Goal: Task Accomplishment & Management: Manage account settings

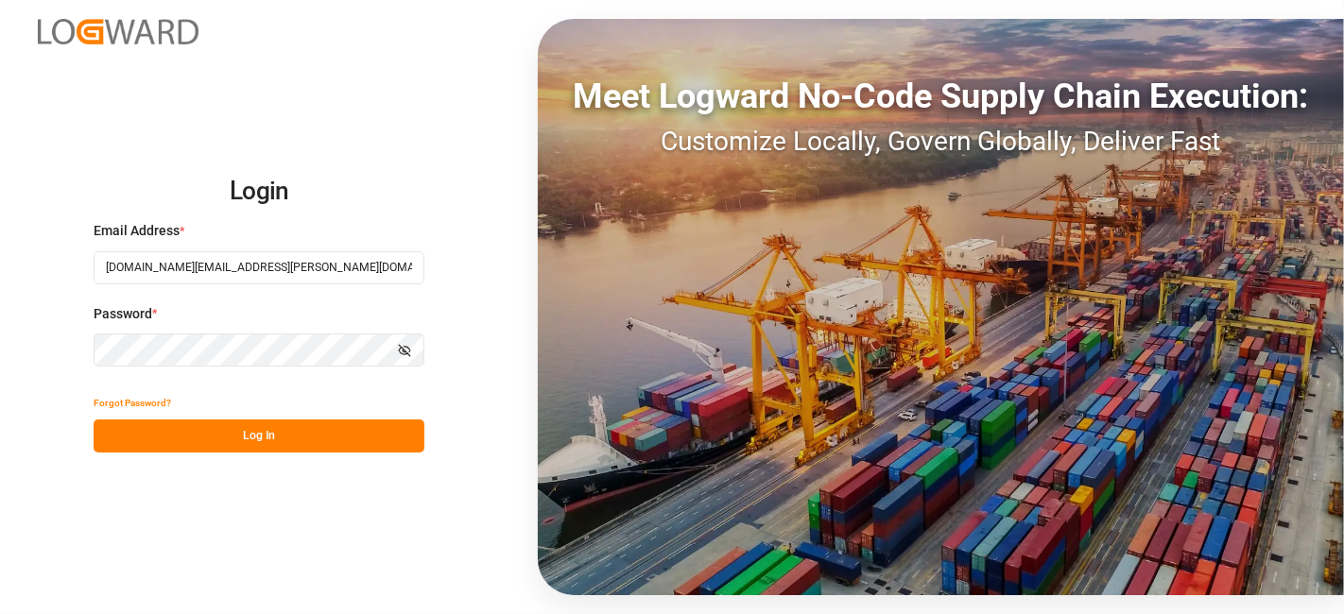
click at [262, 439] on button "Log In" at bounding box center [259, 436] width 331 height 33
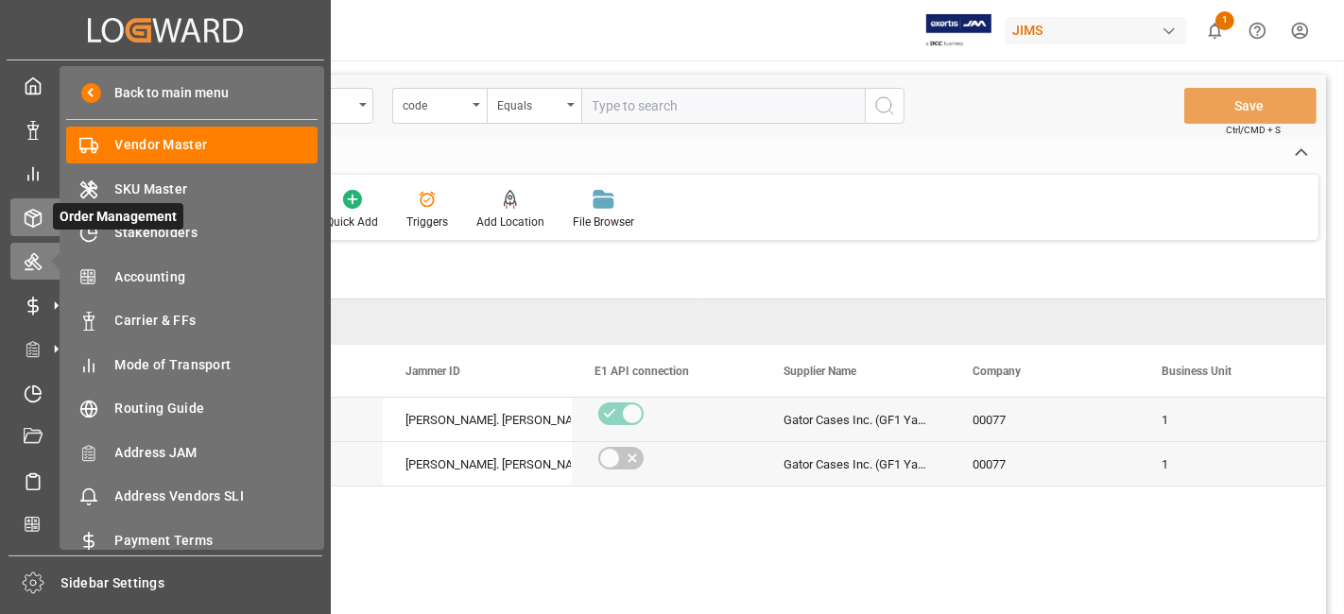
click at [38, 216] on icon at bounding box center [33, 218] width 19 height 19
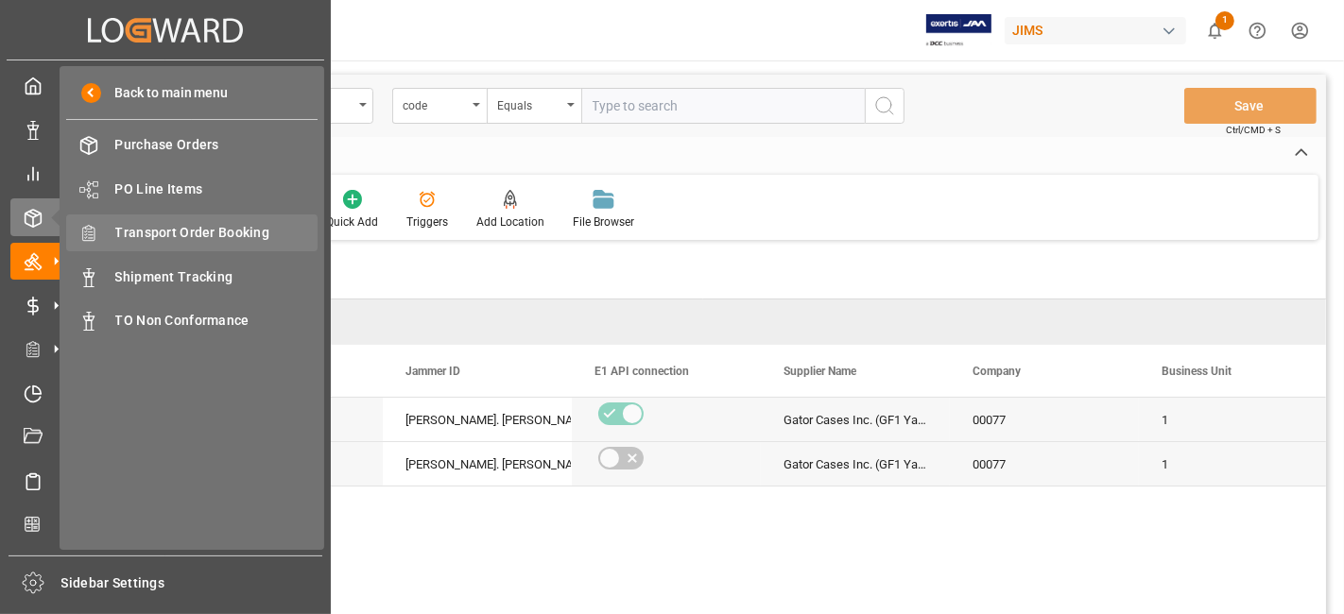
click at [236, 230] on span "Transport Order Booking" at bounding box center [216, 233] width 203 height 20
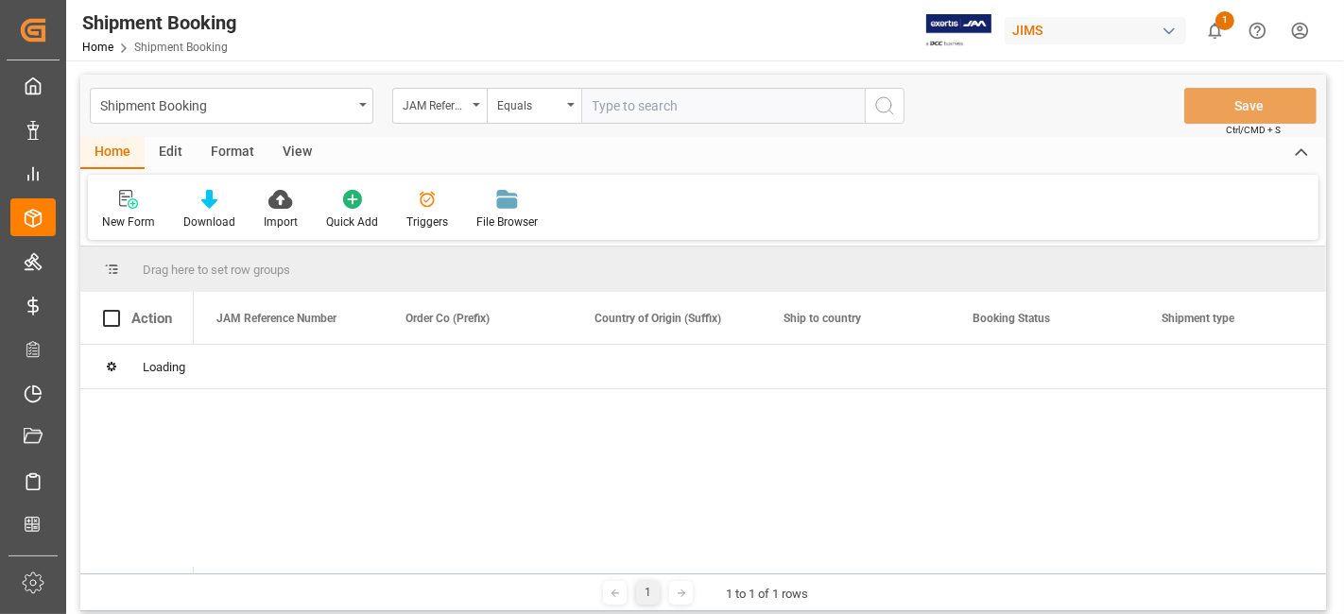
click at [632, 108] on input "text" at bounding box center [723, 106] width 284 height 36
paste input "77-10751-US"
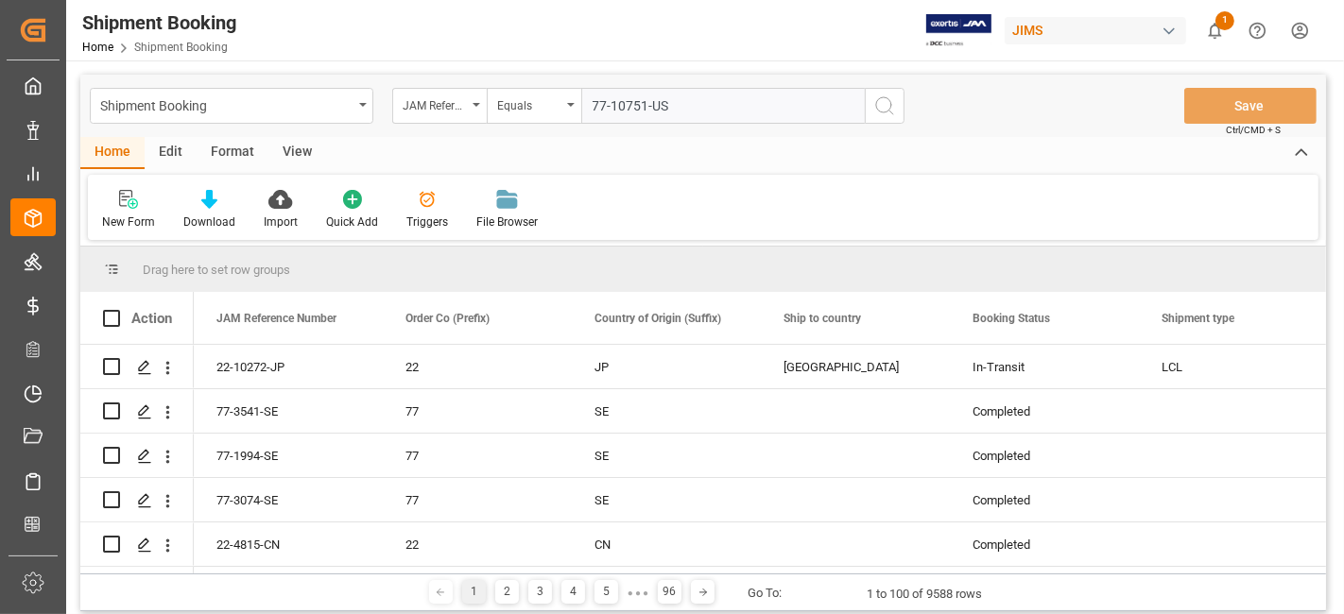
type input "77-10751-US"
click at [890, 118] on button "search button" at bounding box center [885, 106] width 40 height 36
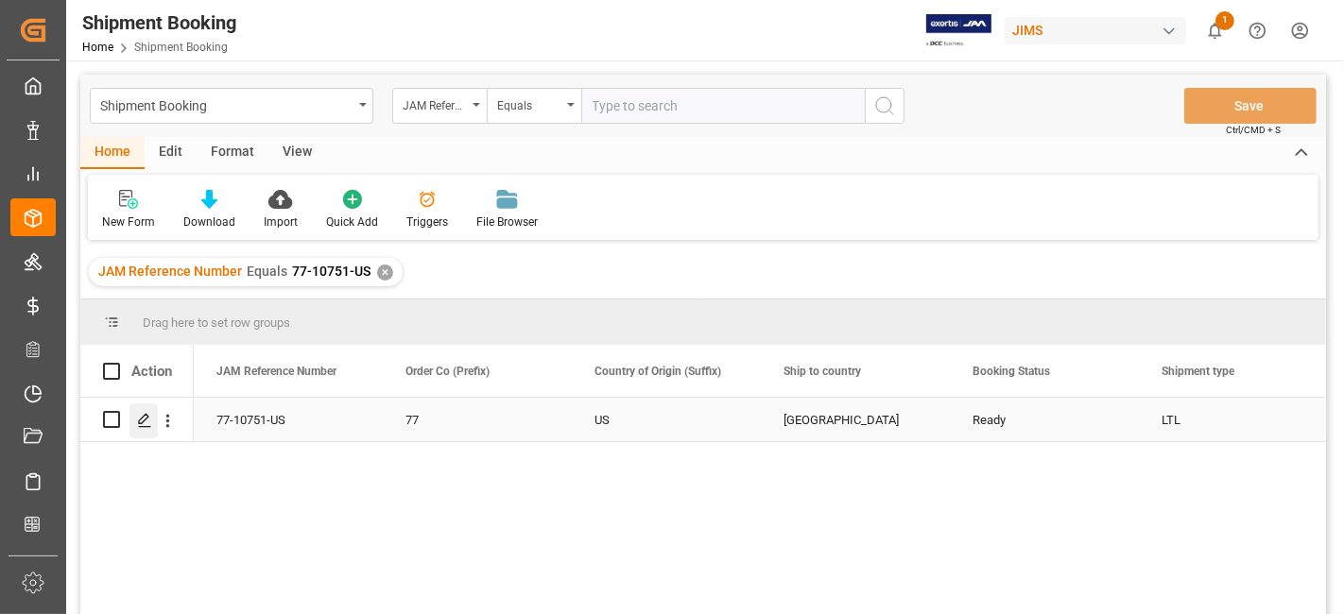
click at [137, 433] on div "Press SPACE to select this row." at bounding box center [144, 421] width 28 height 35
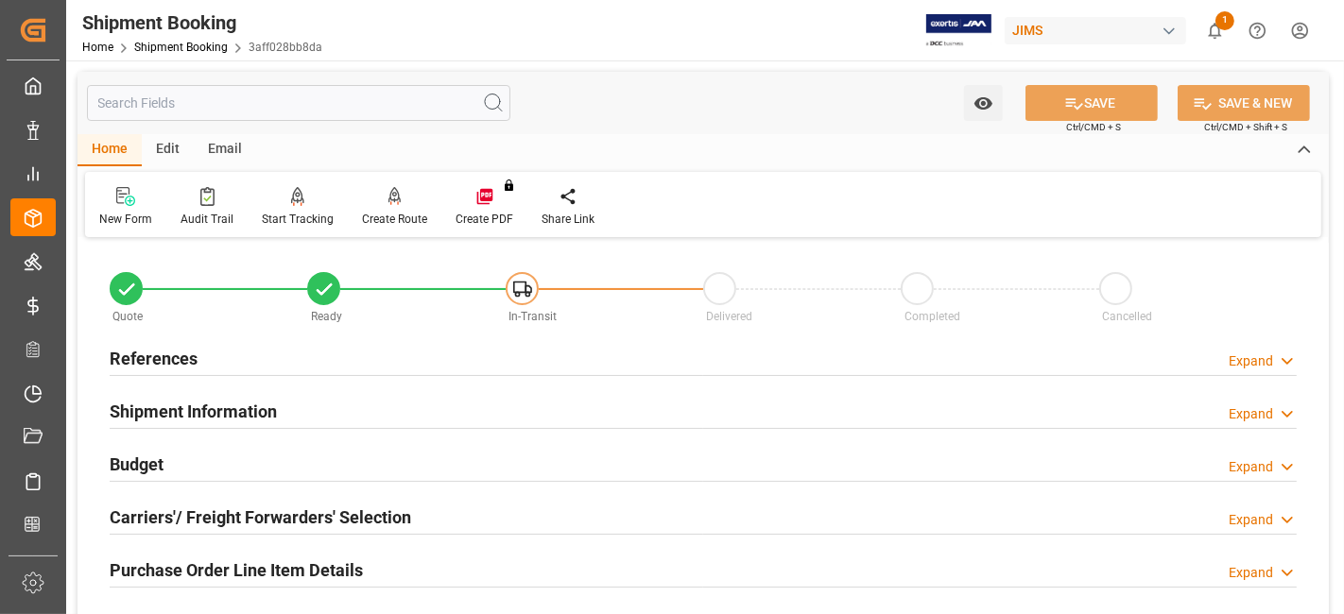
scroll to position [105, 0]
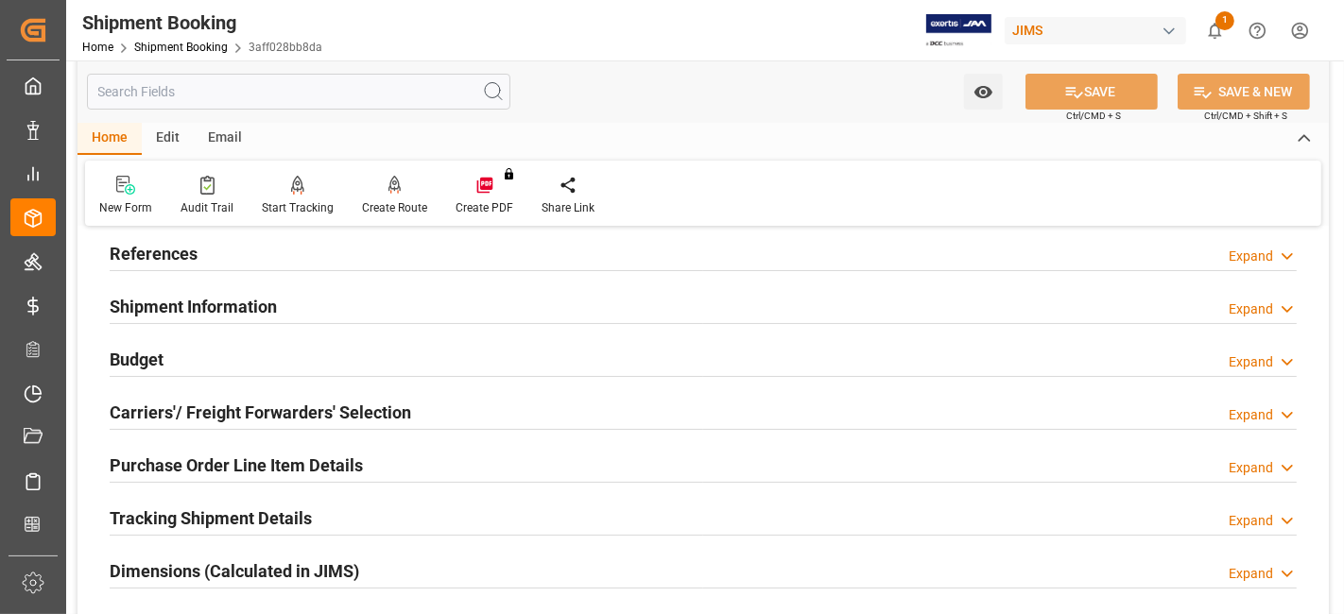
click at [242, 256] on div "References Expand" at bounding box center [703, 252] width 1187 height 36
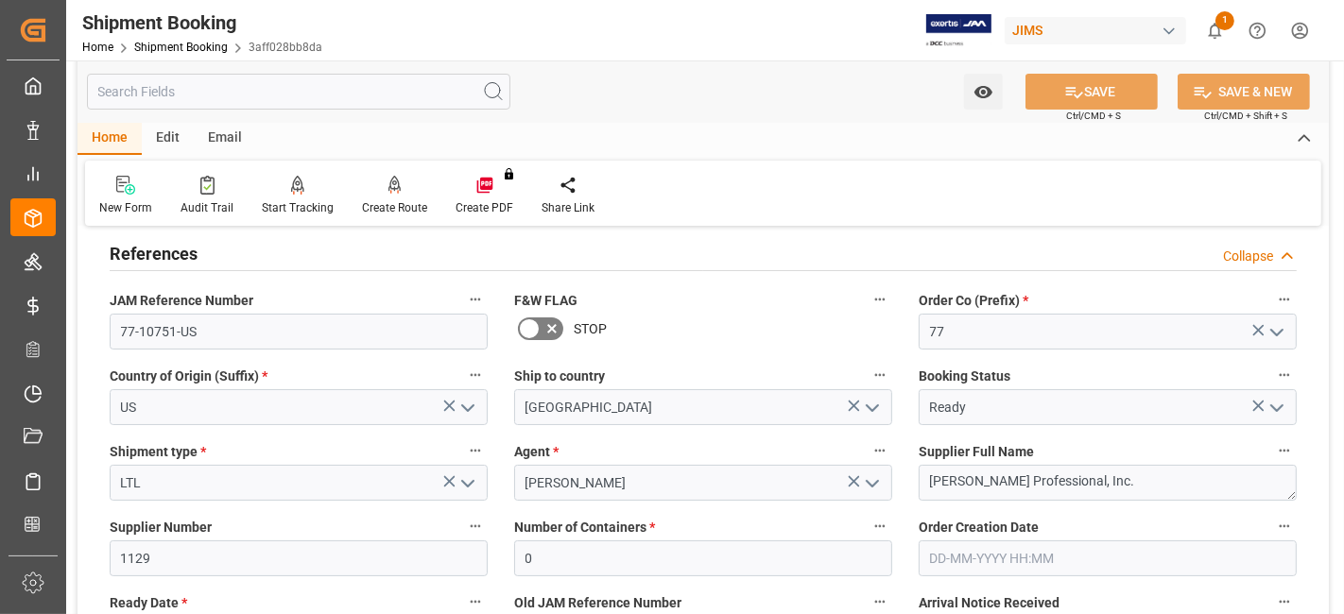
click at [242, 256] on div "References Collapse" at bounding box center [703, 252] width 1187 height 36
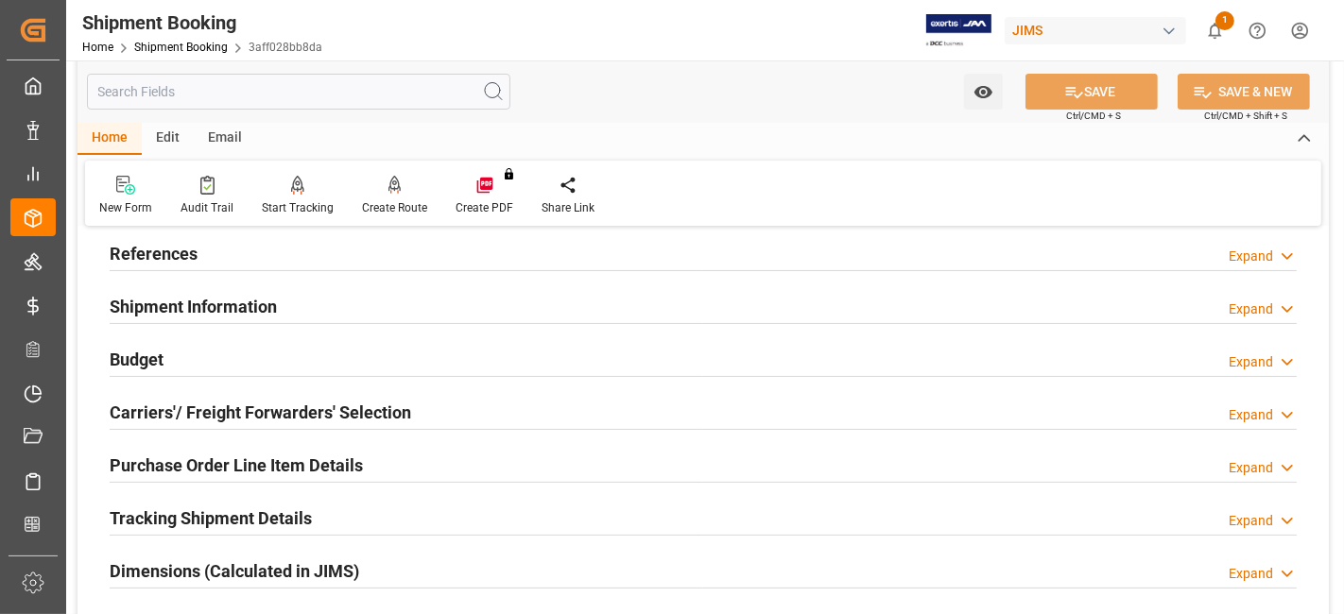
click at [240, 298] on h2 "Shipment Information" at bounding box center [193, 307] width 167 height 26
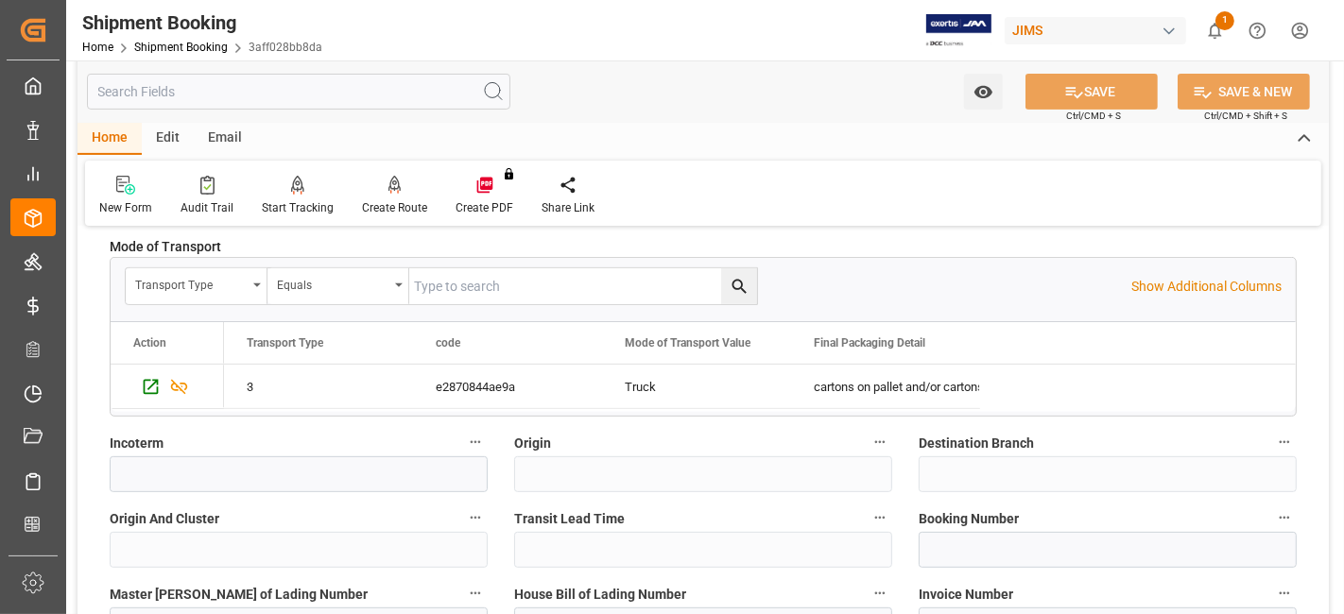
scroll to position [735, 0]
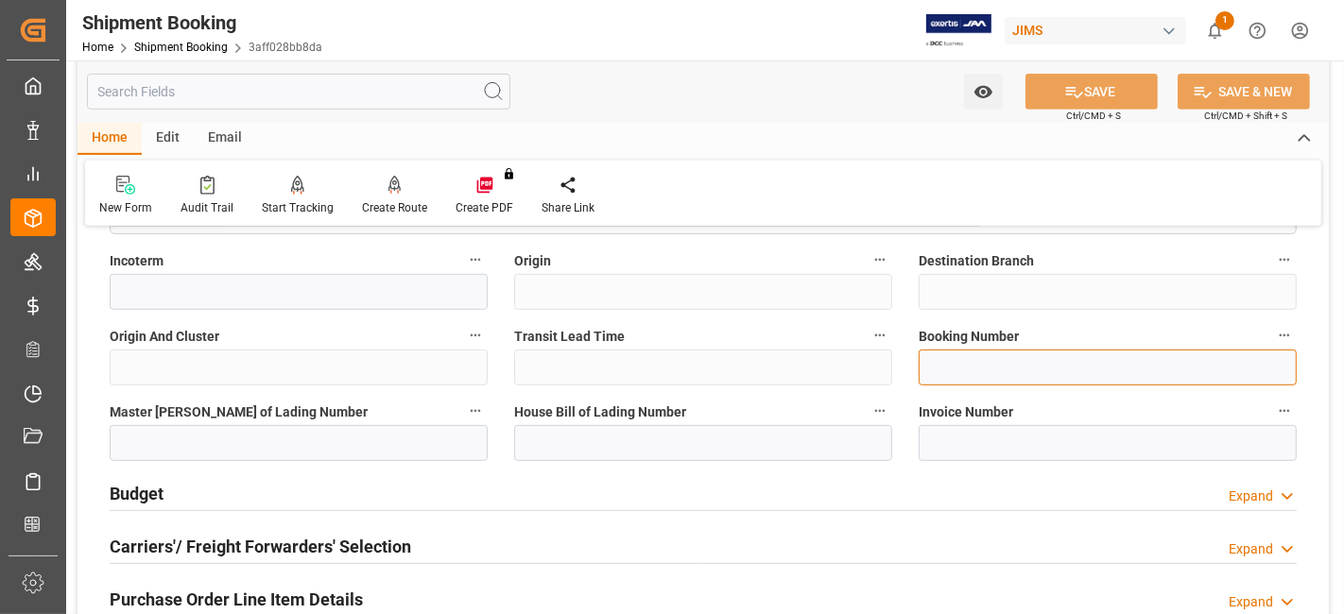
click at [951, 371] on input at bounding box center [1108, 368] width 378 height 36
type input "64349"
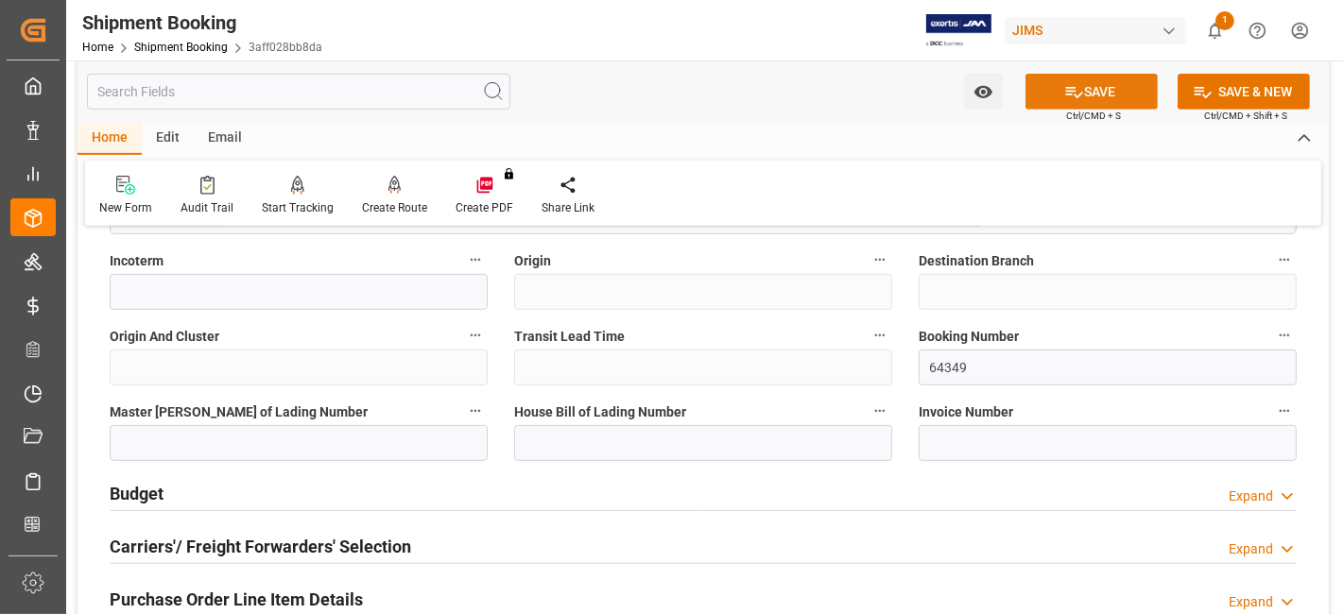
click at [1064, 88] on icon at bounding box center [1074, 92] width 20 height 20
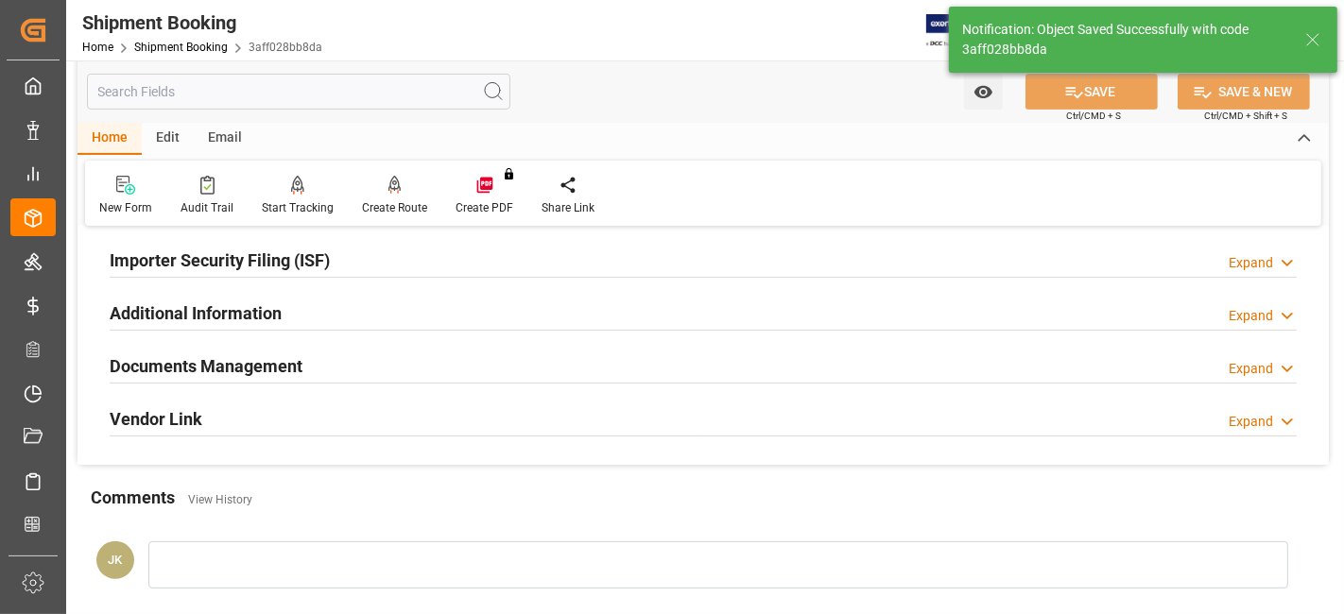
scroll to position [630, 0]
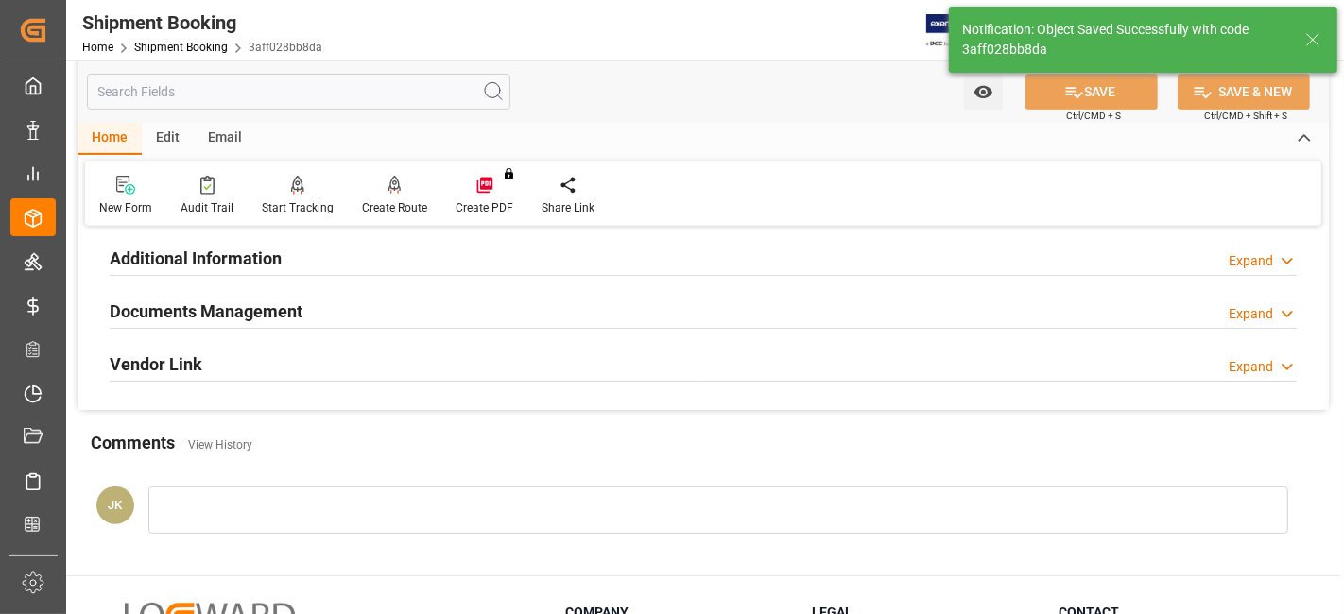
drag, startPoint x: 354, startPoint y: 308, endPoint x: 369, endPoint y: 315, distance: 15.6
click at [355, 307] on div "Documents Management Expand" at bounding box center [703, 310] width 1187 height 36
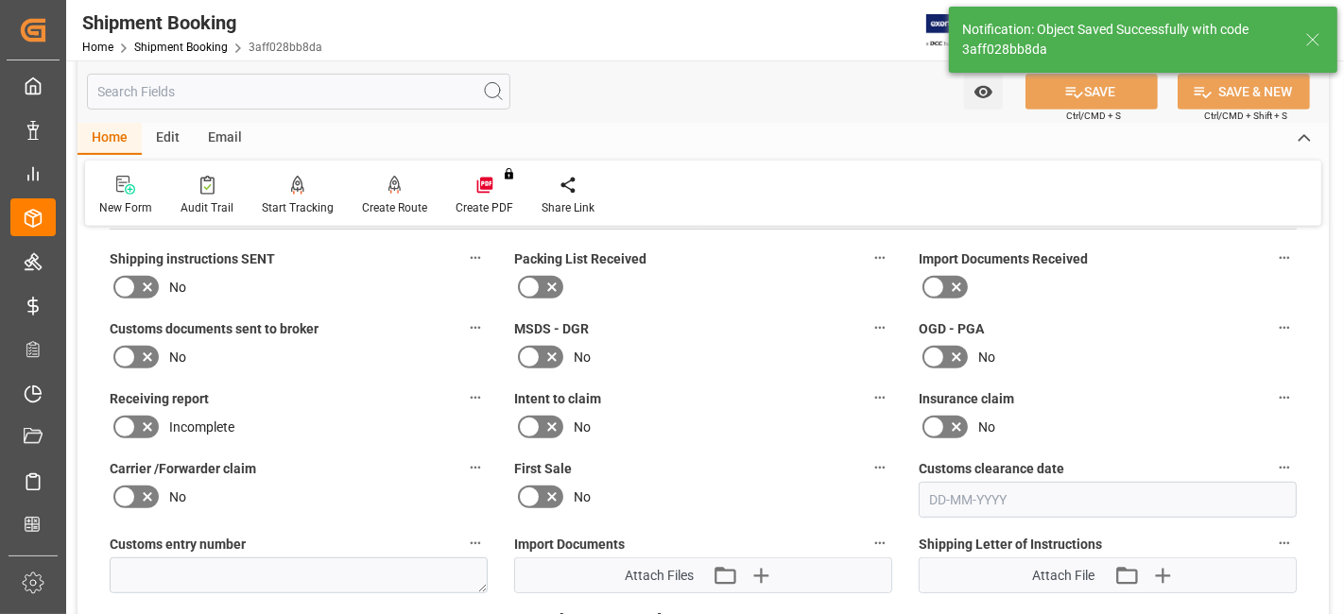
scroll to position [735, 0]
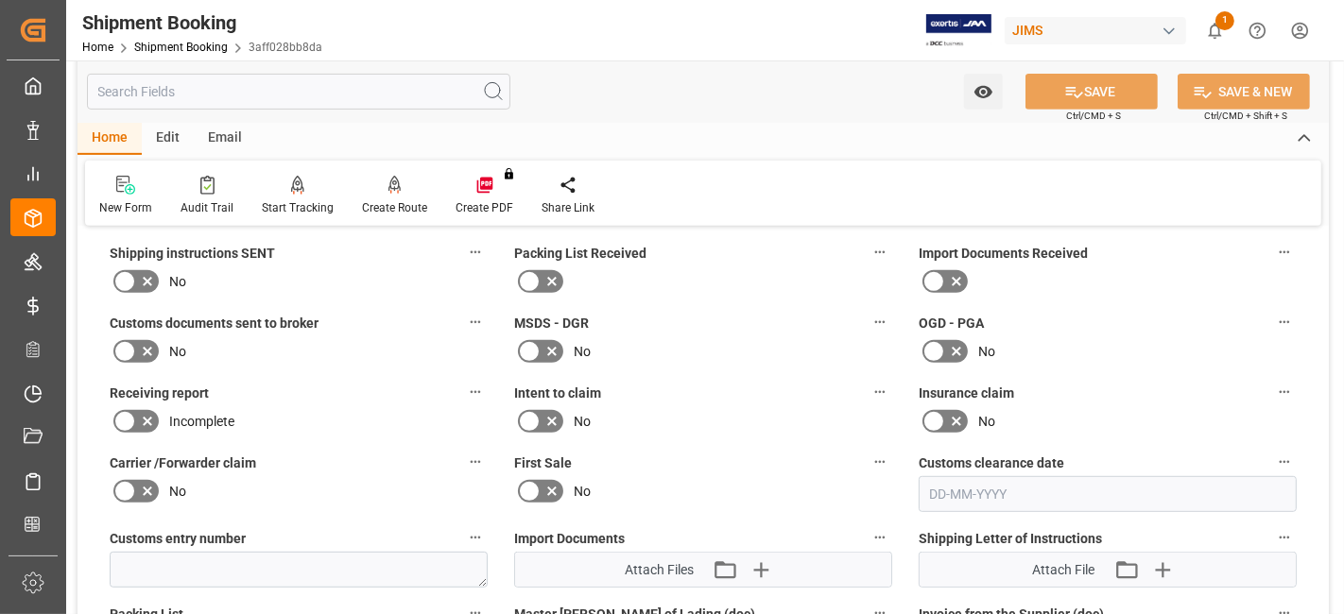
click at [147, 278] on icon at bounding box center [147, 282] width 9 height 9
click at [0, 0] on input "checkbox" at bounding box center [0, 0] width 0 height 0
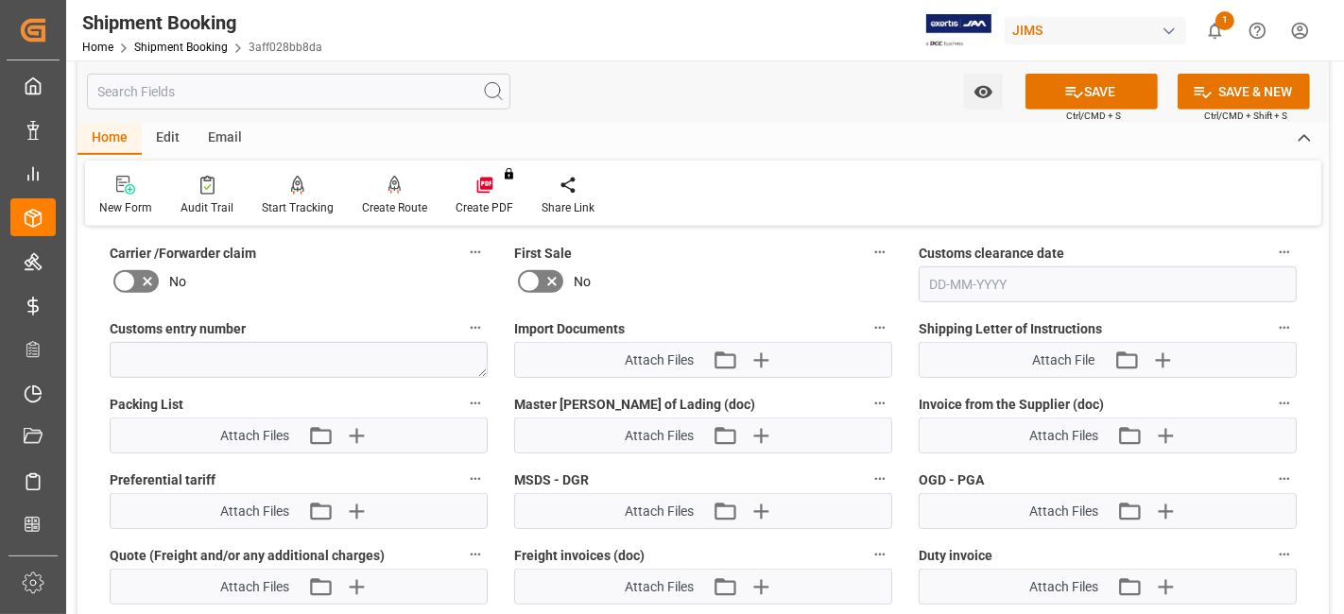
scroll to position [945, 0]
click at [766, 429] on icon "button" at bounding box center [761, 435] width 30 height 30
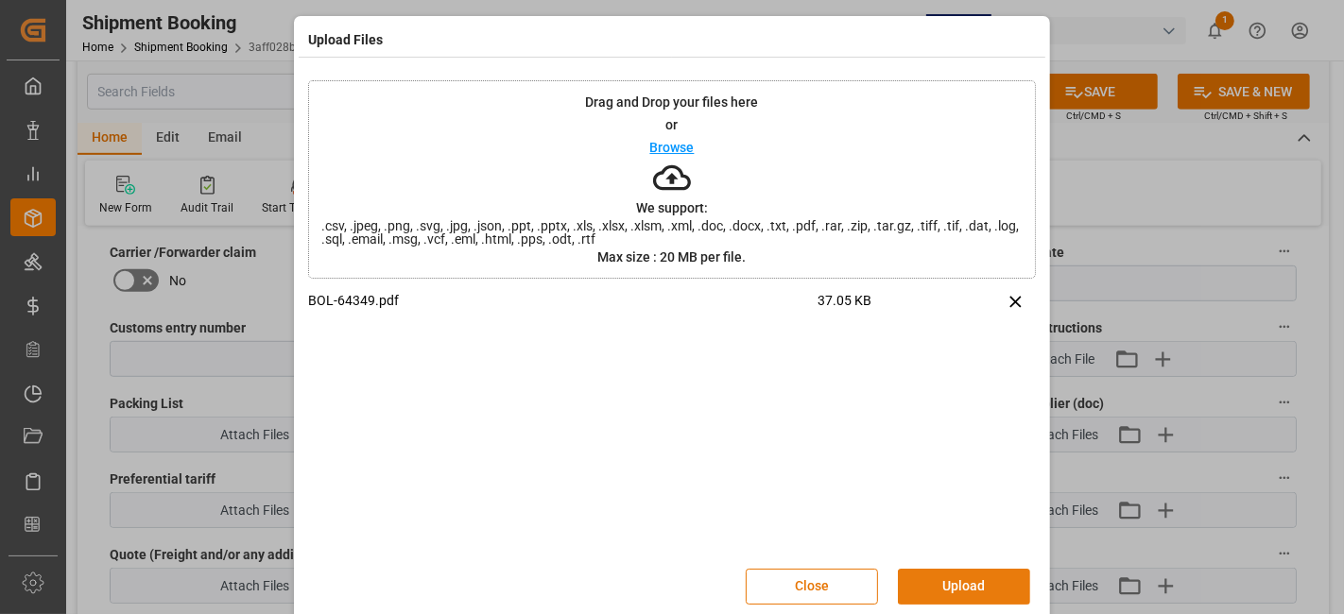
click at [956, 581] on button "Upload" at bounding box center [964, 587] width 132 height 36
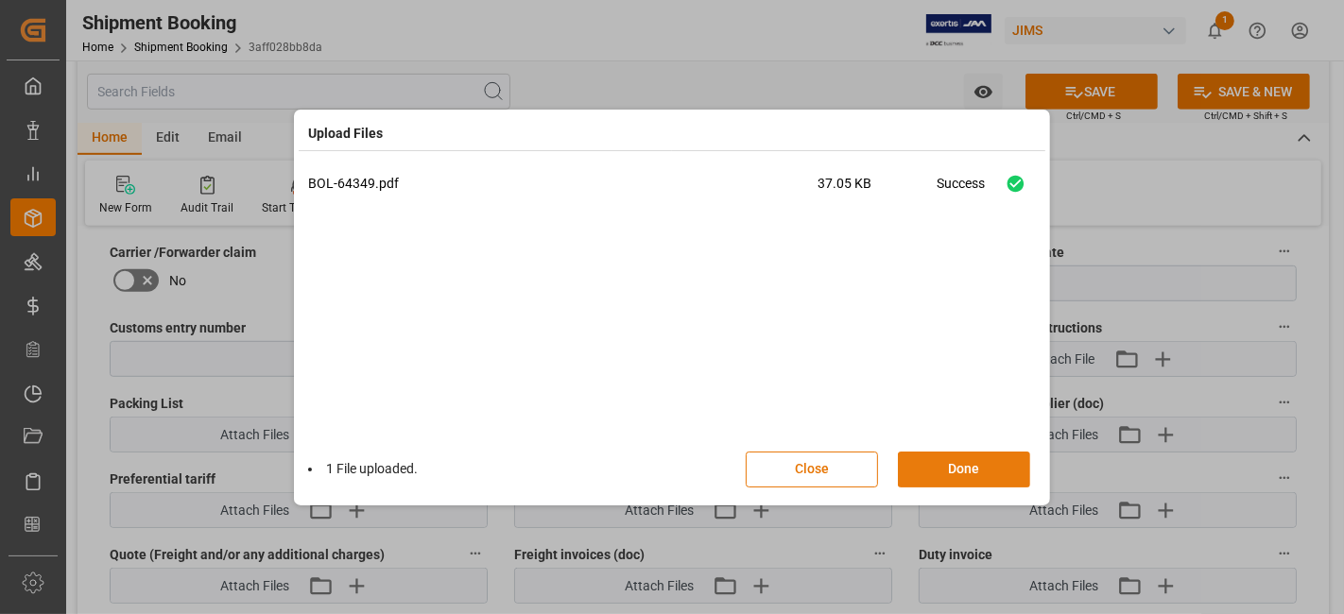
click at [980, 461] on button "Done" at bounding box center [964, 470] width 132 height 36
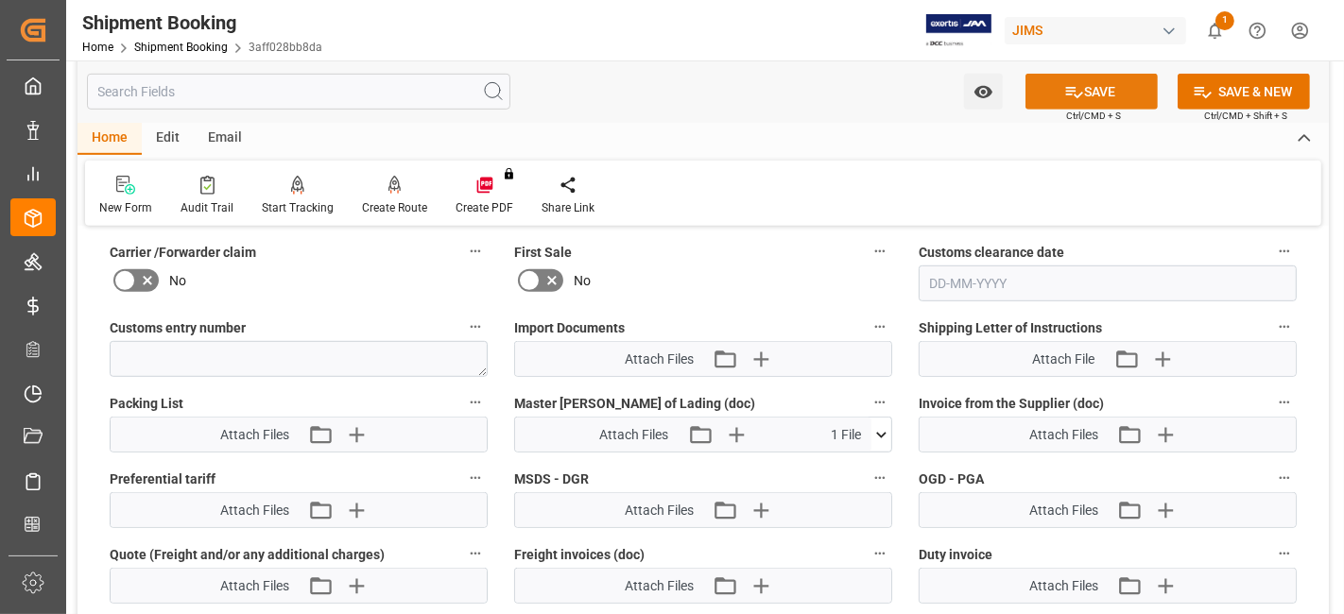
click at [1052, 86] on button "SAVE" at bounding box center [1092, 92] width 132 height 36
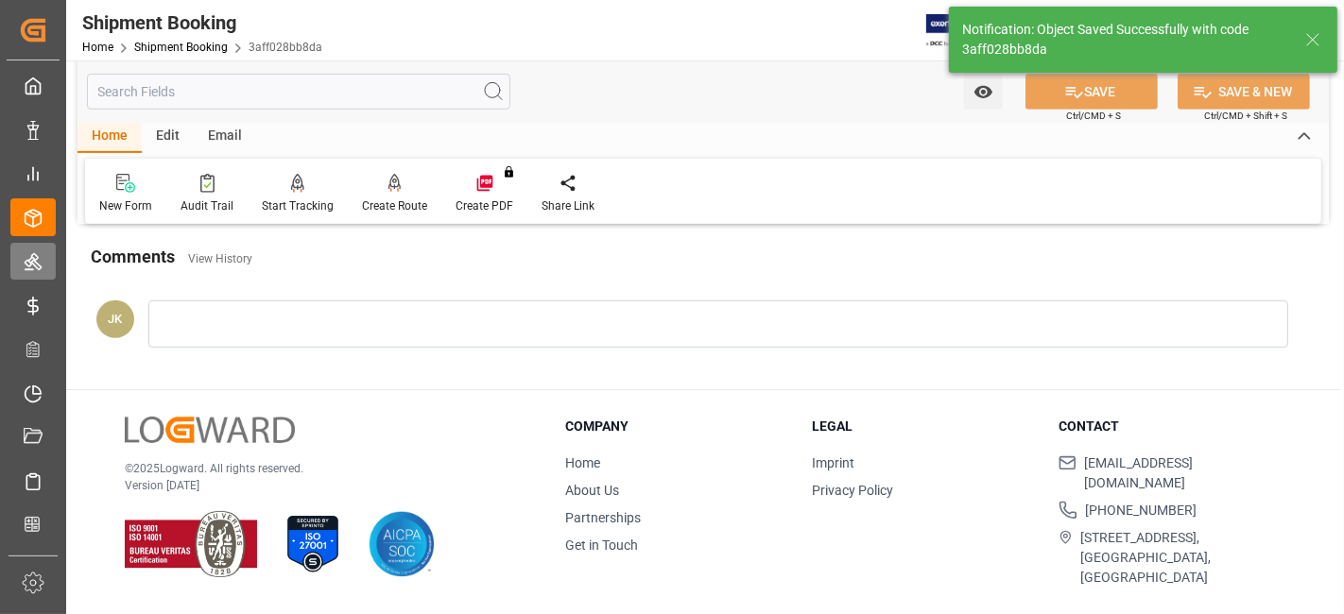
scroll to position [800, 0]
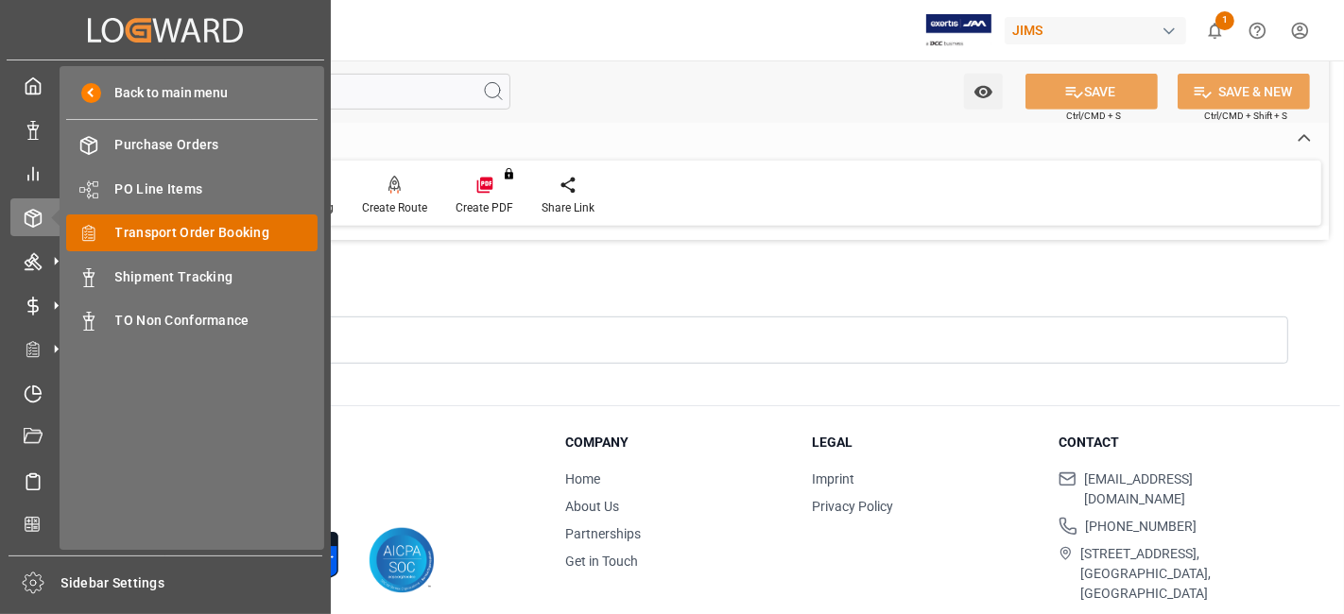
click at [249, 232] on span "Transport Order Booking" at bounding box center [216, 233] width 203 height 20
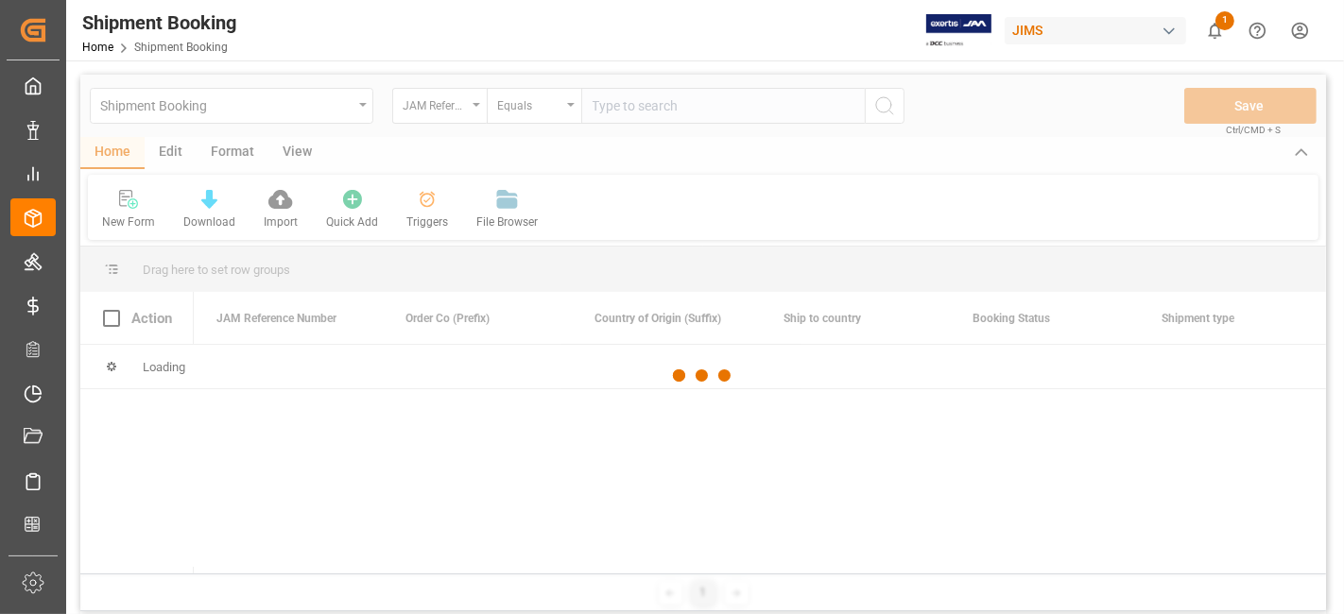
click at [610, 117] on div at bounding box center [703, 376] width 1246 height 603
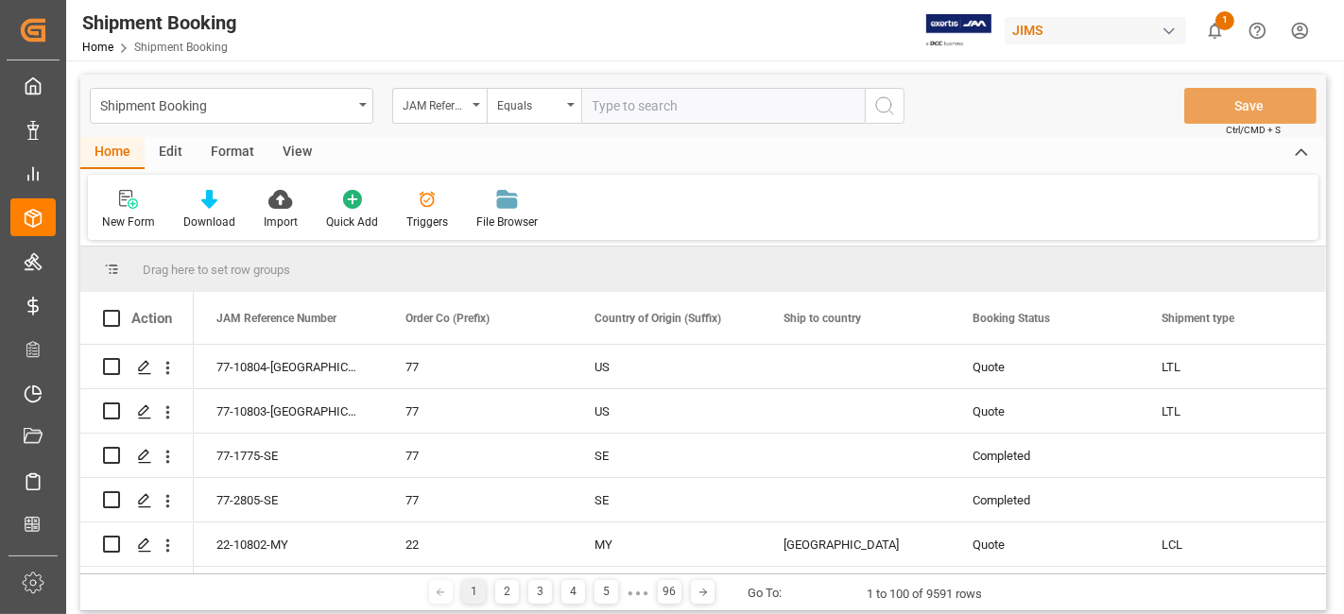
click at [607, 108] on input "text" at bounding box center [723, 106] width 284 height 36
paste input "77-10632-US"
type input "77-10632-US"
click at [884, 109] on icon "search button" at bounding box center [884, 106] width 23 height 23
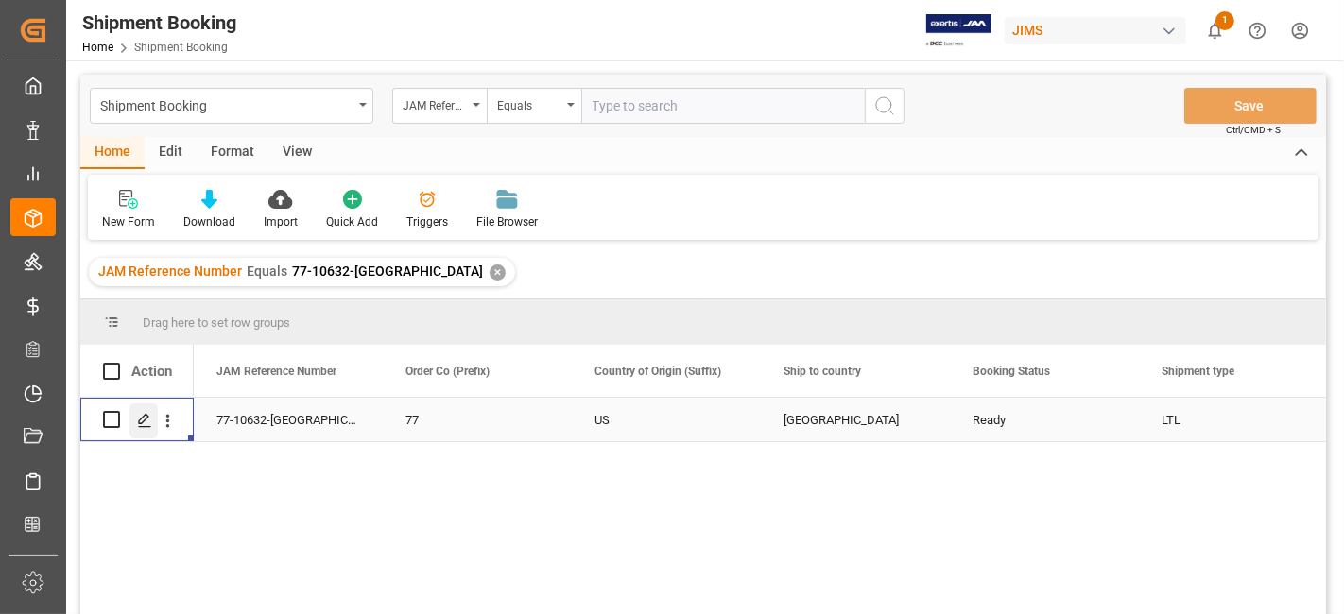
click at [147, 418] on icon "Press SPACE to select this row." at bounding box center [144, 420] width 15 height 15
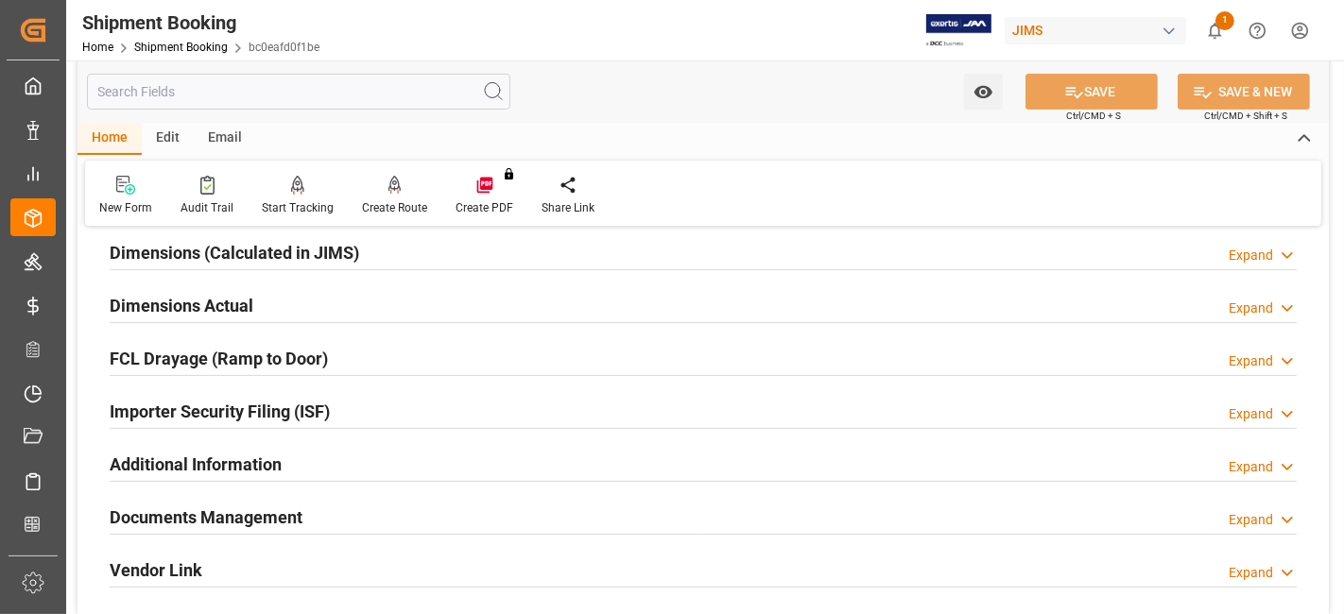
scroll to position [525, 0]
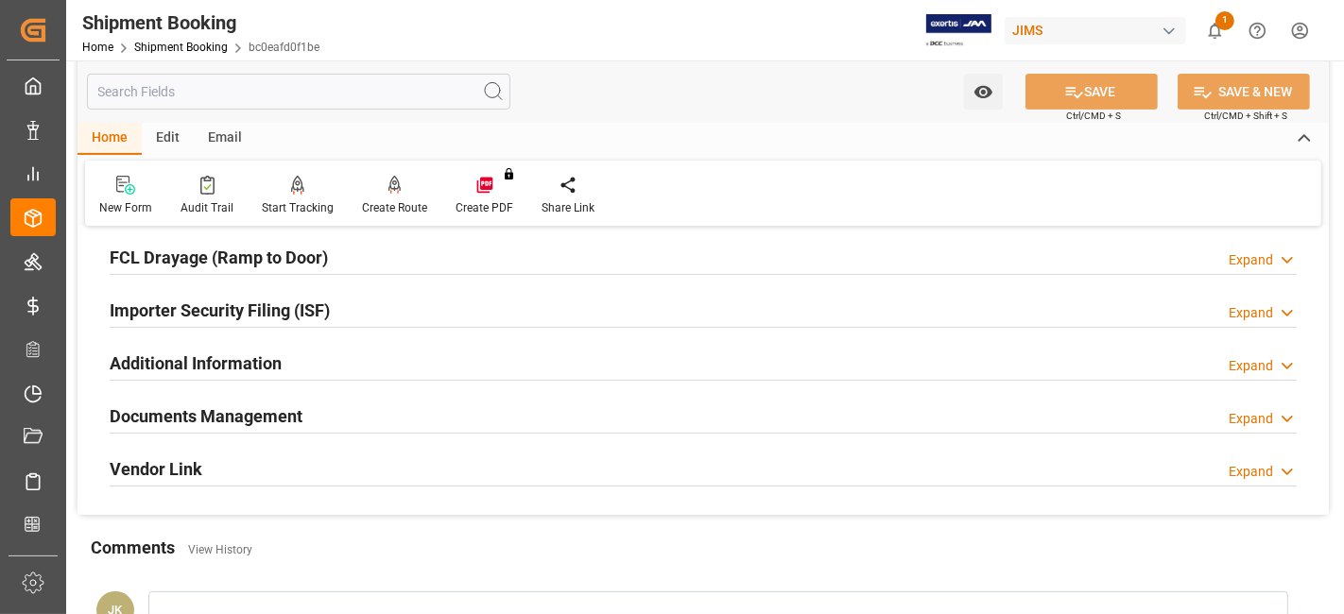
click at [219, 419] on h2 "Documents Management" at bounding box center [206, 417] width 193 height 26
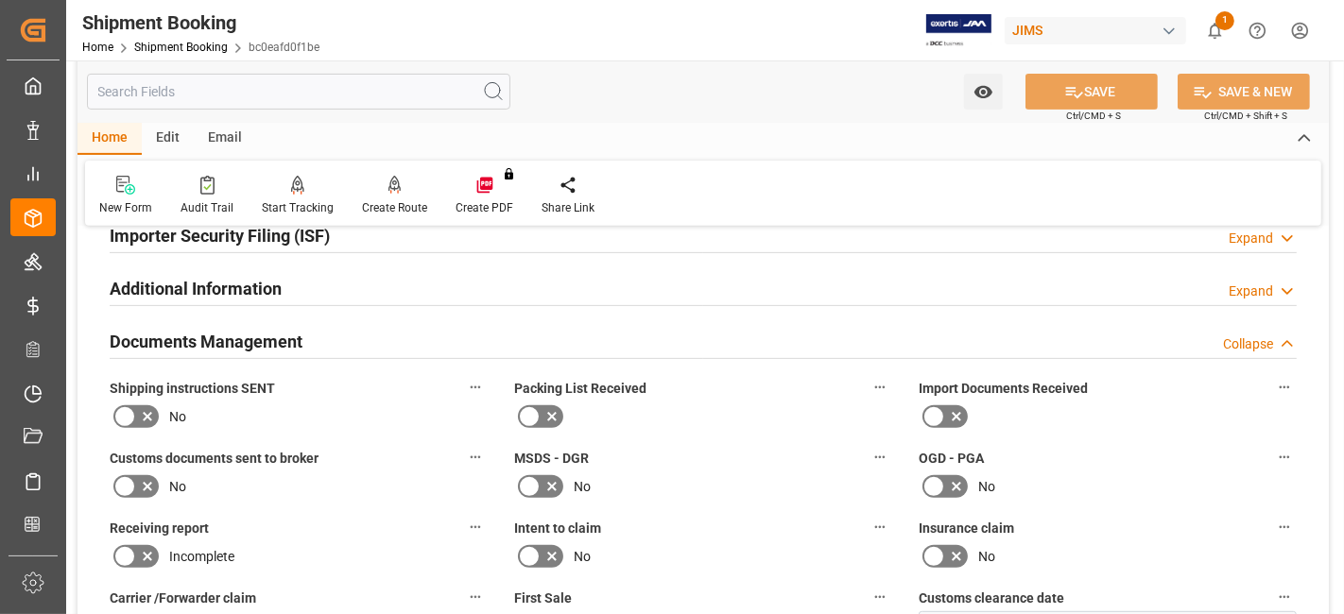
scroll to position [735, 0]
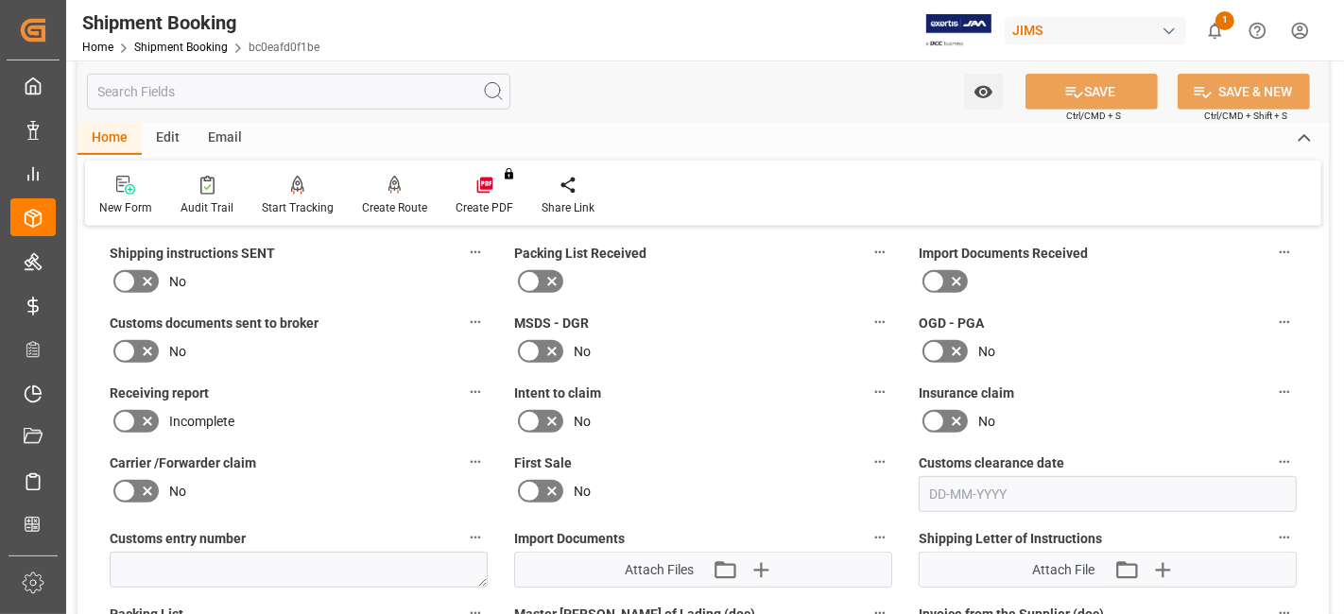
click at [136, 260] on label "Shipping instructions SENT" at bounding box center [299, 253] width 378 height 26
click at [463, 260] on button "Shipping instructions SENT" at bounding box center [475, 252] width 25 height 25
click at [159, 273] on div at bounding box center [672, 307] width 1344 height 614
click at [148, 276] on icon at bounding box center [147, 281] width 23 height 23
click at [0, 0] on input "checkbox" at bounding box center [0, 0] width 0 height 0
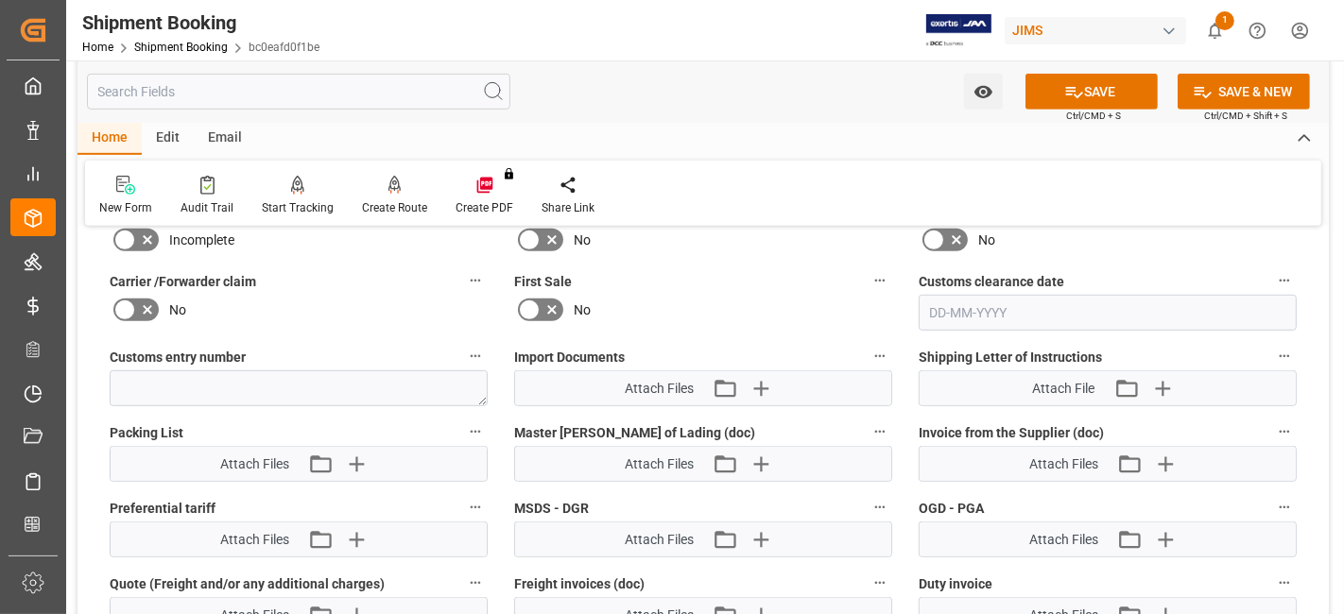
scroll to position [945, 0]
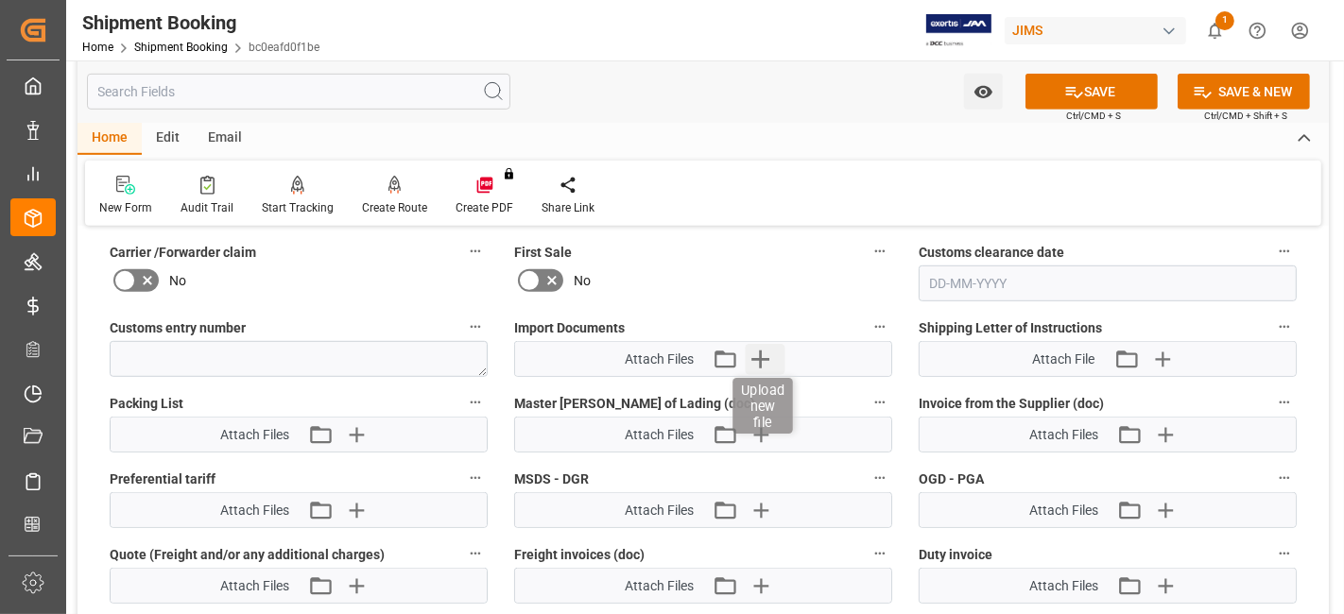
click at [761, 358] on icon "button" at bounding box center [761, 360] width 18 height 18
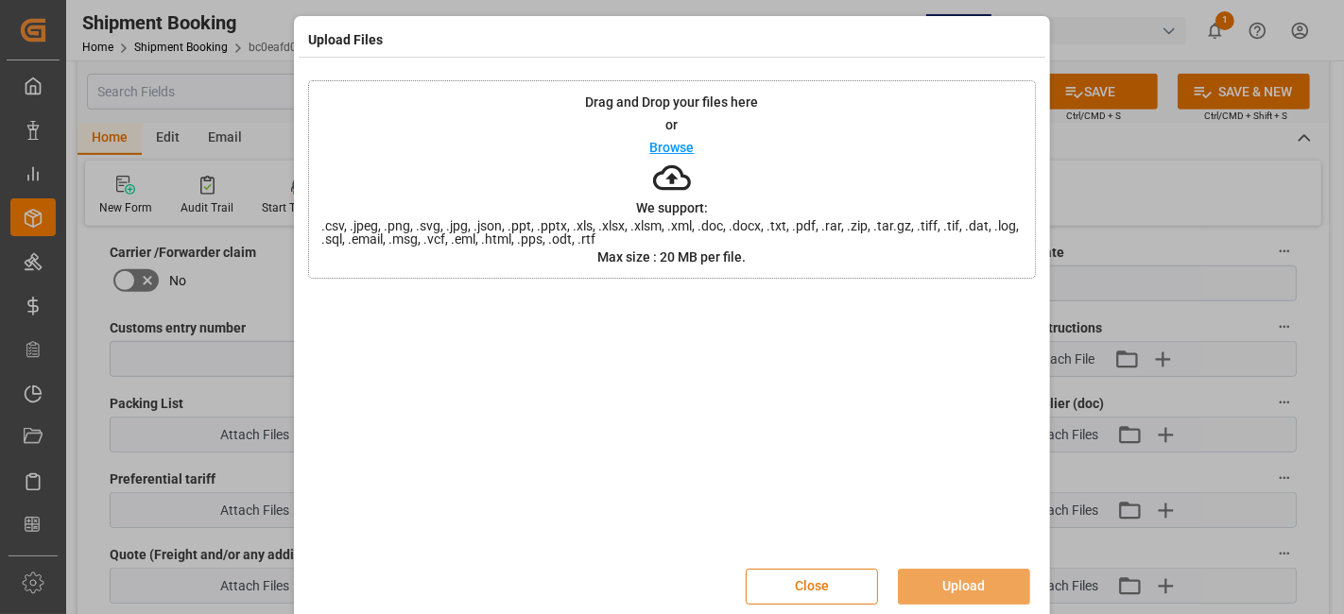
click at [818, 582] on button "Close" at bounding box center [812, 587] width 132 height 36
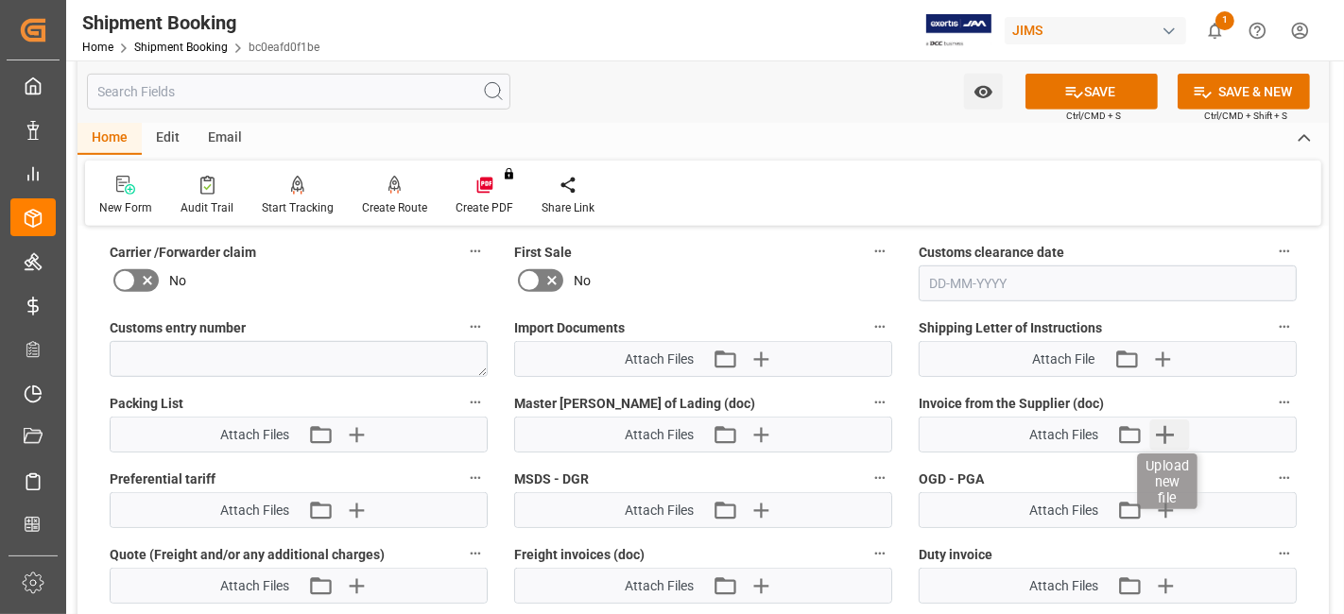
click at [1164, 426] on icon "button" at bounding box center [1165, 435] width 18 height 18
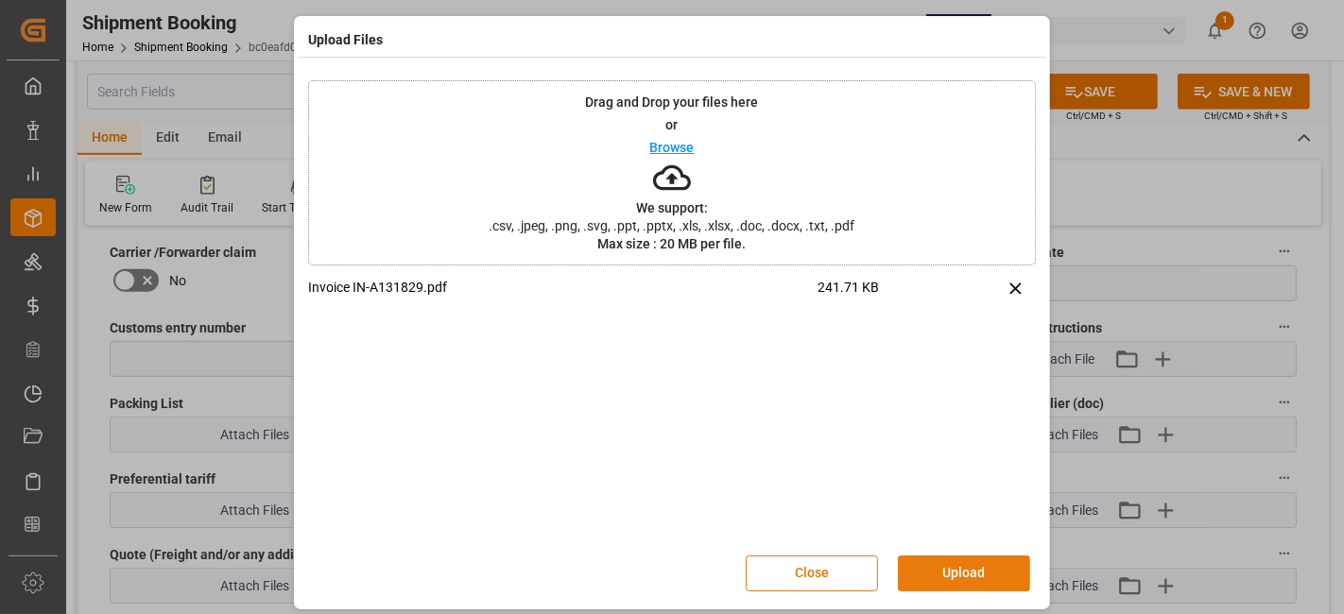
click at [951, 568] on button "Upload" at bounding box center [964, 574] width 132 height 36
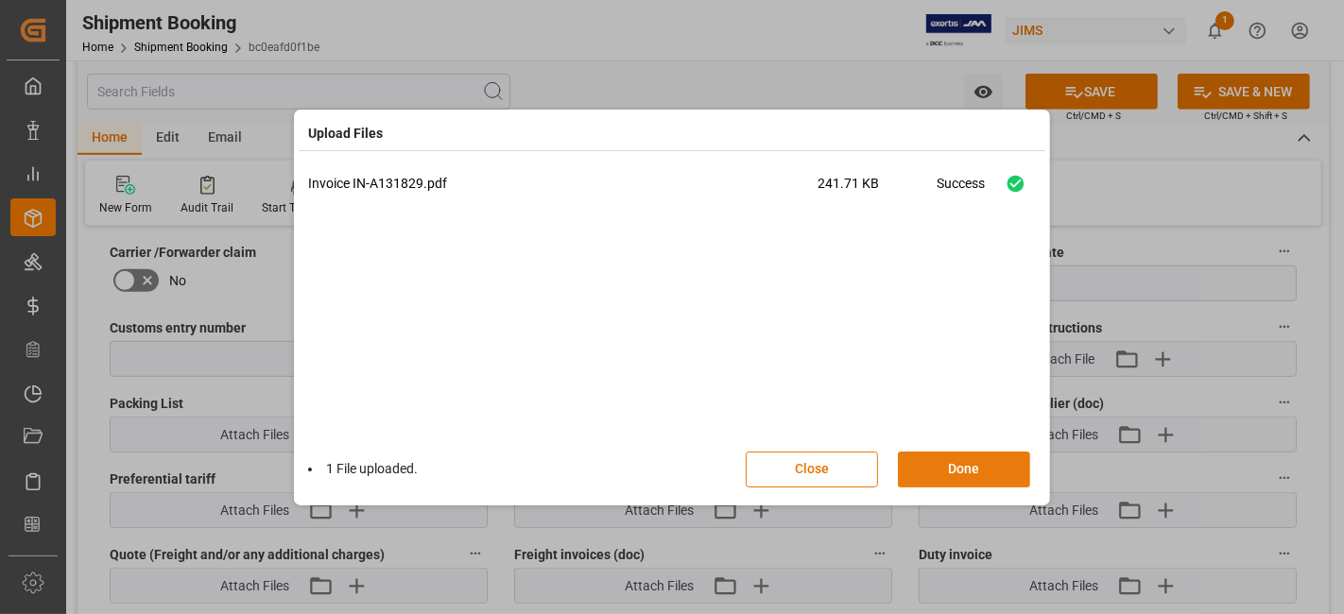
click at [949, 465] on button "Done" at bounding box center [964, 470] width 132 height 36
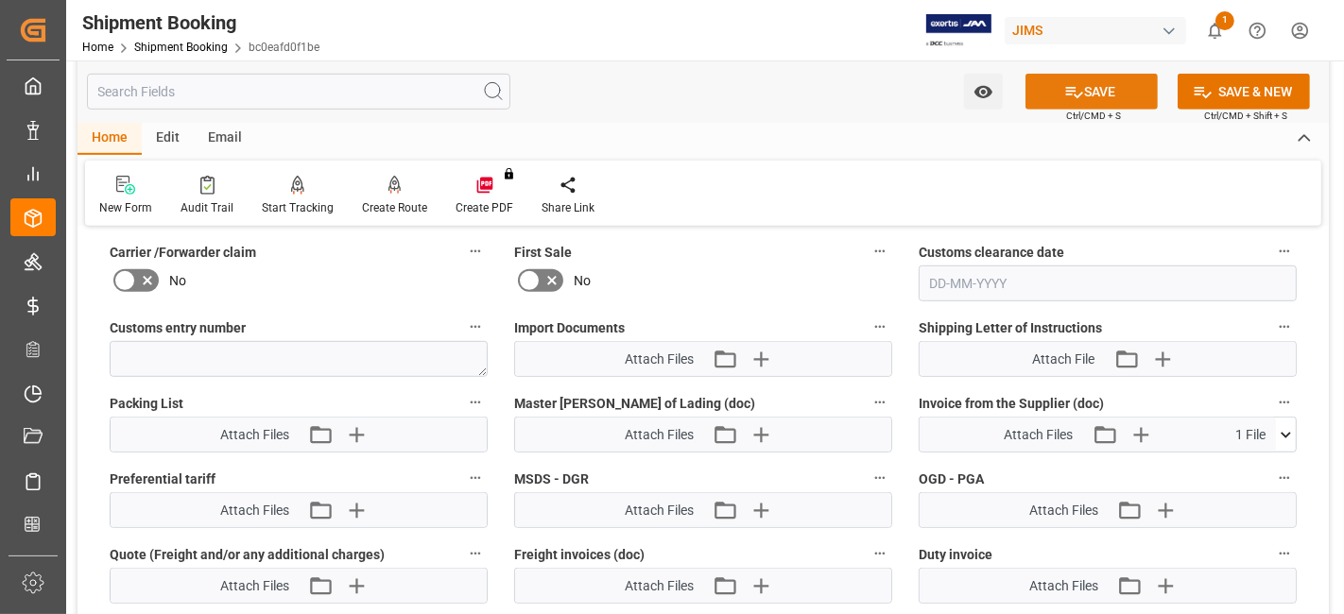
click at [1066, 101] on icon at bounding box center [1074, 92] width 20 height 20
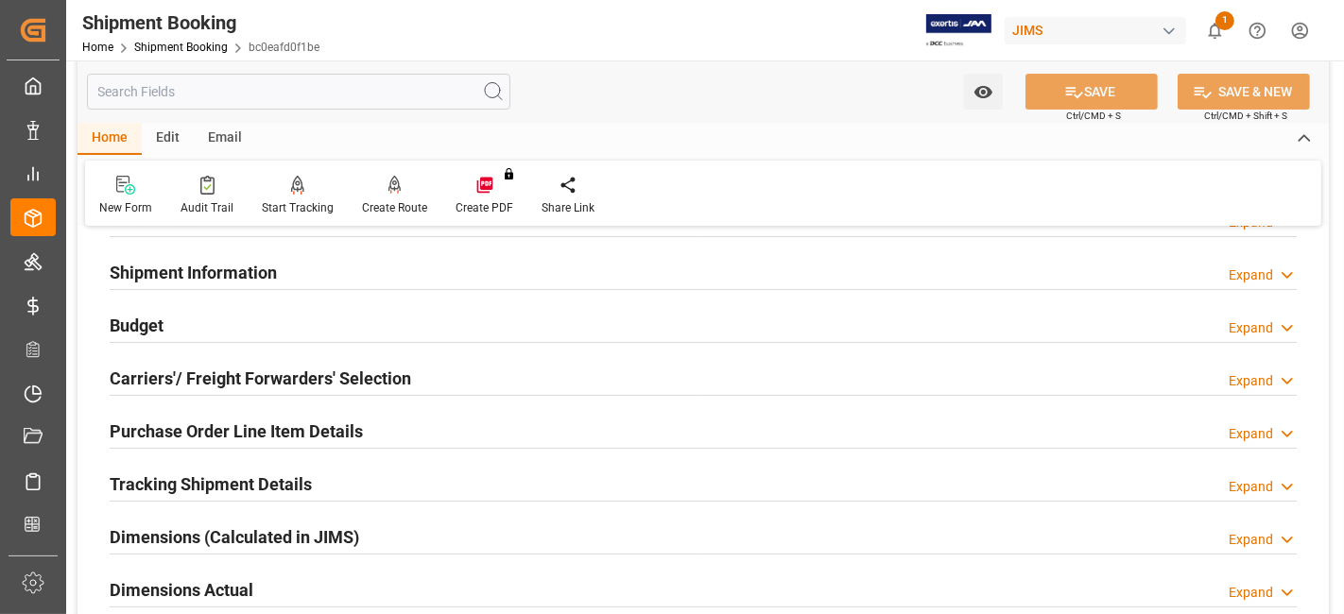
scroll to position [210, 0]
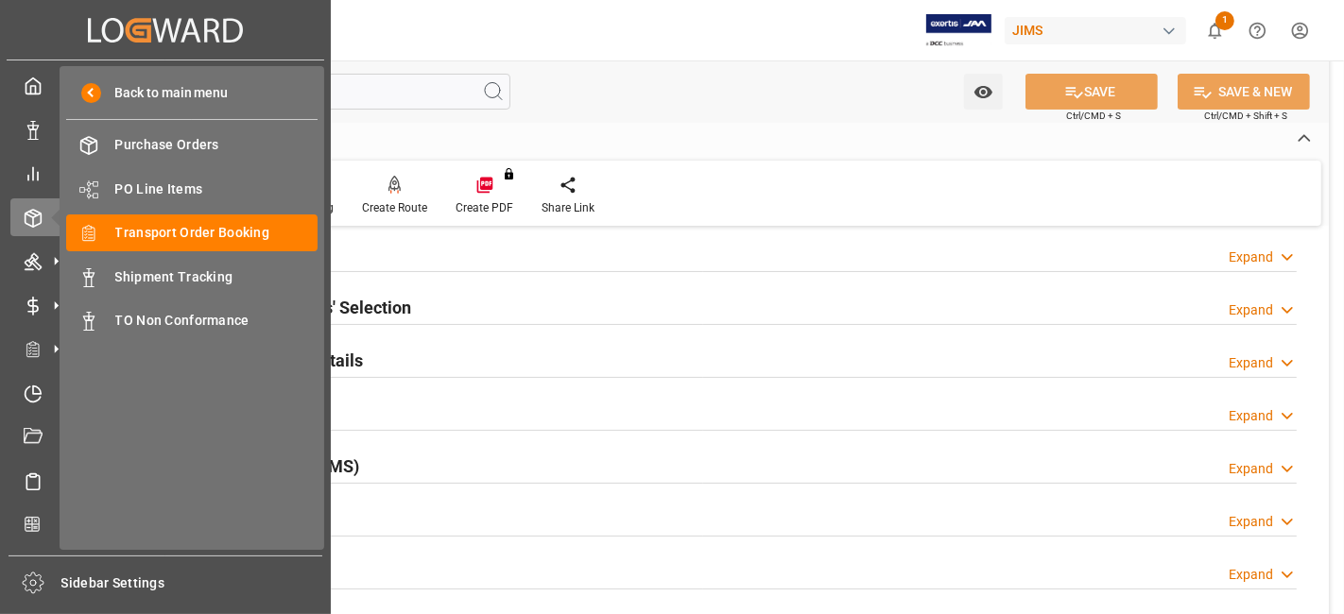
drag, startPoint x: 32, startPoint y: 264, endPoint x: 643, endPoint y: 130, distance: 625.3
click at [651, 130] on div "Home Edit Email" at bounding box center [704, 139] width 1252 height 32
click at [40, 273] on div "Master Data Master Data" at bounding box center [165, 261] width 310 height 37
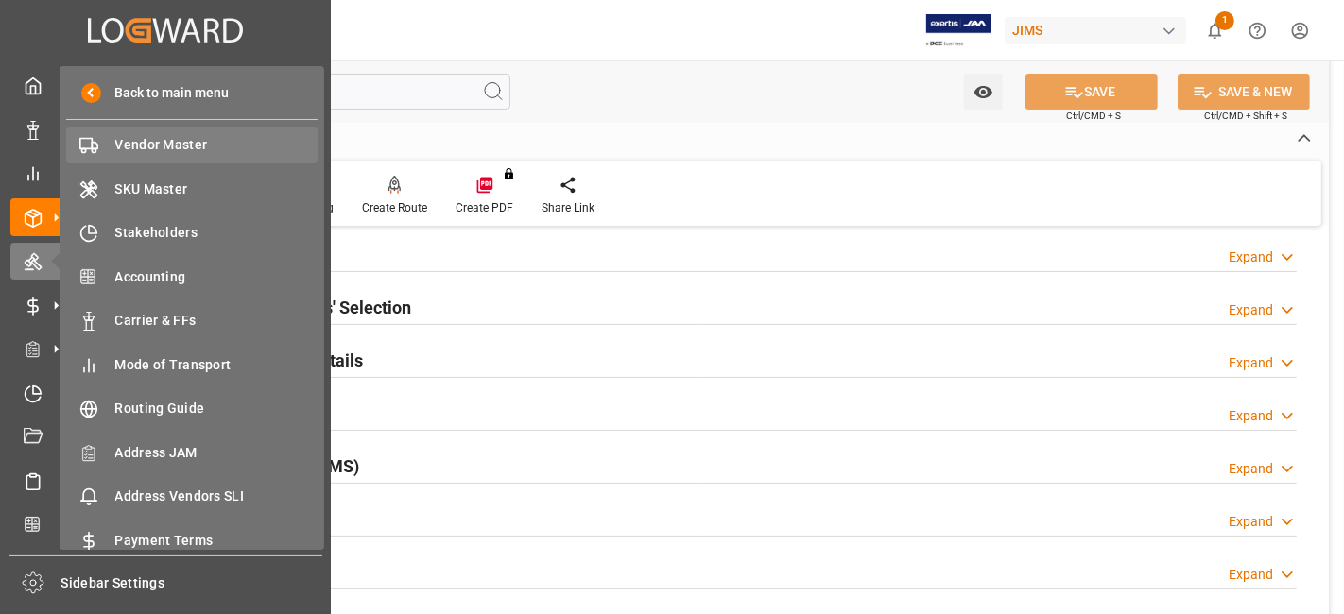
click at [213, 158] on div "Vendor Master Vendor Master" at bounding box center [191, 145] width 251 height 37
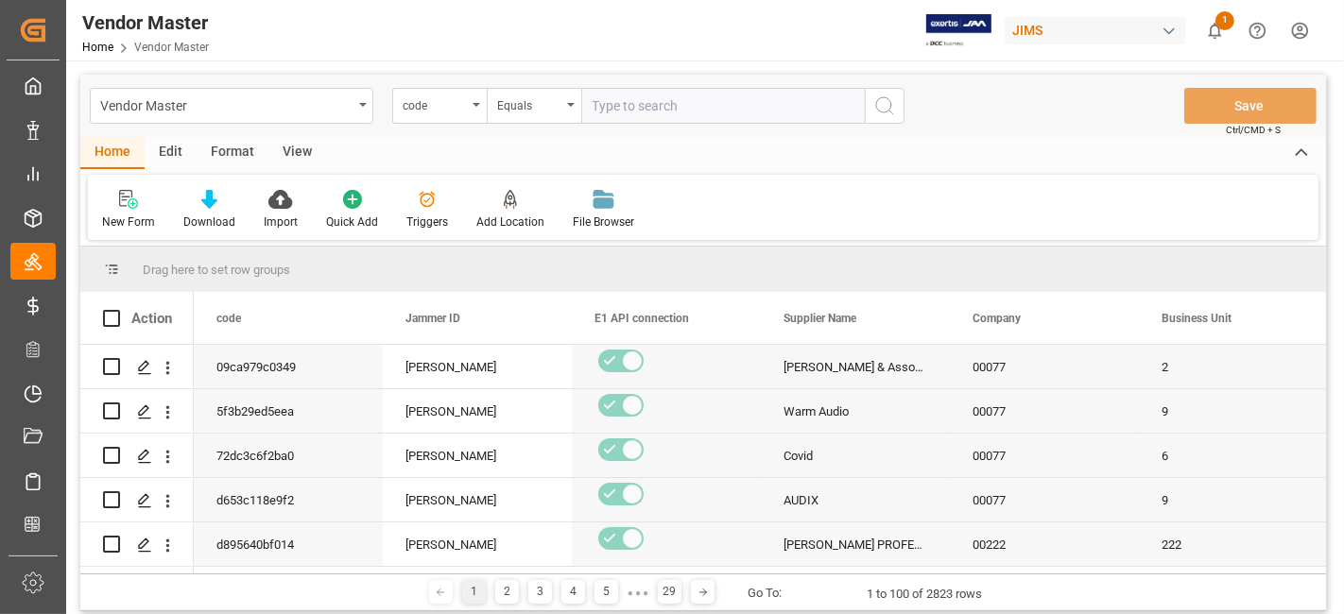
click at [636, 109] on input "text" at bounding box center [723, 106] width 284 height 36
click at [474, 109] on div "code" at bounding box center [439, 106] width 95 height 36
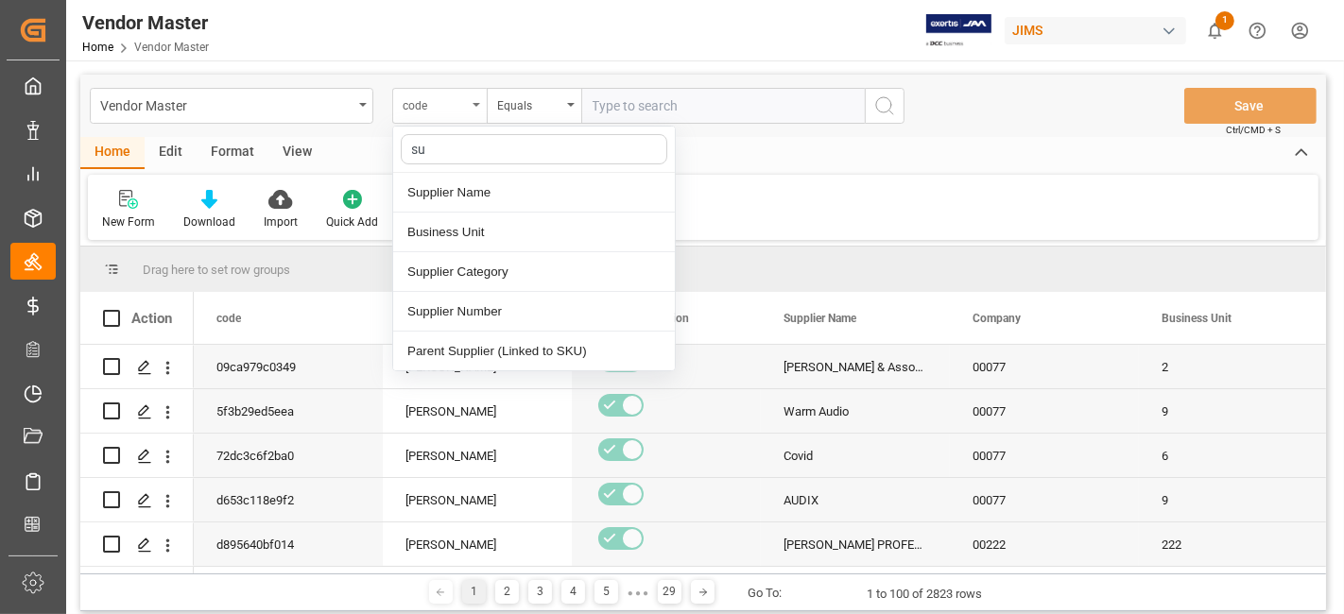
type input "sup"
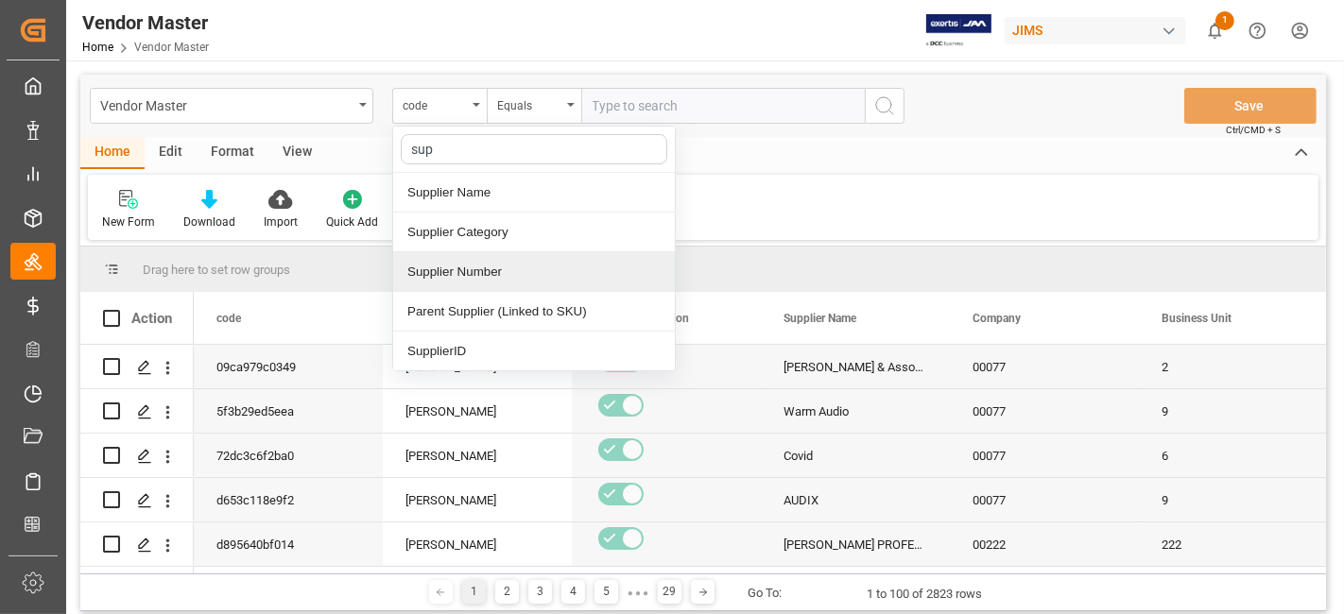
click at [534, 274] on div "Supplier Number" at bounding box center [534, 272] width 282 height 40
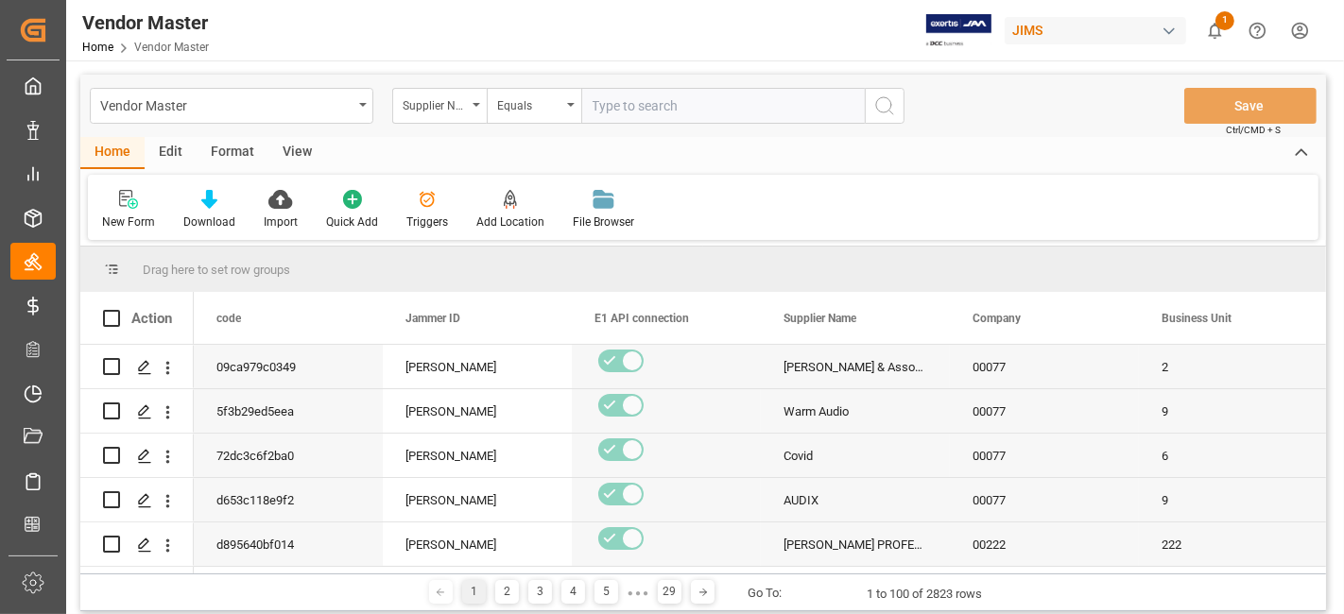
click at [648, 114] on input "text" at bounding box center [723, 106] width 284 height 36
paste input "399268"
type input "399268"
click at [903, 99] on button "search button" at bounding box center [885, 106] width 40 height 36
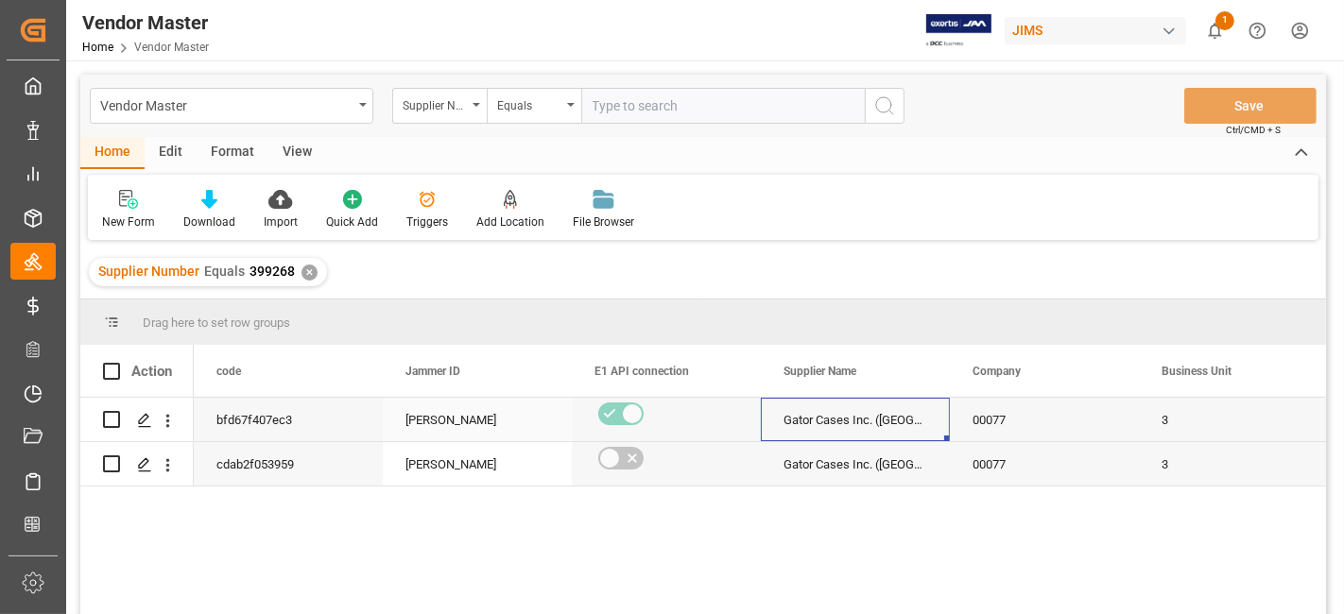
click at [909, 418] on div "Gator Cases Inc. (USA)" at bounding box center [855, 419] width 189 height 43
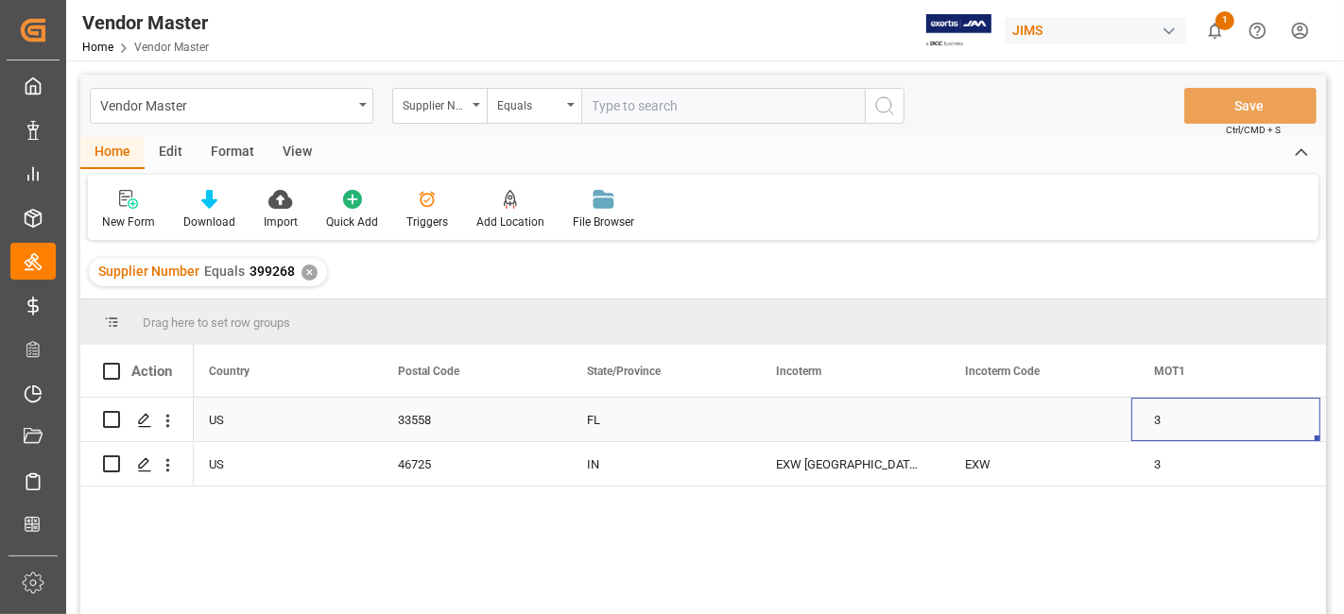
scroll to position [0, 4545]
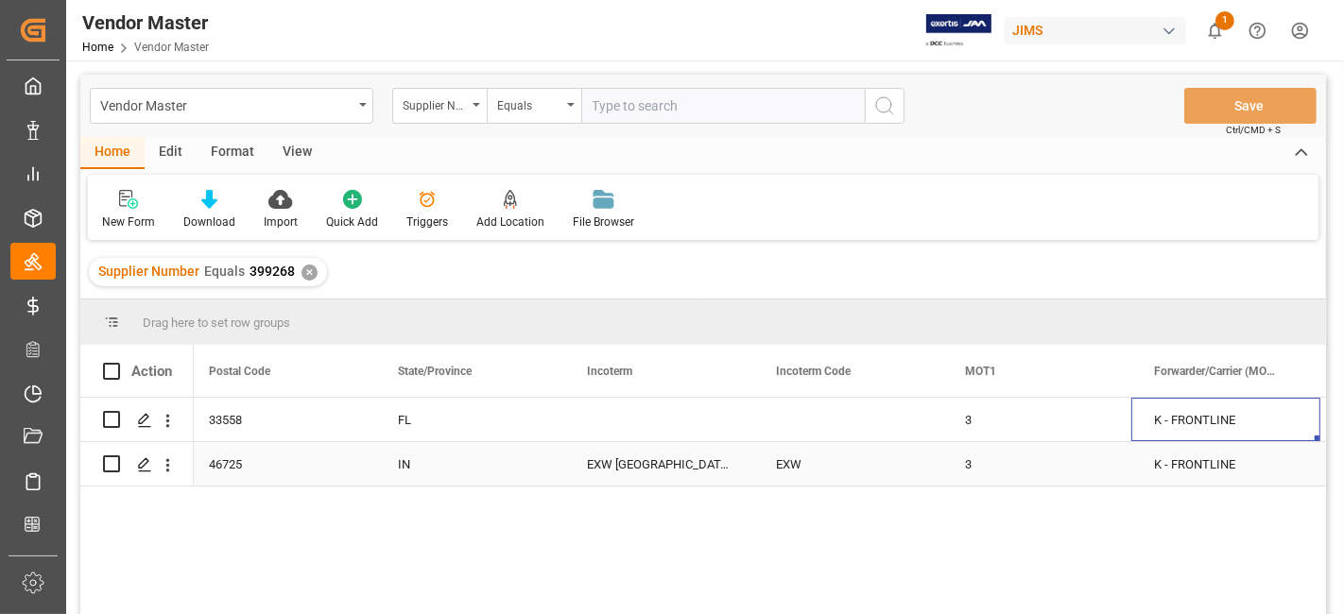
click at [698, 467] on div "EXW Columbia City IN US" at bounding box center [658, 463] width 189 height 43
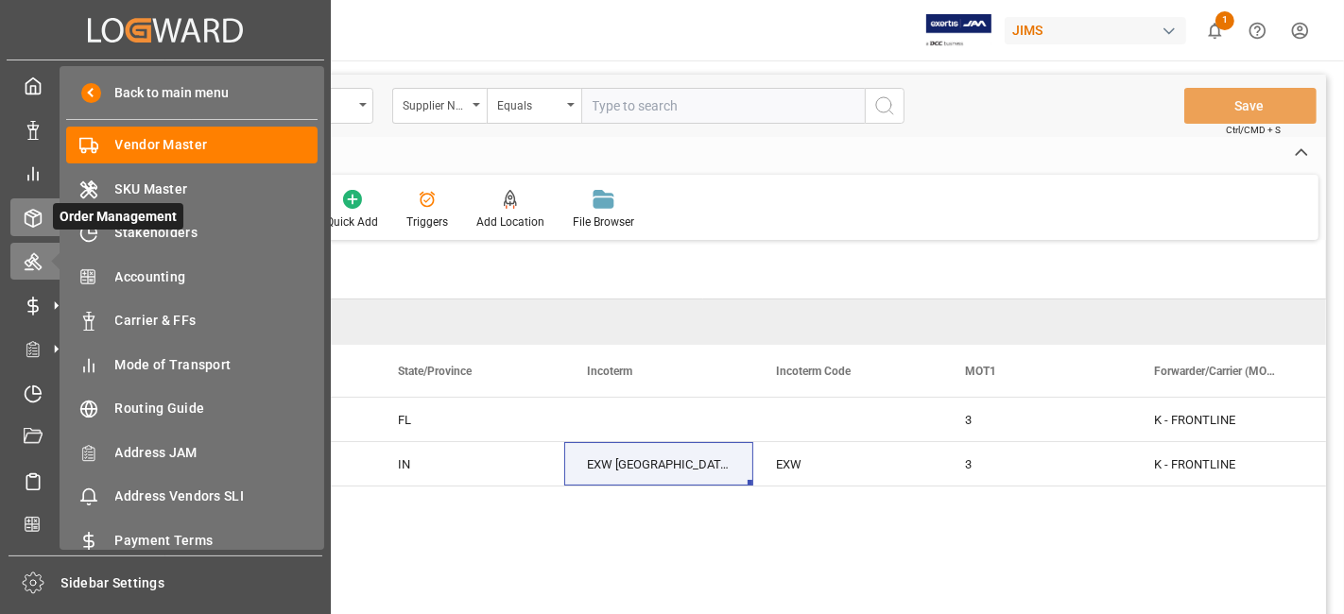
click at [32, 215] on icon at bounding box center [33, 218] width 19 height 19
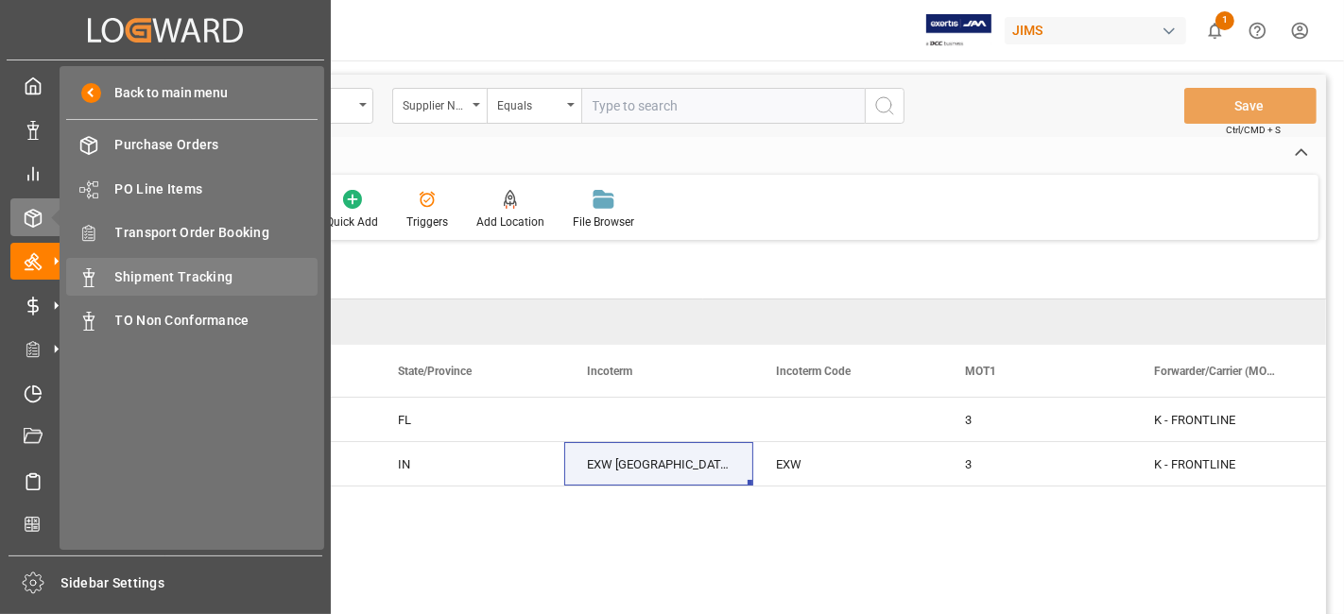
click at [233, 271] on span "Shipment Tracking" at bounding box center [216, 278] width 203 height 20
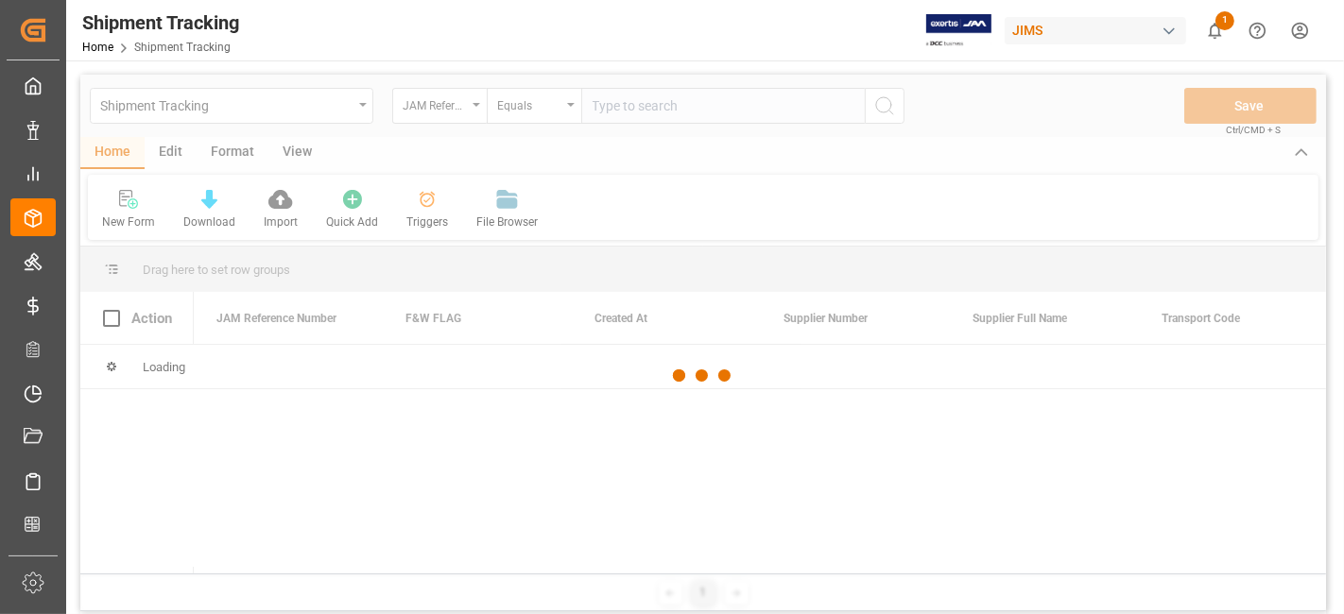
click at [656, 113] on div at bounding box center [703, 376] width 1246 height 603
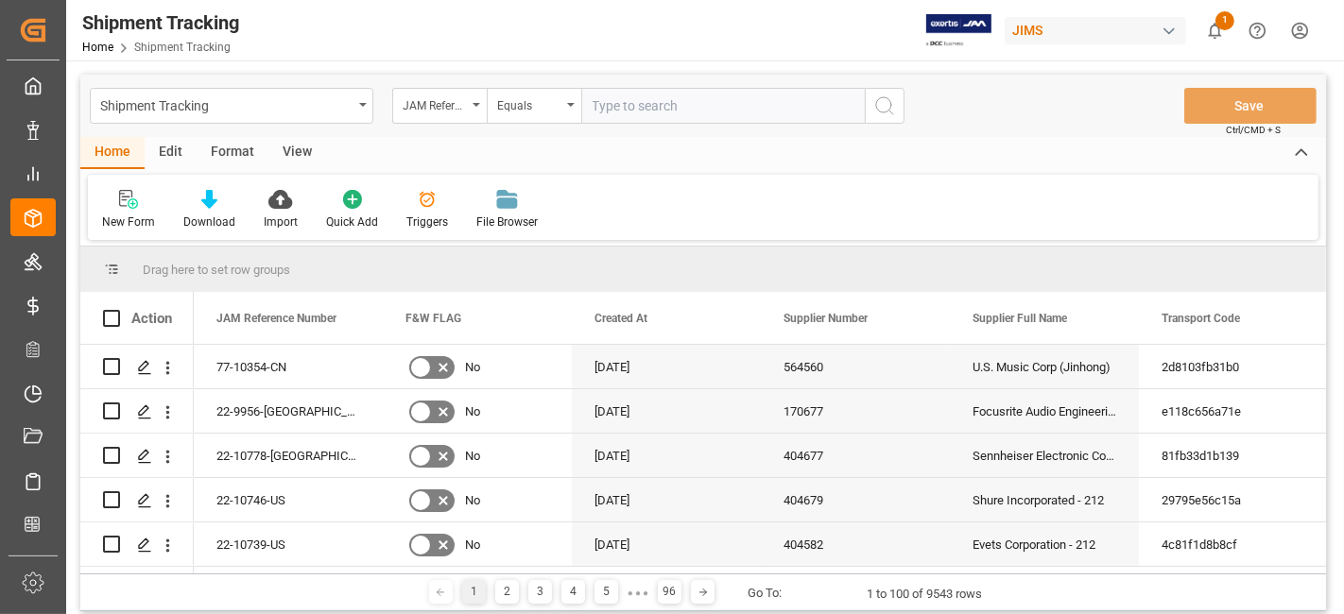
click at [639, 112] on input "text" at bounding box center [723, 106] width 284 height 36
paste input "77-10646-US"
type input "77-10646-US"
click at [886, 108] on icon "search button" at bounding box center [884, 106] width 23 height 23
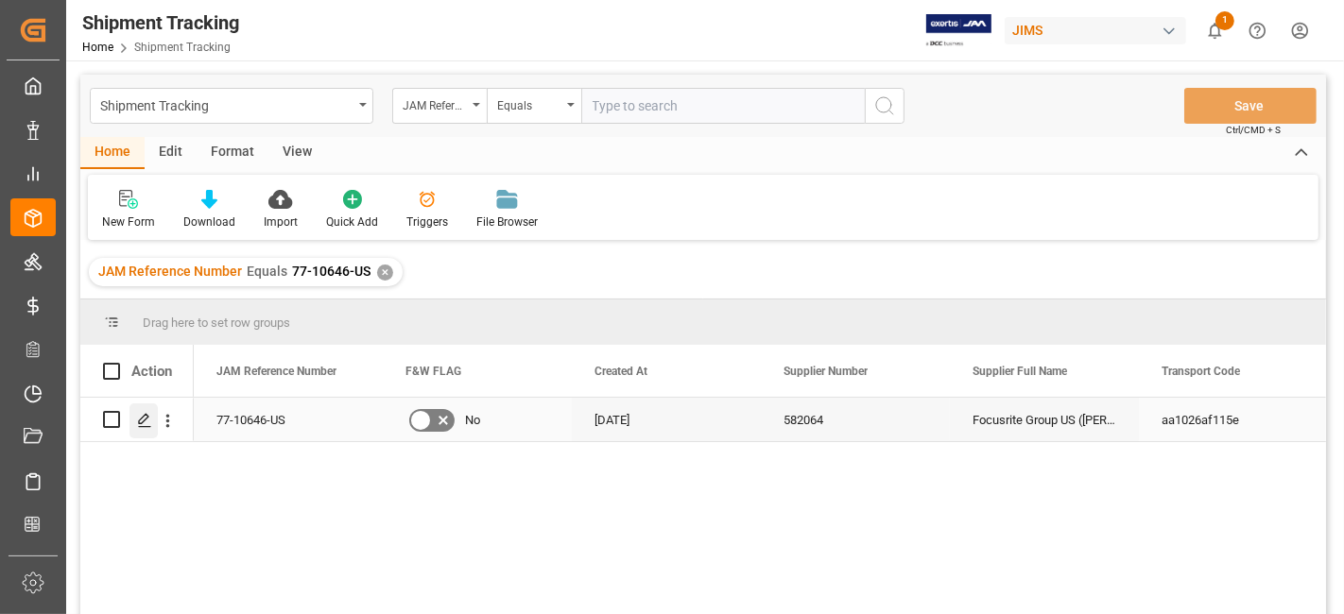
click at [144, 422] on icon "Press SPACE to select this row." at bounding box center [144, 420] width 15 height 15
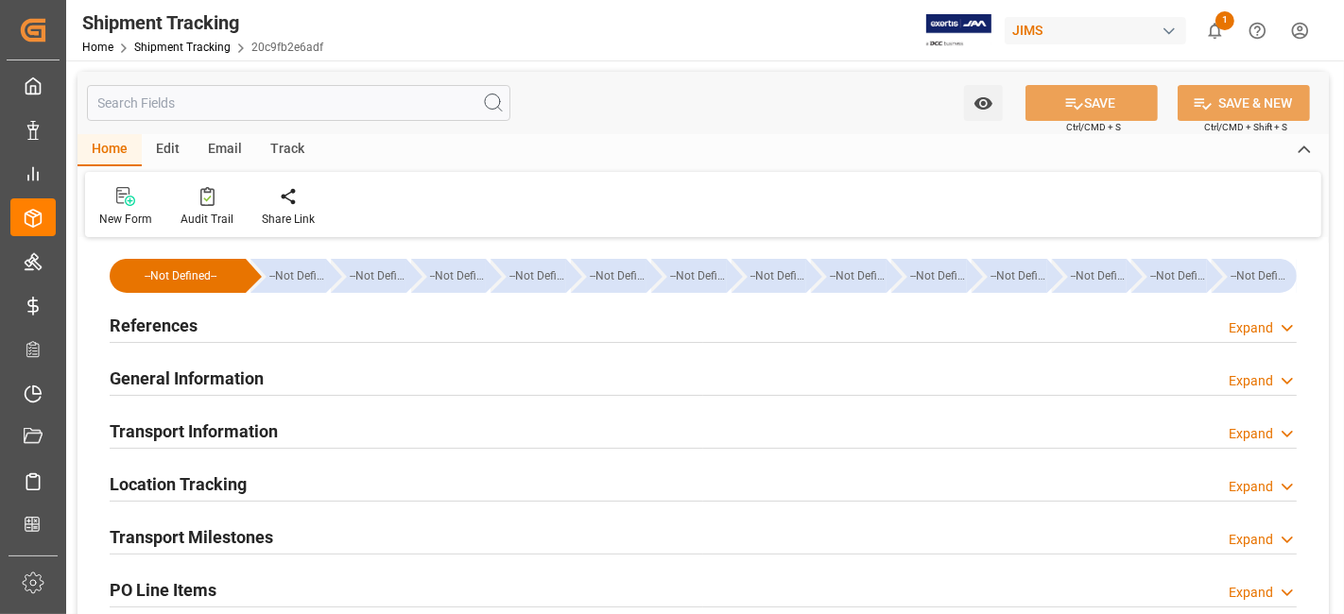
type input "19-08-2025"
type input "28-08-2025 10:00"
type input "28-08-2025 13:52"
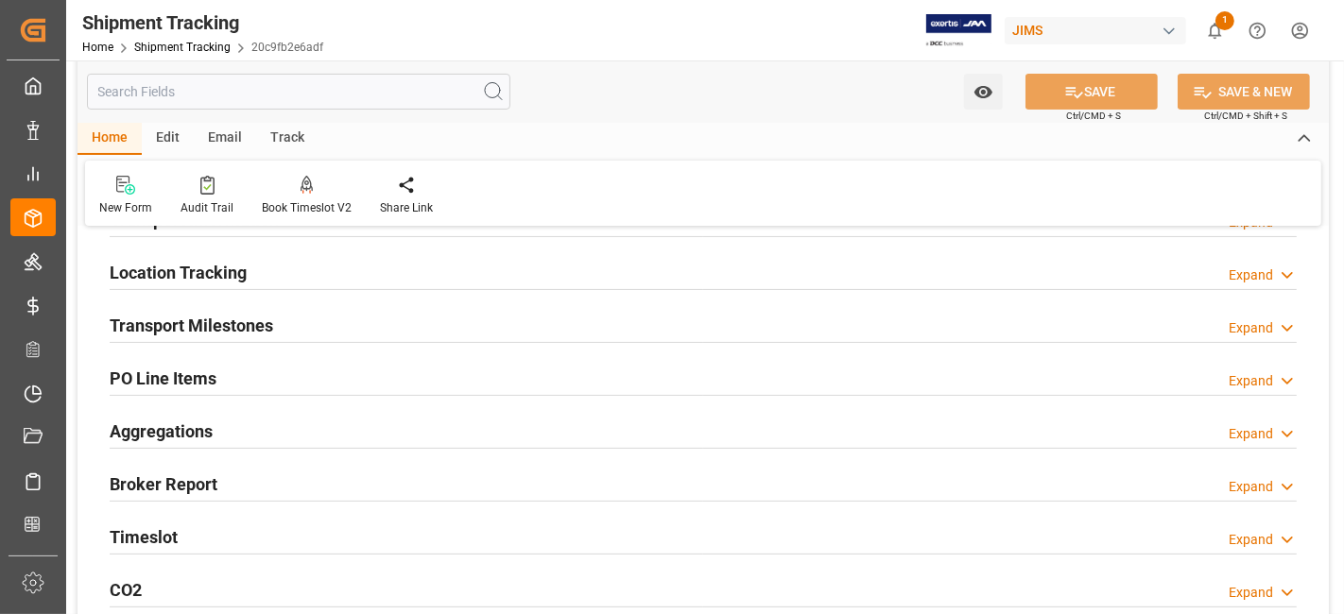
scroll to position [315, 0]
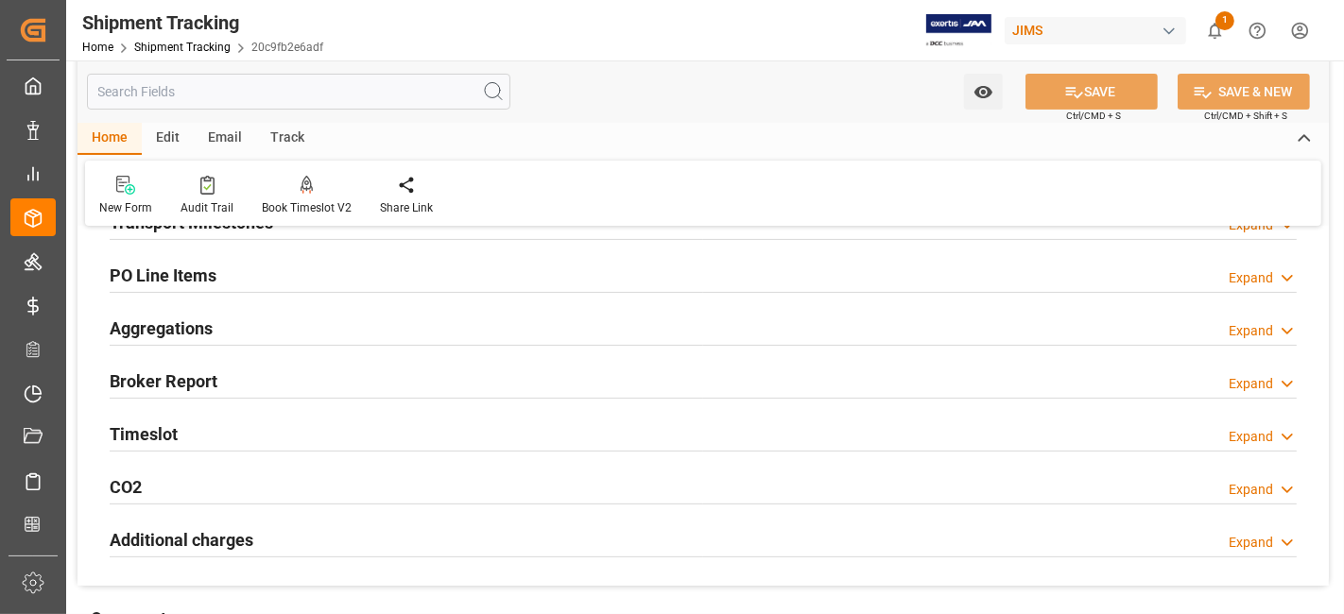
click at [180, 435] on div "Timeslot Expand" at bounding box center [703, 433] width 1187 height 36
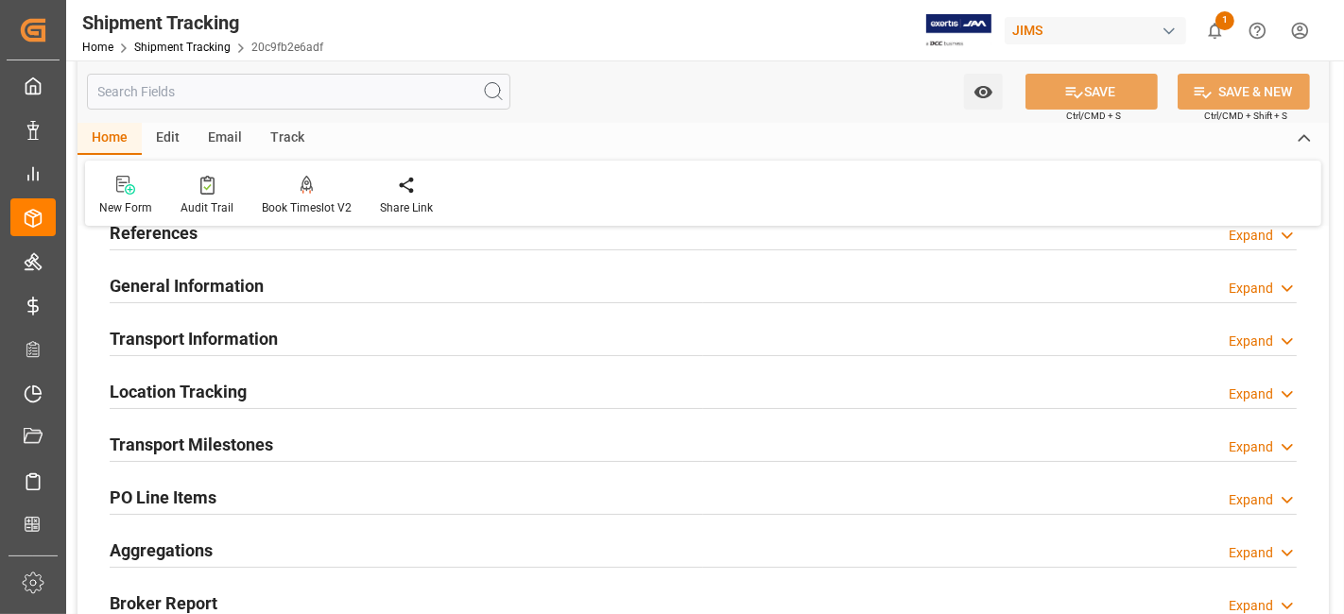
scroll to position [0, 0]
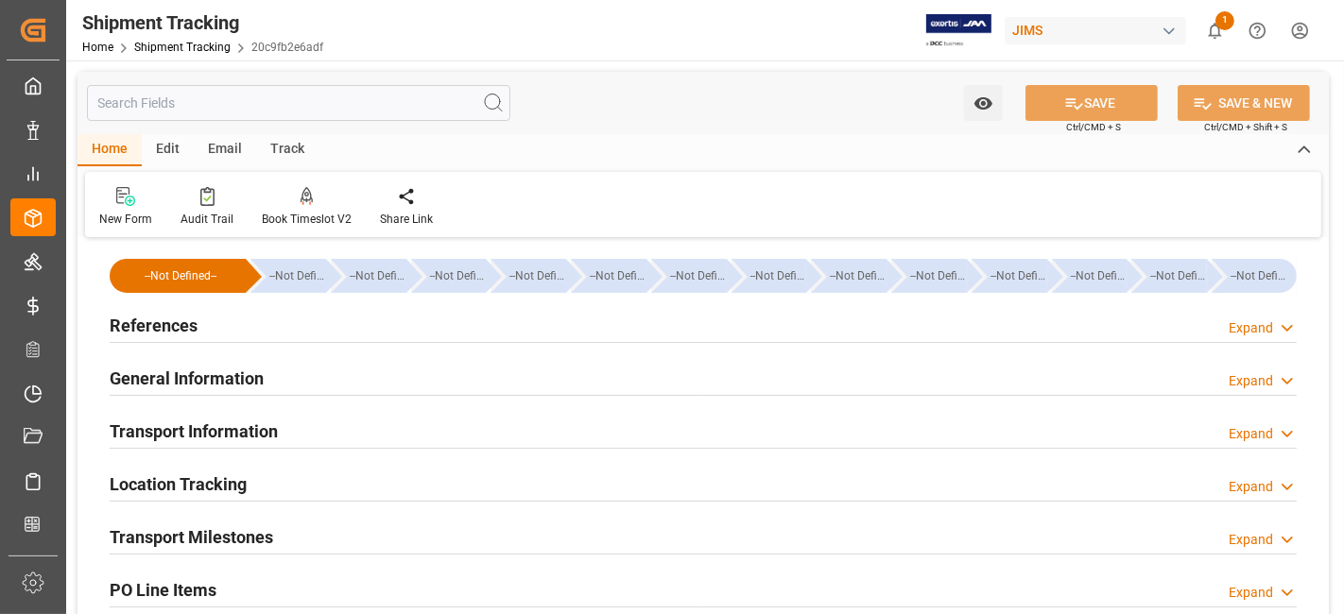
click at [207, 330] on div "References Expand" at bounding box center [703, 324] width 1187 height 36
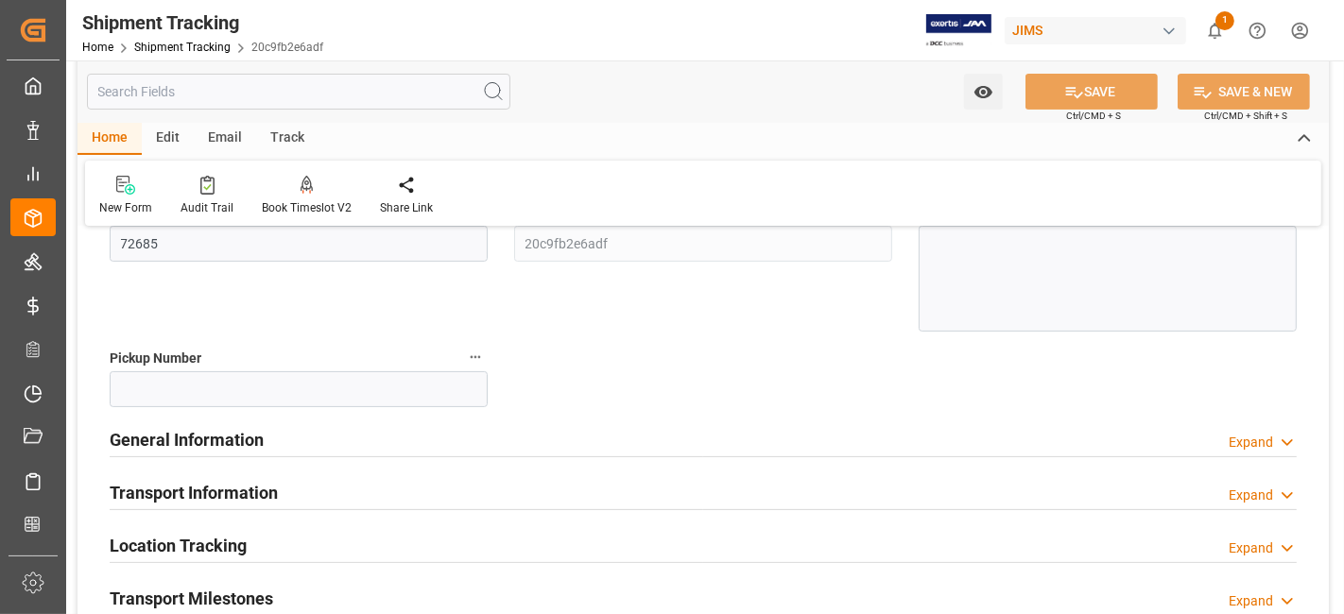
scroll to position [315, 0]
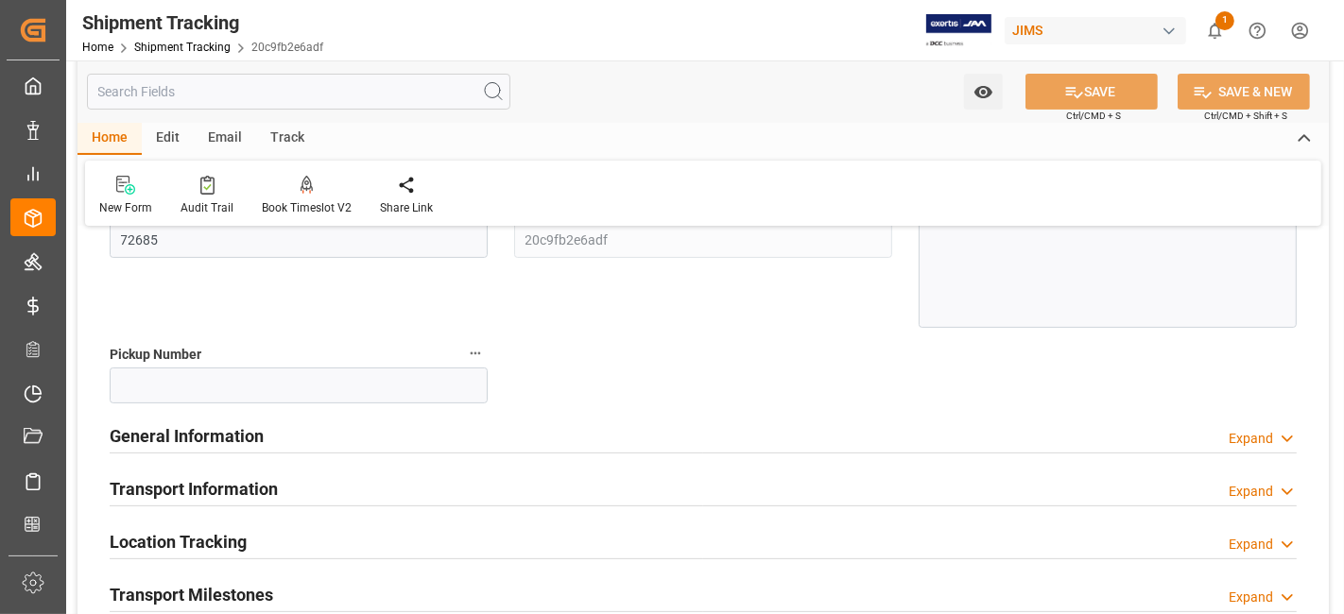
click at [216, 429] on h2 "General Information" at bounding box center [187, 437] width 154 height 26
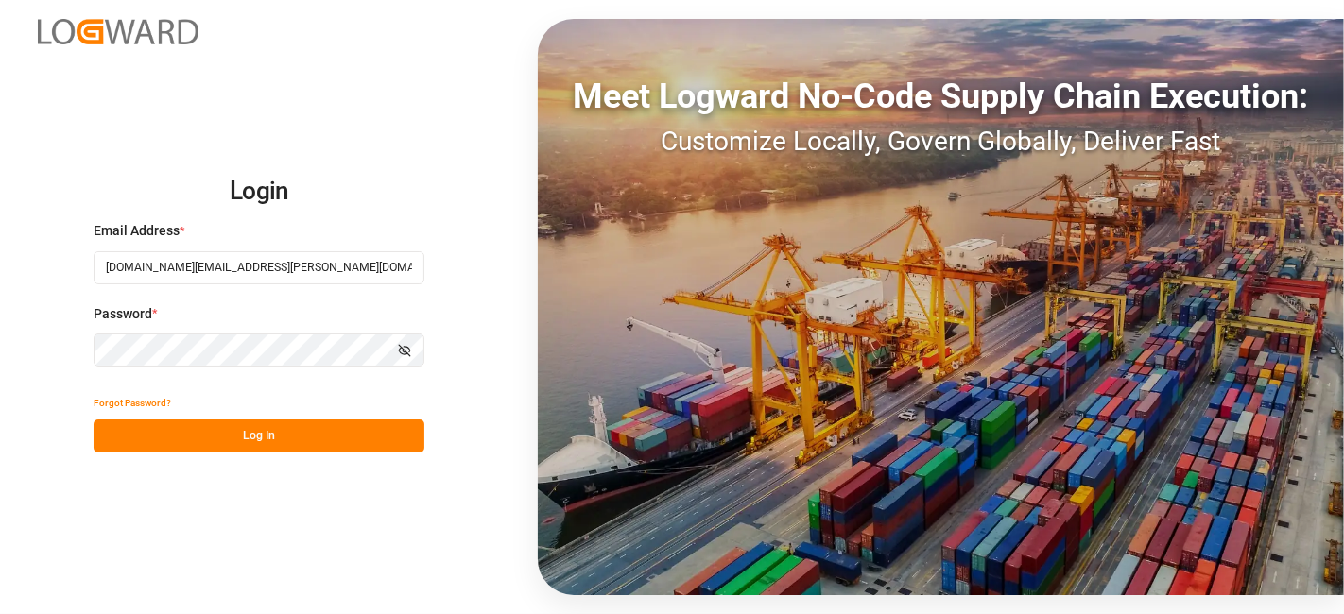
click at [187, 437] on button "Log In" at bounding box center [259, 436] width 331 height 33
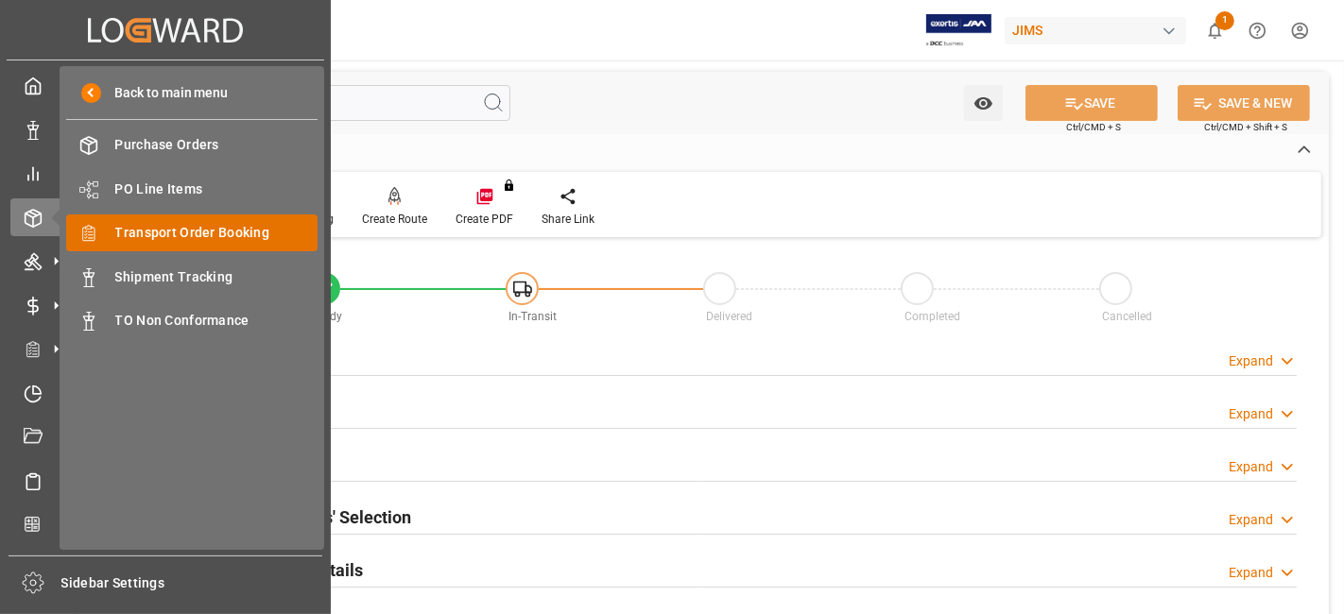
click at [234, 233] on span "Transport Order Booking" at bounding box center [216, 233] width 203 height 20
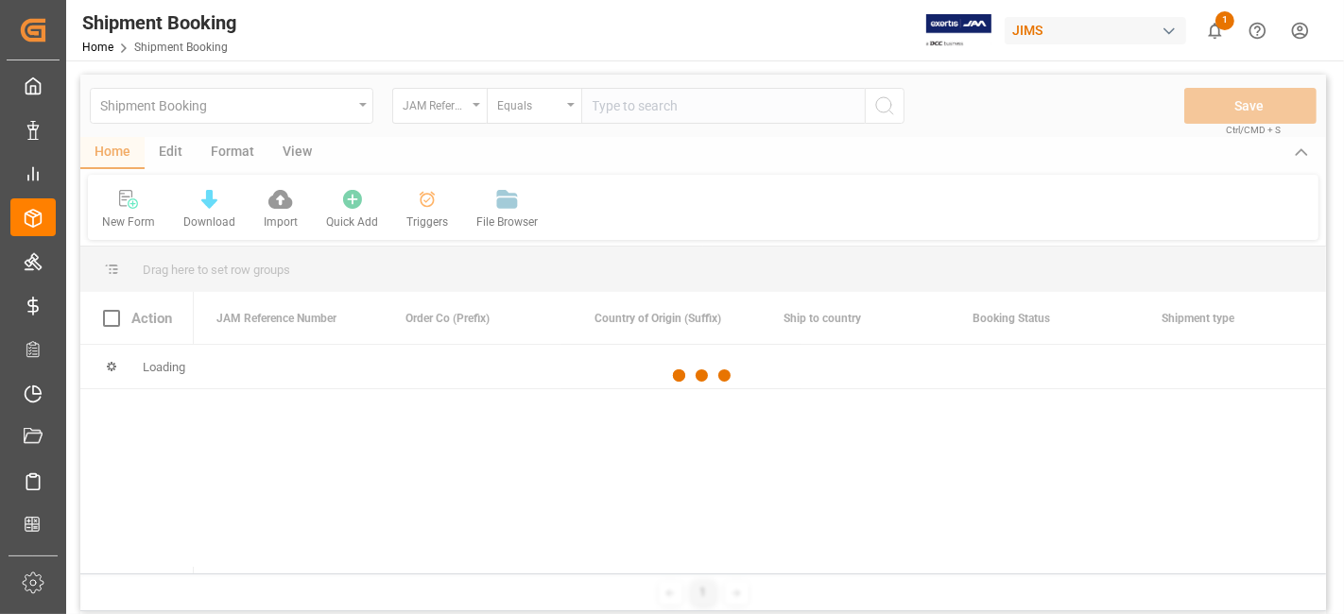
click at [625, 101] on div at bounding box center [703, 376] width 1246 height 603
click at [623, 107] on div at bounding box center [703, 376] width 1246 height 603
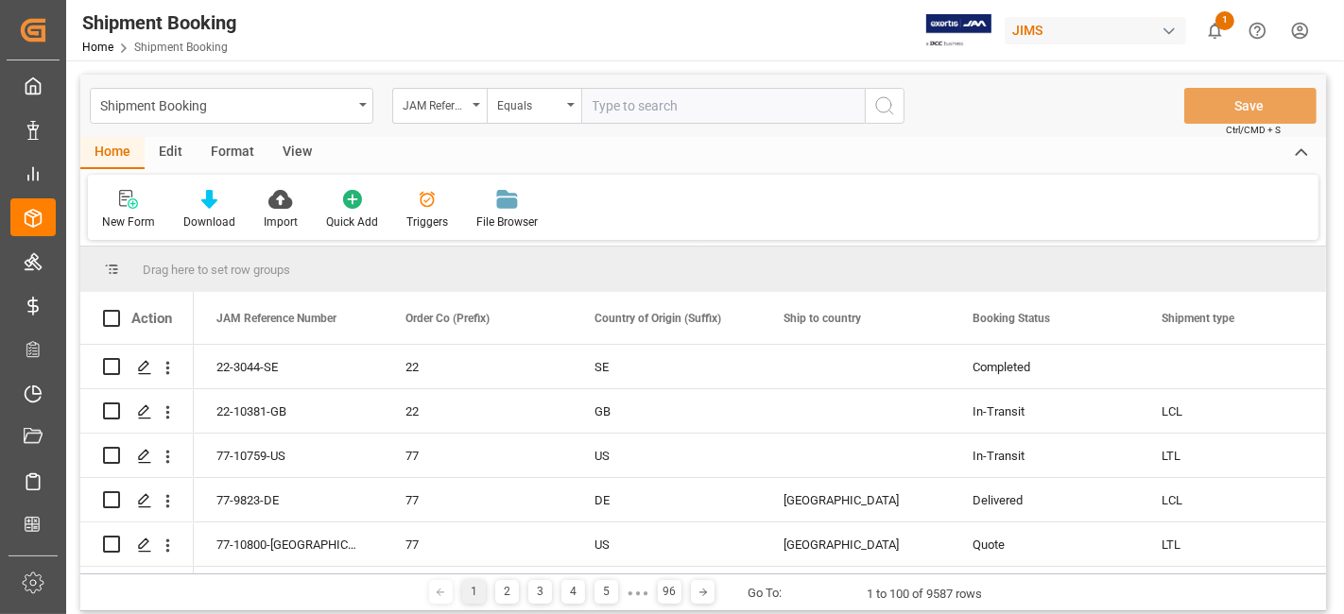
click at [623, 107] on input "text" at bounding box center [723, 106] width 284 height 36
paste input "77-10636-CN"
type input "77-10636-CN"
click at [877, 111] on icon "search button" at bounding box center [884, 106] width 23 height 23
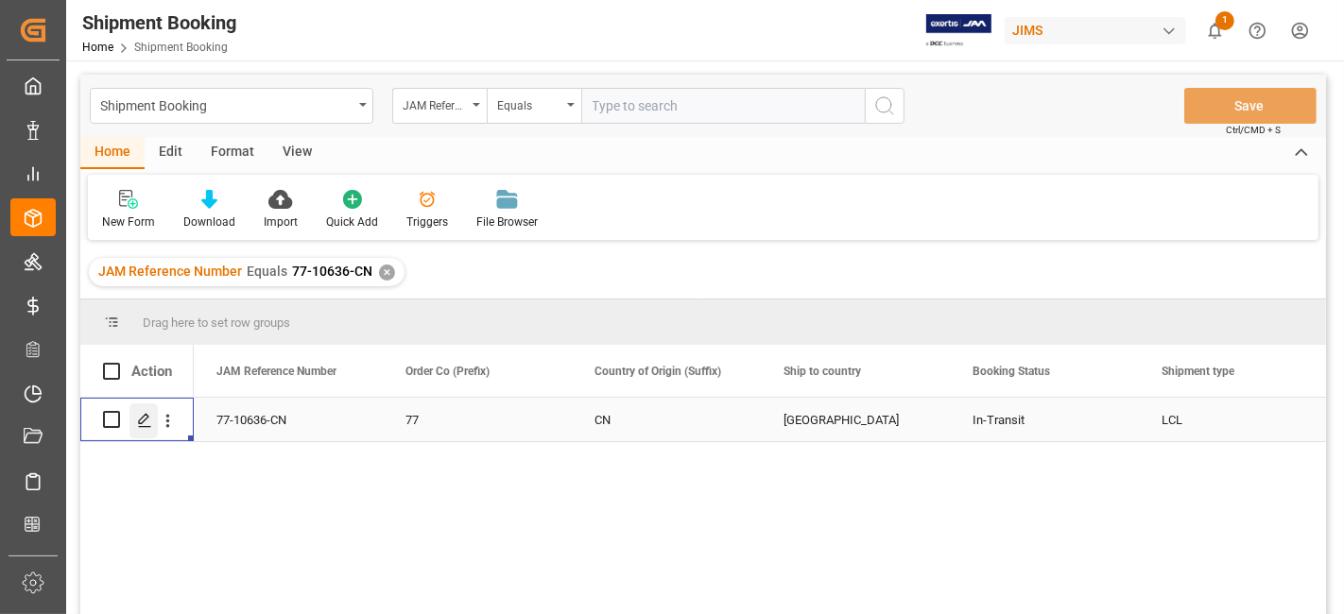
click at [151, 430] on div "Press SPACE to select this row." at bounding box center [144, 421] width 28 height 35
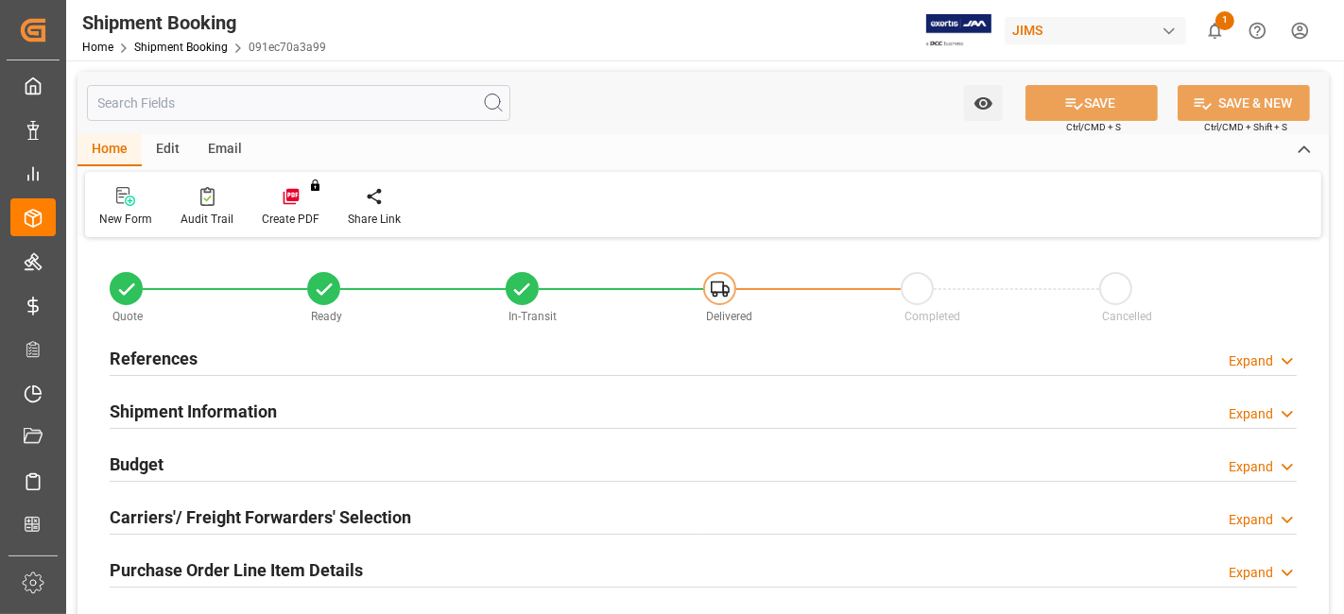
type input "55"
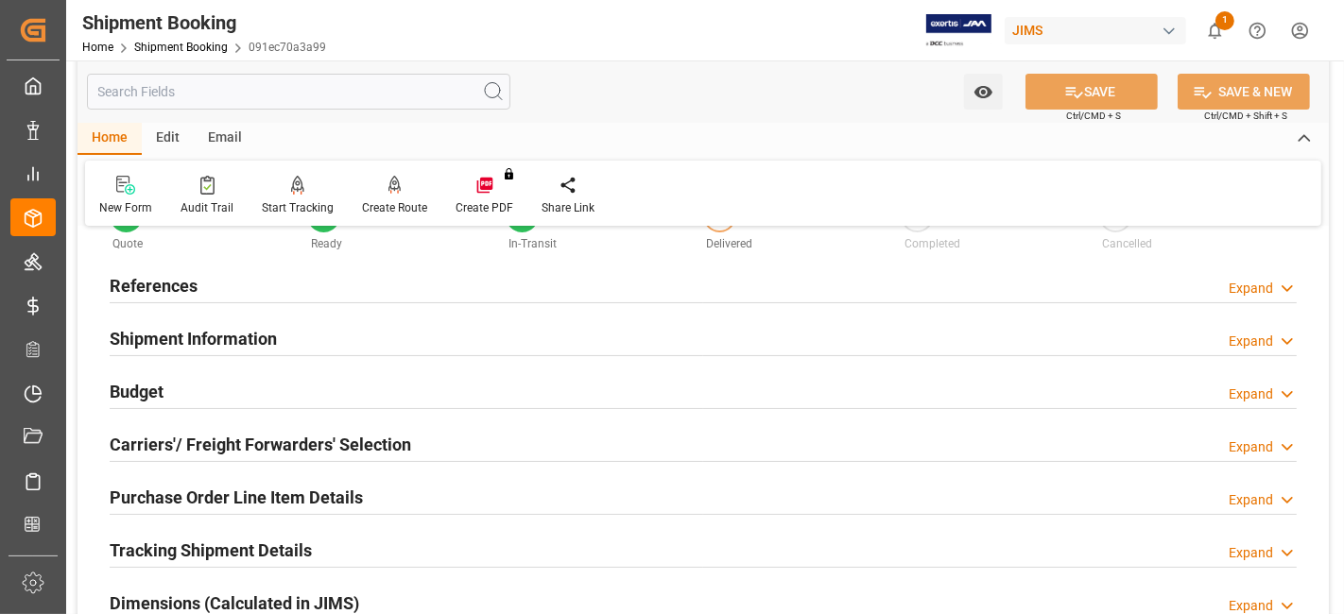
scroll to position [105, 0]
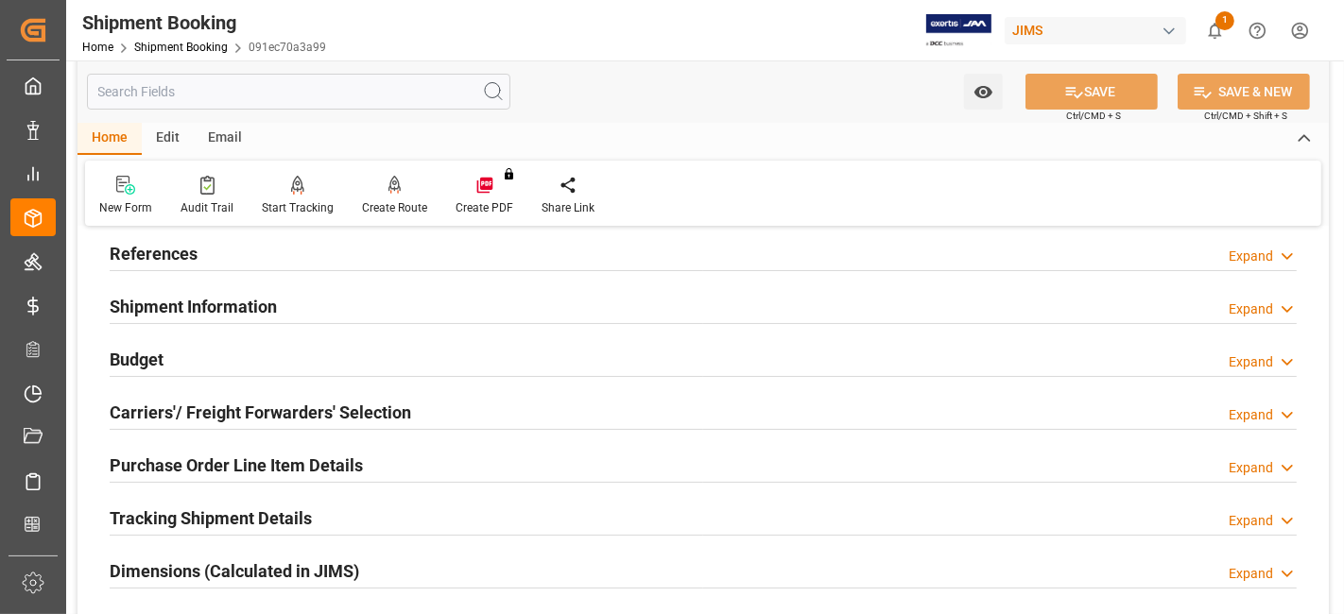
click at [261, 319] on div "Shipment Information" at bounding box center [193, 305] width 167 height 36
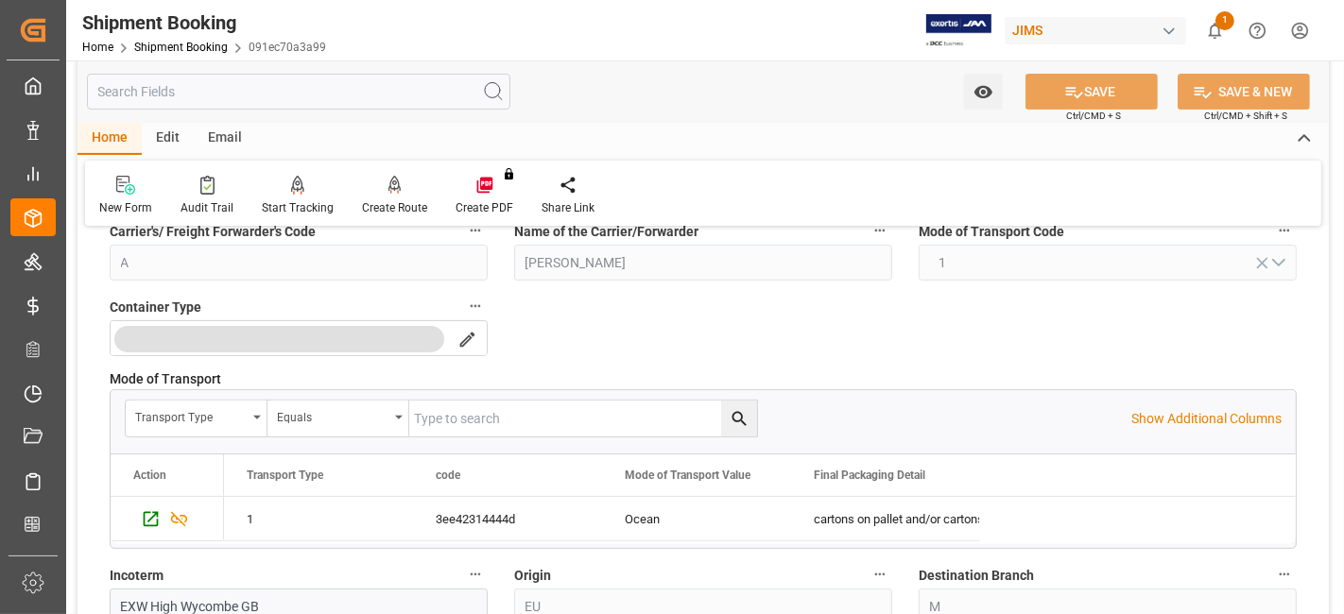
scroll to position [630, 0]
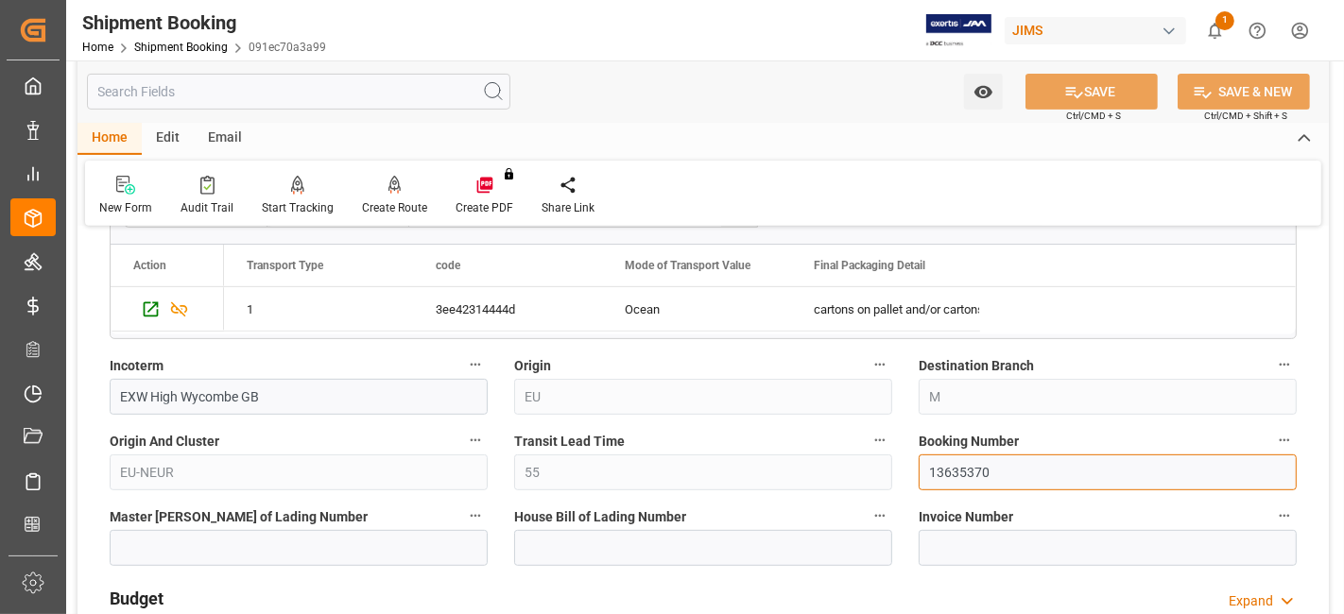
click at [943, 461] on input "13635370" at bounding box center [1108, 473] width 378 height 36
click at [942, 461] on input "13635370" at bounding box center [1108, 473] width 378 height 36
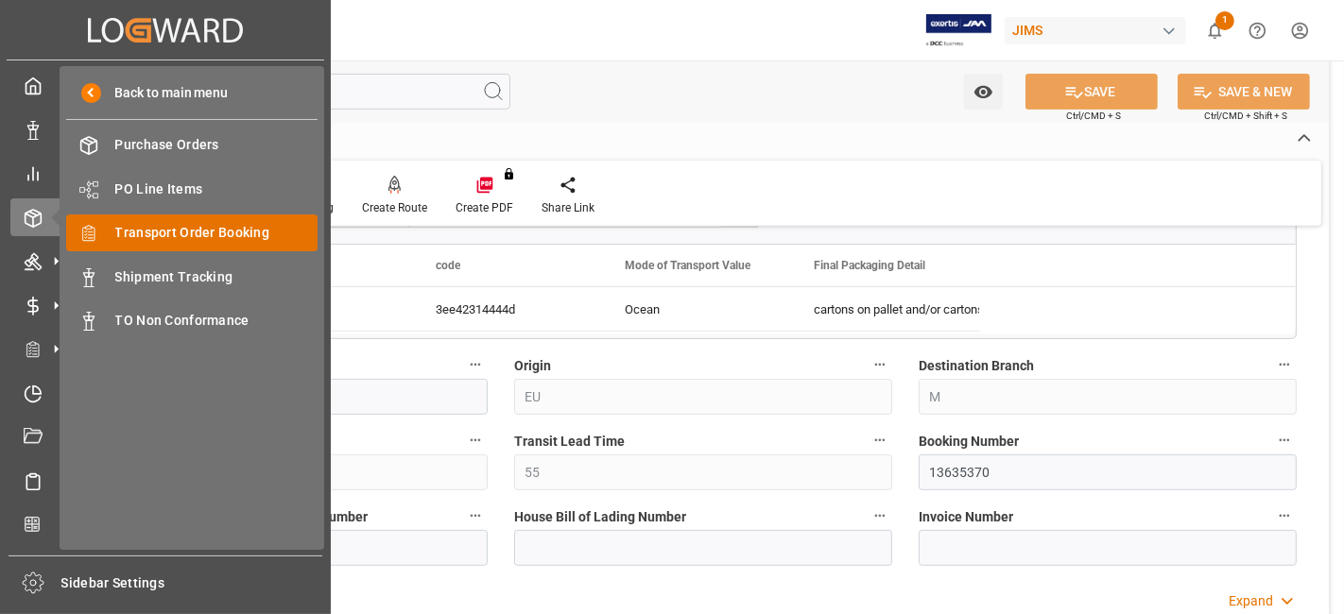
click at [241, 229] on span "Transport Order Booking" at bounding box center [216, 233] width 203 height 20
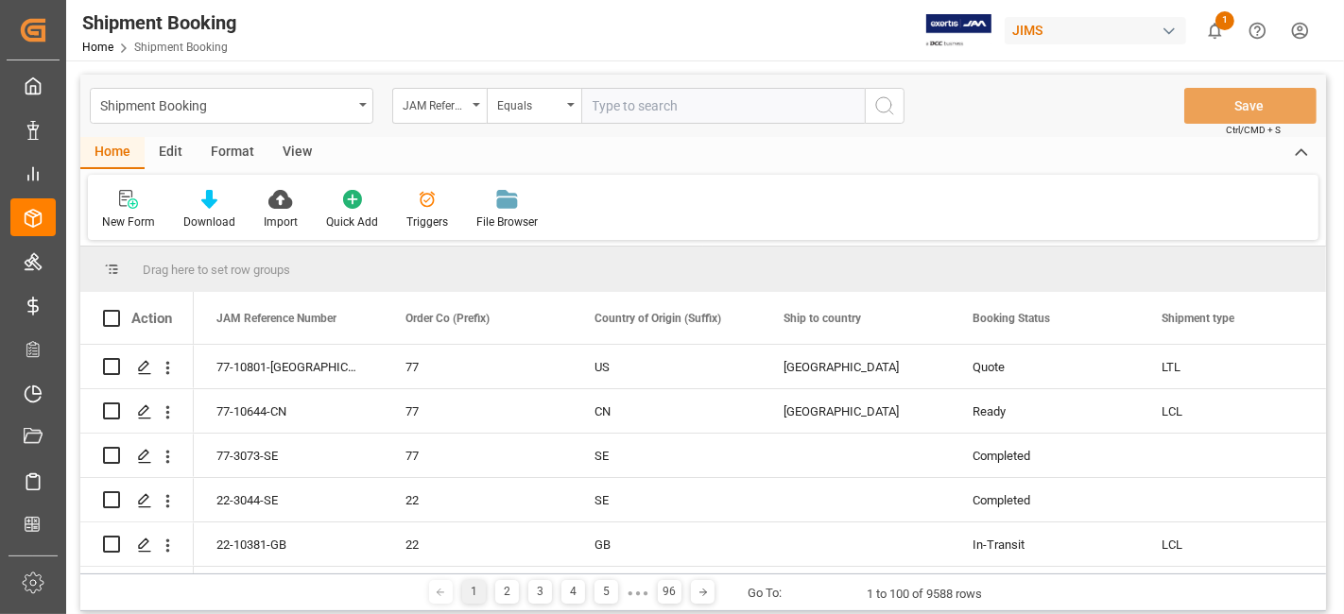
click at [609, 109] on input "text" at bounding box center [723, 106] width 284 height 36
type input "77-10751-US"
click at [880, 106] on icon "search button" at bounding box center [884, 106] width 23 height 23
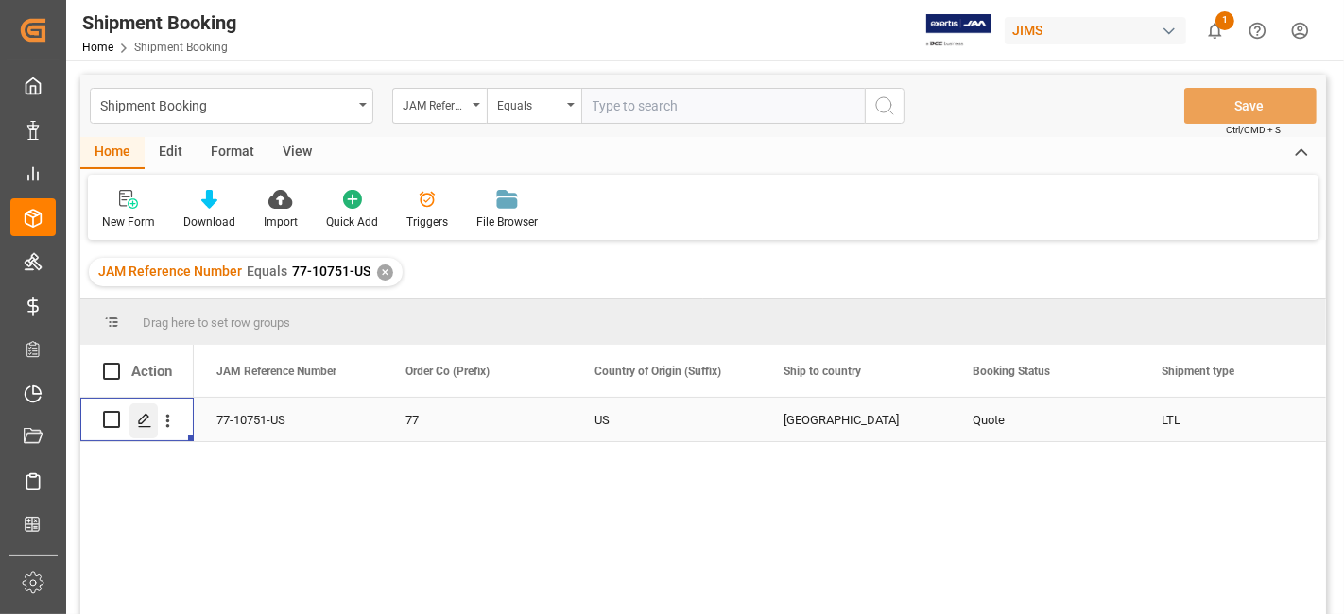
click at [151, 420] on div "Press SPACE to select this row." at bounding box center [144, 421] width 28 height 35
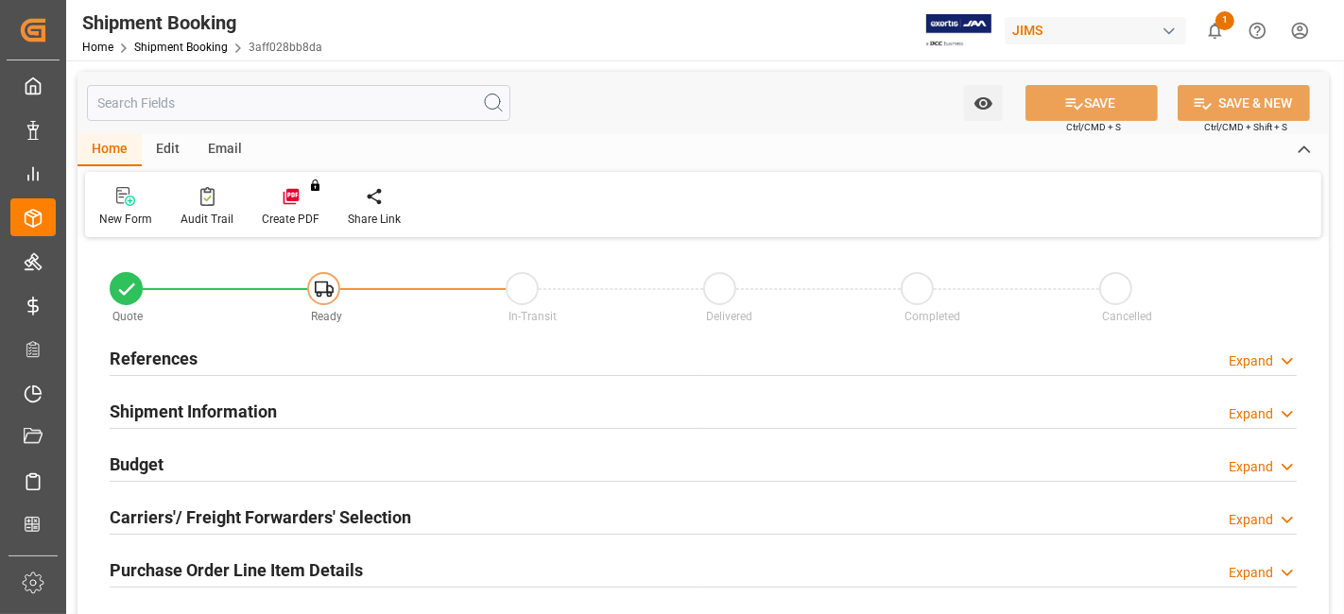
type input "0"
click at [199, 356] on div "References Expand" at bounding box center [703, 357] width 1187 height 36
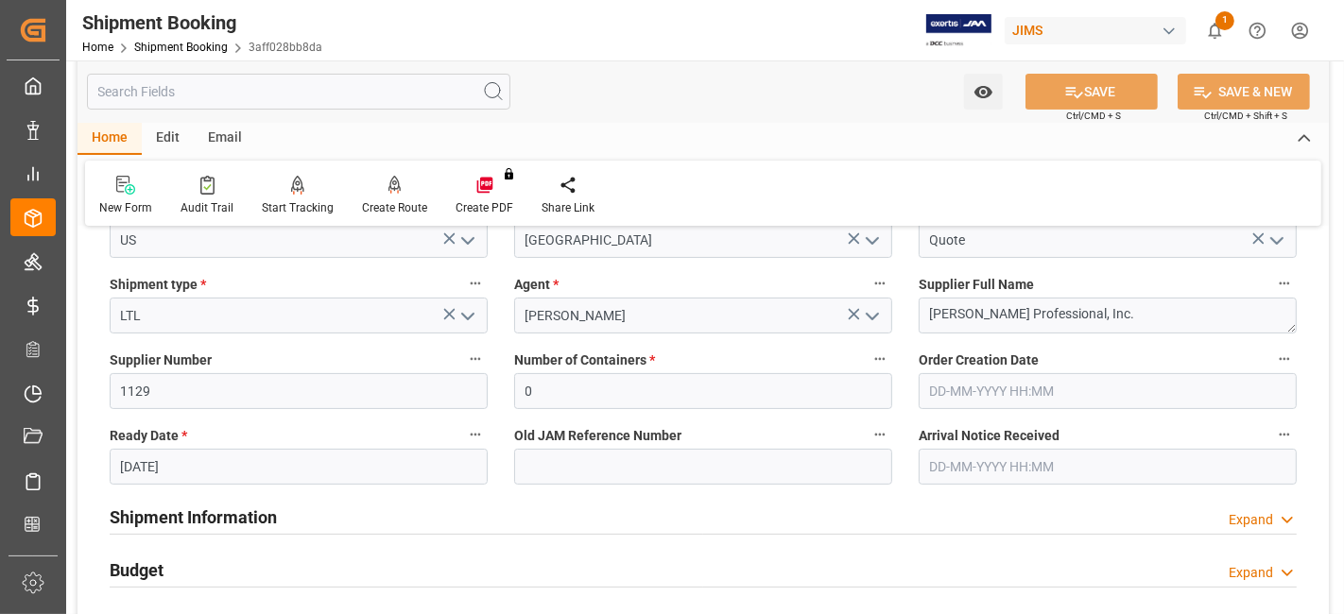
scroll to position [315, 0]
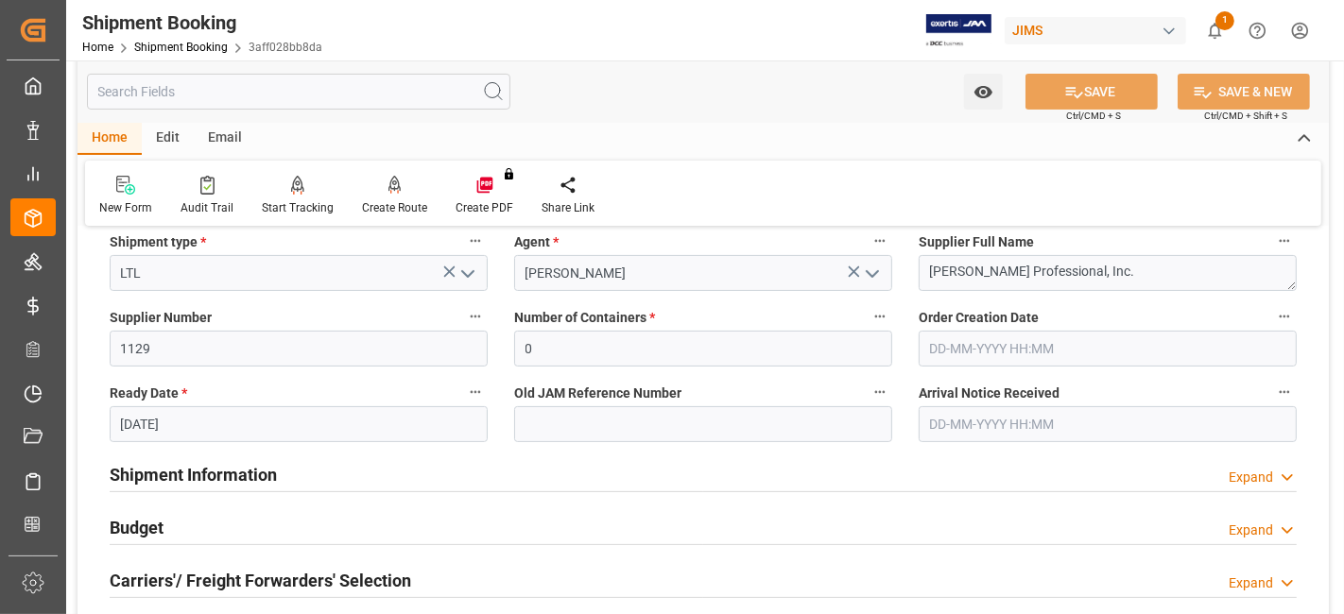
click at [217, 421] on input "10-09-2025" at bounding box center [299, 424] width 378 height 36
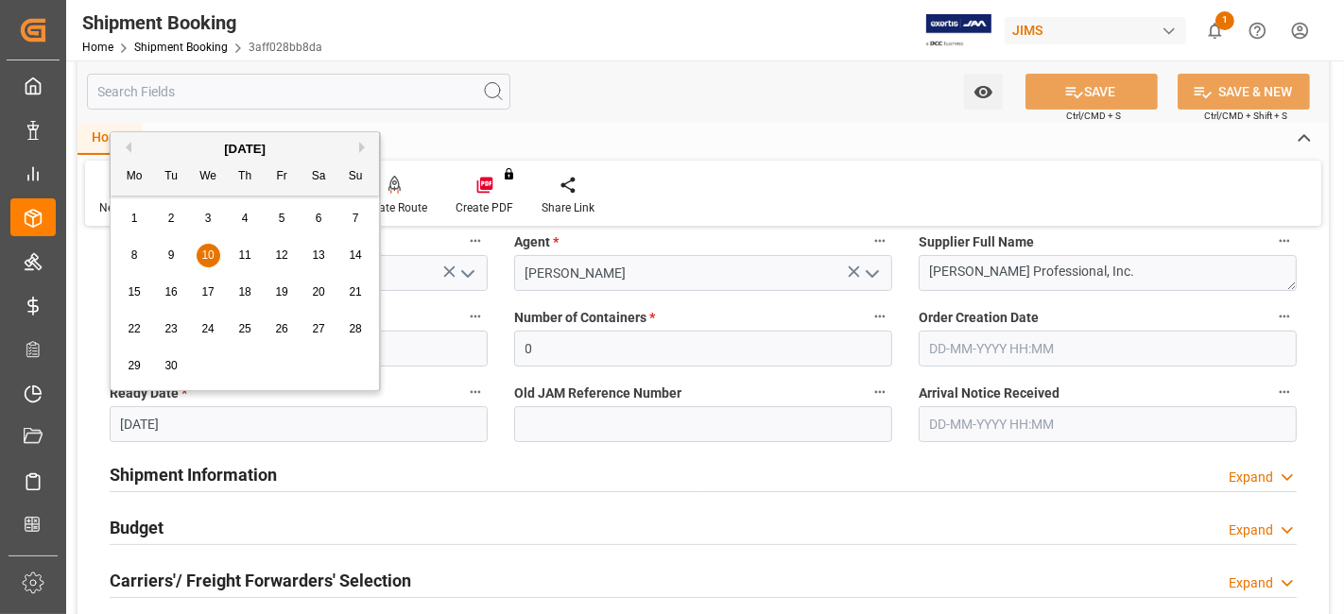
click at [125, 147] on button "Previous Month" at bounding box center [125, 147] width 11 height 11
click at [279, 362] on span "29" at bounding box center [281, 365] width 12 height 13
type input "[DATE]"
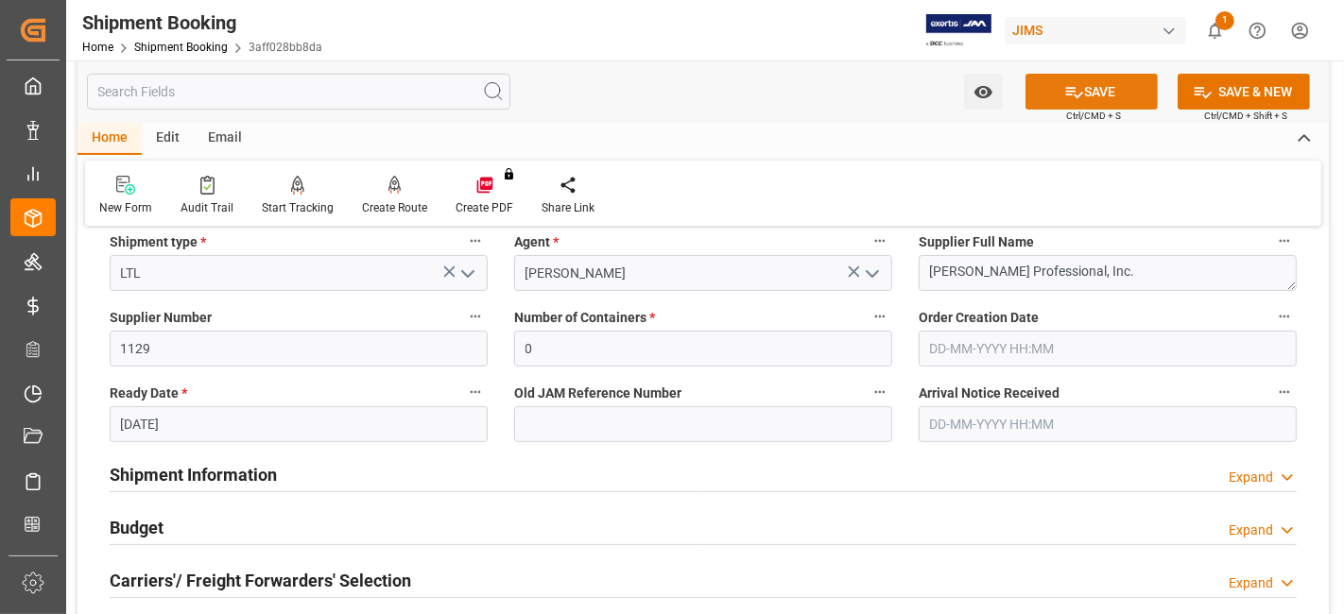
click at [1100, 85] on button "SAVE" at bounding box center [1092, 92] width 132 height 36
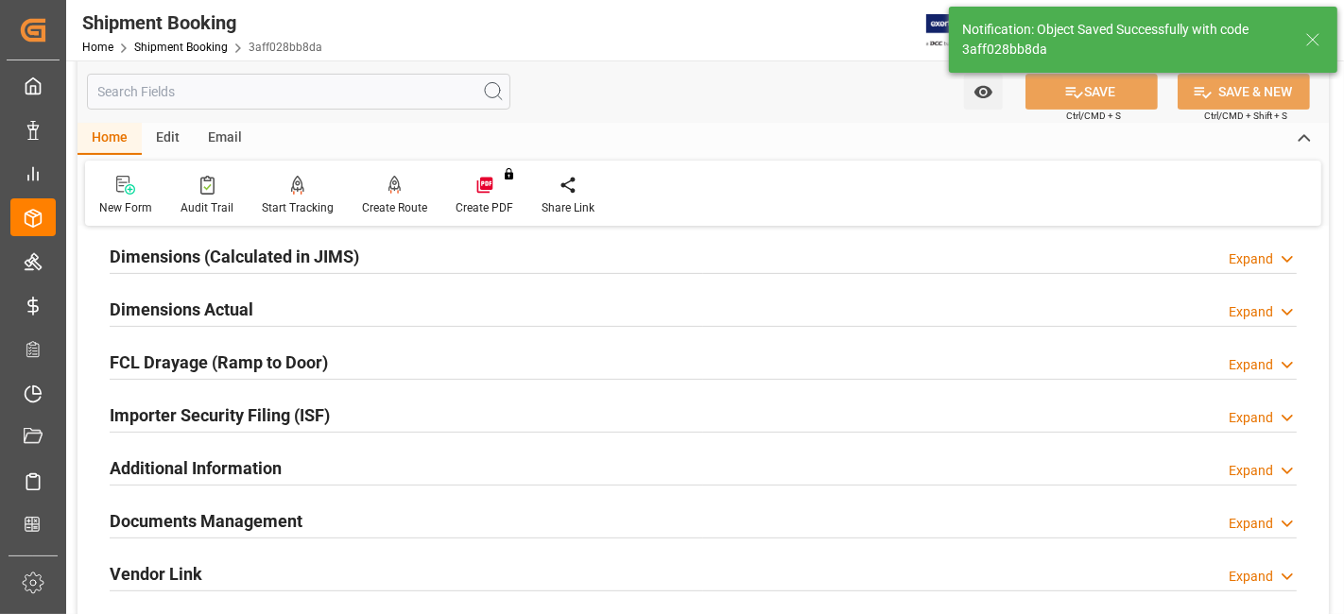
scroll to position [43, 0]
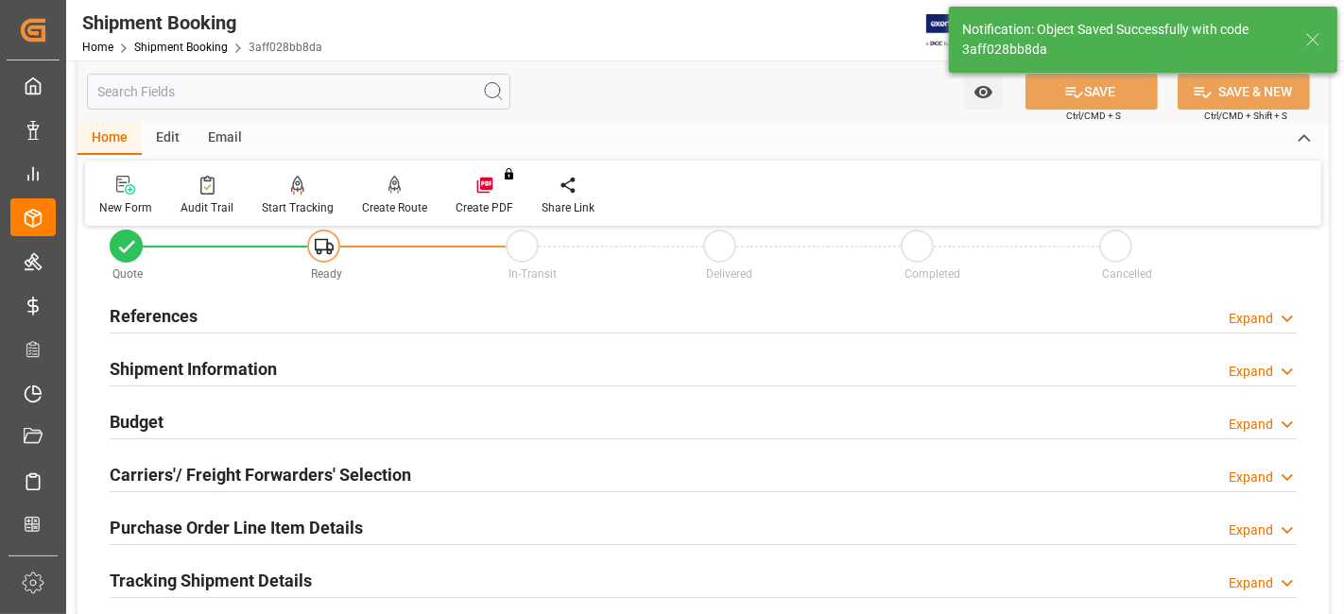
click at [247, 409] on div "Budget Expand" at bounding box center [703, 421] width 1187 height 36
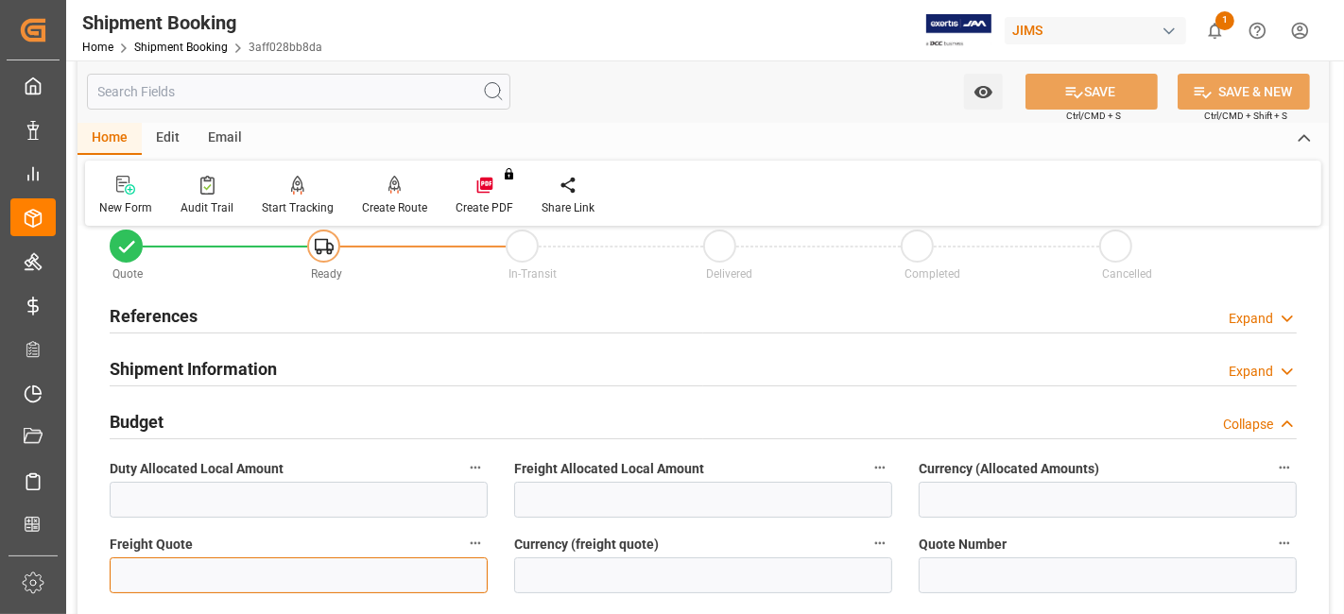
click at [181, 579] on input "text" at bounding box center [299, 576] width 378 height 36
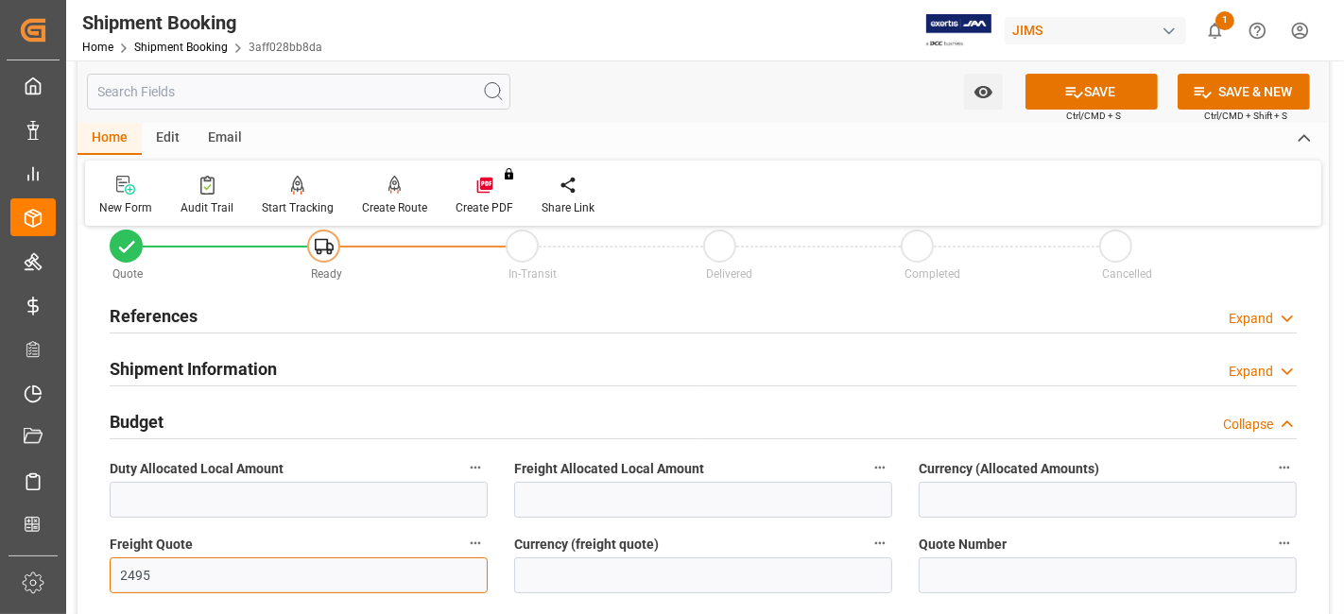
type input "2495"
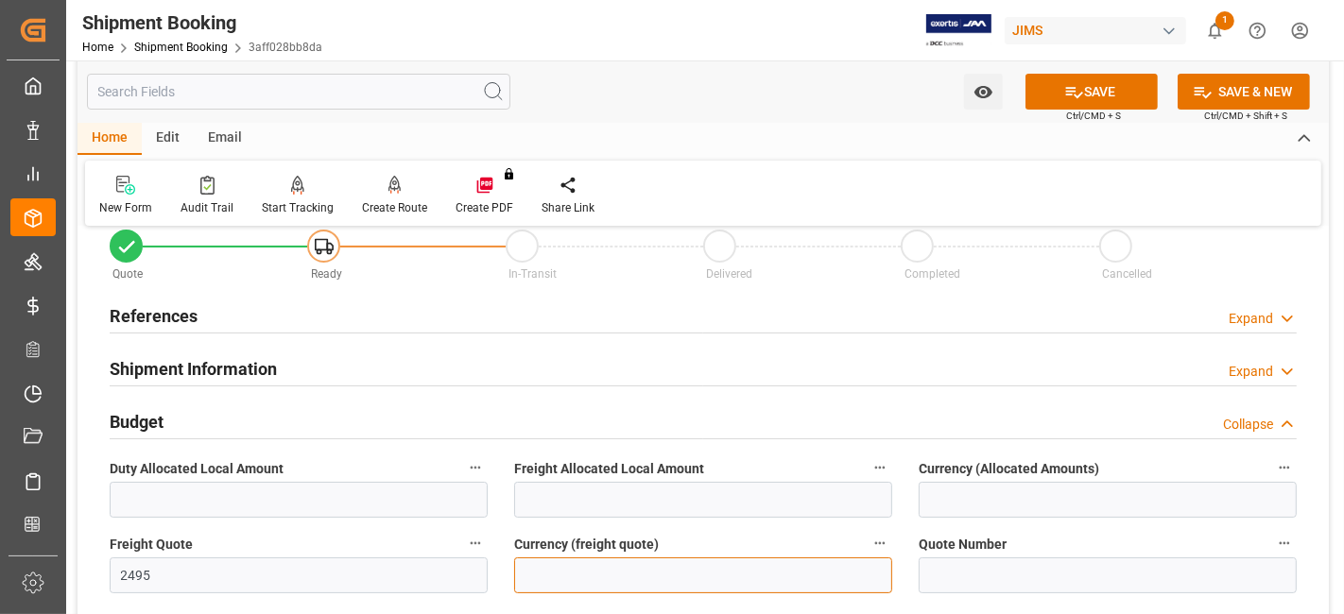
click at [658, 572] on input at bounding box center [703, 576] width 378 height 36
type input "CAD"
click at [1069, 88] on icon at bounding box center [1074, 92] width 20 height 20
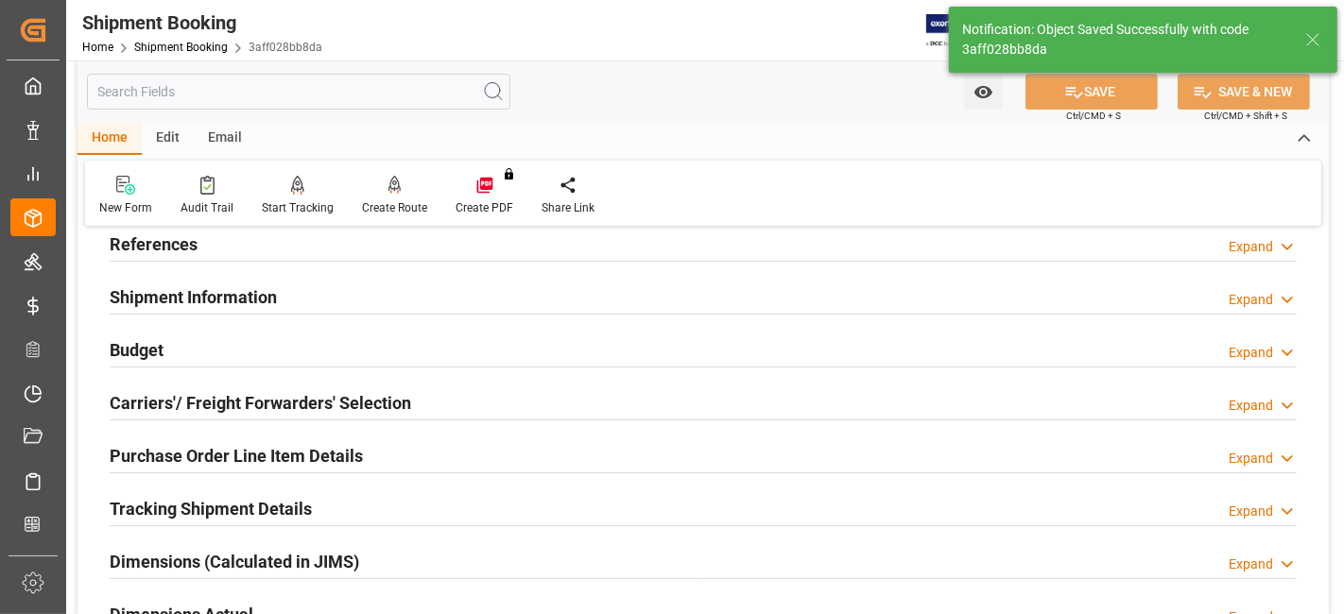
click at [375, 401] on h2 "Carriers'/ Freight Forwarders' Selection" at bounding box center [261, 403] width 302 height 26
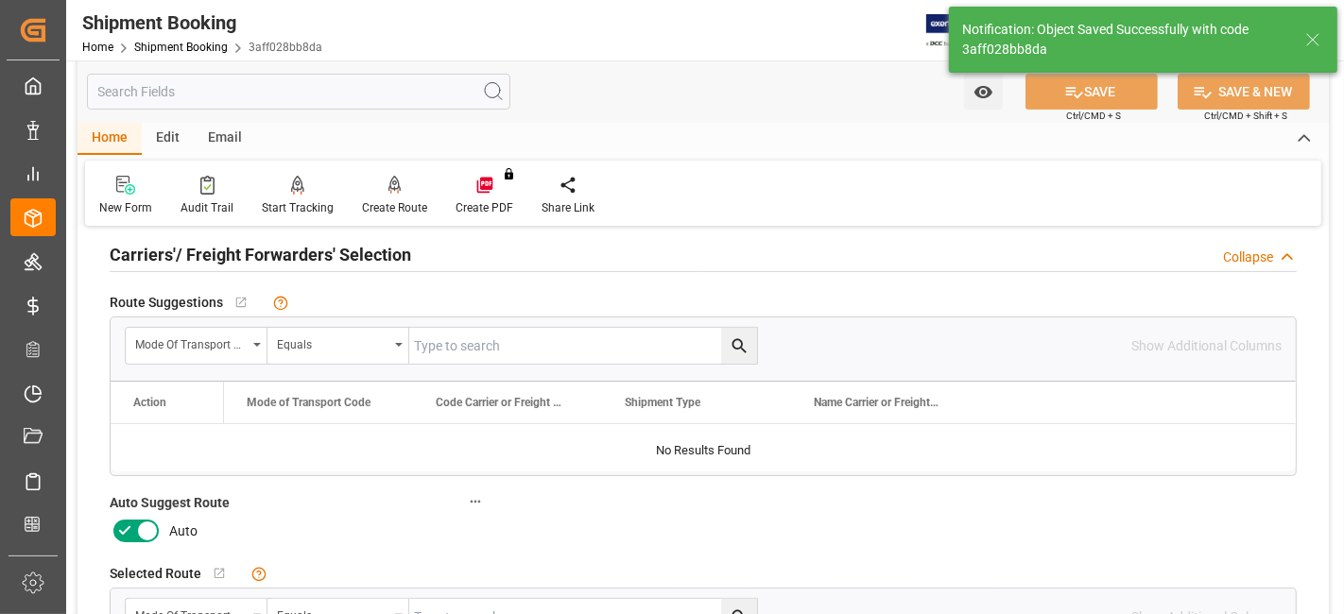
scroll to position [324, 0]
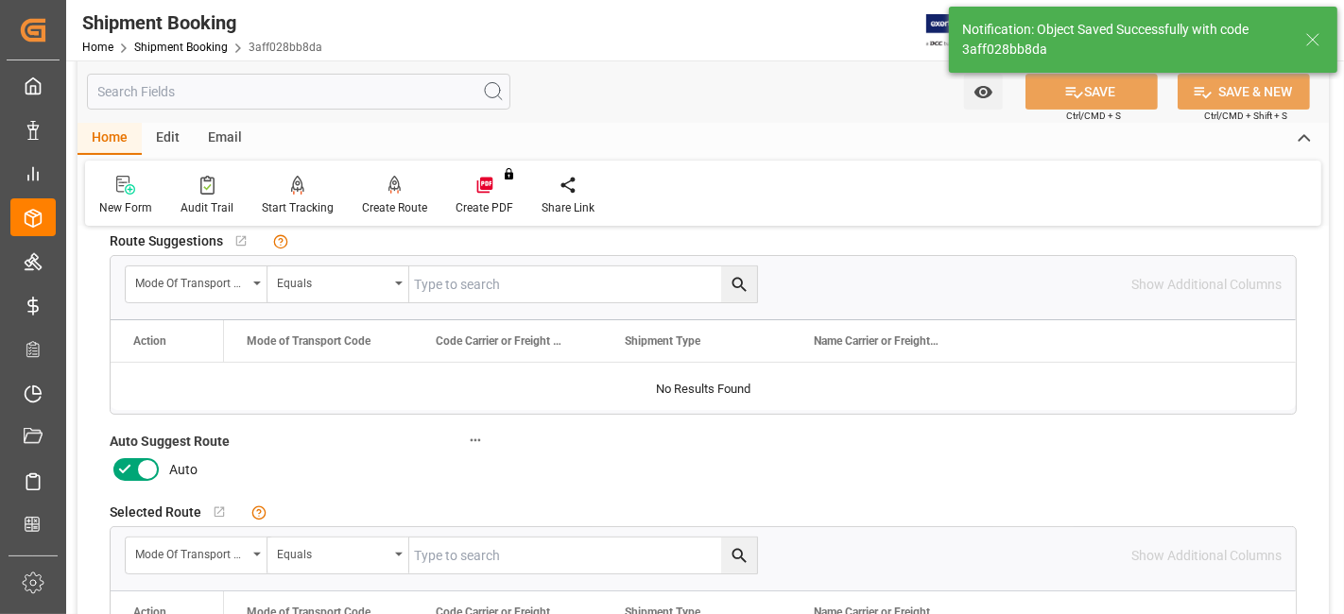
click at [116, 464] on icon at bounding box center [124, 469] width 23 height 23
click at [0, 0] on input "checkbox" at bounding box center [0, 0] width 0 height 0
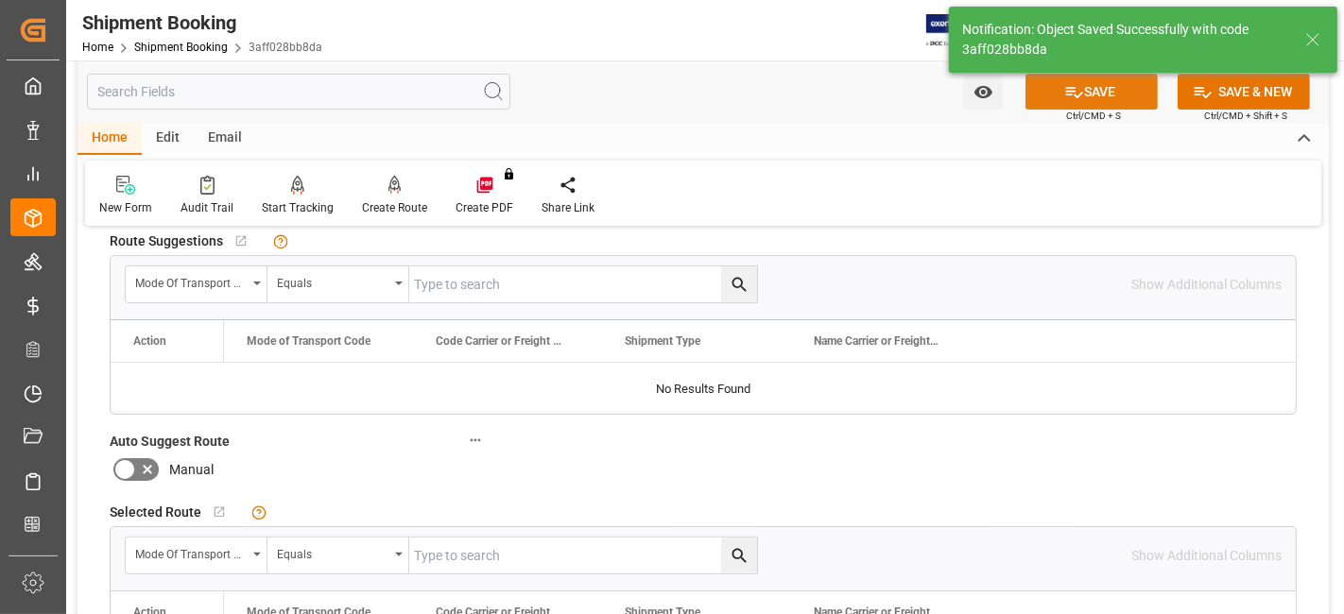
click at [1056, 96] on button "SAVE" at bounding box center [1092, 92] width 132 height 36
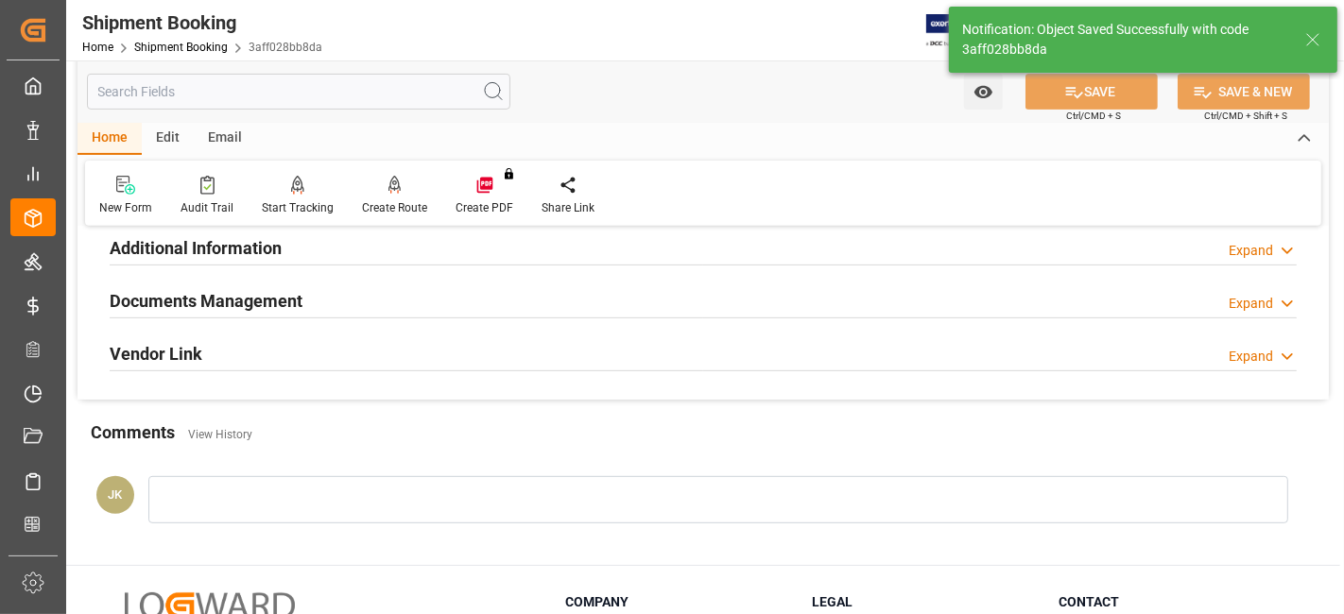
scroll to position [170, 0]
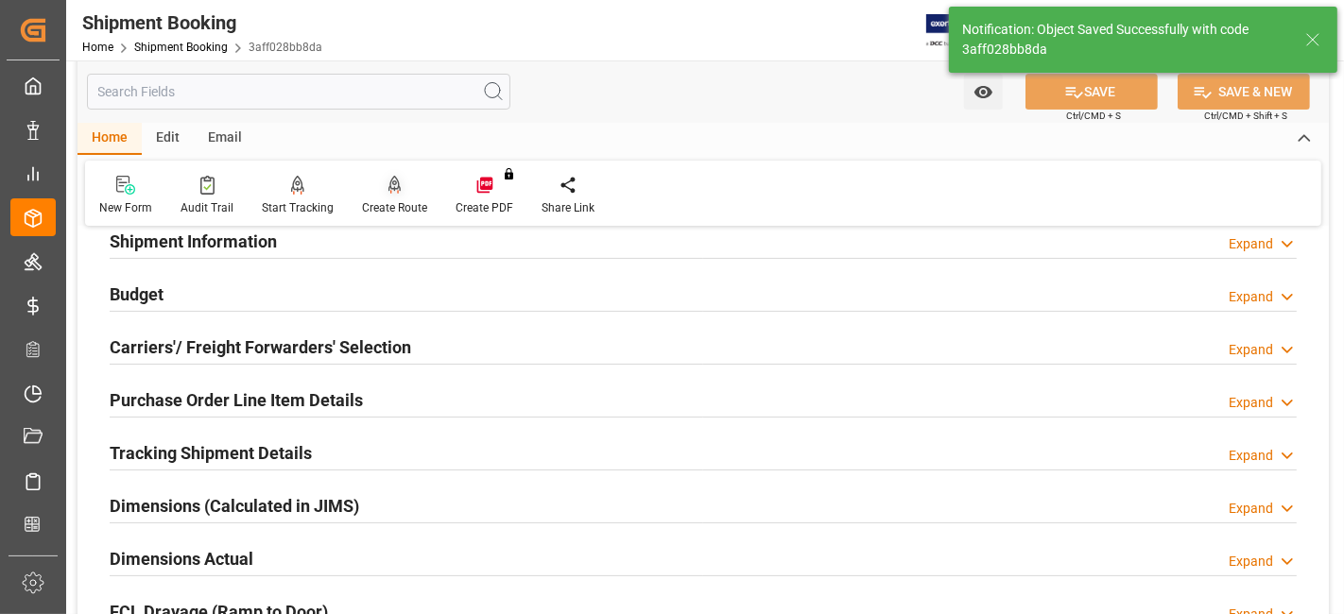
click at [394, 203] on div "Create Route" at bounding box center [394, 207] width 65 height 17
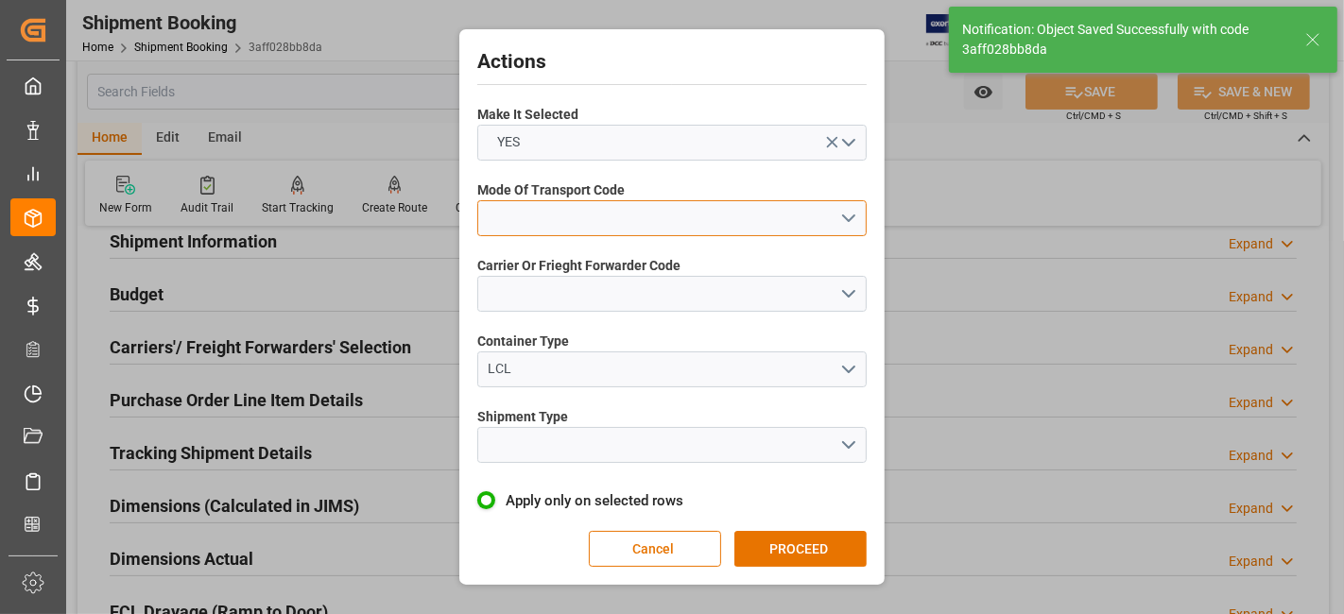
click at [834, 224] on button "open menu" at bounding box center [671, 218] width 389 height 36
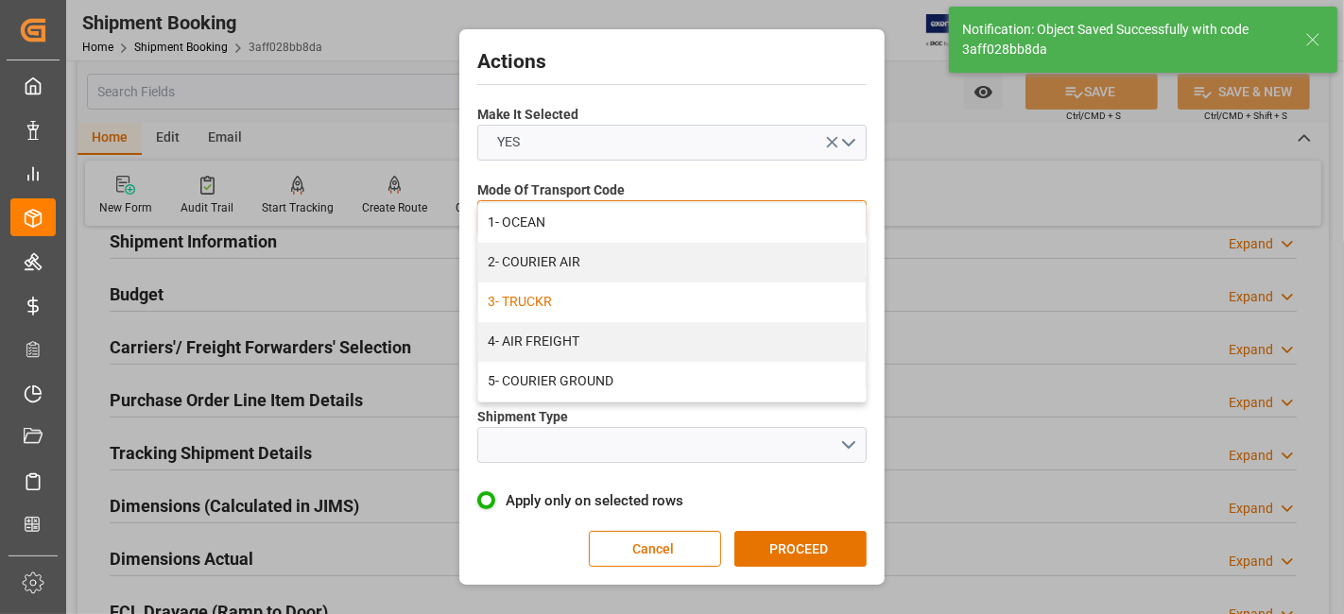
click at [729, 305] on div "3- TRUCKR" at bounding box center [672, 303] width 388 height 40
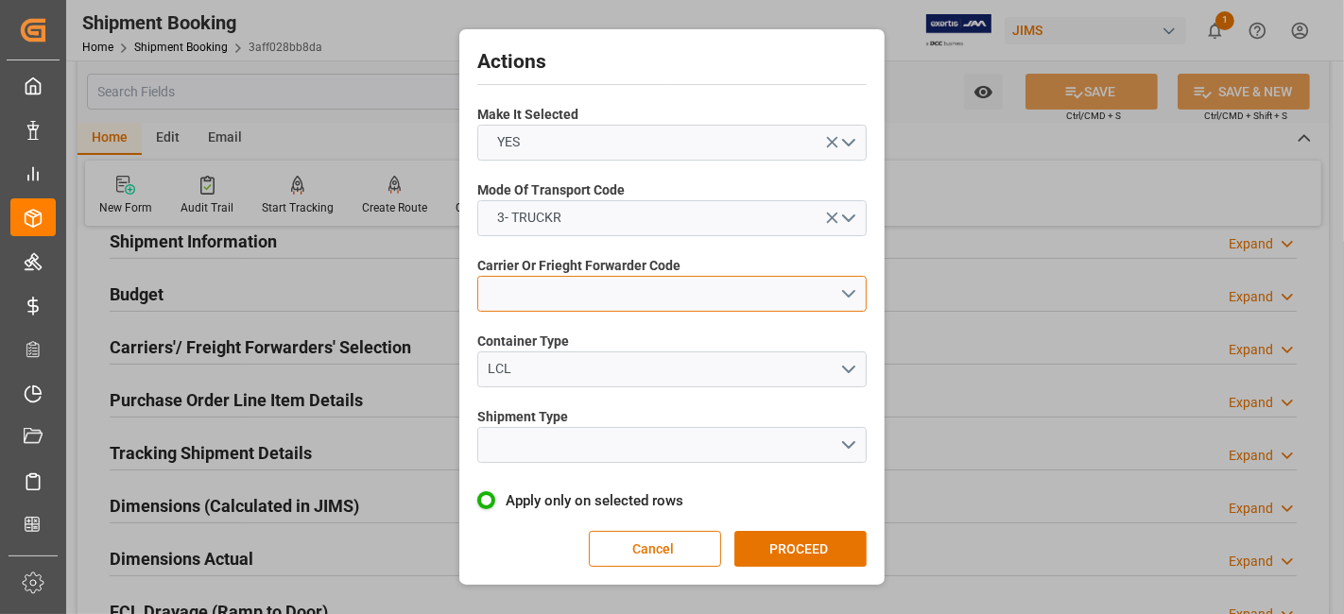
click at [848, 305] on button "open menu" at bounding box center [671, 294] width 389 height 36
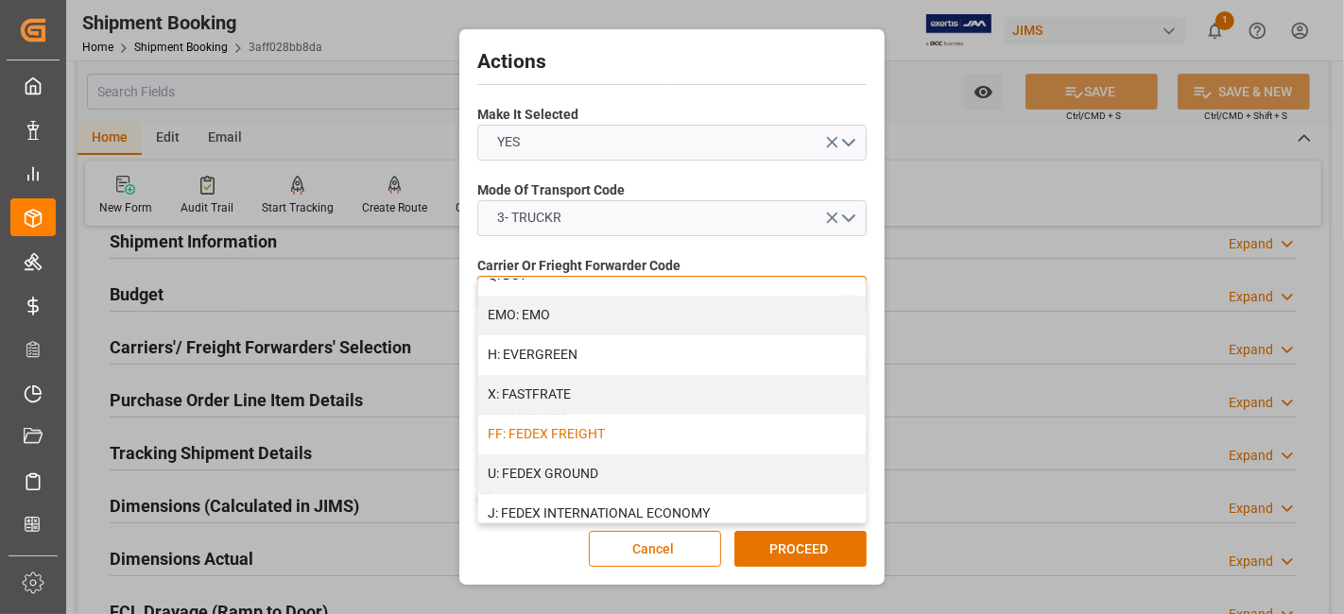
scroll to position [525, 0]
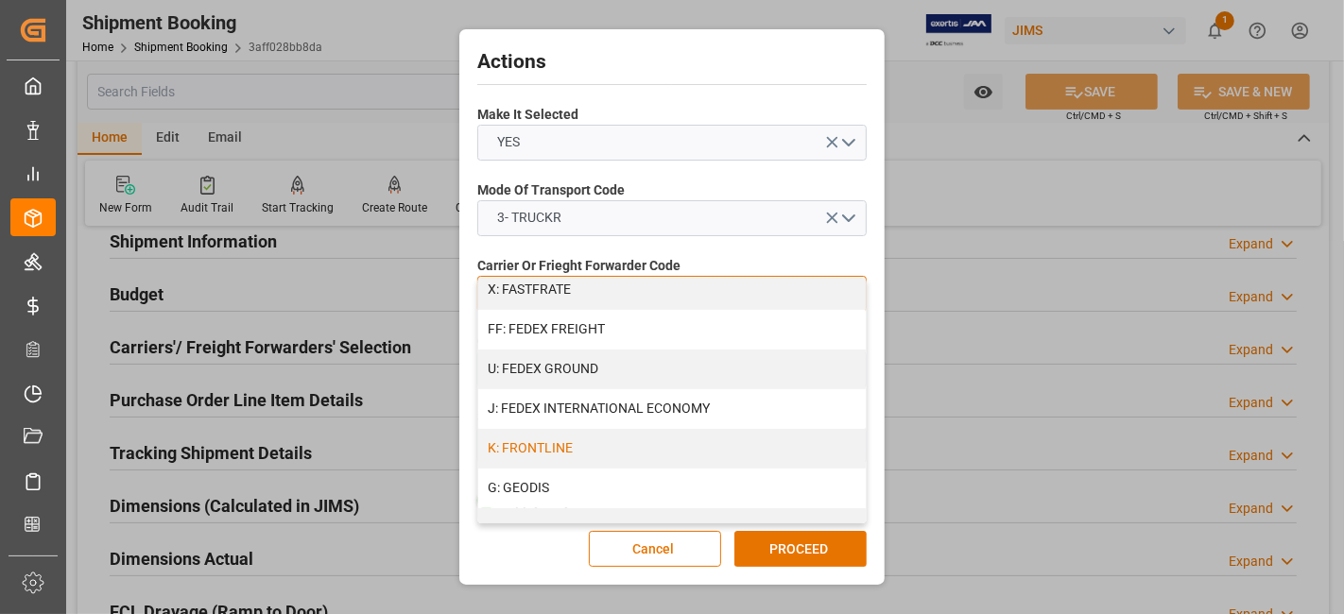
click at [605, 454] on div "K: FRONTLINE" at bounding box center [672, 449] width 388 height 40
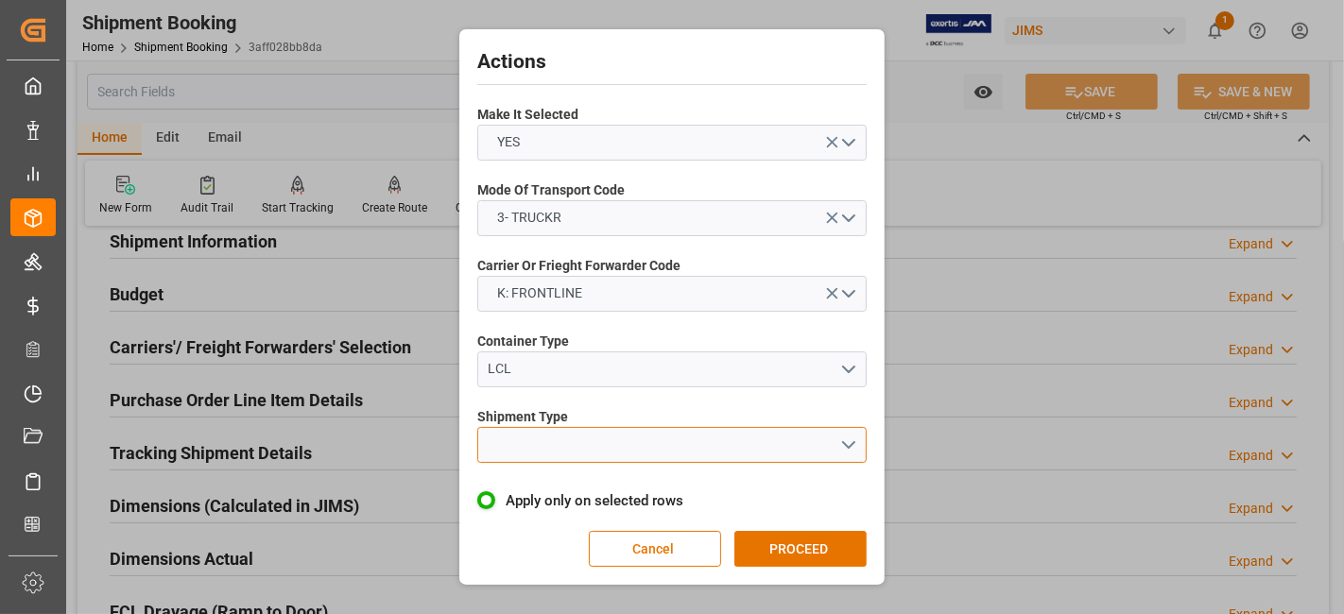
click at [841, 441] on button "open menu" at bounding box center [671, 445] width 389 height 36
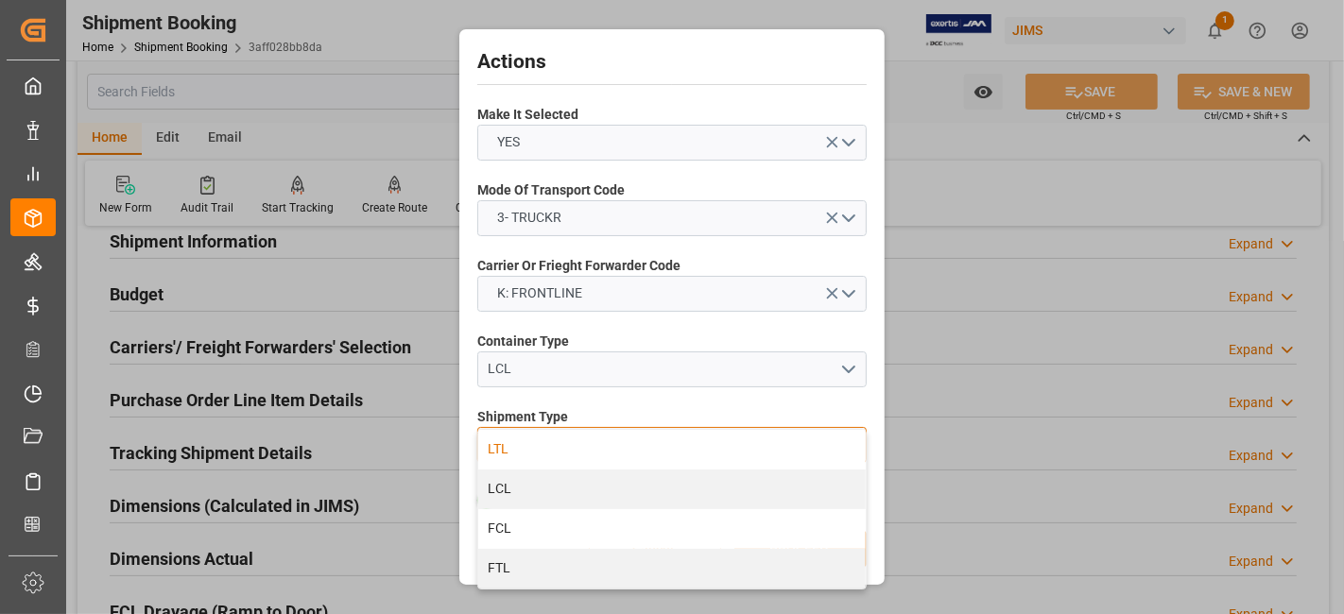
click at [614, 445] on div "LTL" at bounding box center [672, 450] width 388 height 40
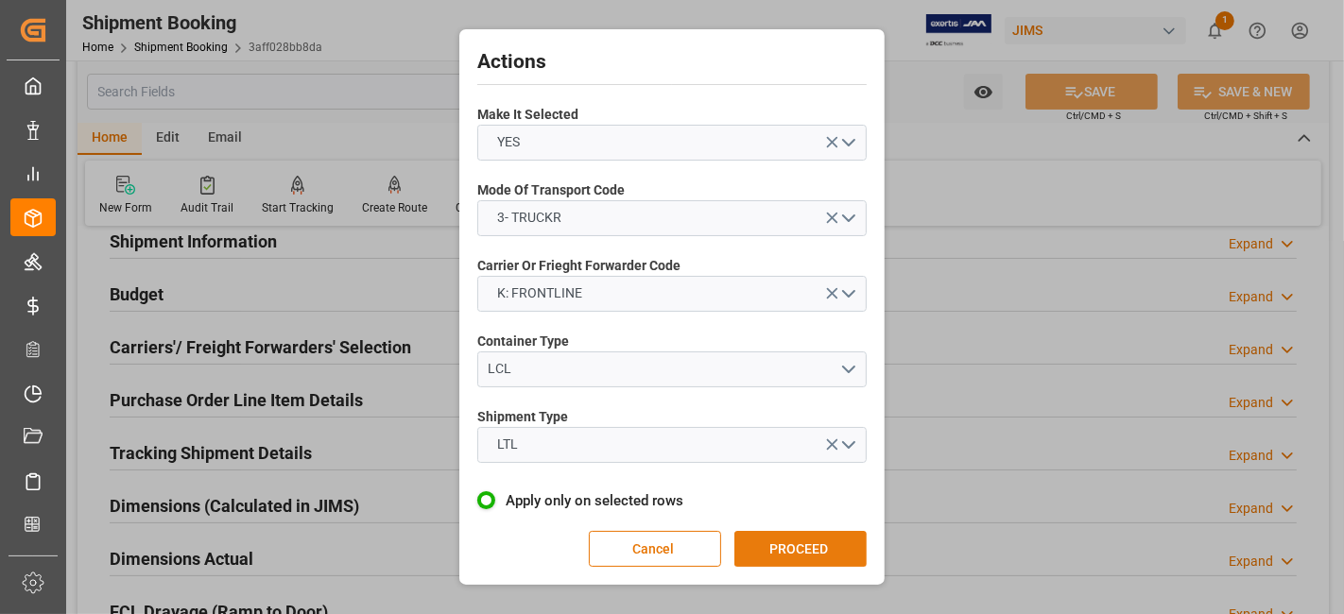
click at [803, 544] on button "PROCEED" at bounding box center [801, 549] width 132 height 36
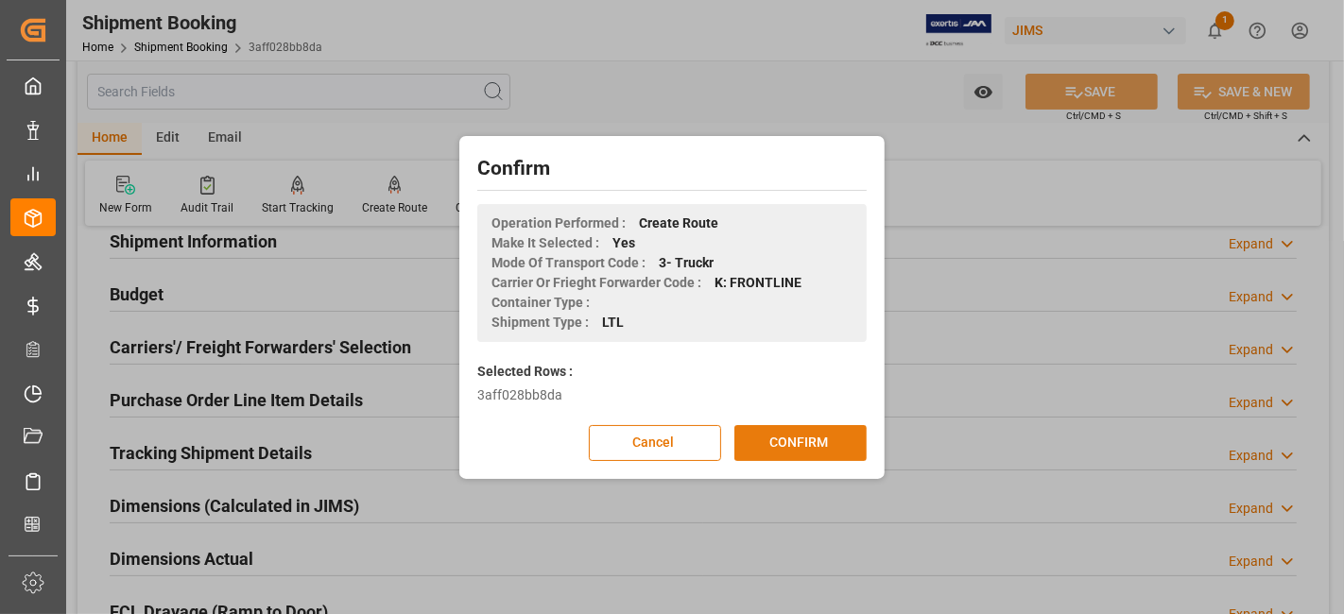
click at [796, 437] on button "CONFIRM" at bounding box center [801, 443] width 132 height 36
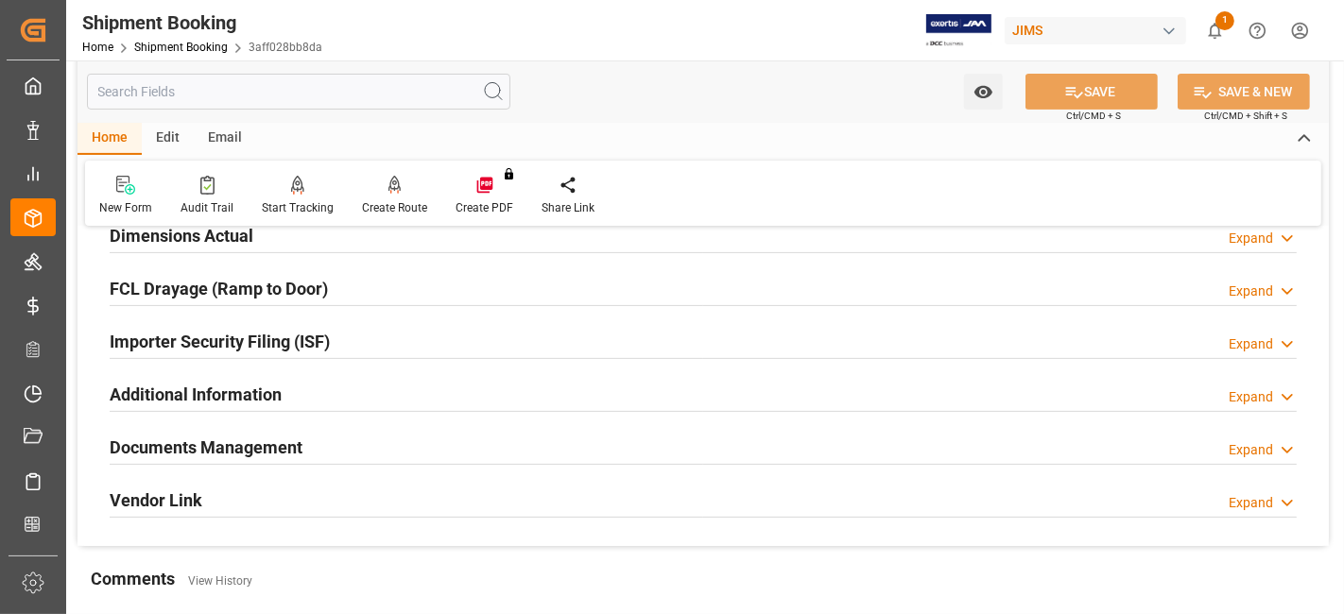
scroll to position [525, 0]
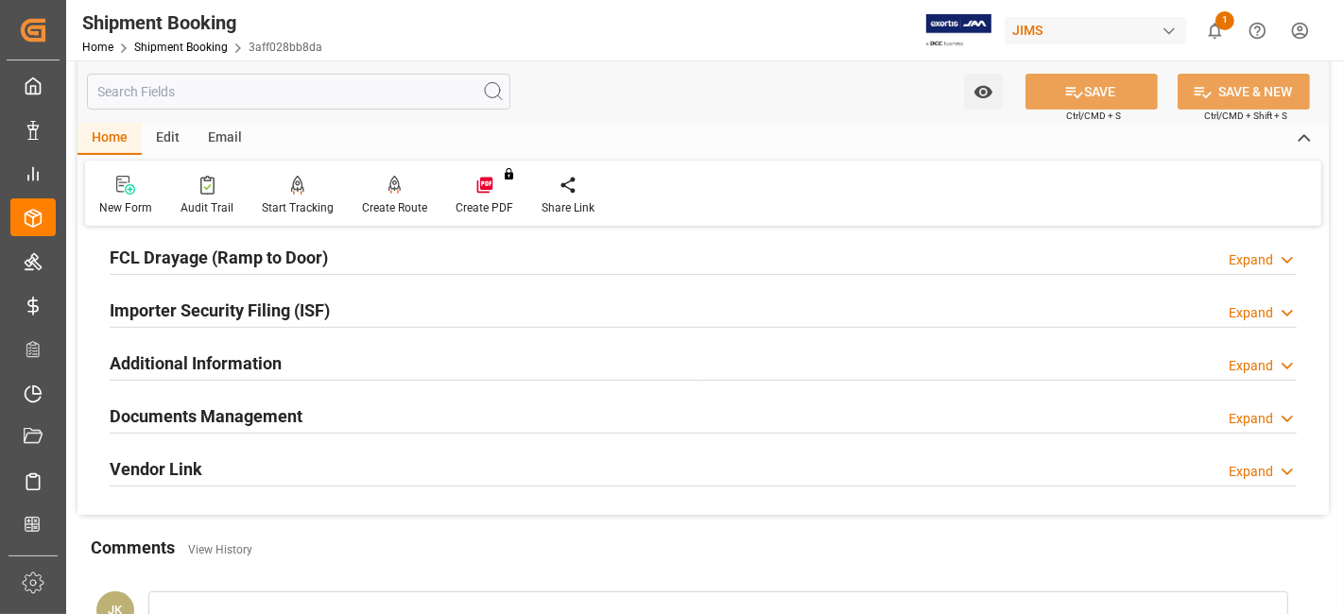
click at [251, 406] on h2 "Documents Management" at bounding box center [206, 417] width 193 height 26
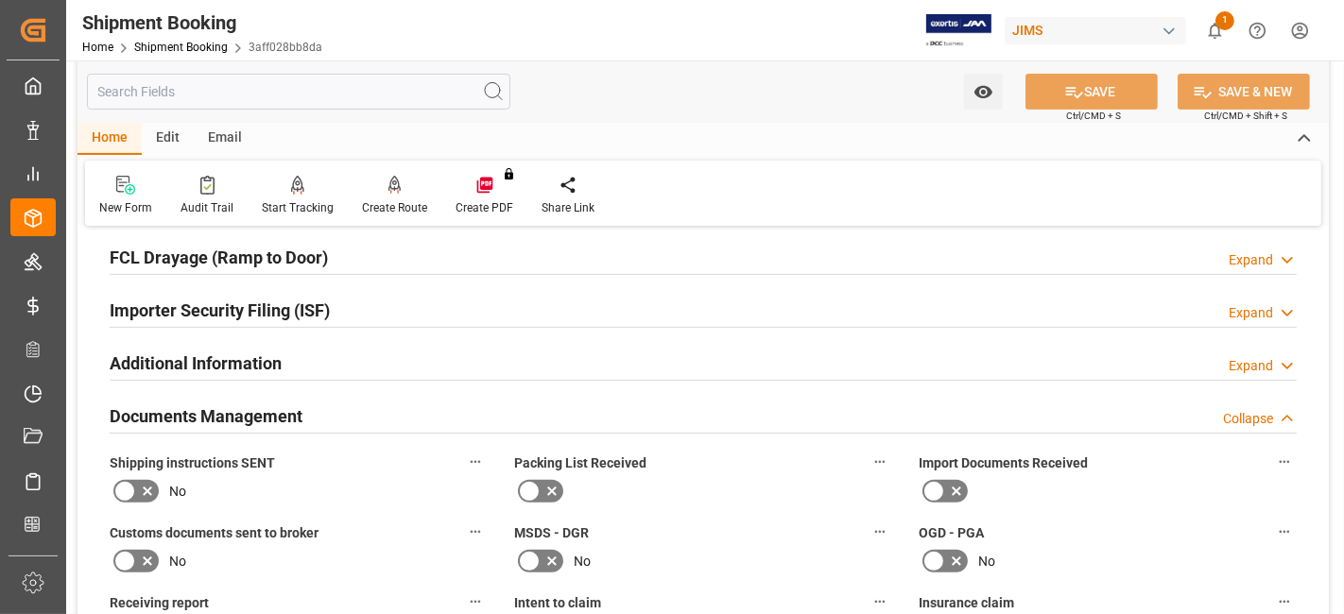
click at [251, 406] on h2 "Documents Management" at bounding box center [206, 417] width 193 height 26
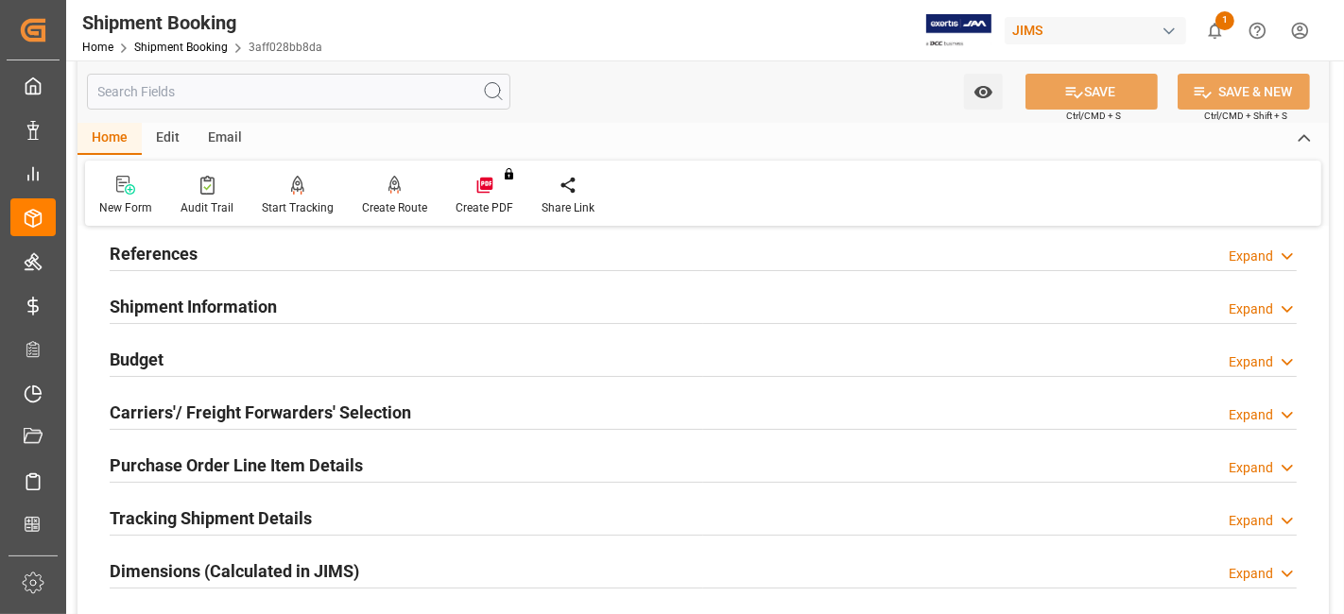
scroll to position [105, 0]
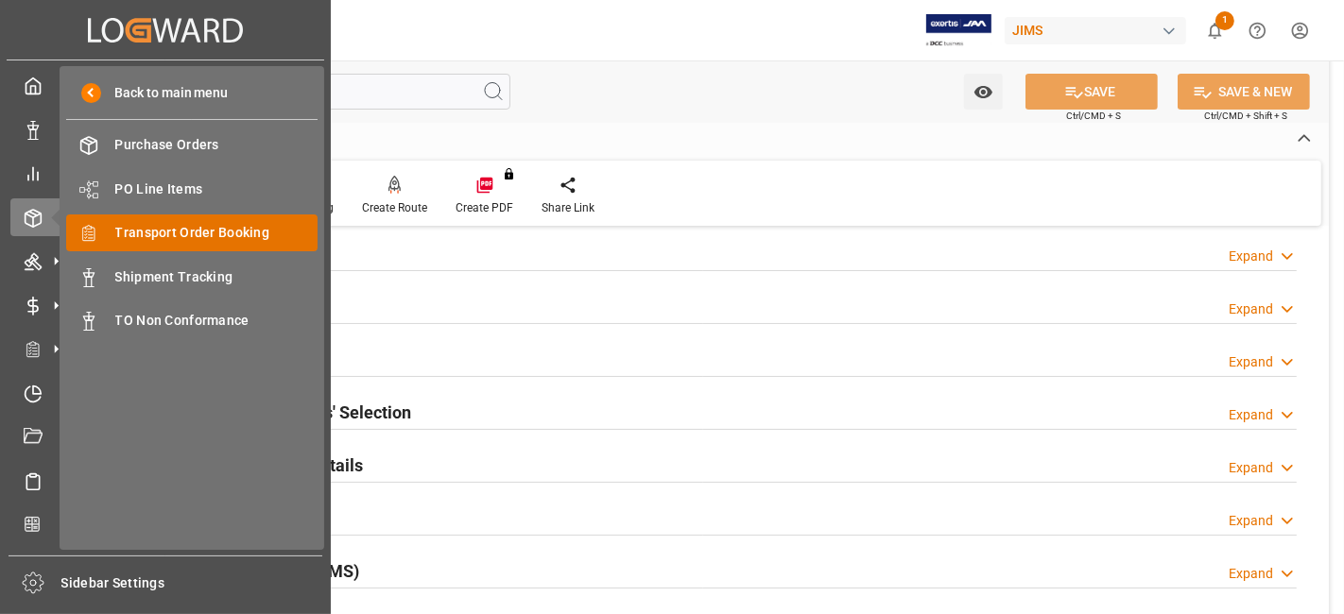
click at [223, 225] on span "Transport Order Booking" at bounding box center [216, 233] width 203 height 20
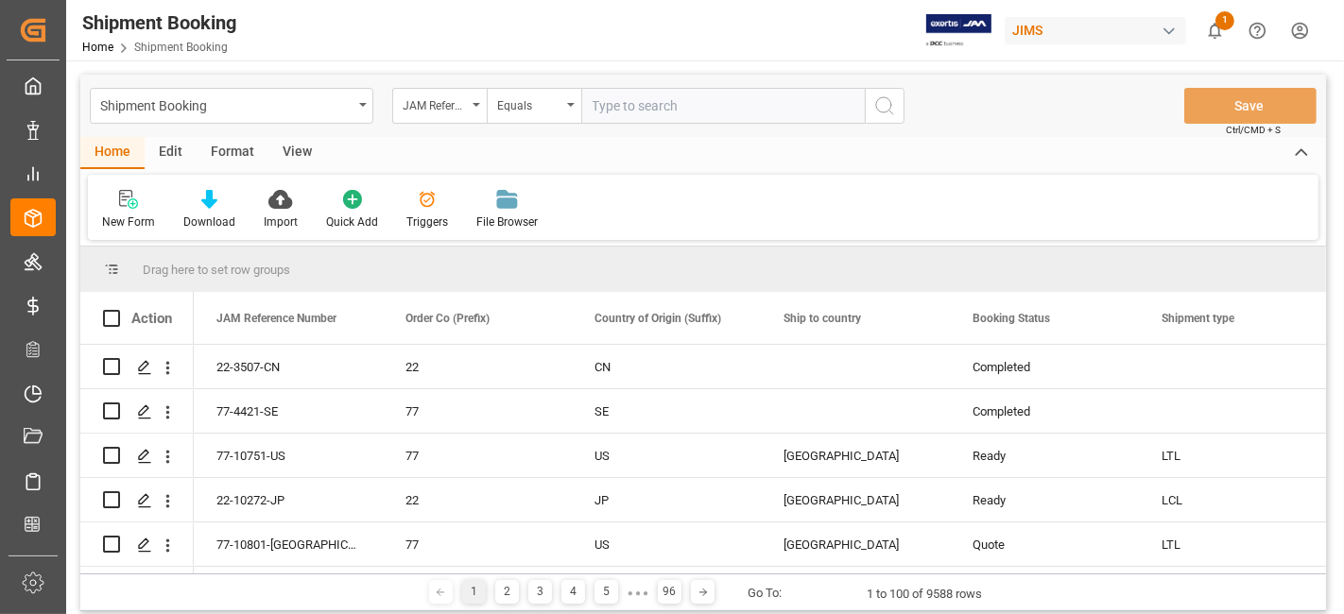
click at [616, 112] on input "text" at bounding box center [723, 106] width 284 height 36
type input "77-10416-US"
click at [874, 109] on icon "search button" at bounding box center [884, 106] width 23 height 23
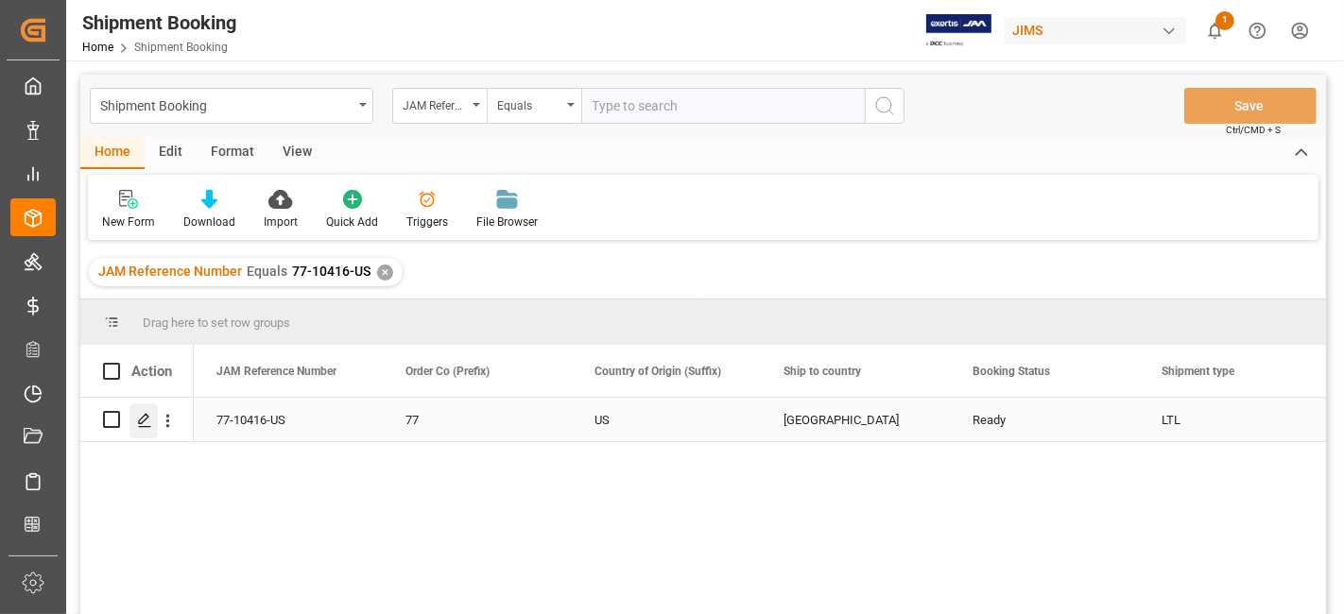
click at [141, 427] on icon "Press SPACE to select this row." at bounding box center [144, 420] width 15 height 15
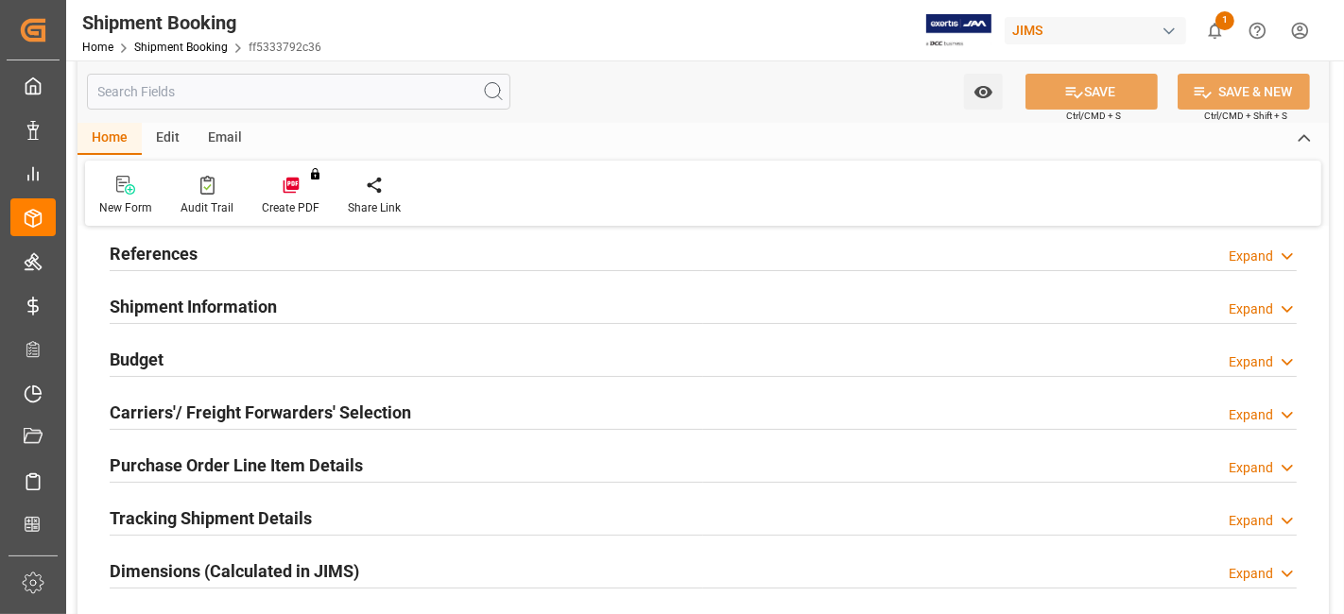
type input "0"
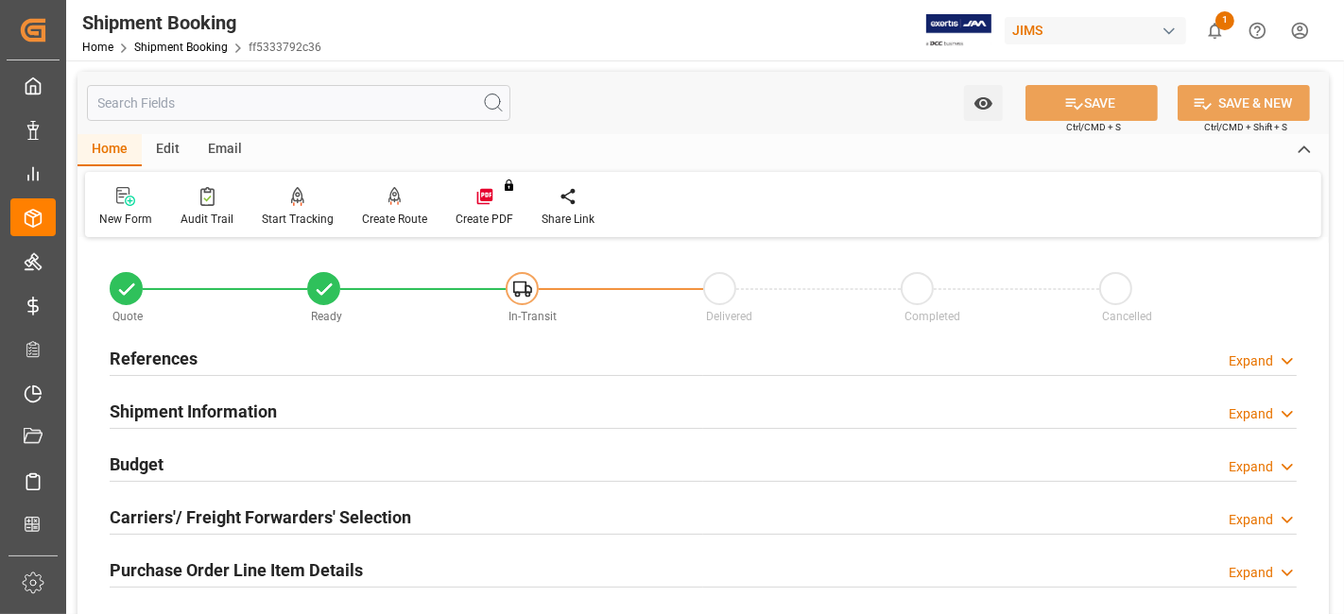
click at [214, 364] on div "References Expand" at bounding box center [703, 357] width 1187 height 36
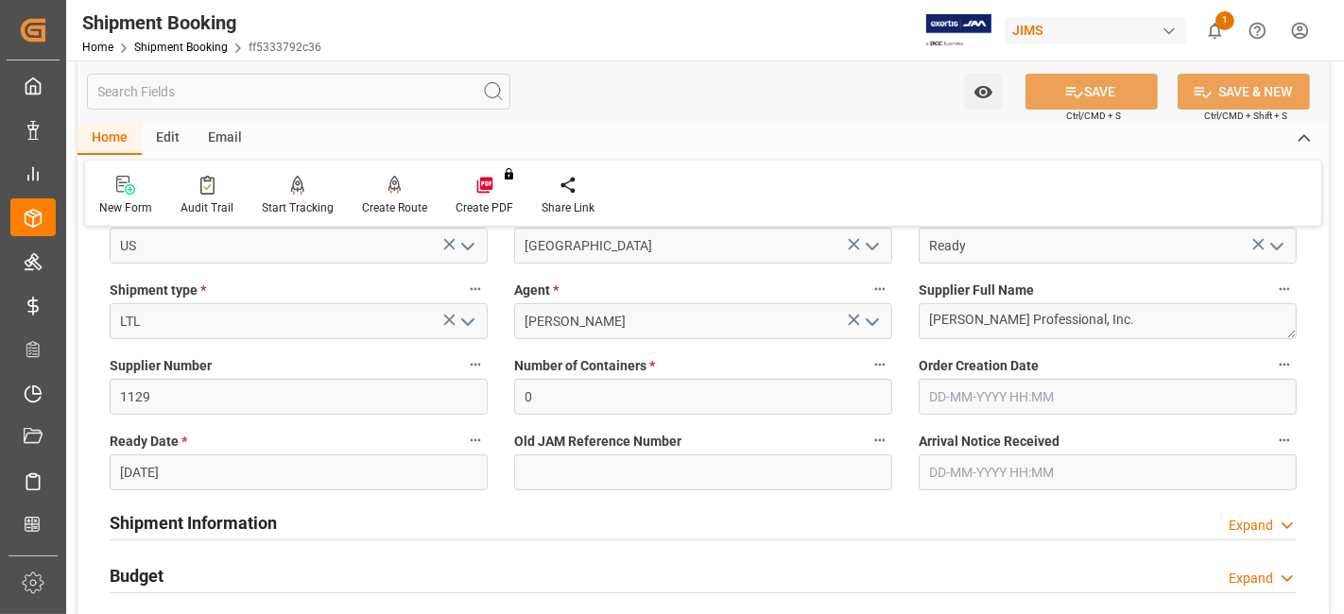
scroll to position [315, 0]
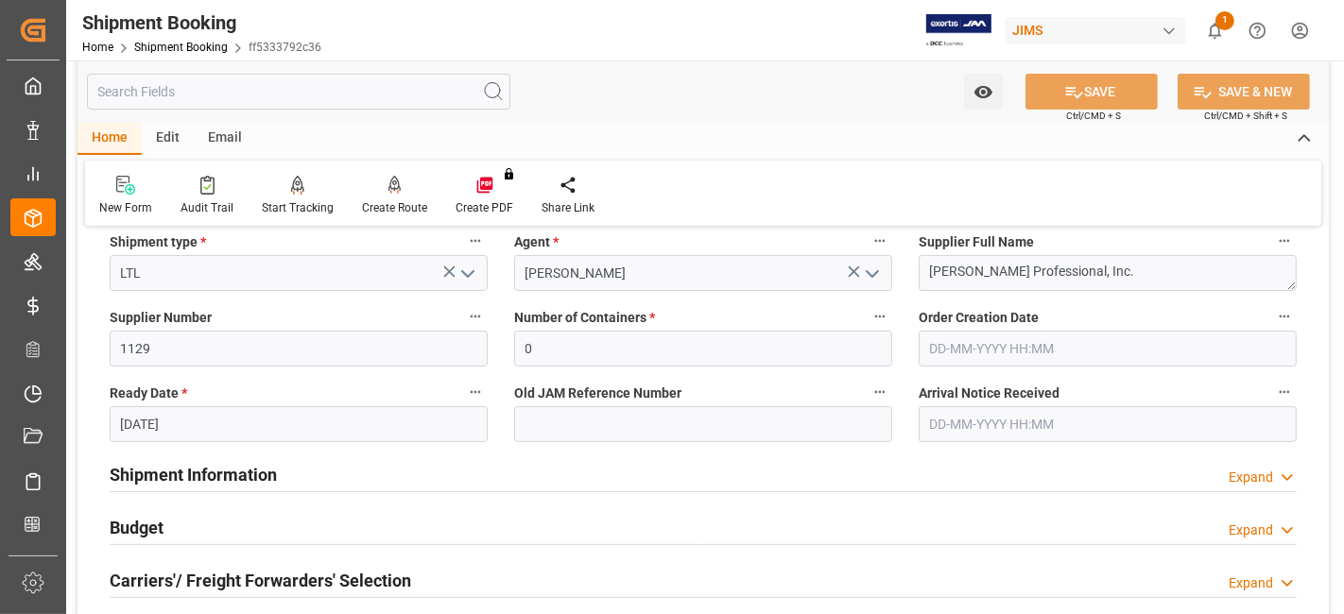
click at [234, 435] on input "[DATE]" at bounding box center [299, 424] width 378 height 36
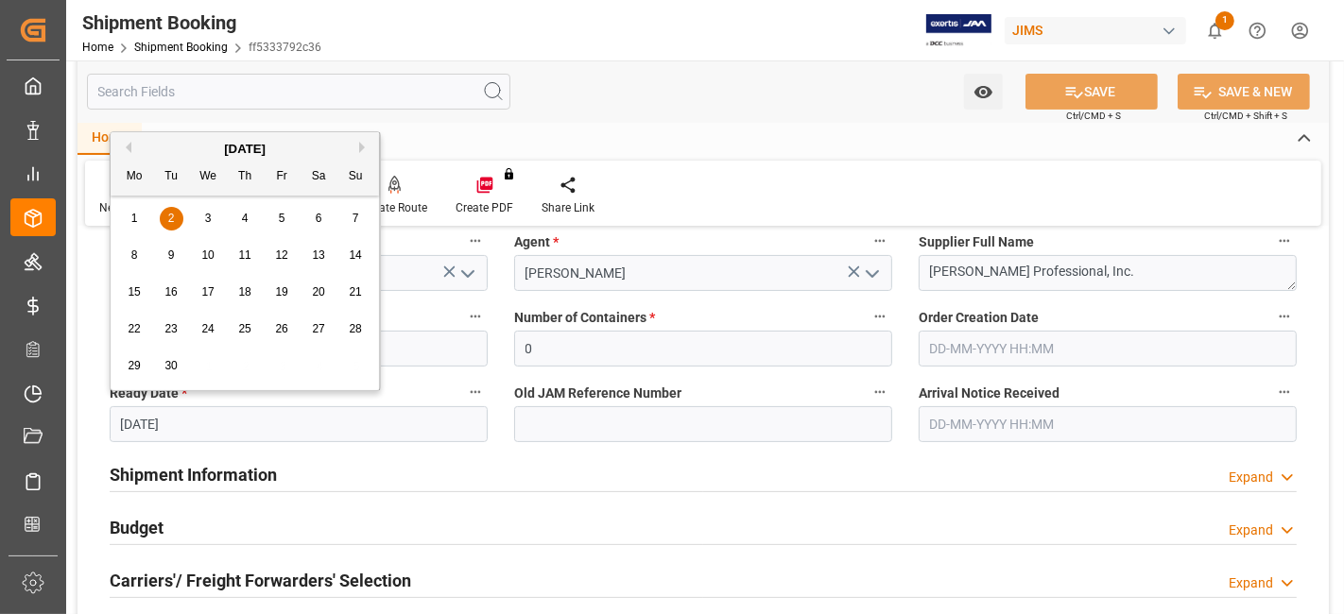
click at [126, 147] on button "Previous Month" at bounding box center [125, 147] width 11 height 11
click at [286, 364] on span "29" at bounding box center [281, 365] width 12 height 13
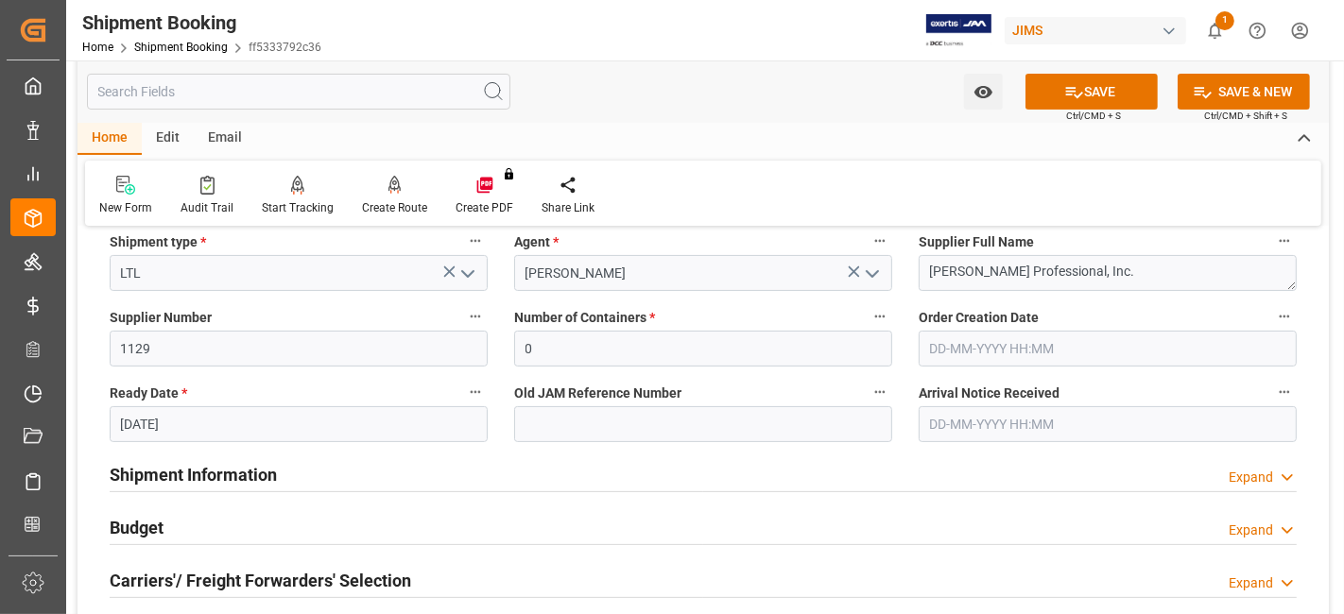
type input "[DATE]"
click at [1064, 88] on icon at bounding box center [1074, 92] width 20 height 20
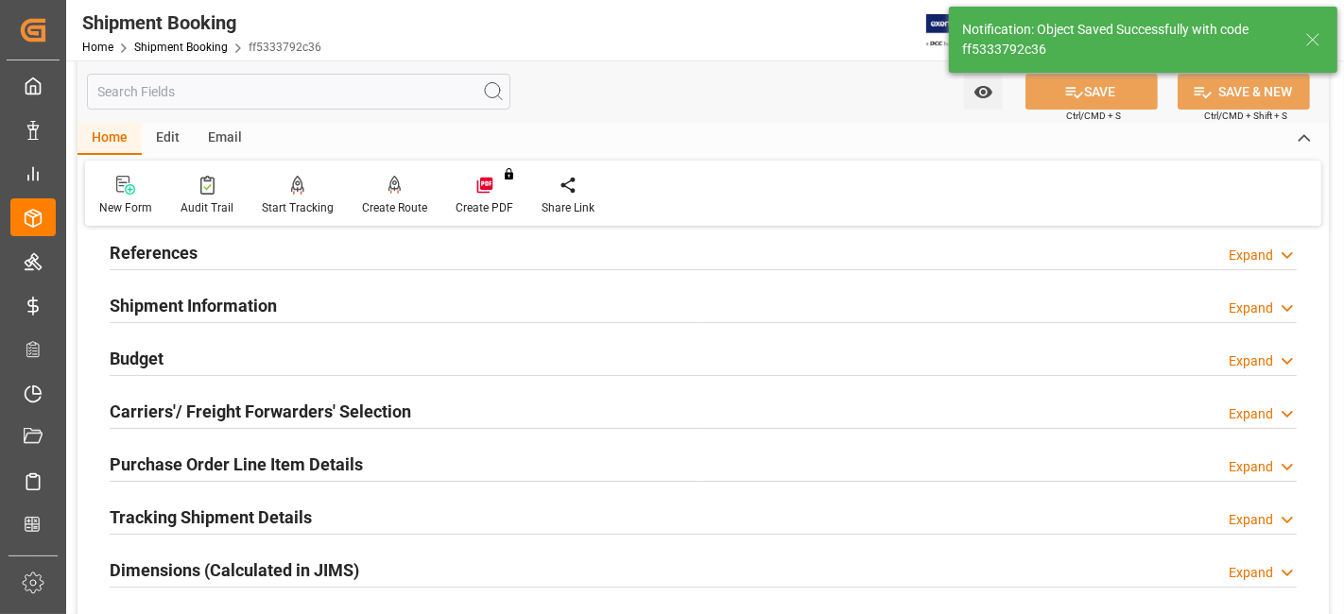
scroll to position [105, 0]
click at [189, 358] on div "Budget Expand" at bounding box center [703, 358] width 1187 height 36
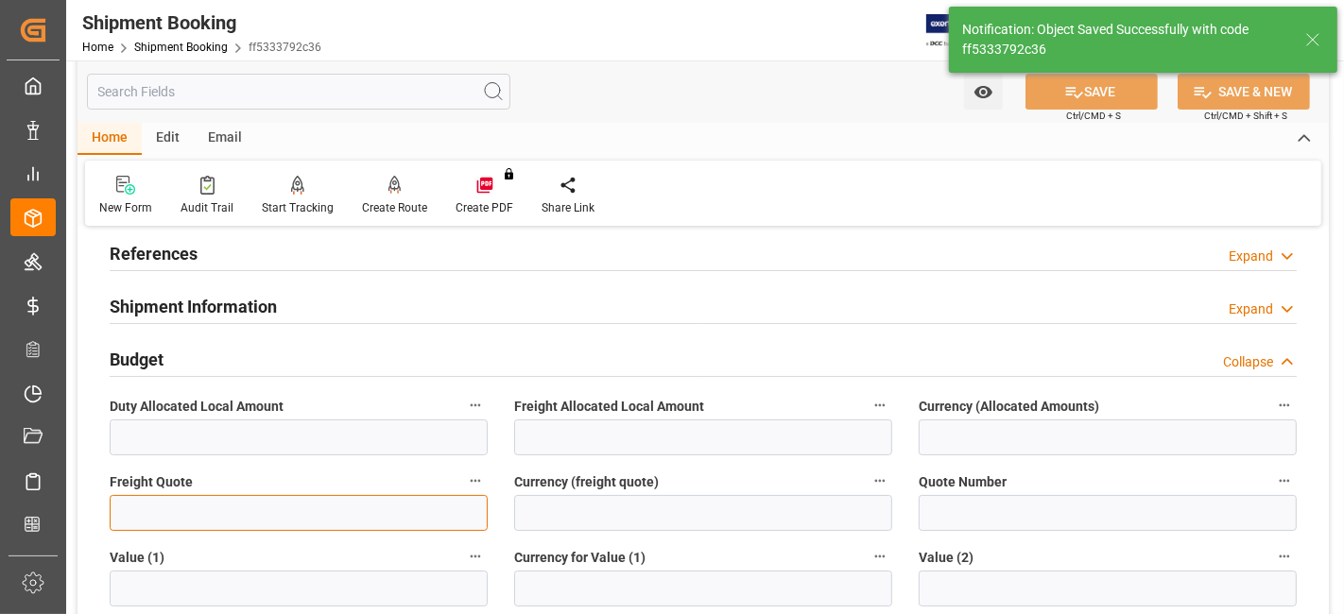
click at [177, 513] on input "text" at bounding box center [299, 513] width 378 height 36
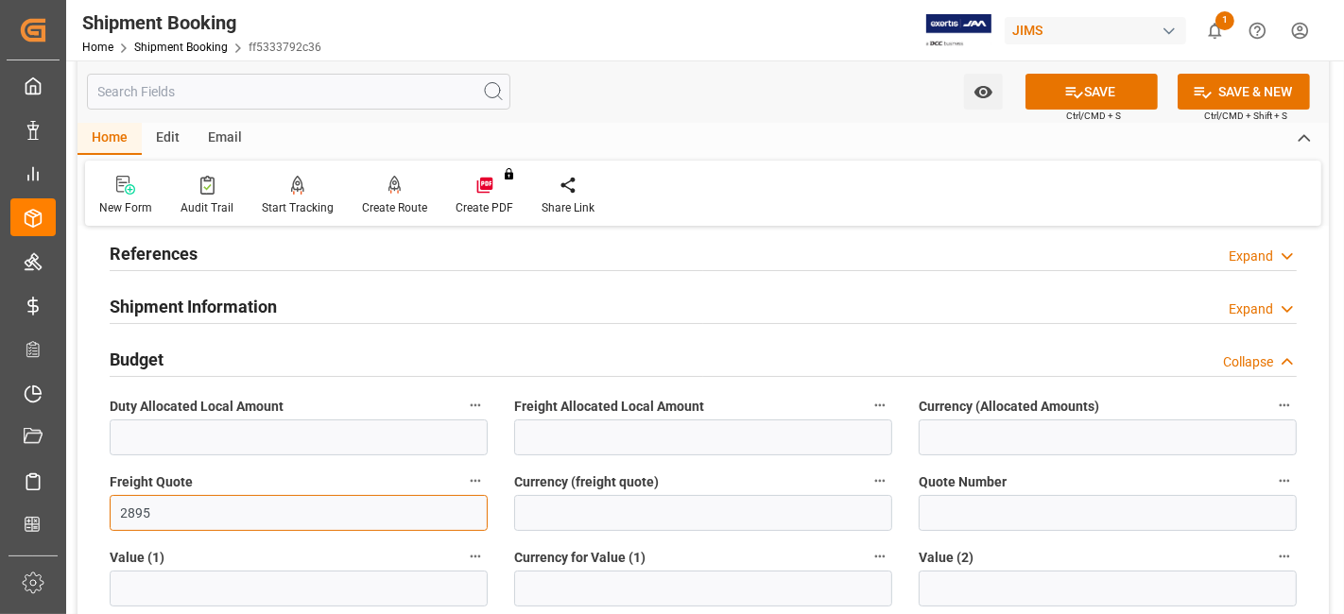
type input "2895"
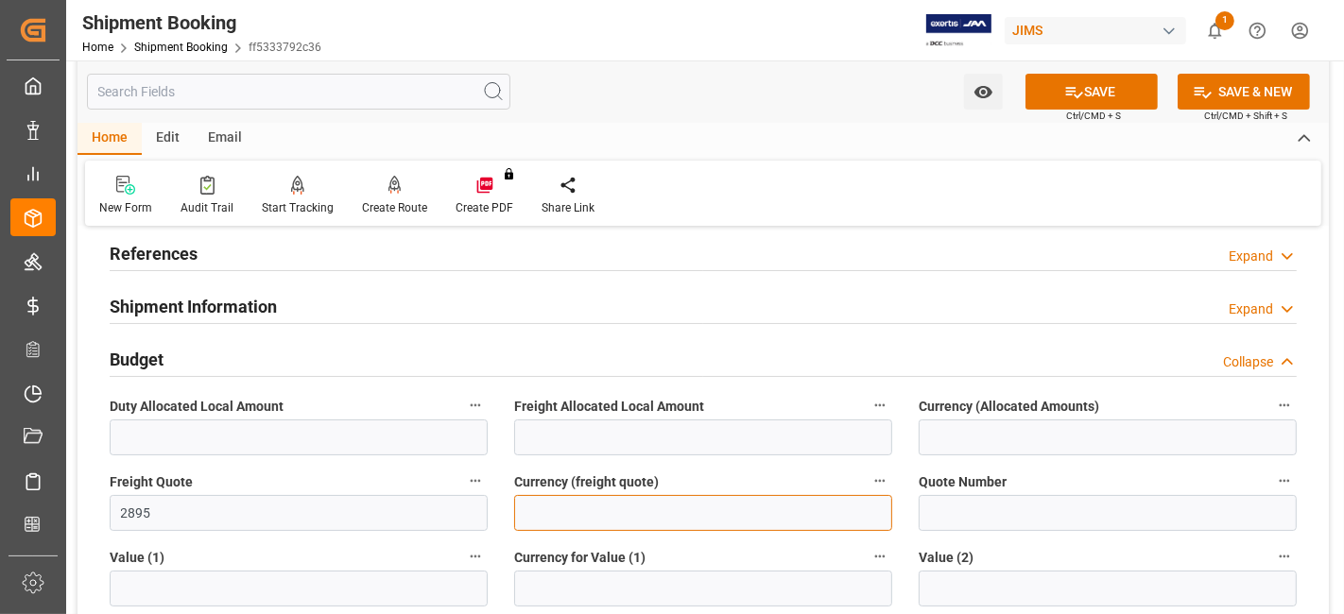
click at [605, 509] on input at bounding box center [703, 513] width 378 height 36
type input "CAD"
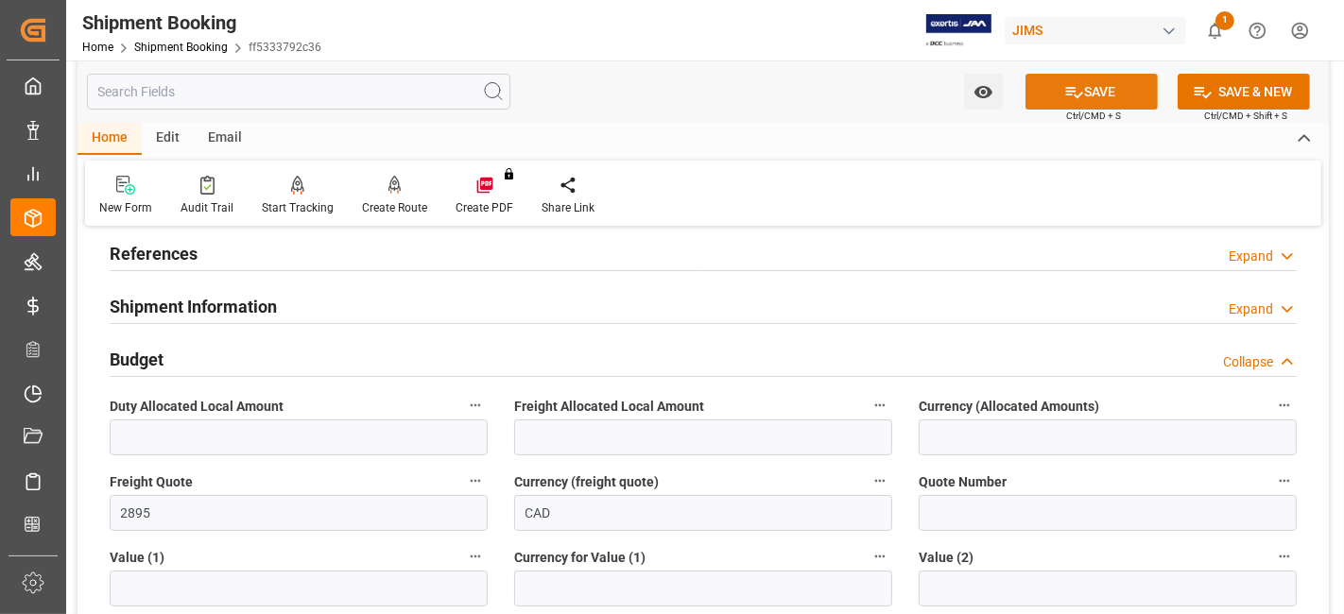
click at [1052, 88] on button "SAVE" at bounding box center [1092, 92] width 132 height 36
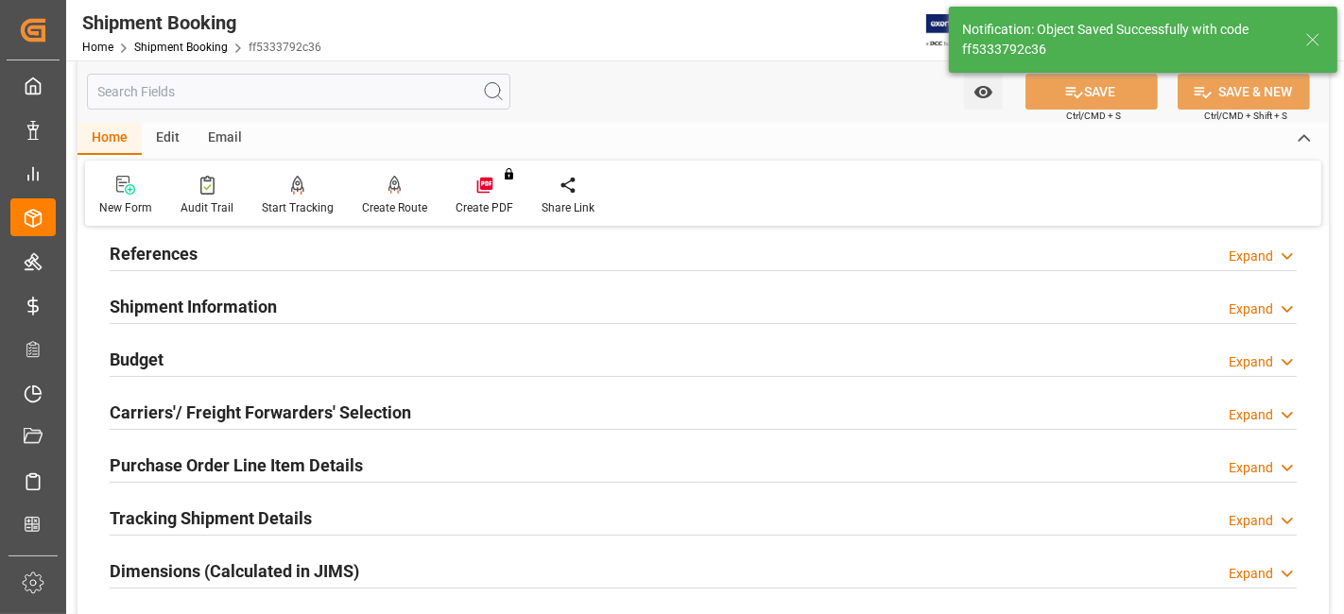
click at [272, 368] on div "Budget Expand" at bounding box center [703, 358] width 1187 height 36
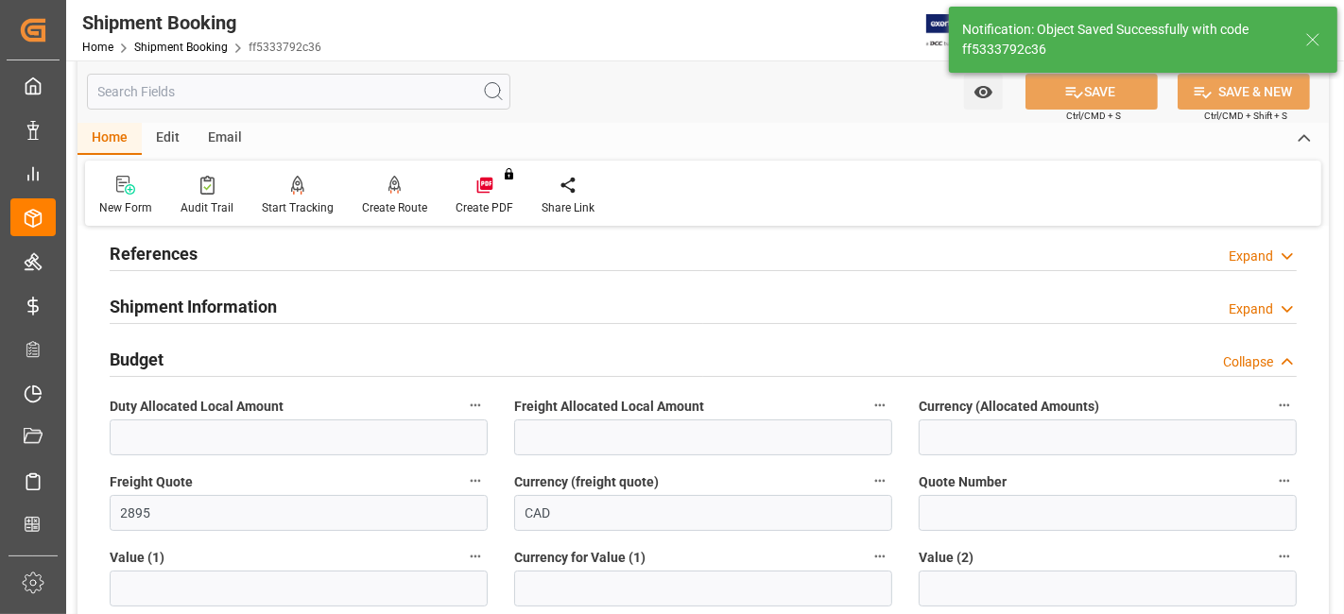
click at [272, 368] on div "Budget Collapse" at bounding box center [703, 358] width 1187 height 36
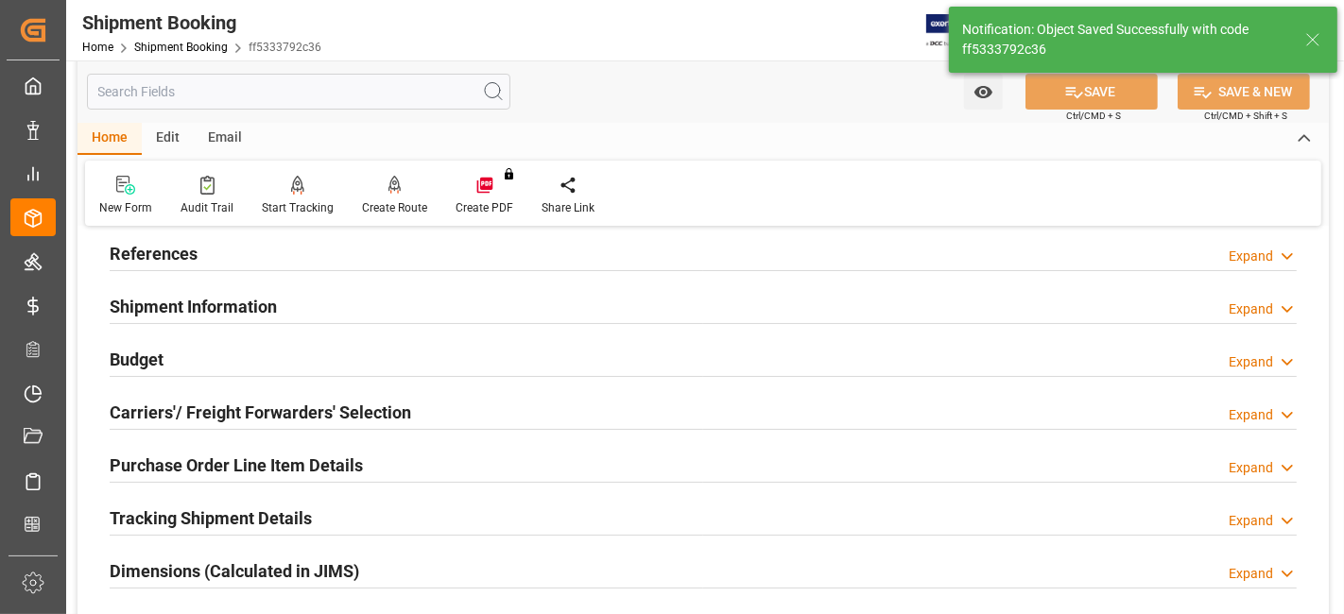
click at [274, 409] on h2 "Carriers'/ Freight Forwarders' Selection" at bounding box center [261, 413] width 302 height 26
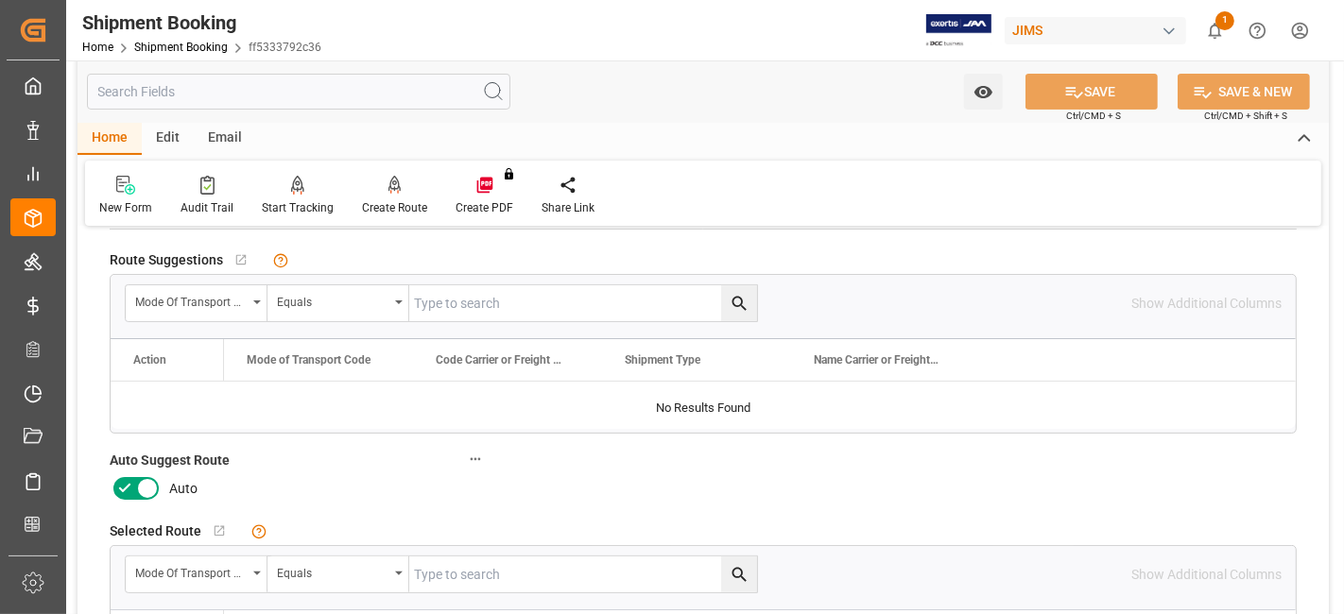
scroll to position [315, 0]
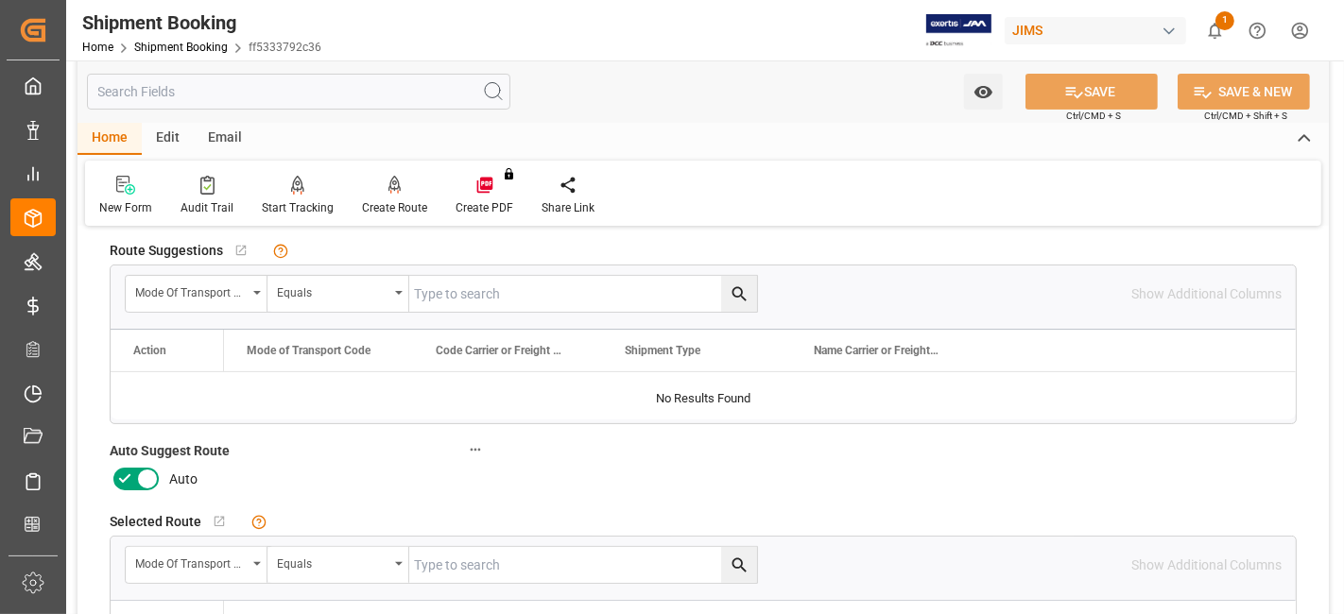
click at [126, 472] on icon at bounding box center [124, 479] width 23 height 23
click at [0, 0] on input "checkbox" at bounding box center [0, 0] width 0 height 0
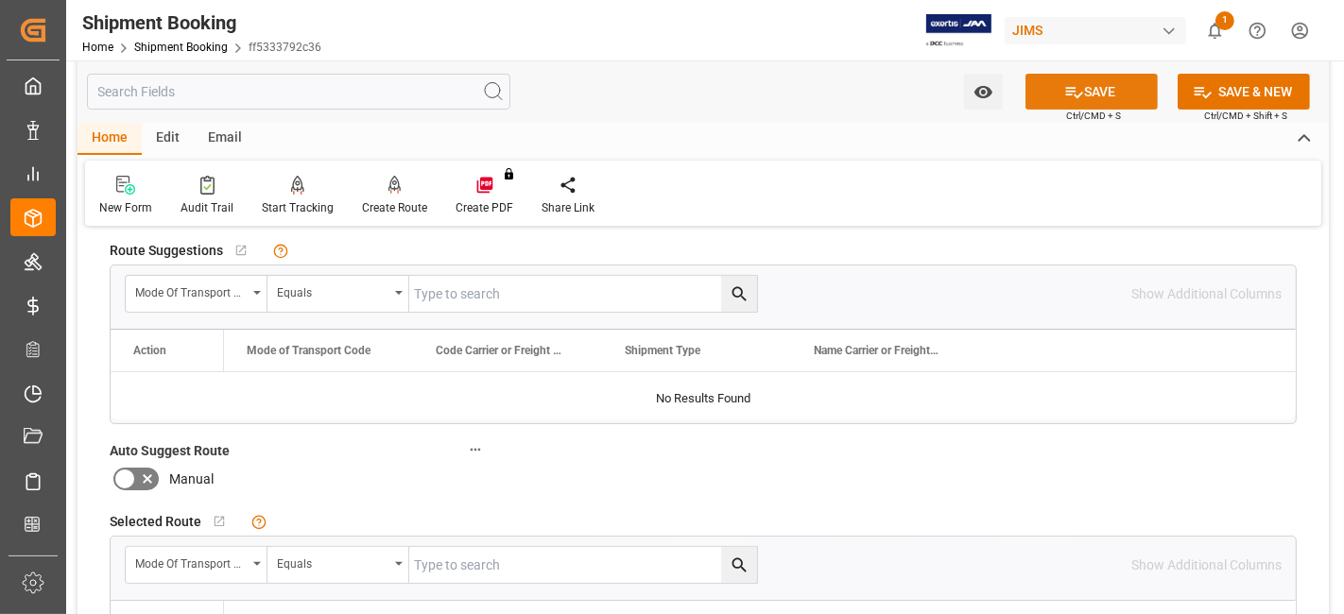
click at [1080, 95] on button "SAVE" at bounding box center [1092, 92] width 132 height 36
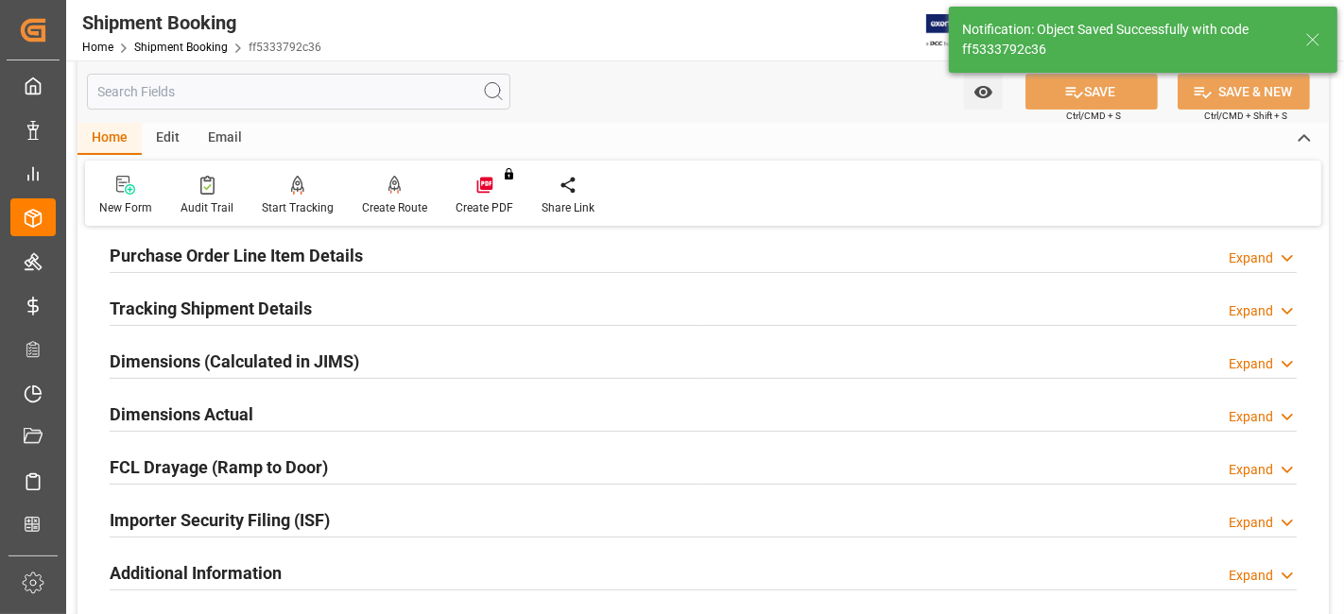
click at [282, 417] on div "Dimensions Actual Expand" at bounding box center [703, 413] width 1187 height 36
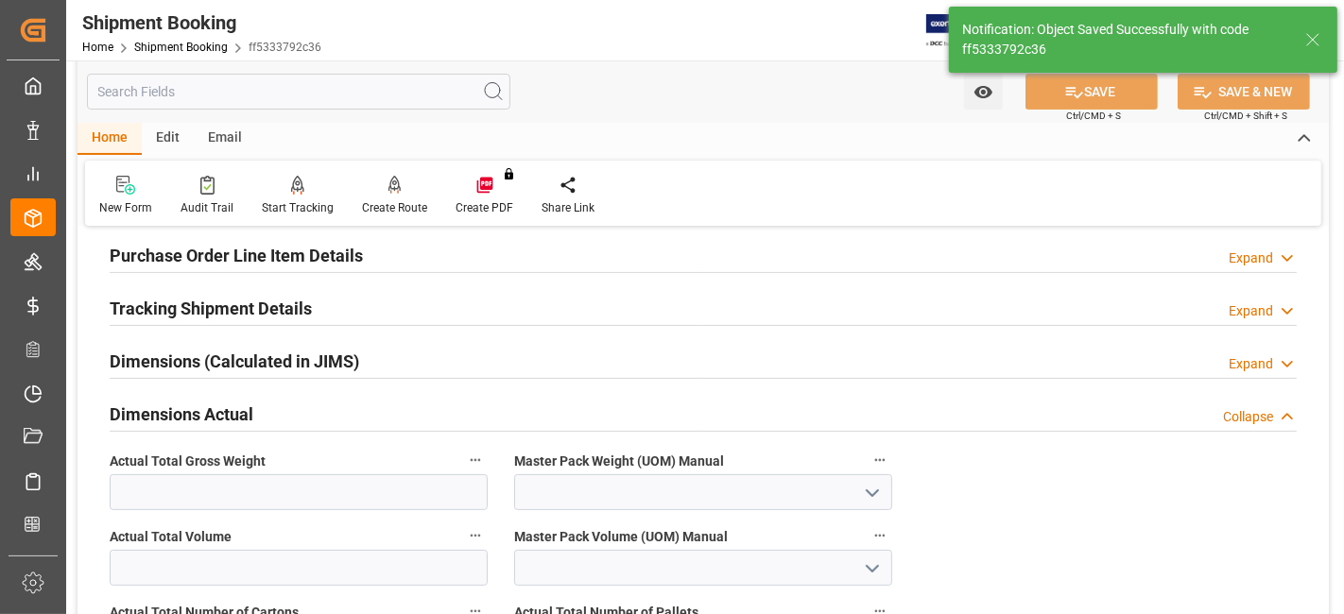
click at [282, 417] on div "Dimensions Actual Collapse" at bounding box center [703, 413] width 1187 height 36
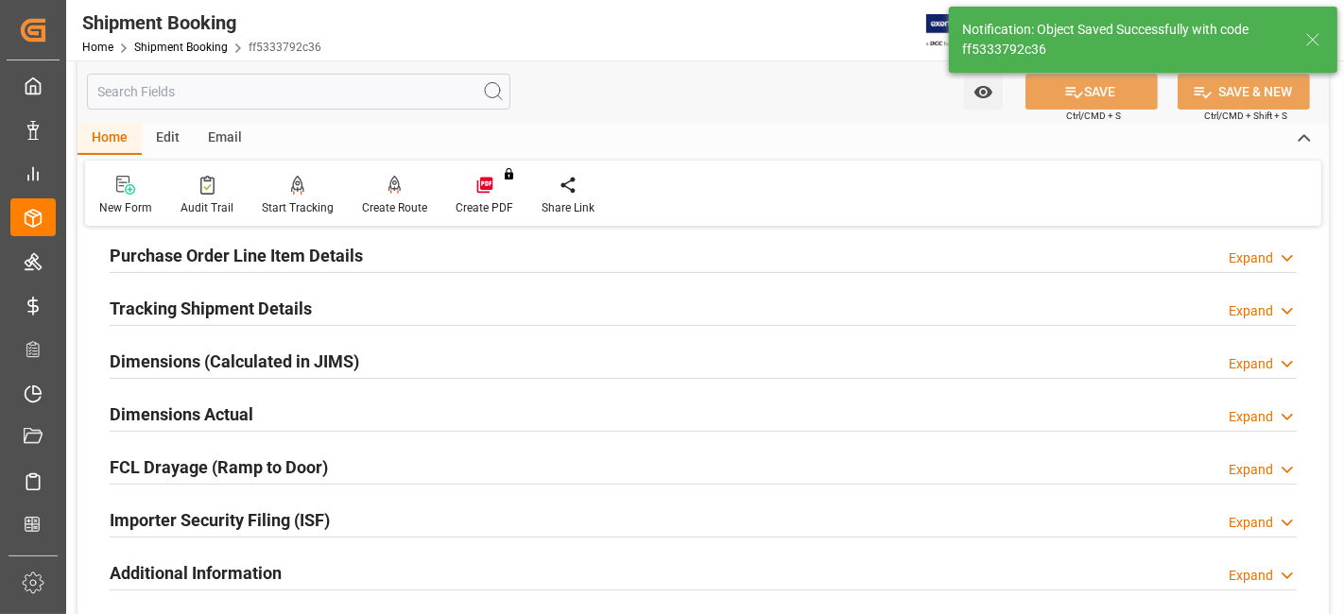
click at [319, 257] on h2 "Purchase Order Line Item Details" at bounding box center [236, 256] width 253 height 26
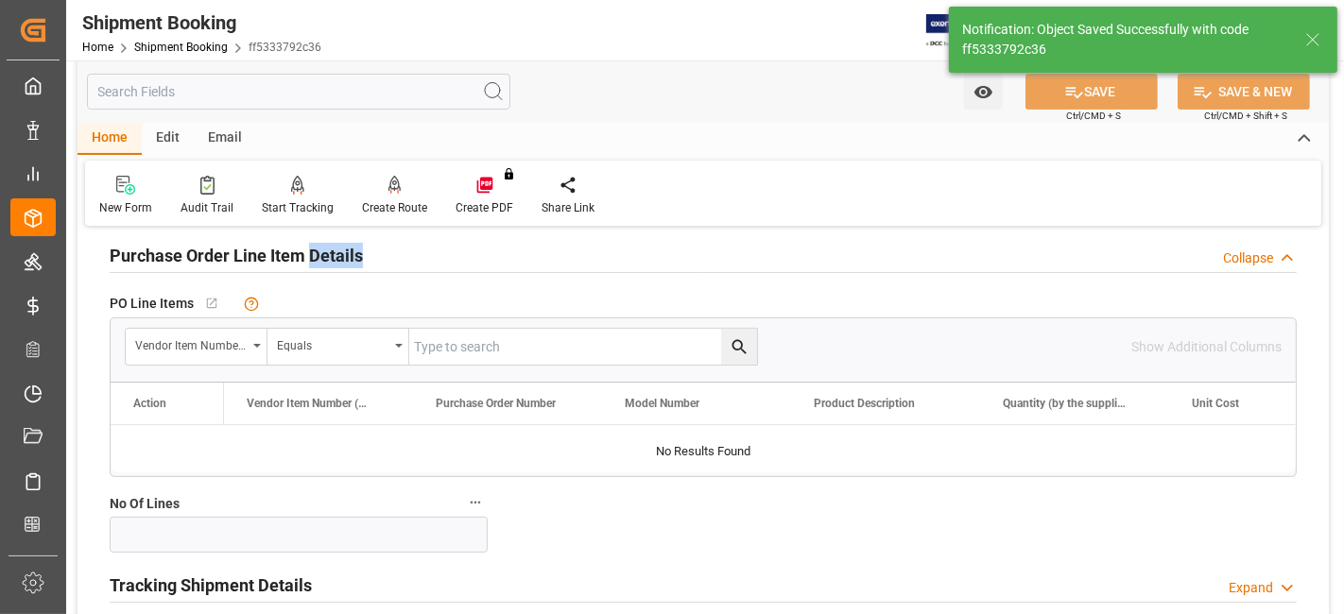
click at [319, 257] on h2 "Purchase Order Line Item Details" at bounding box center [236, 256] width 253 height 26
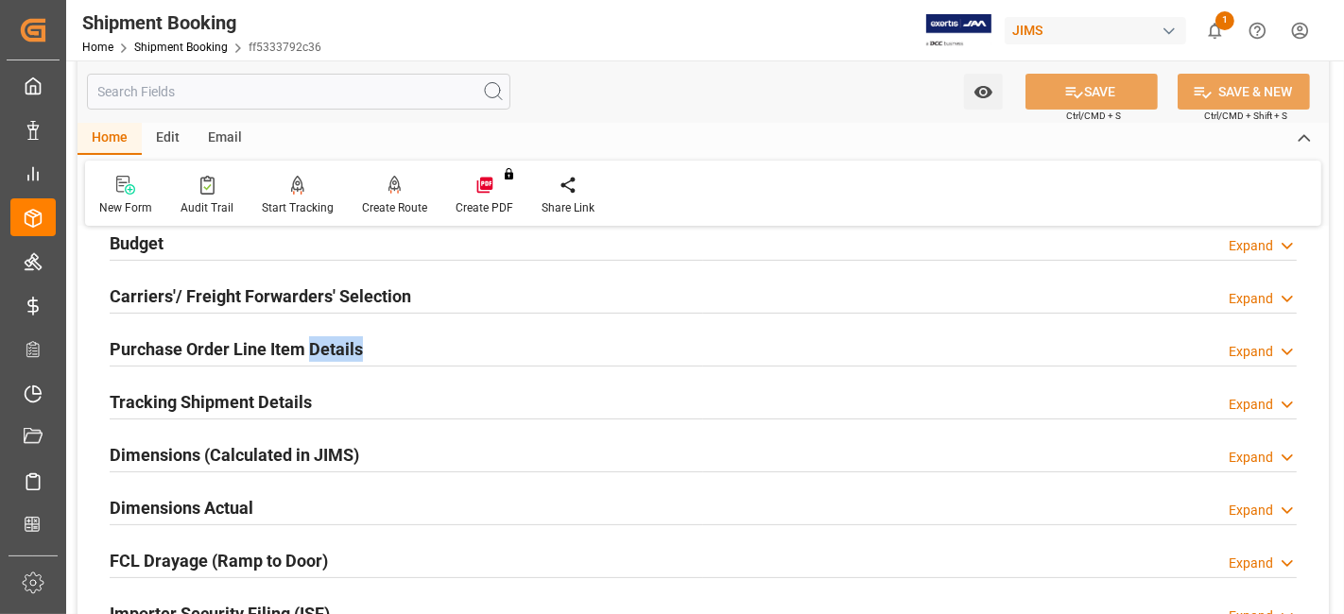
scroll to position [0, 0]
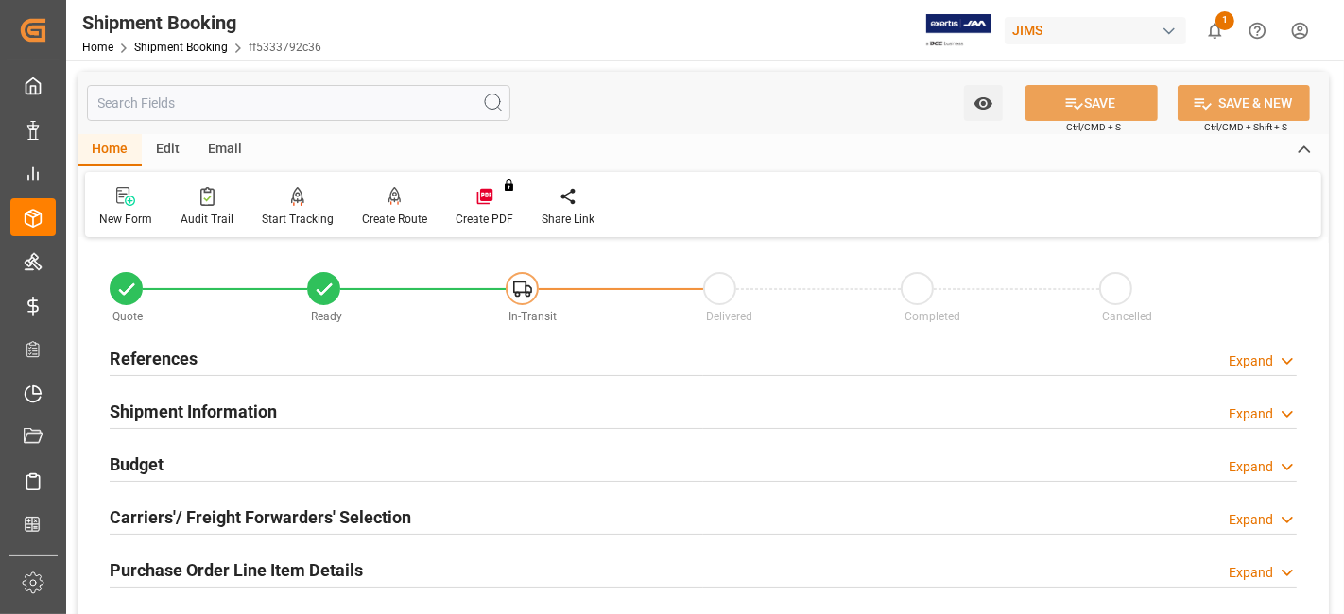
click at [224, 362] on div "References Expand" at bounding box center [703, 357] width 1187 height 36
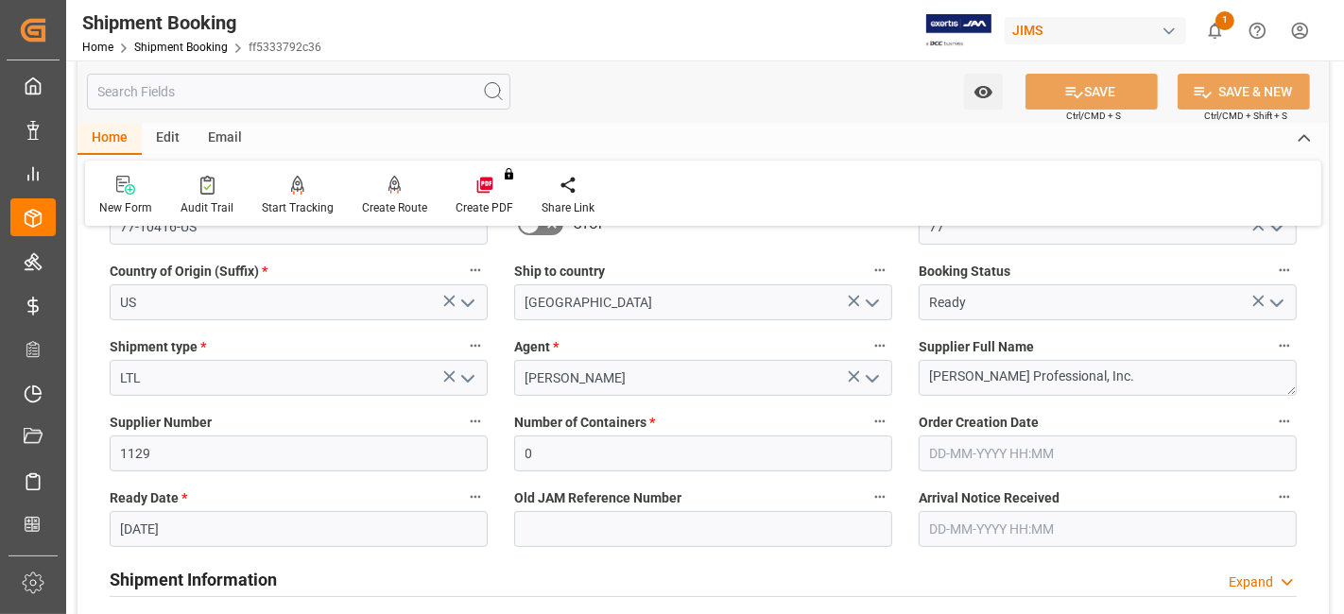
scroll to position [315, 0]
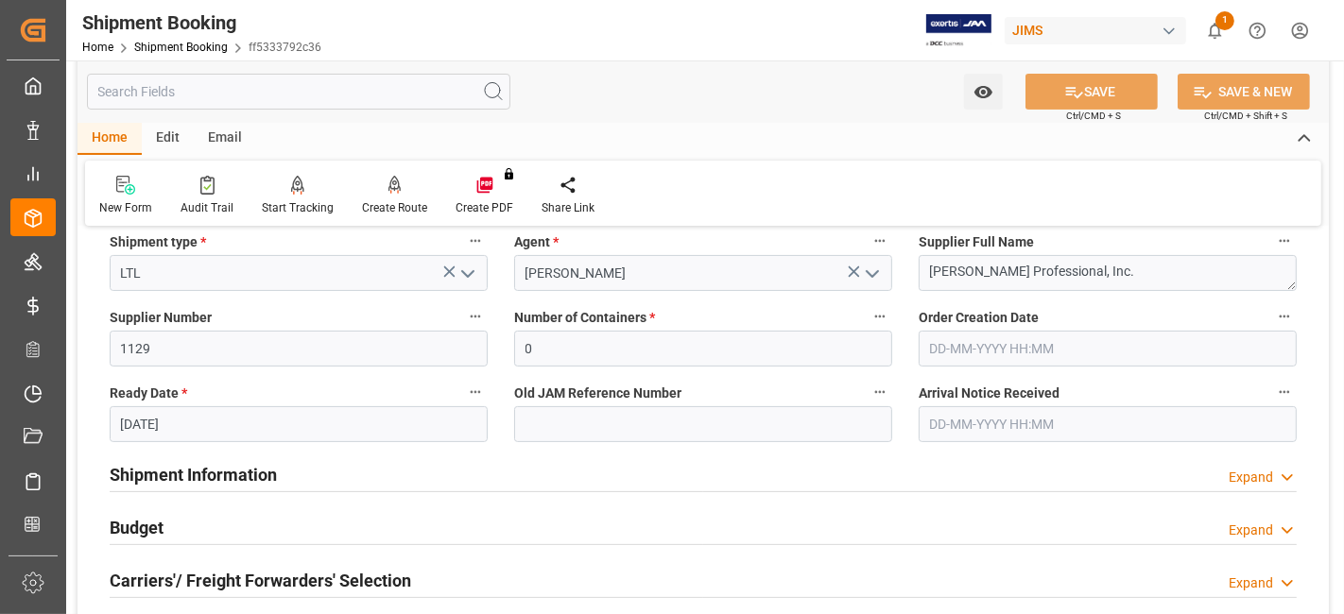
click at [235, 459] on div "Shipment Information" at bounding box center [193, 474] width 167 height 36
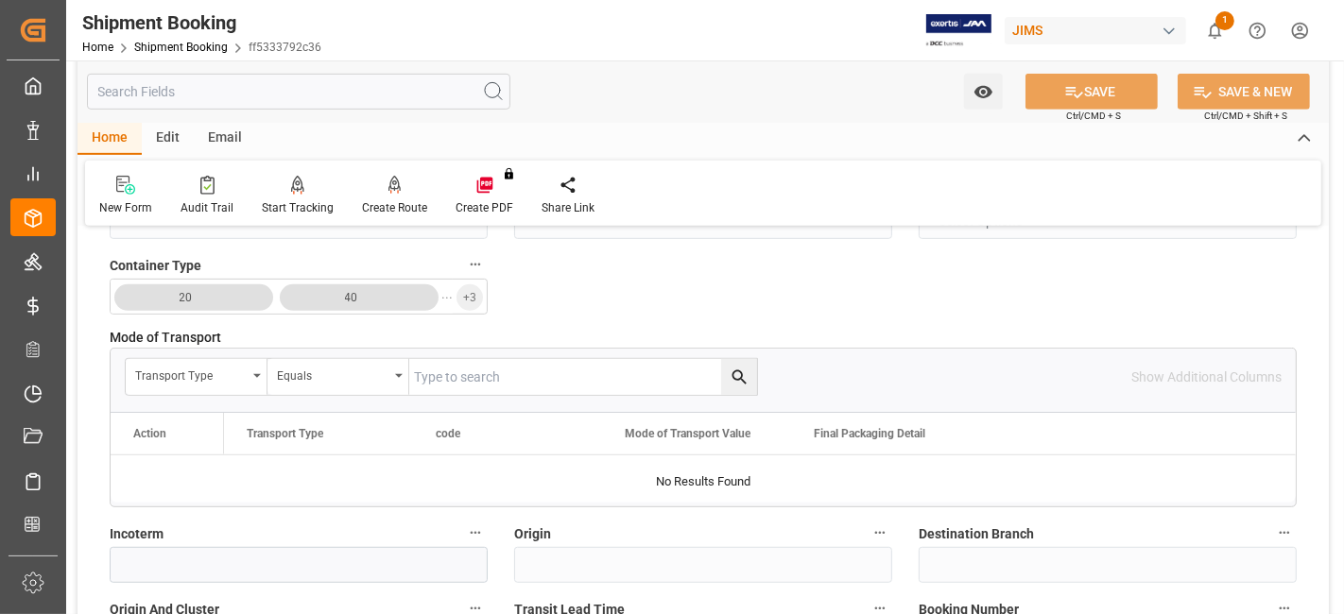
scroll to position [1050, 0]
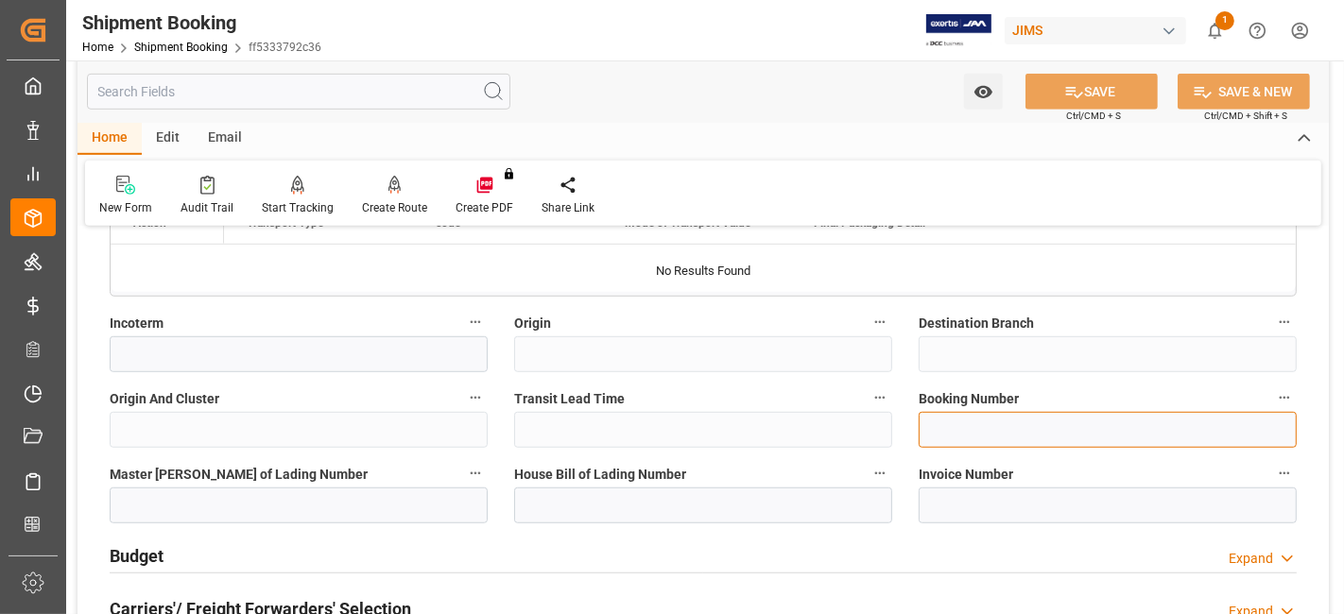
click at [999, 418] on input at bounding box center [1108, 430] width 378 height 36
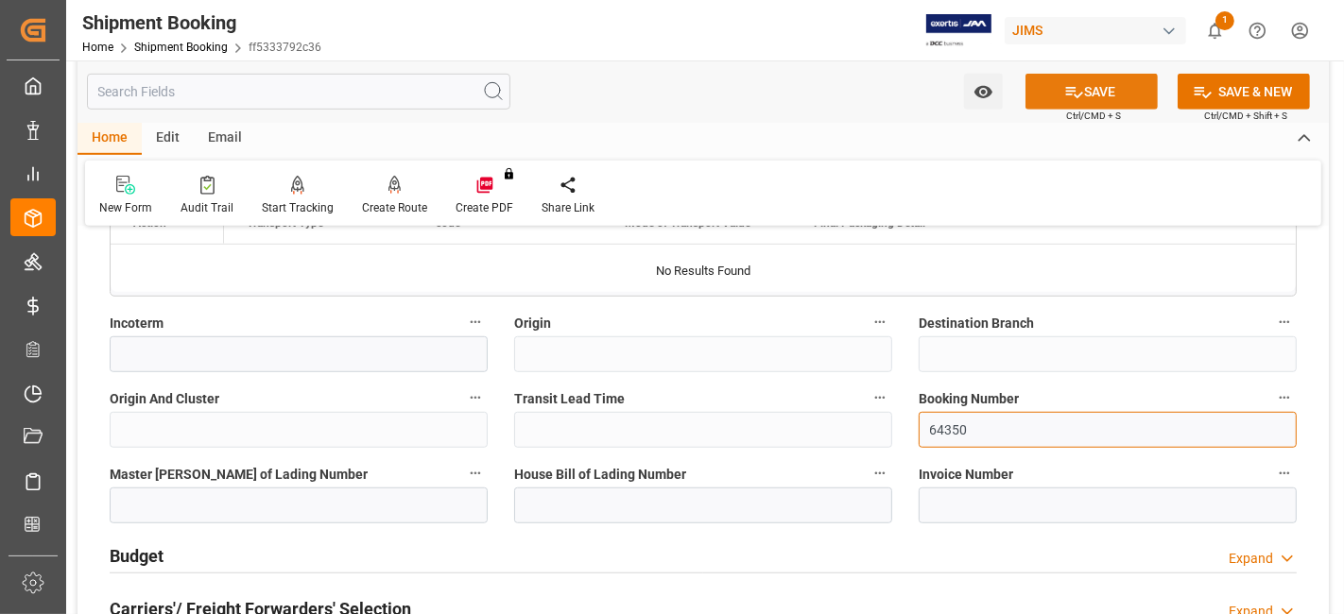
type input "64350"
click at [1068, 95] on icon at bounding box center [1074, 92] width 20 height 20
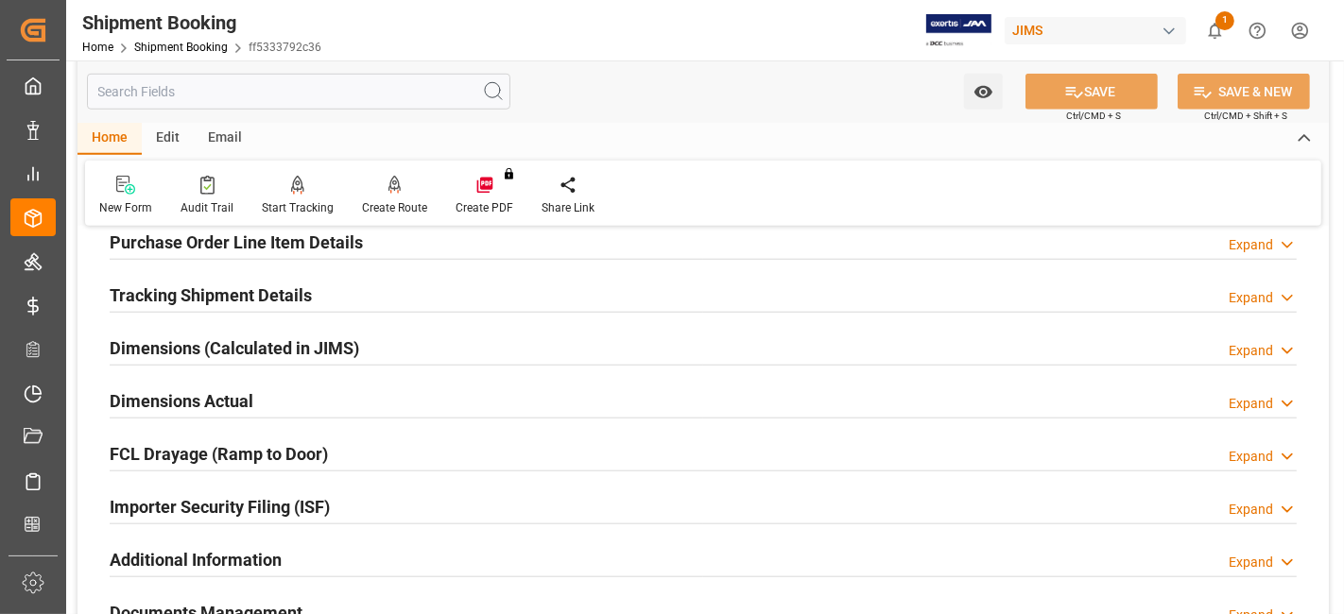
scroll to position [1575, 0]
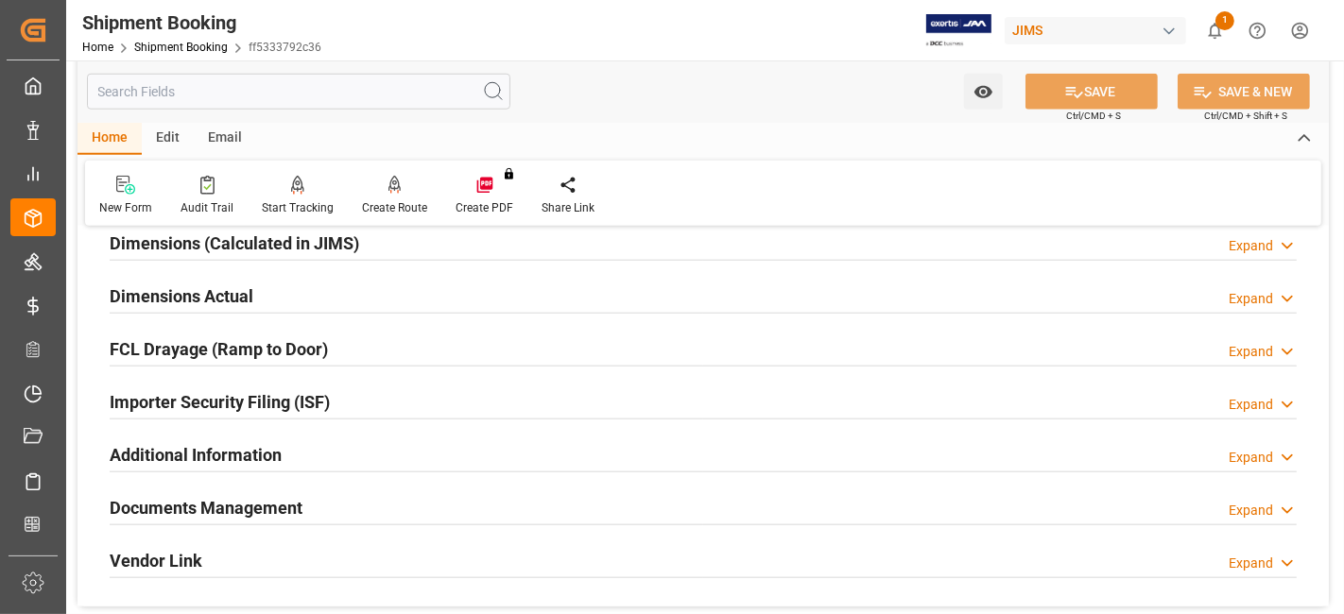
click at [245, 503] on h2 "Documents Management" at bounding box center [206, 508] width 193 height 26
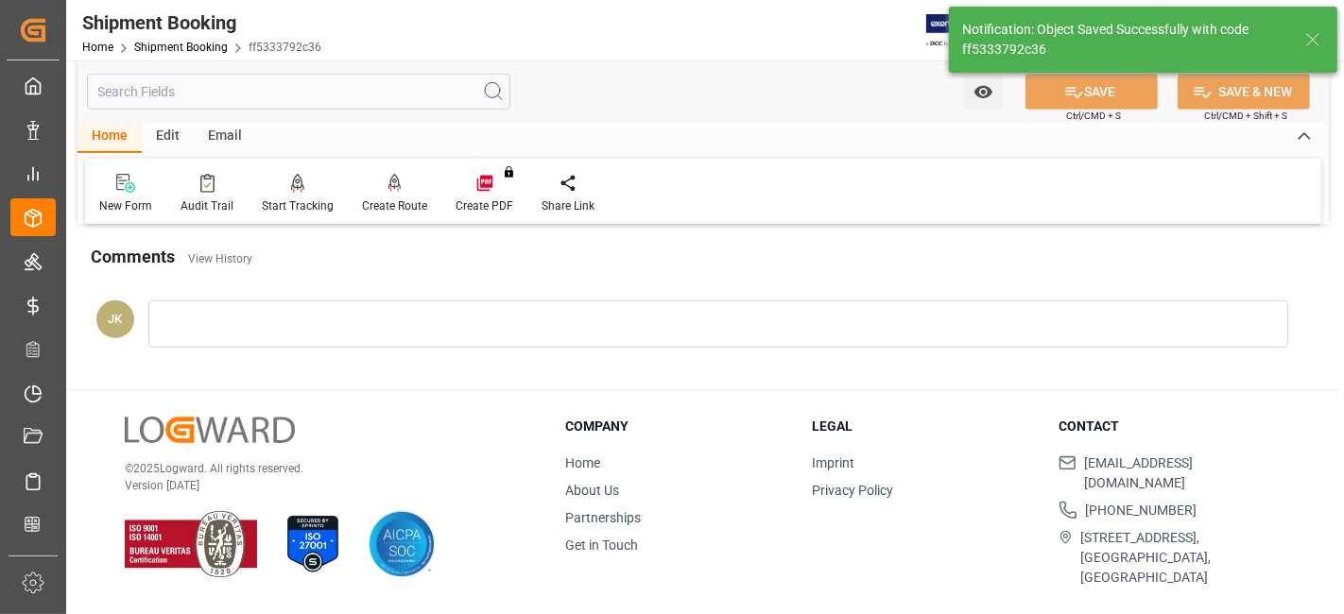
scroll to position [646, 0]
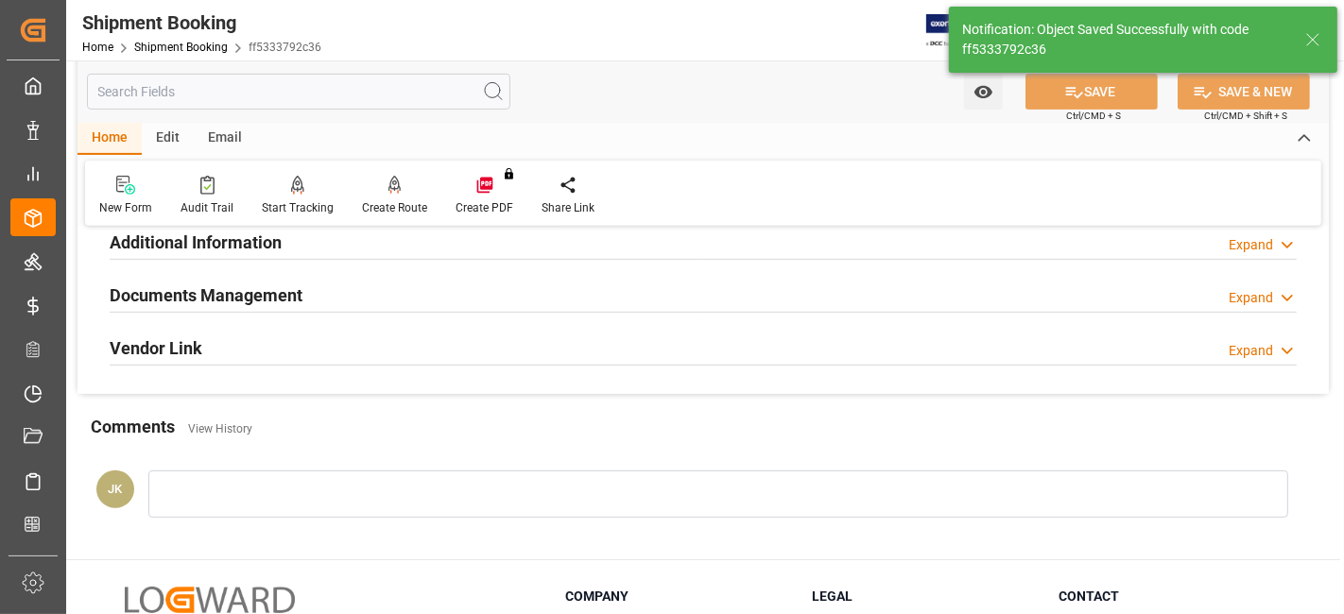
click at [143, 364] on div "Vendor Link Expand" at bounding box center [703, 348] width 1214 height 53
click at [170, 304] on div "Documents Management" at bounding box center [206, 294] width 193 height 36
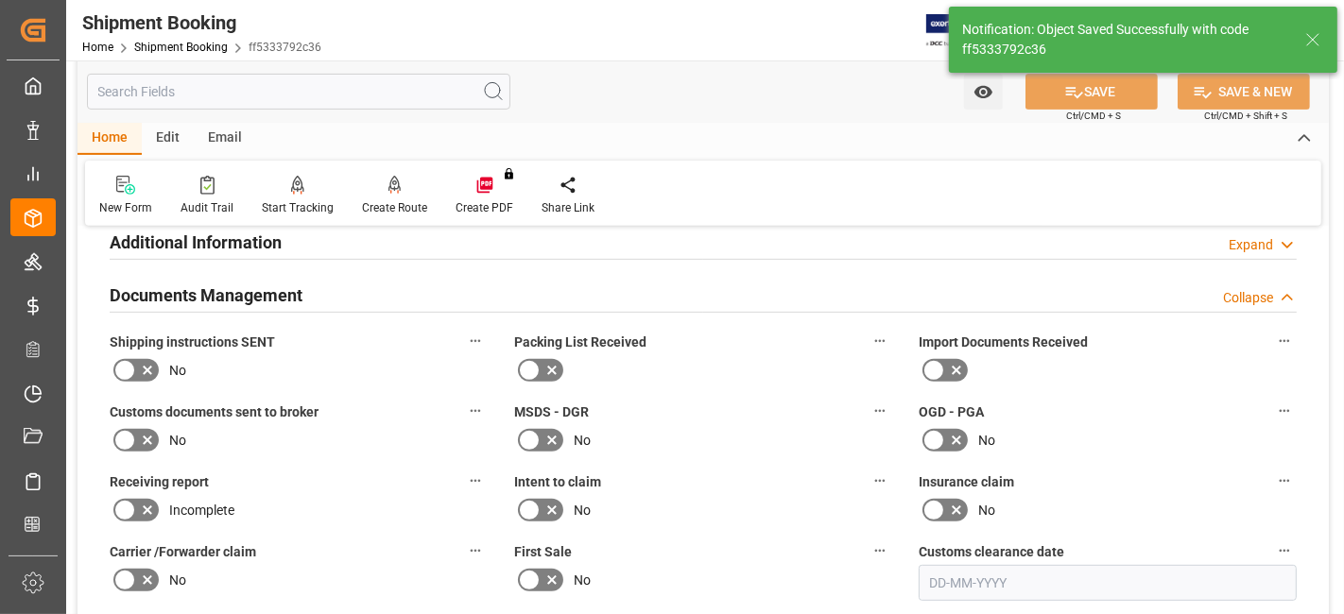
click at [143, 366] on icon at bounding box center [147, 370] width 23 height 23
click at [0, 0] on input "checkbox" at bounding box center [0, 0] width 0 height 0
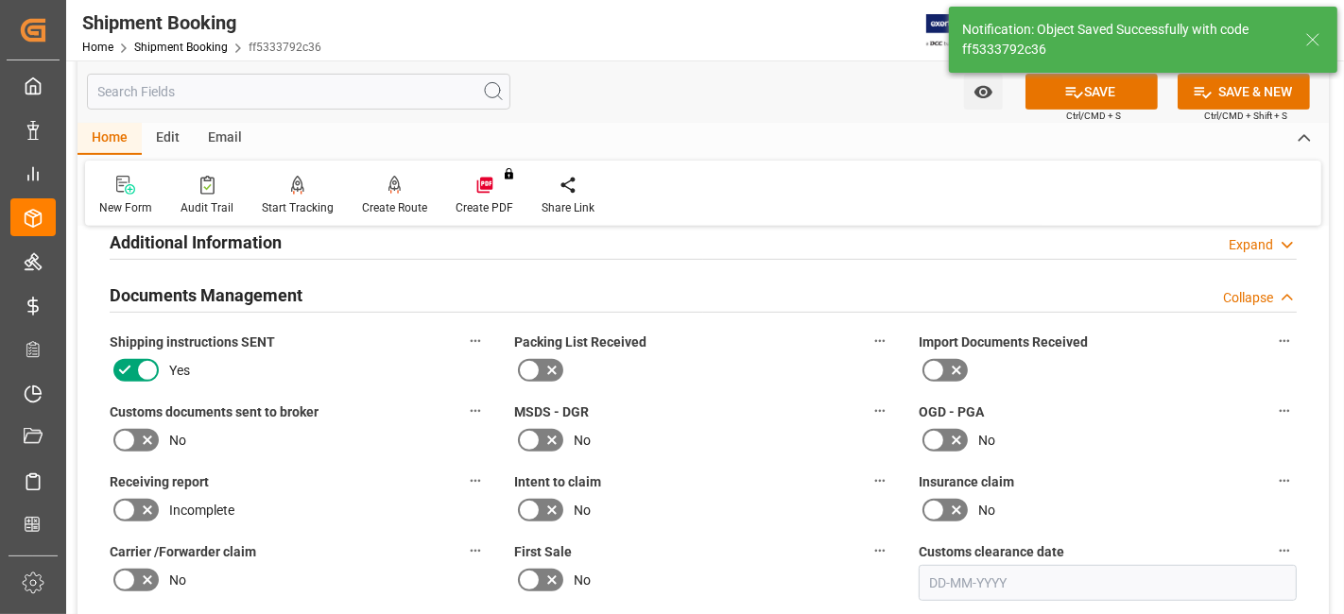
scroll to position [961, 0]
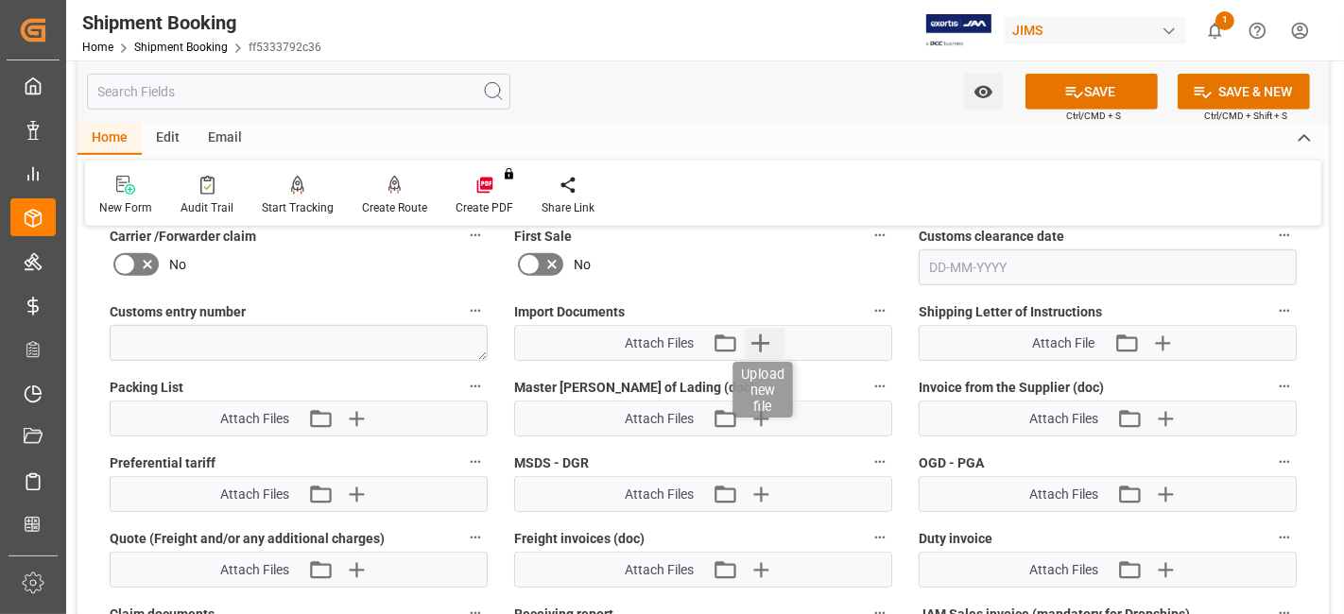
click at [758, 338] on icon "button" at bounding box center [761, 343] width 30 height 30
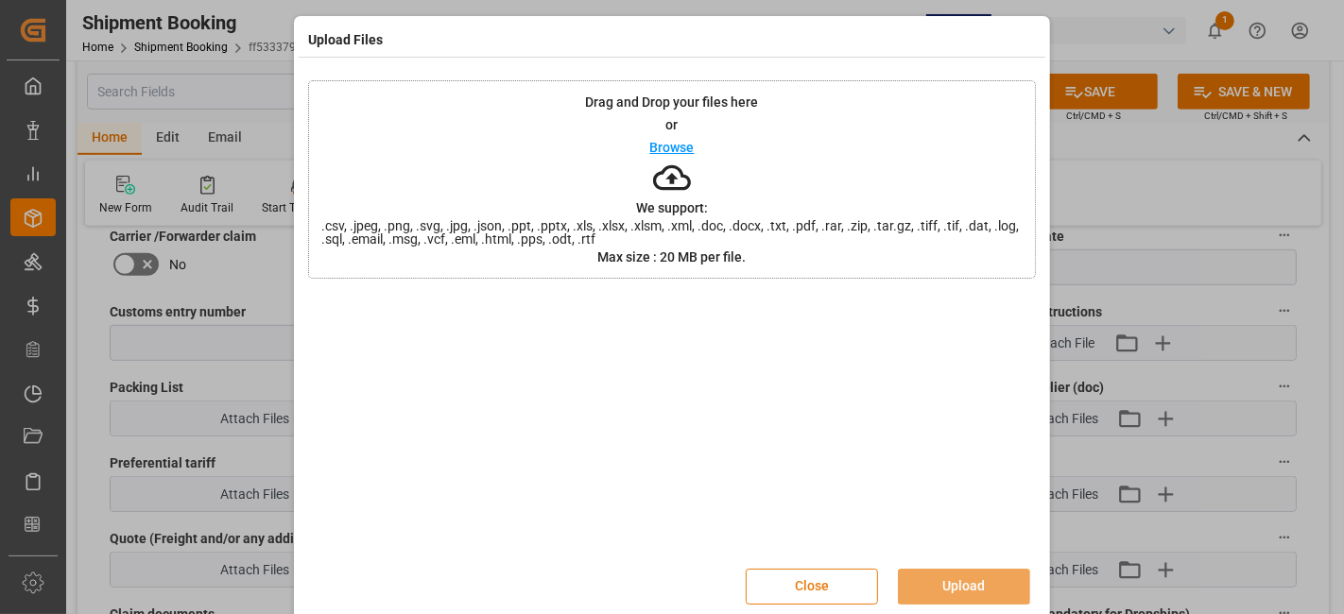
click at [829, 581] on button "Close" at bounding box center [812, 587] width 132 height 36
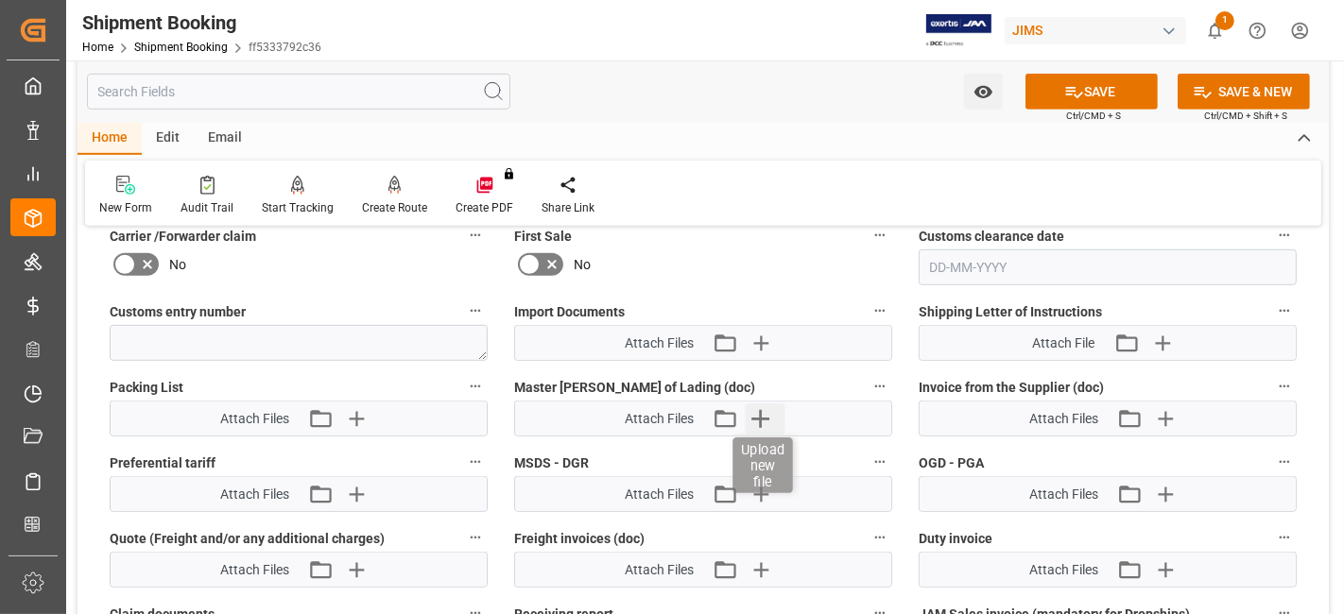
click at [770, 417] on icon "button" at bounding box center [761, 419] width 30 height 30
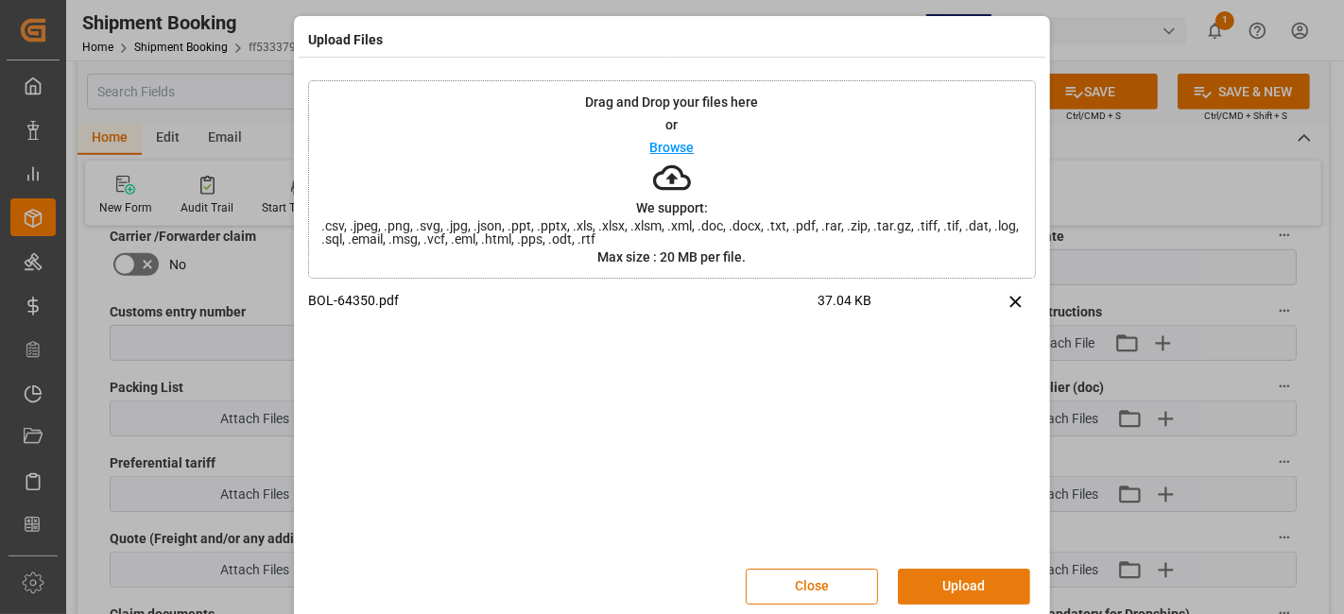
click at [941, 577] on button "Upload" at bounding box center [964, 587] width 132 height 36
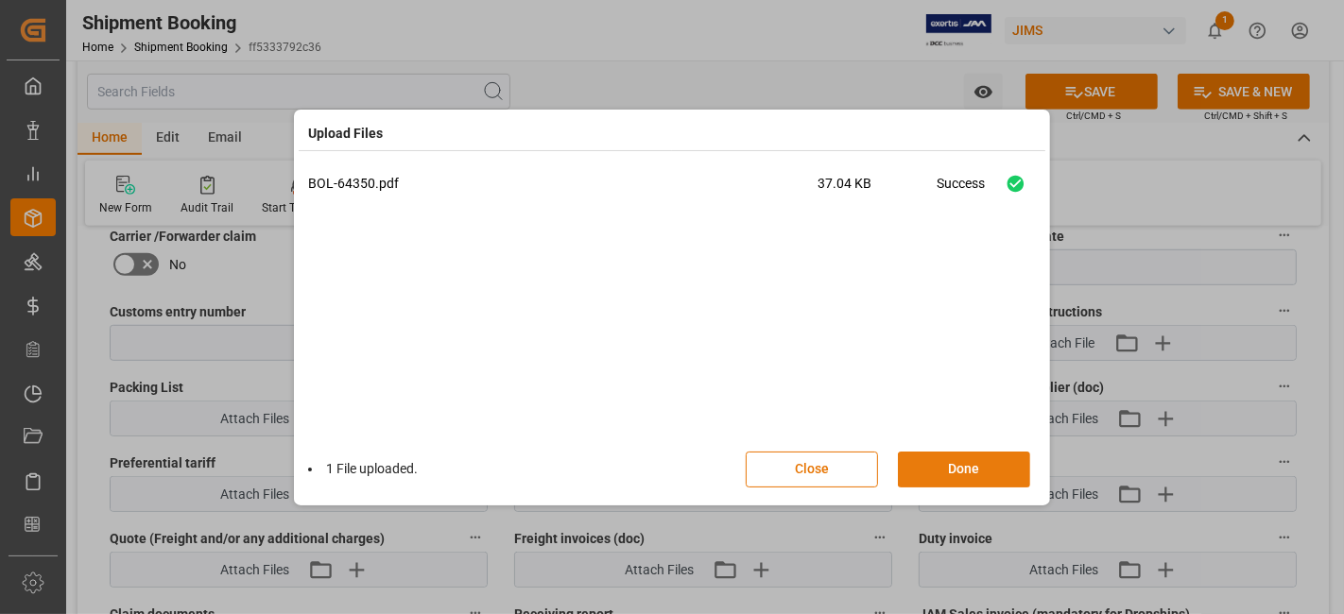
click at [966, 468] on button "Done" at bounding box center [964, 470] width 132 height 36
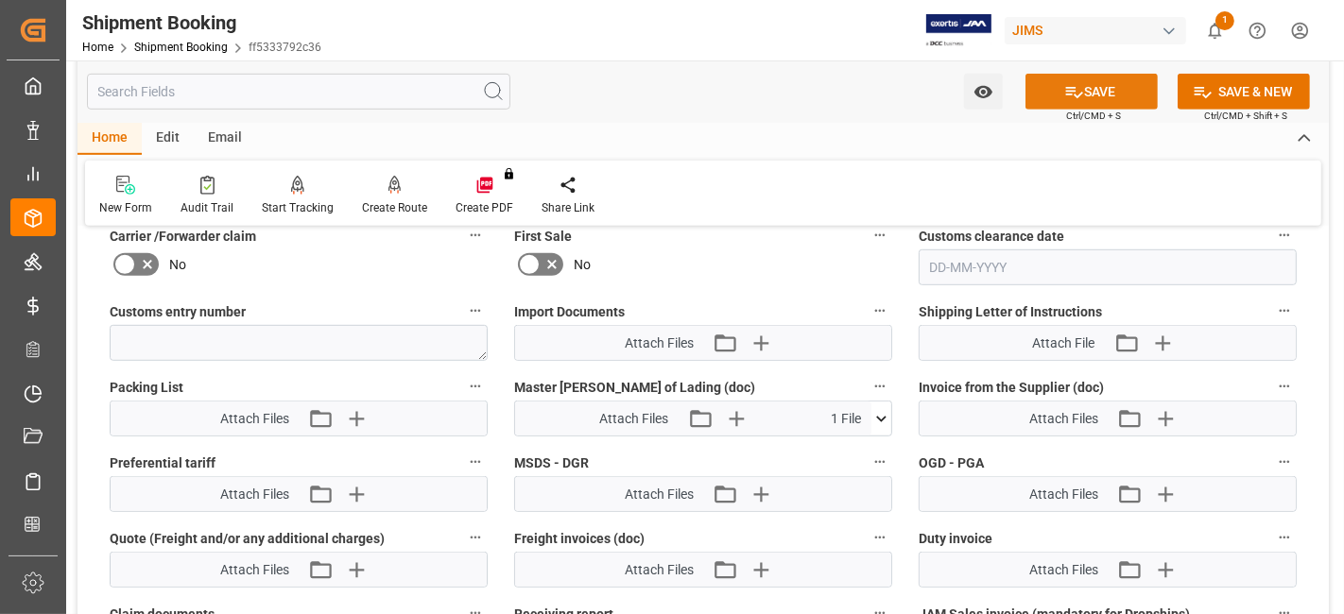
click at [1059, 95] on button "SAVE" at bounding box center [1092, 92] width 132 height 36
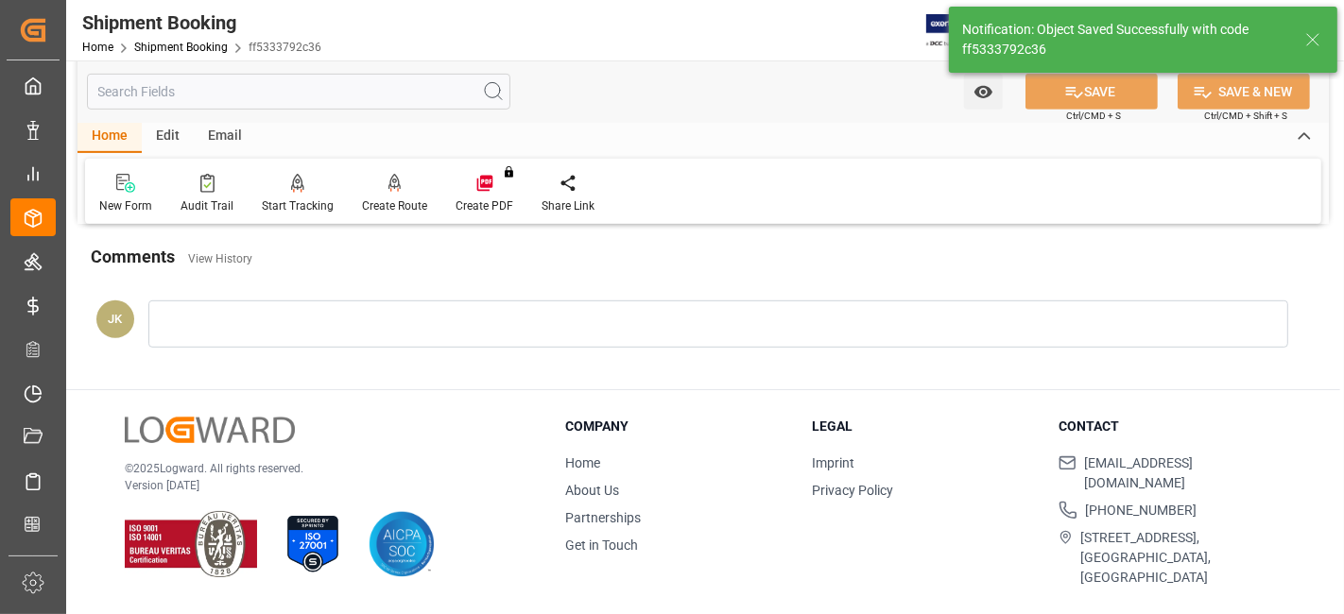
scroll to position [800, 0]
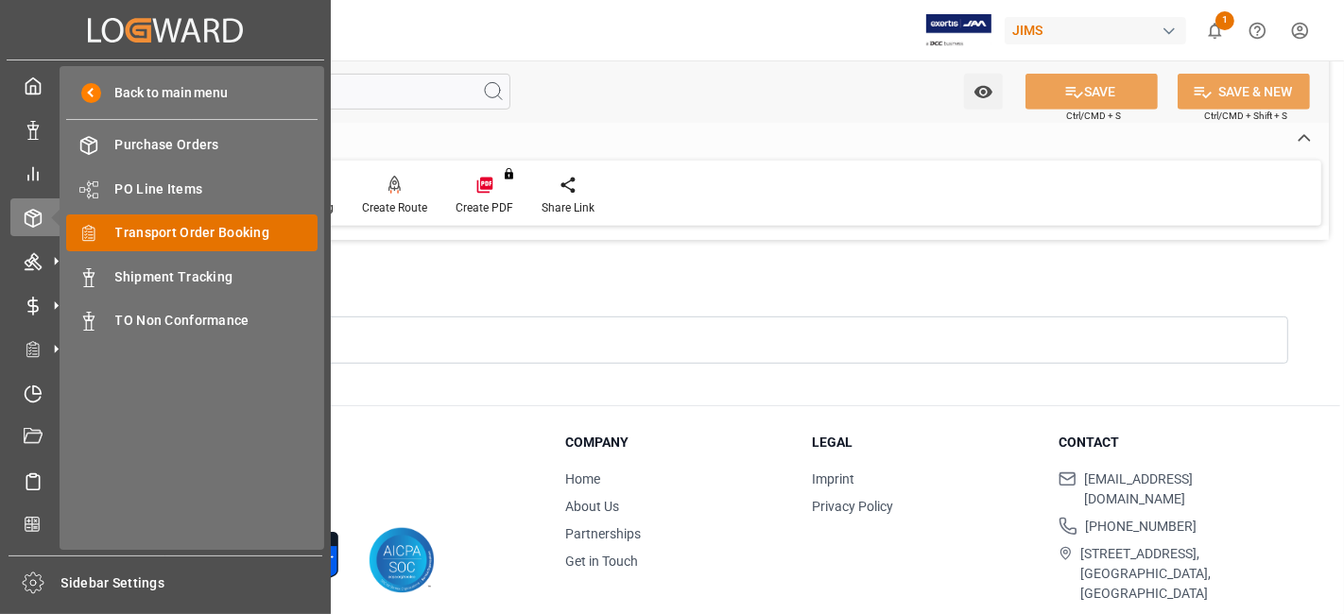
click at [247, 235] on span "Transport Order Booking" at bounding box center [216, 233] width 203 height 20
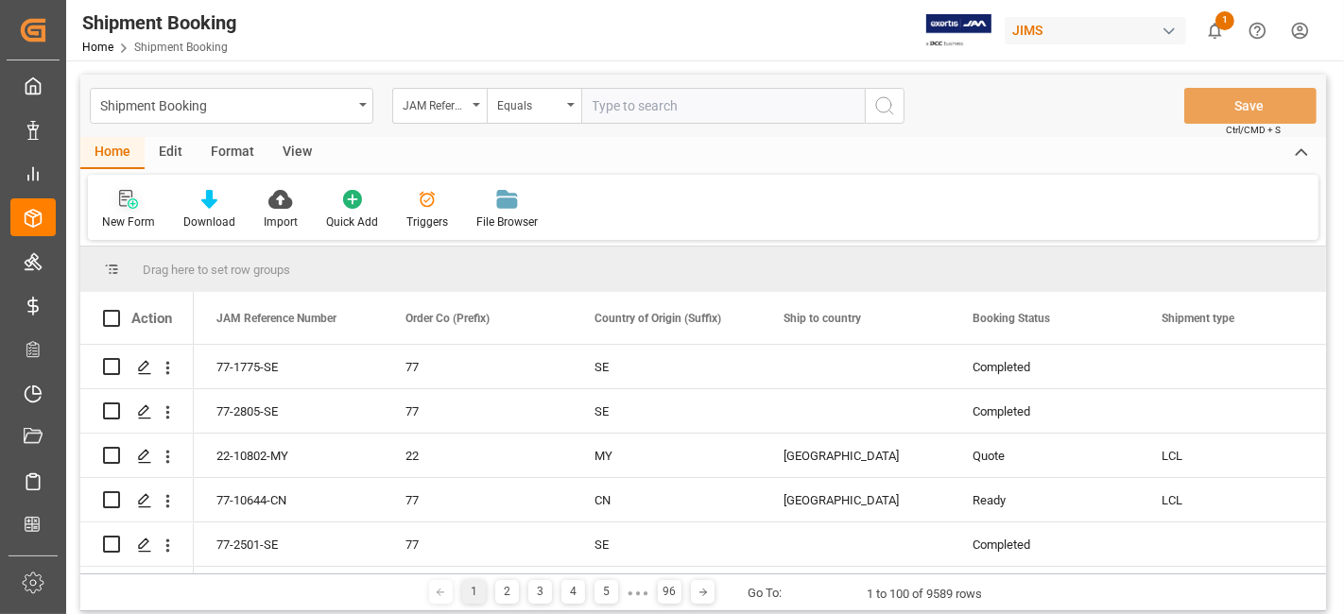
click at [130, 207] on icon at bounding box center [133, 204] width 10 height 10
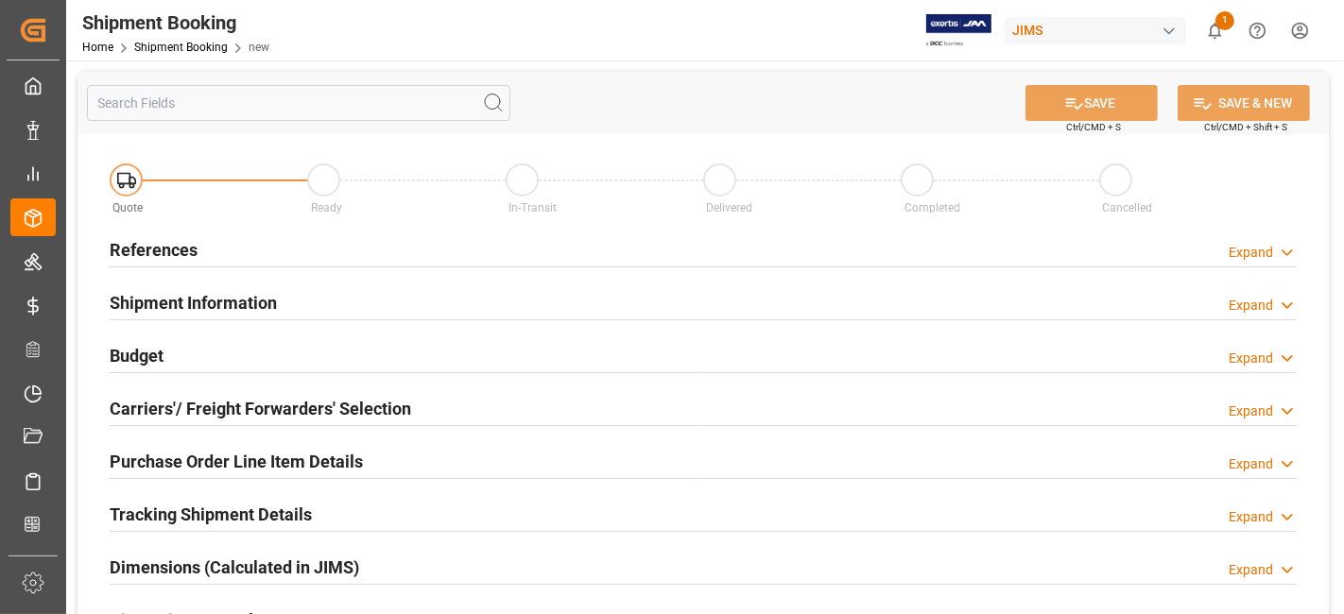
click at [262, 248] on div "References Expand" at bounding box center [703, 249] width 1187 height 36
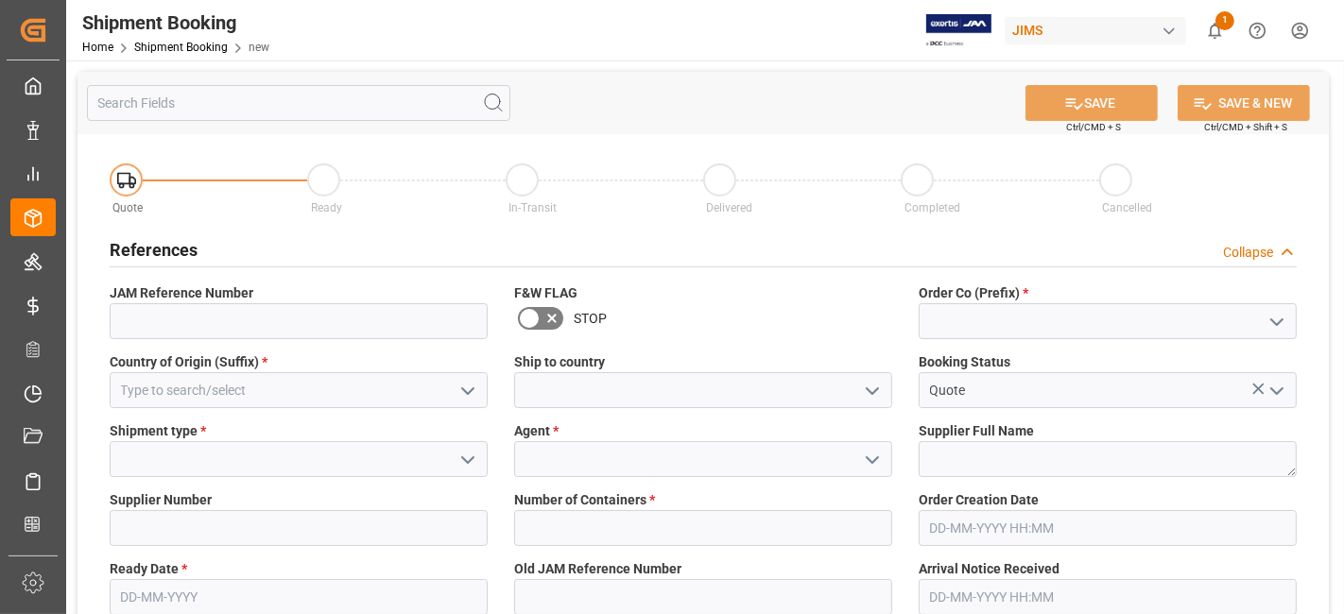
click at [1284, 321] on icon "open menu" at bounding box center [1277, 322] width 23 height 23
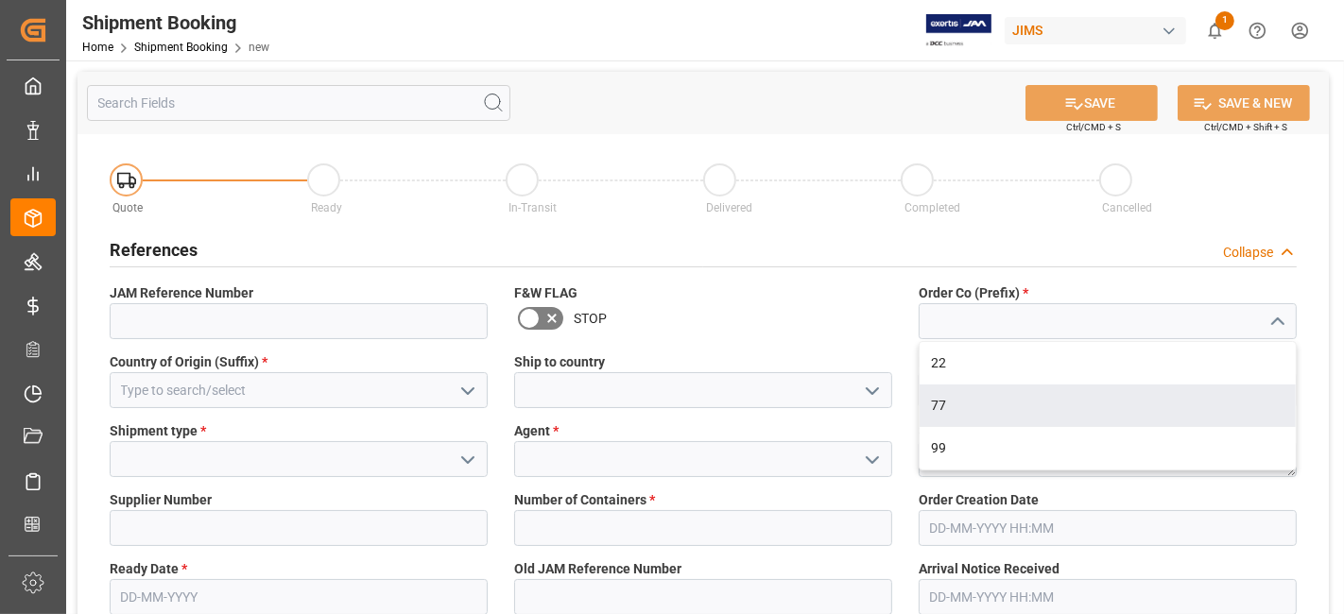
drag, startPoint x: 1129, startPoint y: 402, endPoint x: 1090, endPoint y: 396, distance: 39.2
click at [1128, 403] on div "77" at bounding box center [1108, 406] width 376 height 43
type input "77"
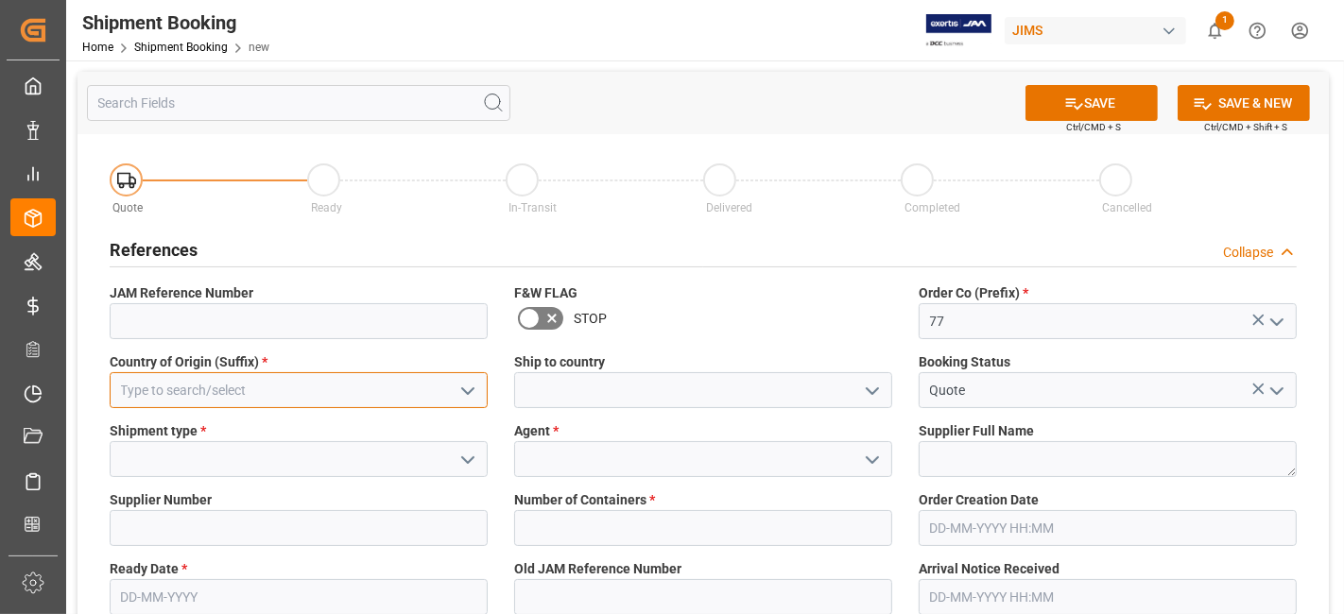
click at [316, 394] on input at bounding box center [299, 390] width 378 height 36
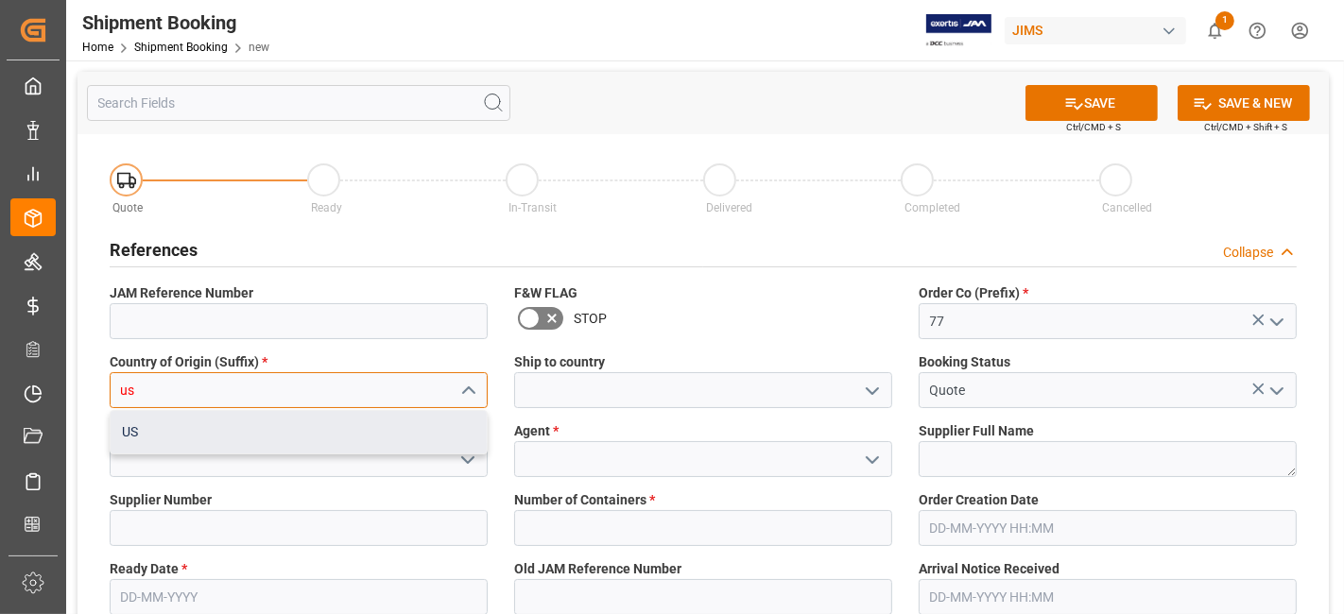
click at [329, 438] on div "US" at bounding box center [299, 432] width 376 height 43
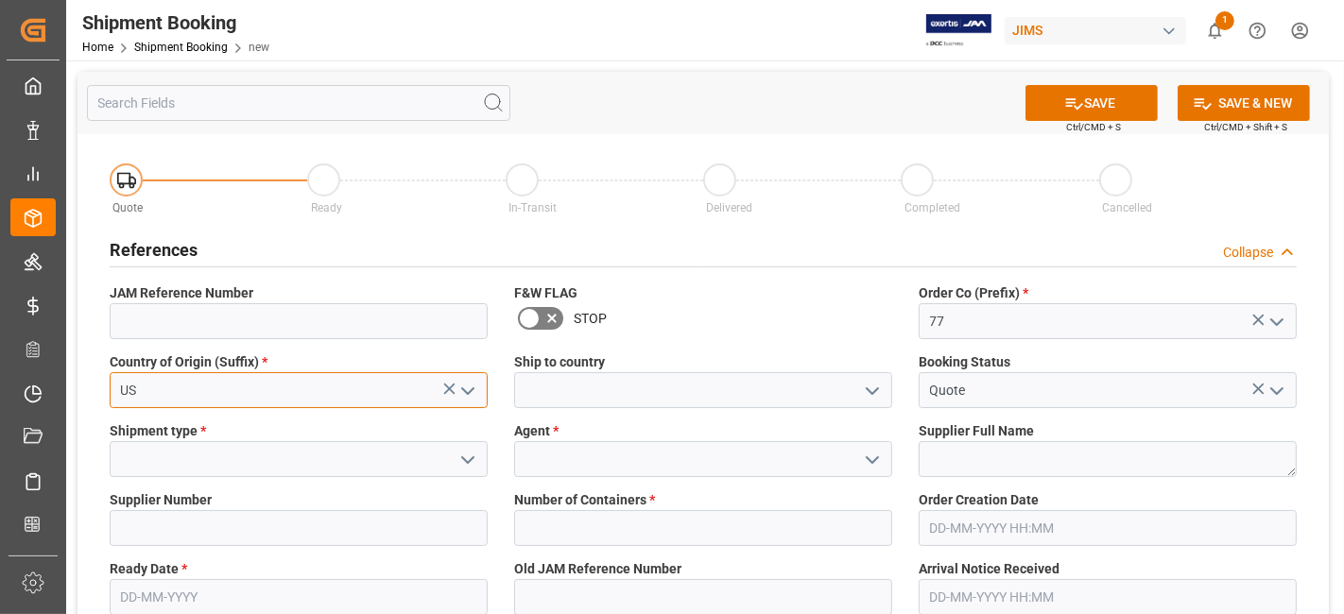
type input "US"
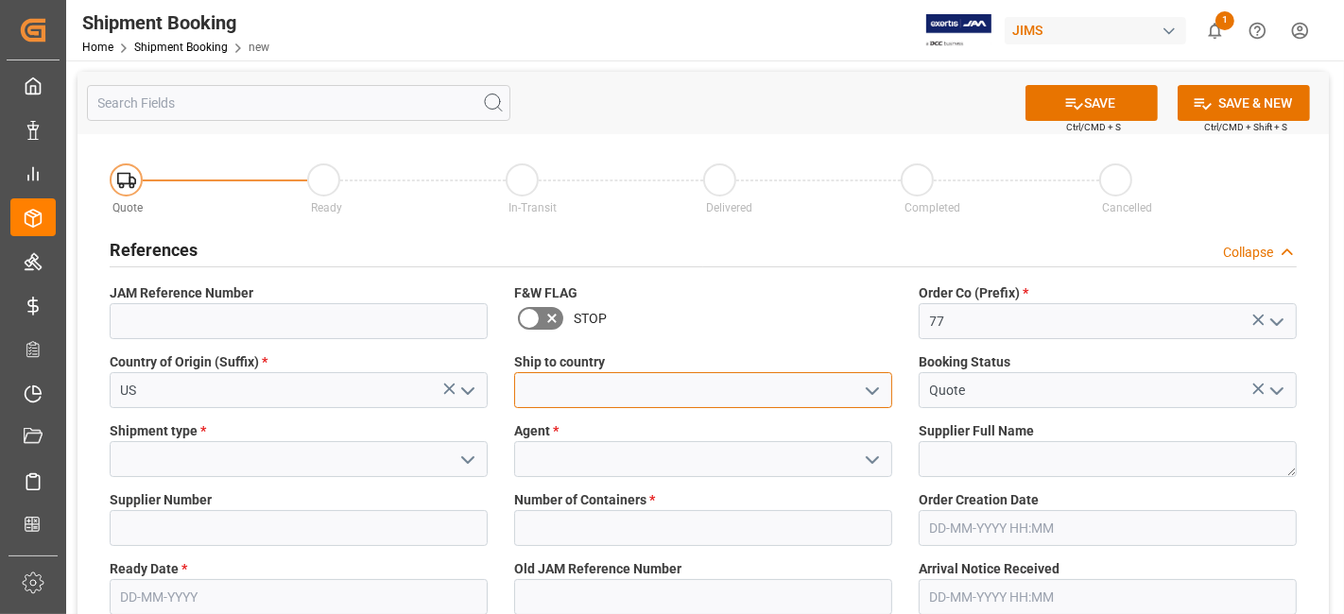
click at [699, 390] on input at bounding box center [703, 390] width 378 height 36
type input "[GEOGRAPHIC_DATA]"
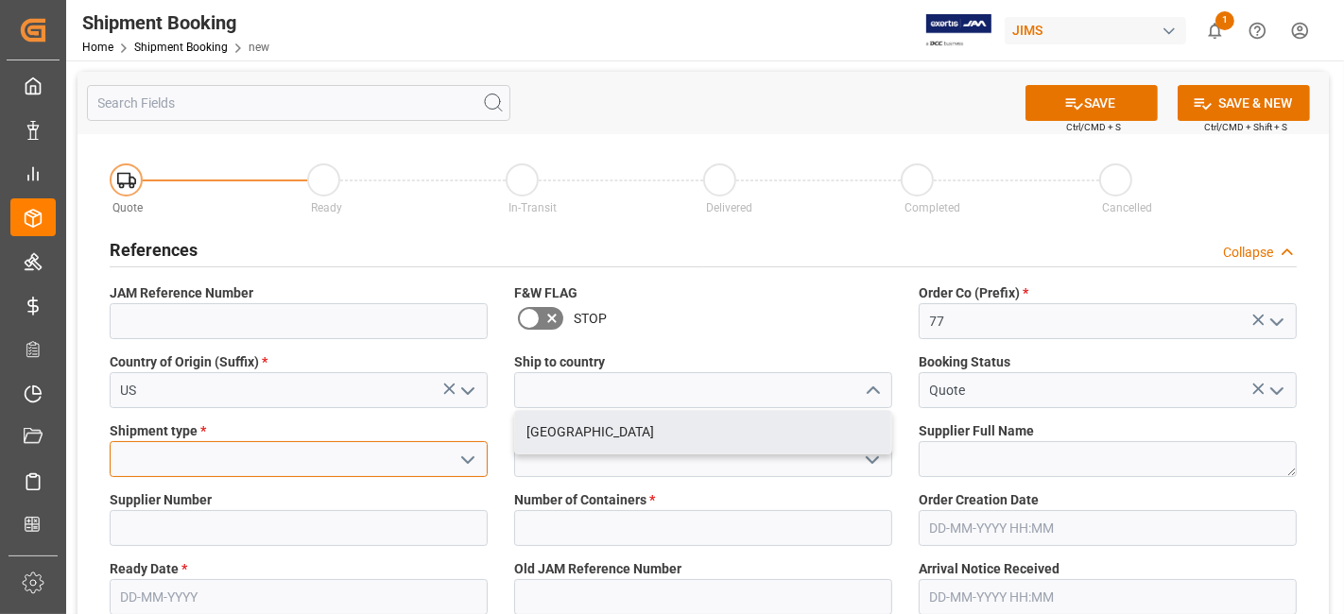
click at [354, 458] on input at bounding box center [299, 459] width 378 height 36
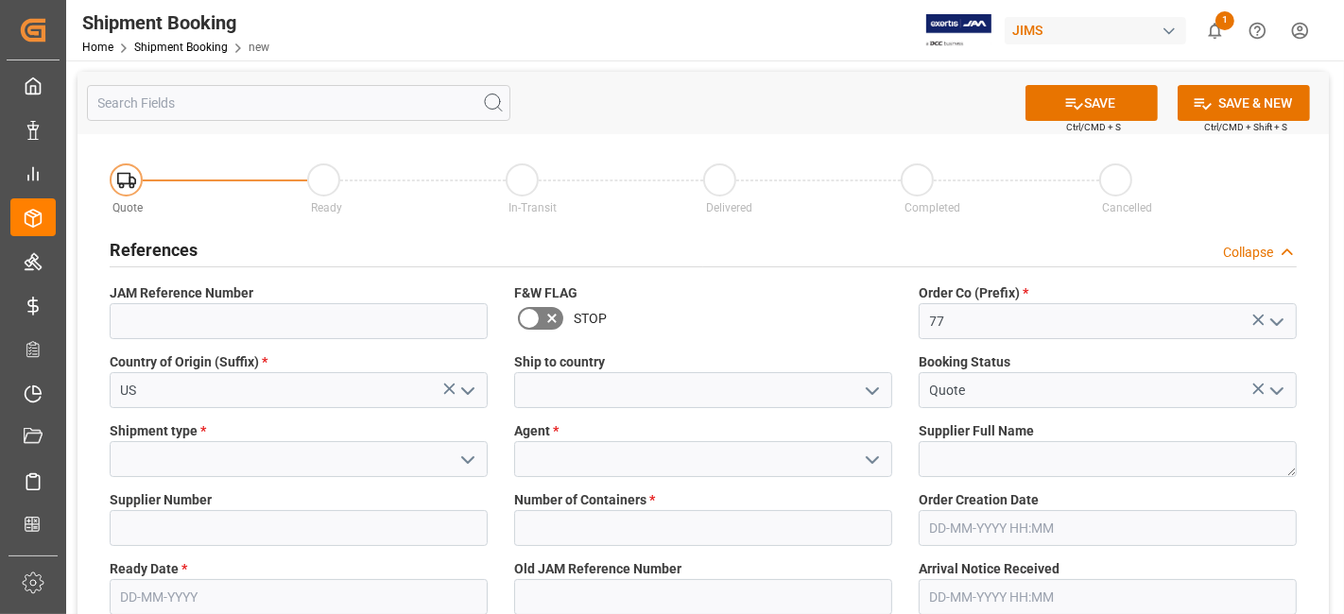
click at [457, 466] on icon "open menu" at bounding box center [468, 460] width 23 height 23
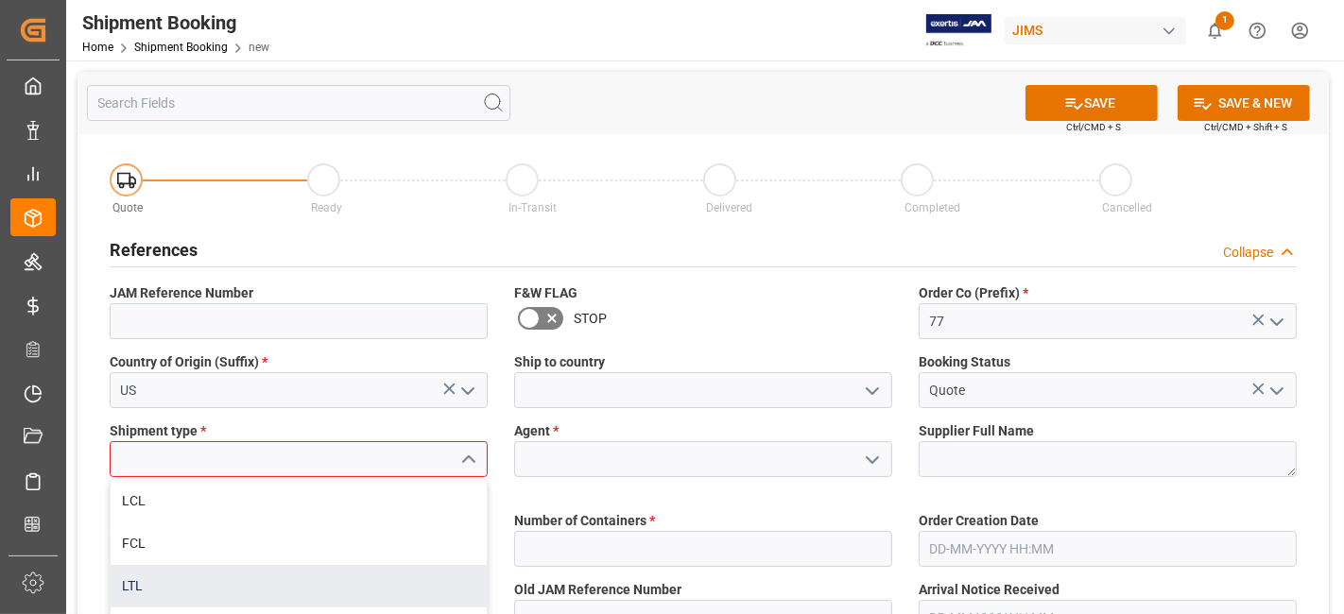
click at [327, 579] on div "LTL" at bounding box center [299, 586] width 376 height 43
type input "LTL"
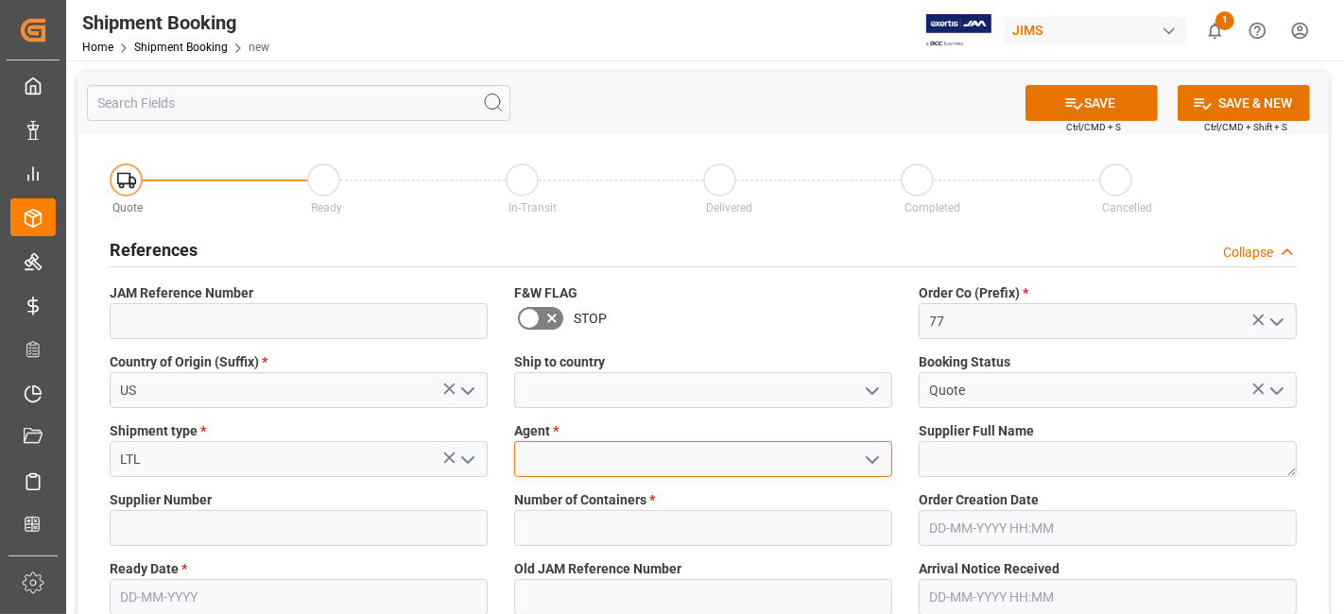
click at [629, 471] on input at bounding box center [703, 459] width 378 height 36
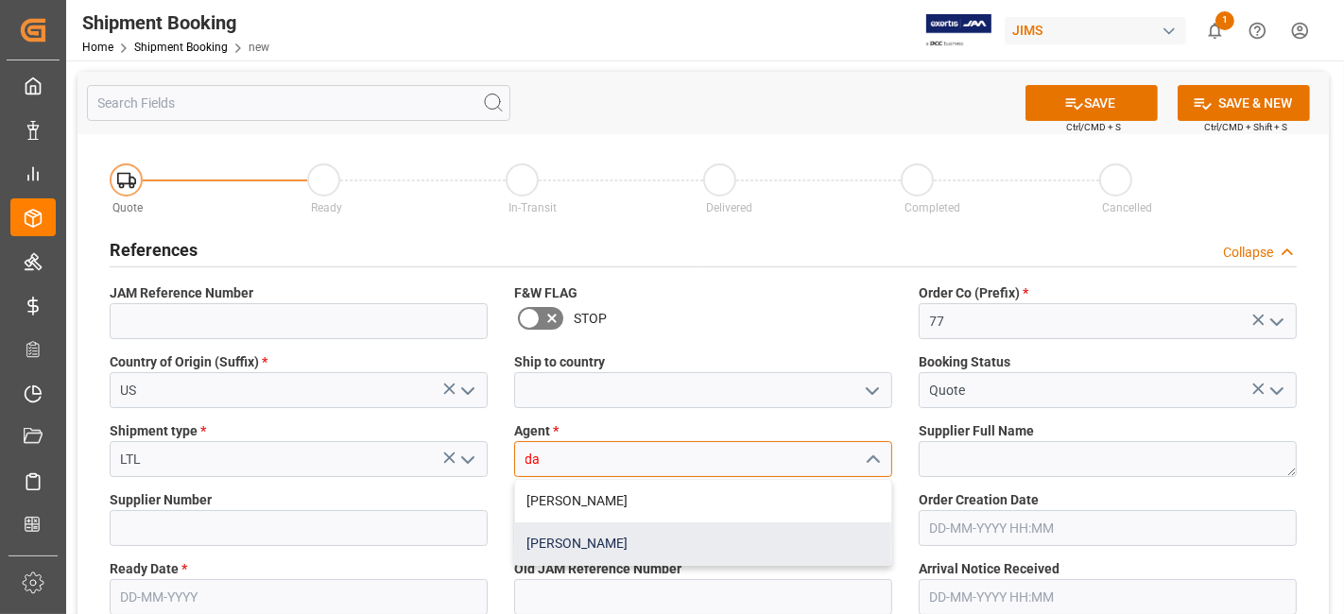
click at [630, 532] on div "[PERSON_NAME]" at bounding box center [703, 544] width 376 height 43
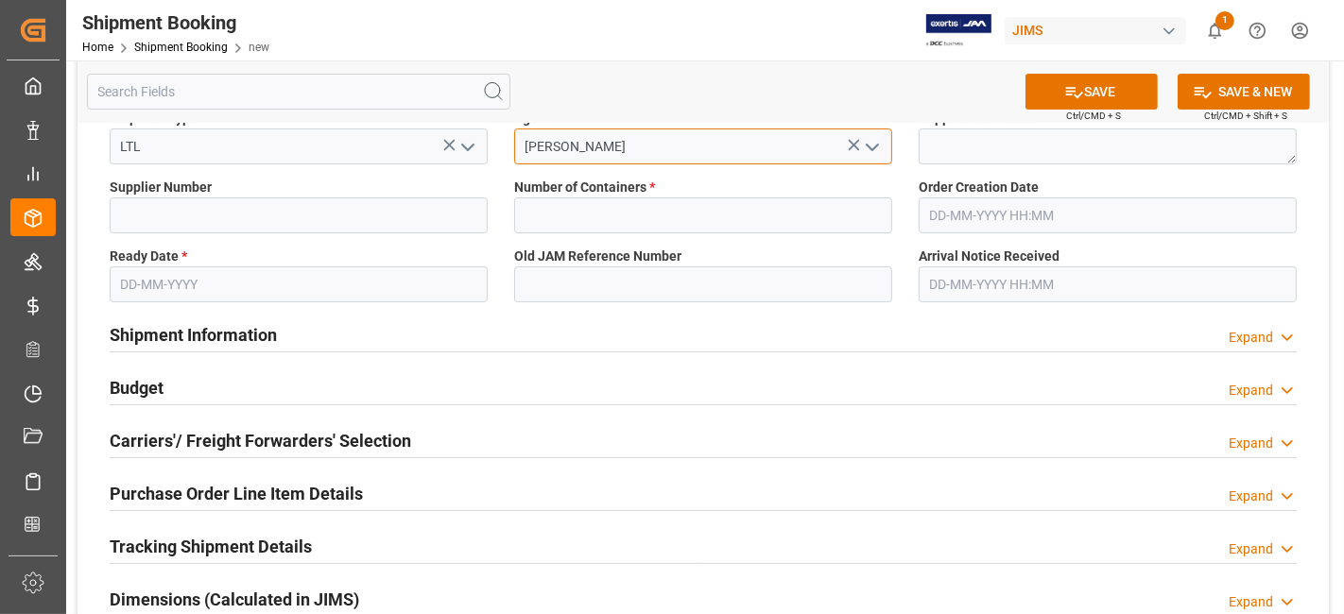
scroll to position [315, 0]
type input "[PERSON_NAME]"
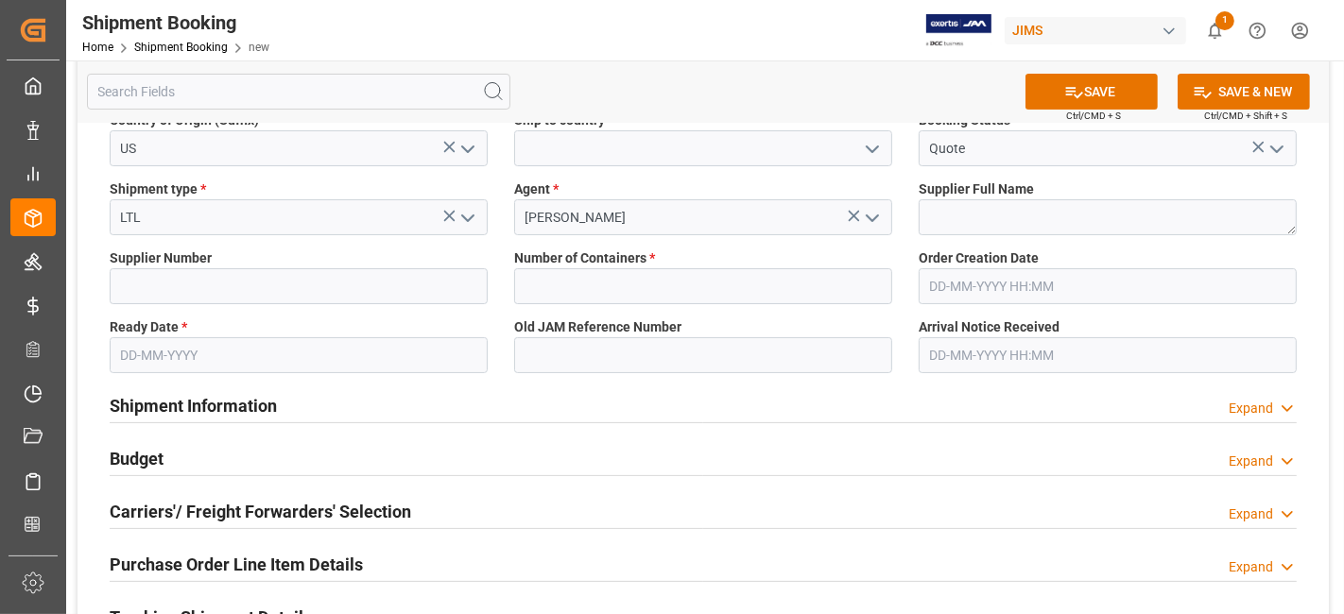
scroll to position [210, 0]
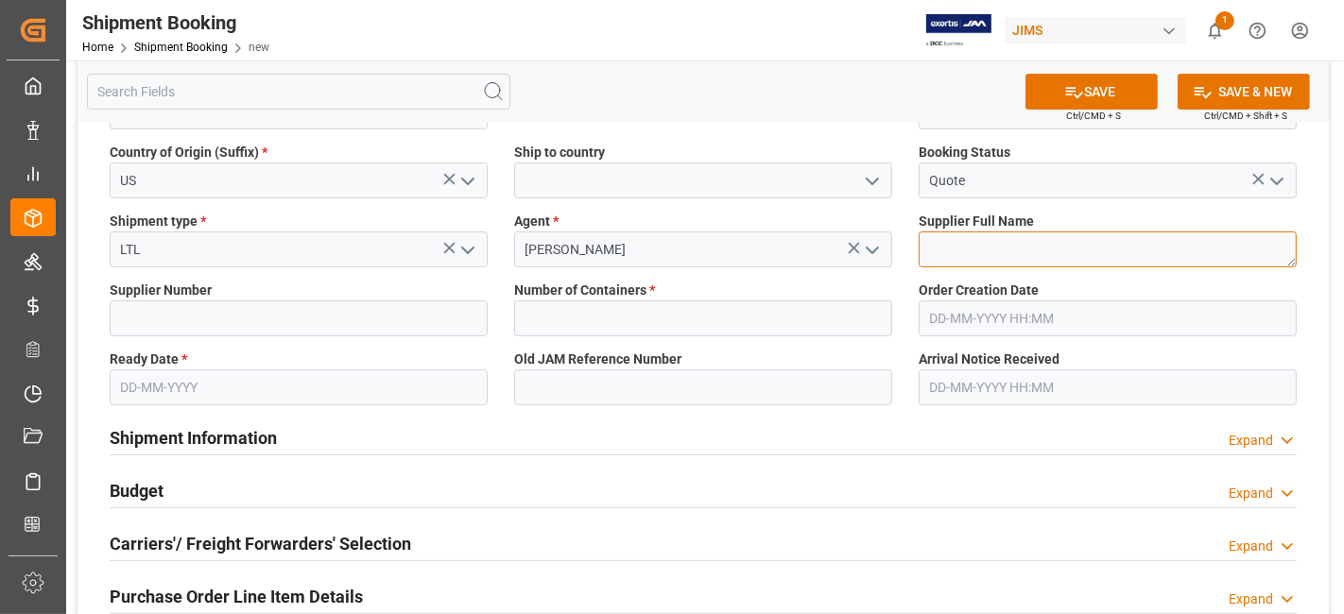
click at [959, 248] on textarea at bounding box center [1108, 250] width 378 height 36
paste textarea "863696"
type textarea "863696"
click at [1007, 244] on textarea "863696" at bounding box center [1108, 250] width 378 height 36
paste textarea "Covid"
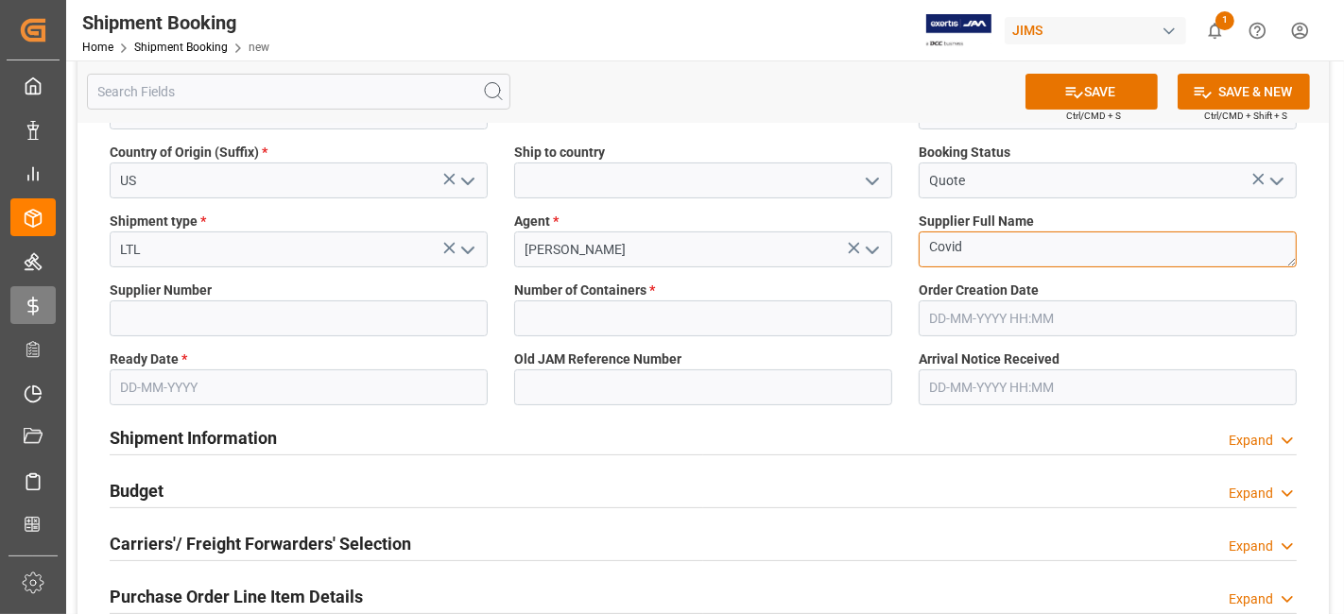
type textarea "Covid"
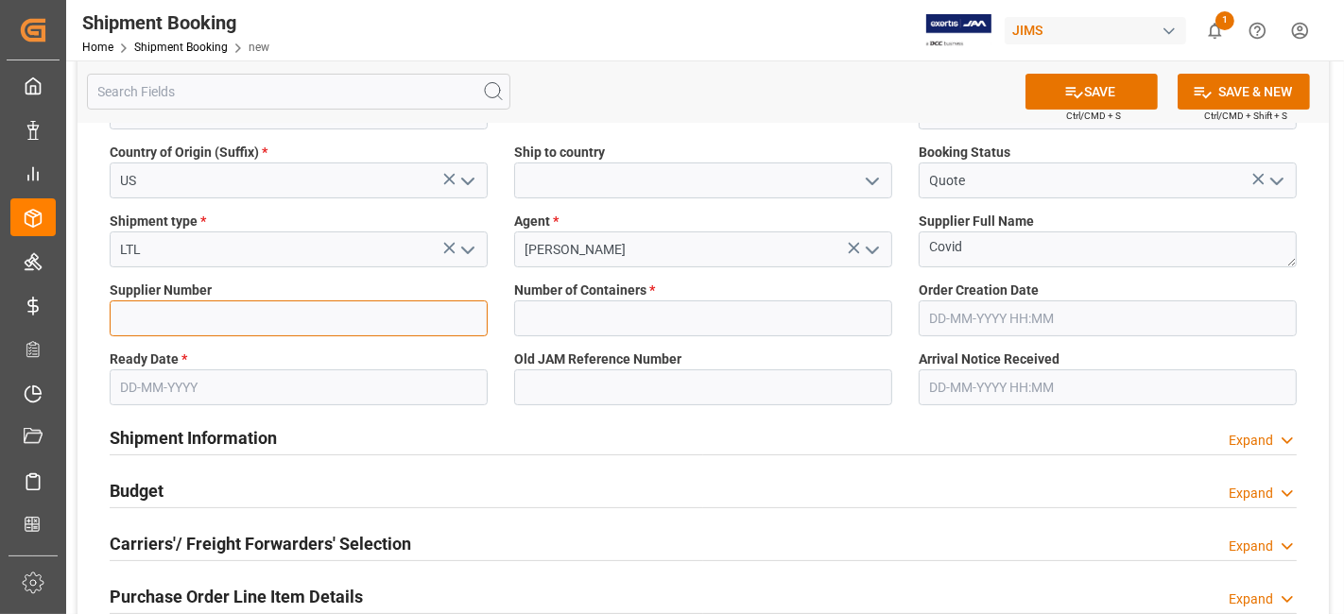
click at [218, 314] on input at bounding box center [299, 319] width 378 height 36
paste input "182545"
type input "182545"
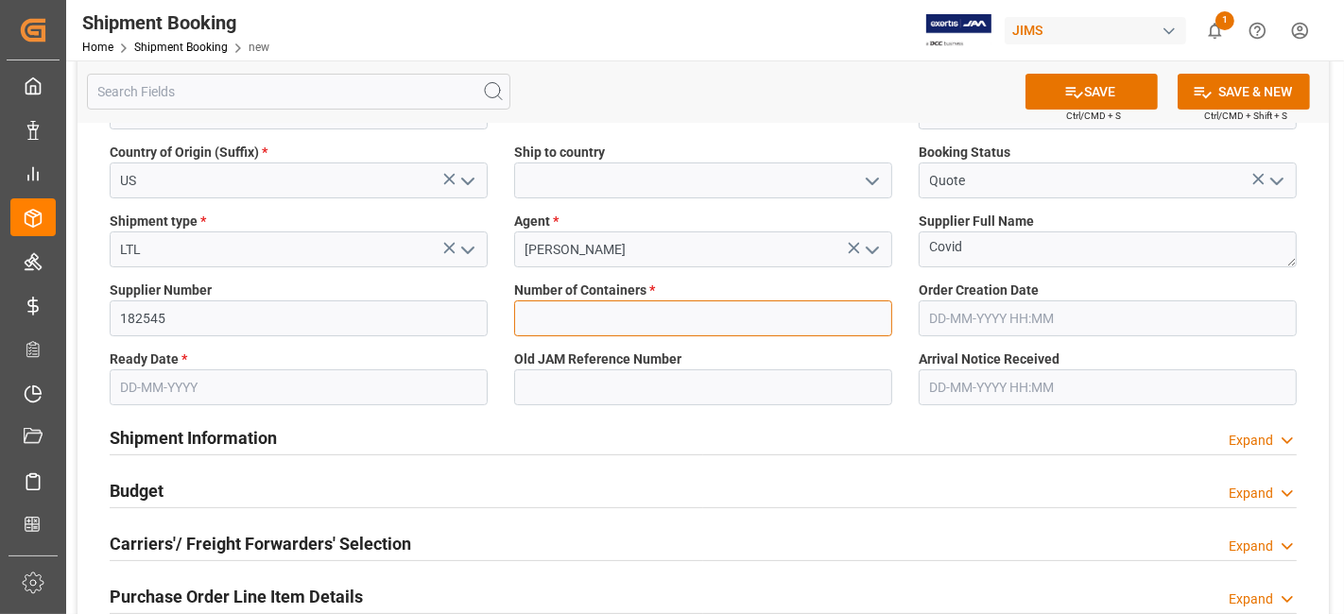
click at [640, 331] on input "text" at bounding box center [703, 319] width 378 height 36
type input "0"
click at [269, 376] on input "text" at bounding box center [299, 388] width 378 height 36
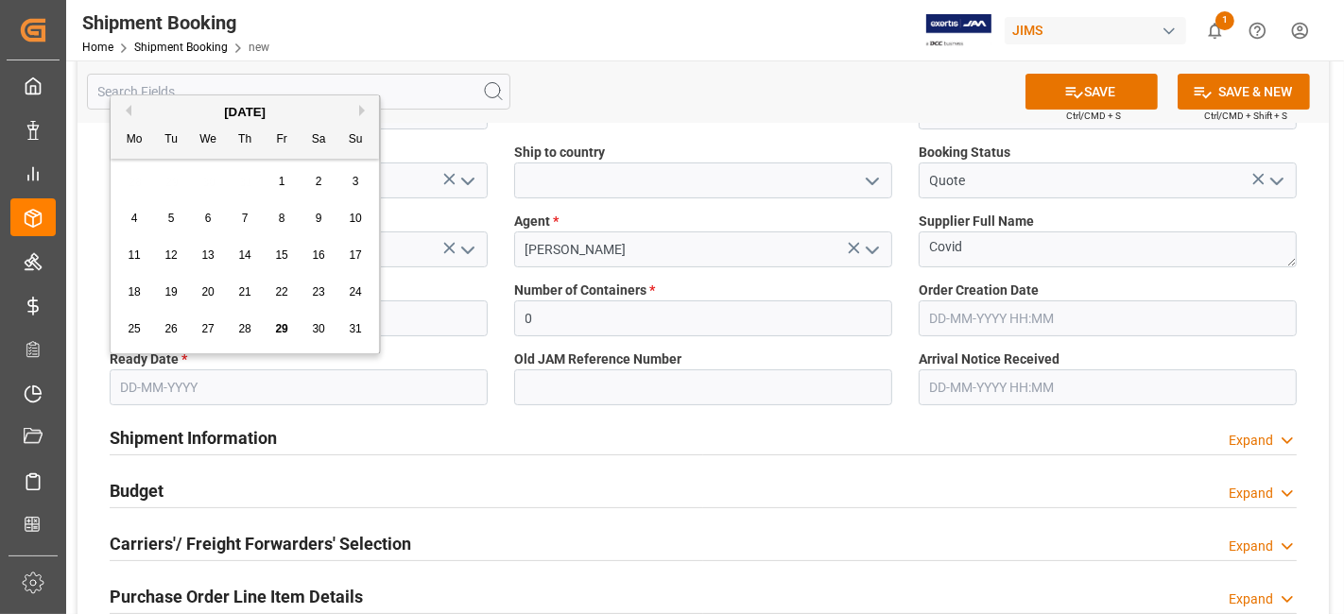
click at [186, 232] on div "4 5 6 7 8 9 10" at bounding box center [245, 218] width 258 height 37
click at [361, 114] on button "Next Month" at bounding box center [364, 110] width 11 height 11
click at [136, 257] on span "15" at bounding box center [134, 255] width 12 height 13
type input "[DATE]"
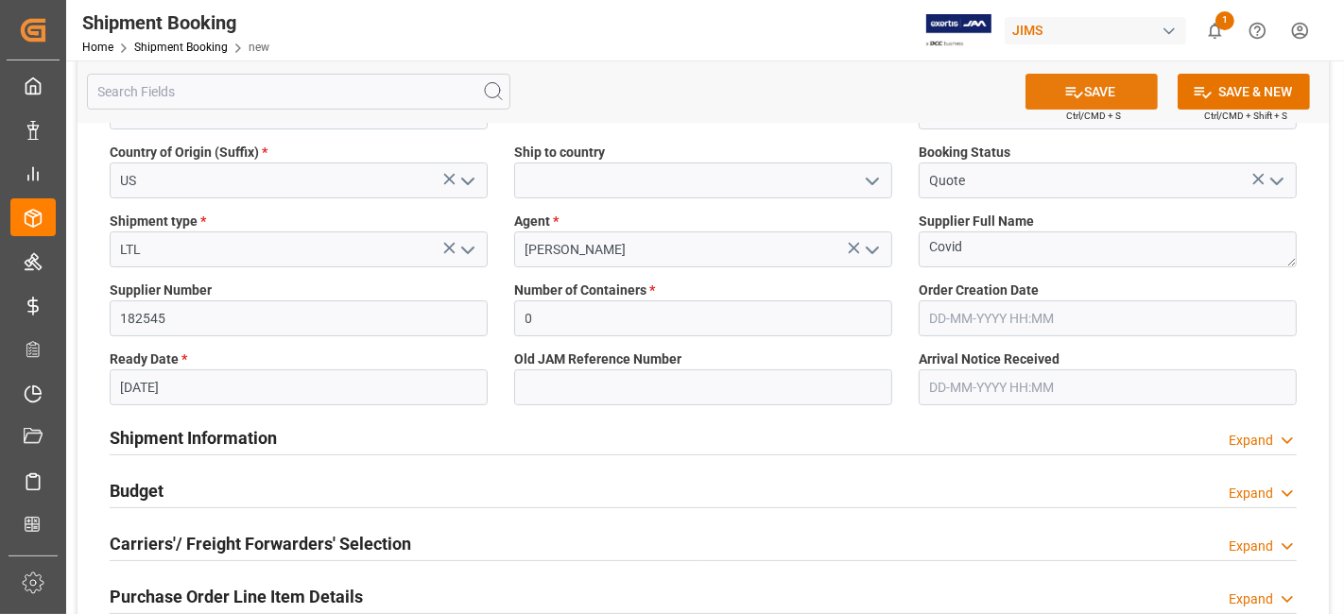
click at [1053, 88] on button "SAVE" at bounding box center [1092, 92] width 132 height 36
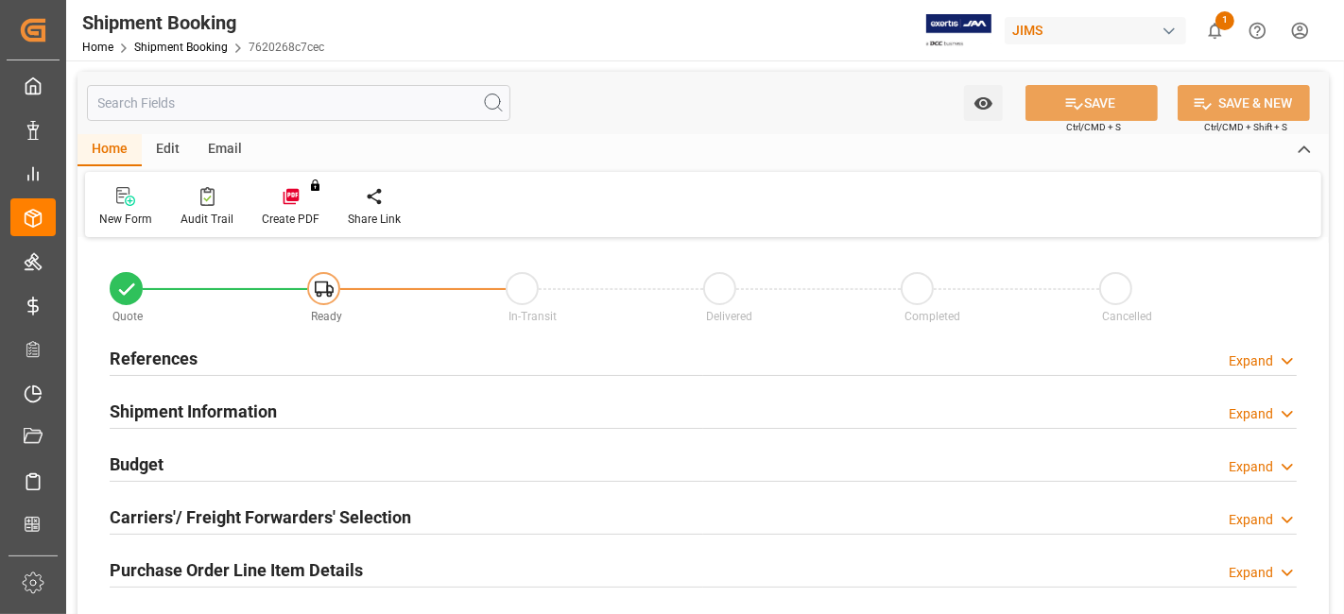
type input "0"
type input "15-09-2025"
click at [205, 358] on div "References Expand" at bounding box center [703, 357] width 1187 height 36
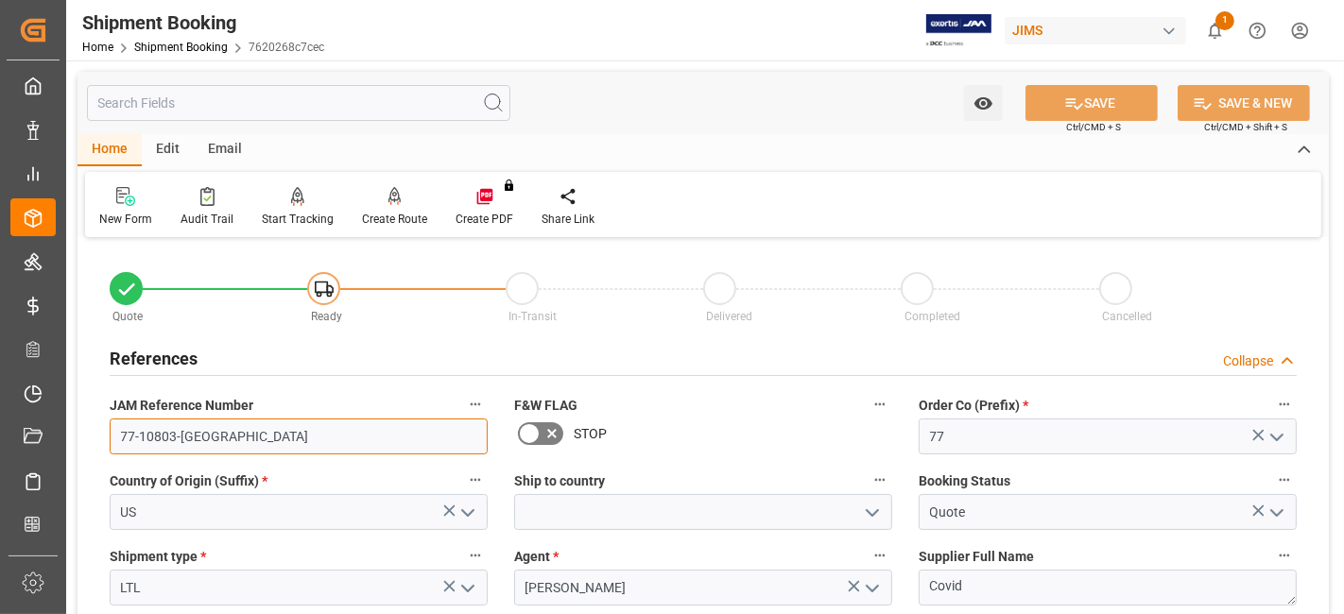
drag, startPoint x: 256, startPoint y: 441, endPoint x: 5, endPoint y: 420, distance: 252.3
click at [38, 436] on div "Created by potrace 1.15, written by Peter Selinger 2001-2017 Created by potrace…" at bounding box center [672, 307] width 1344 height 614
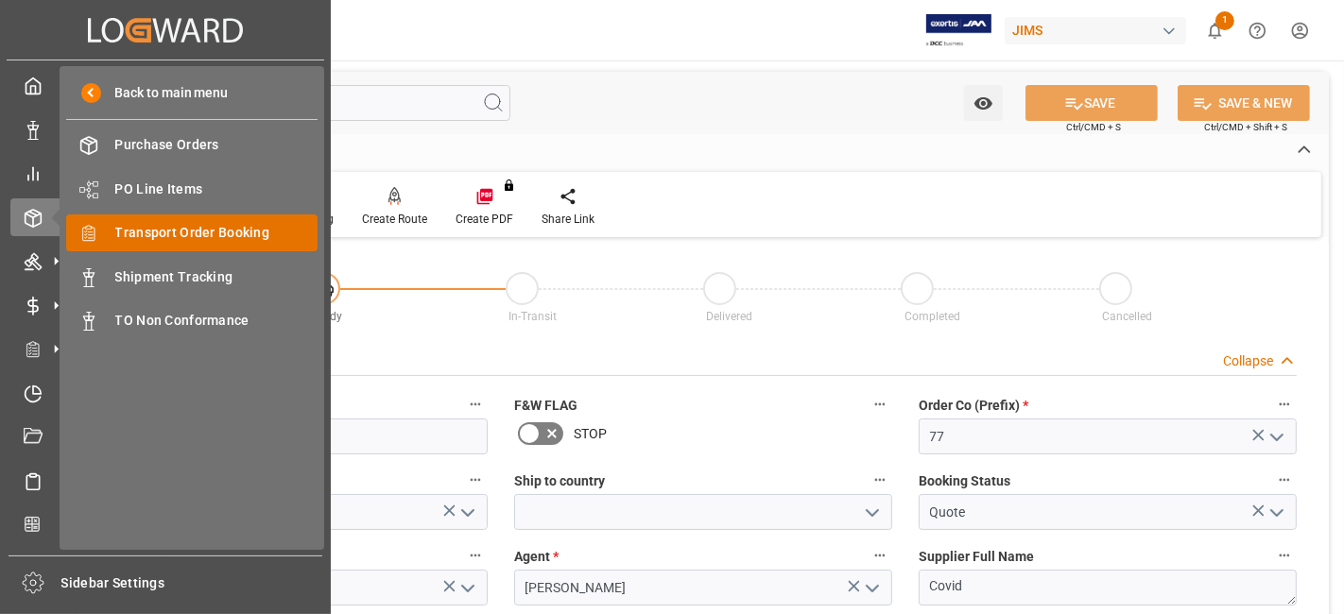
click at [252, 236] on span "Transport Order Booking" at bounding box center [216, 233] width 203 height 20
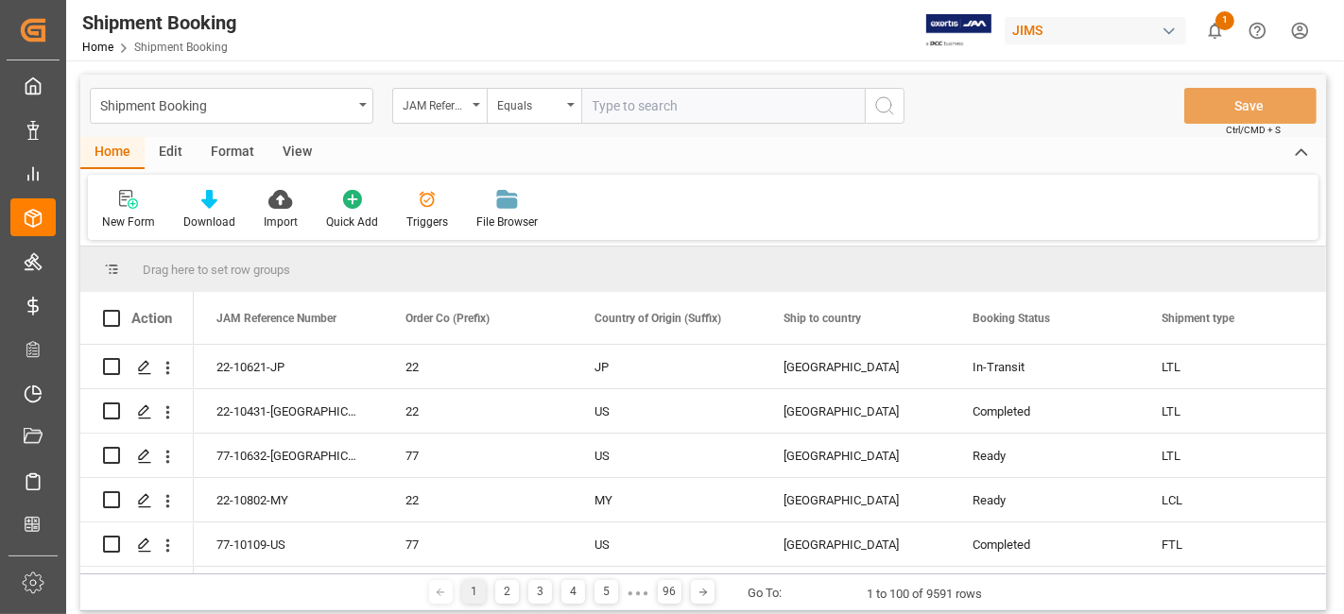
click at [618, 109] on input "text" at bounding box center [723, 106] width 284 height 36
type input "77-10414-us"
click at [876, 105] on circle "search button" at bounding box center [883, 104] width 15 height 15
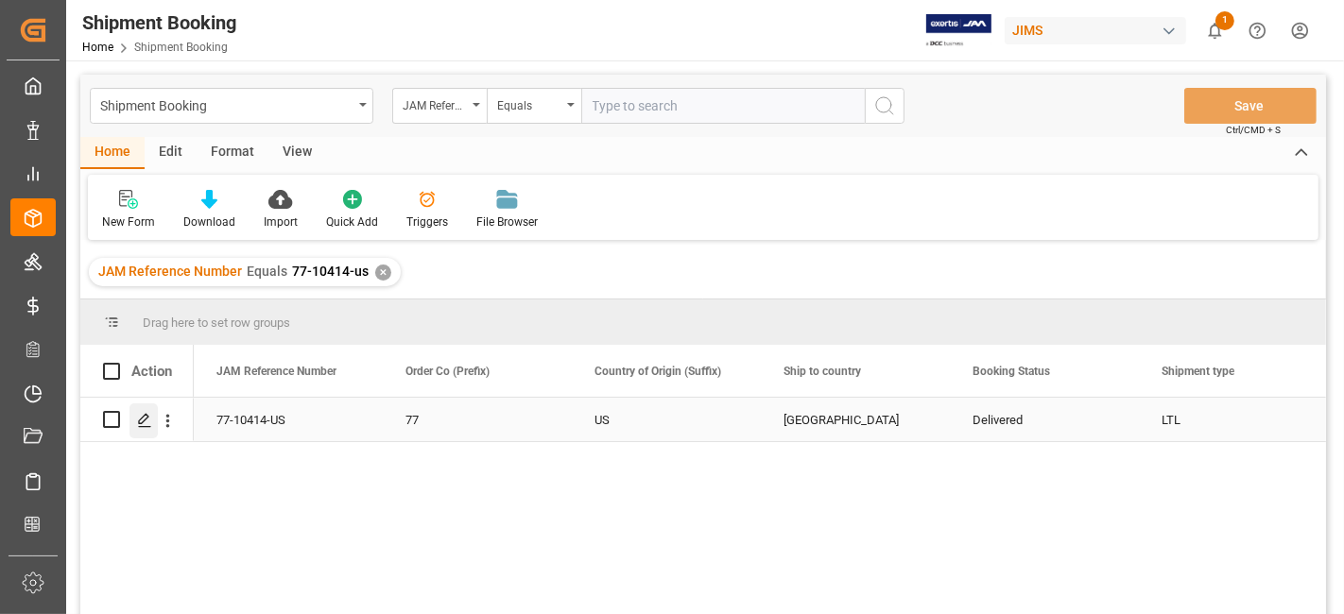
click at [148, 424] on icon "Press SPACE to select this row." at bounding box center [144, 420] width 15 height 15
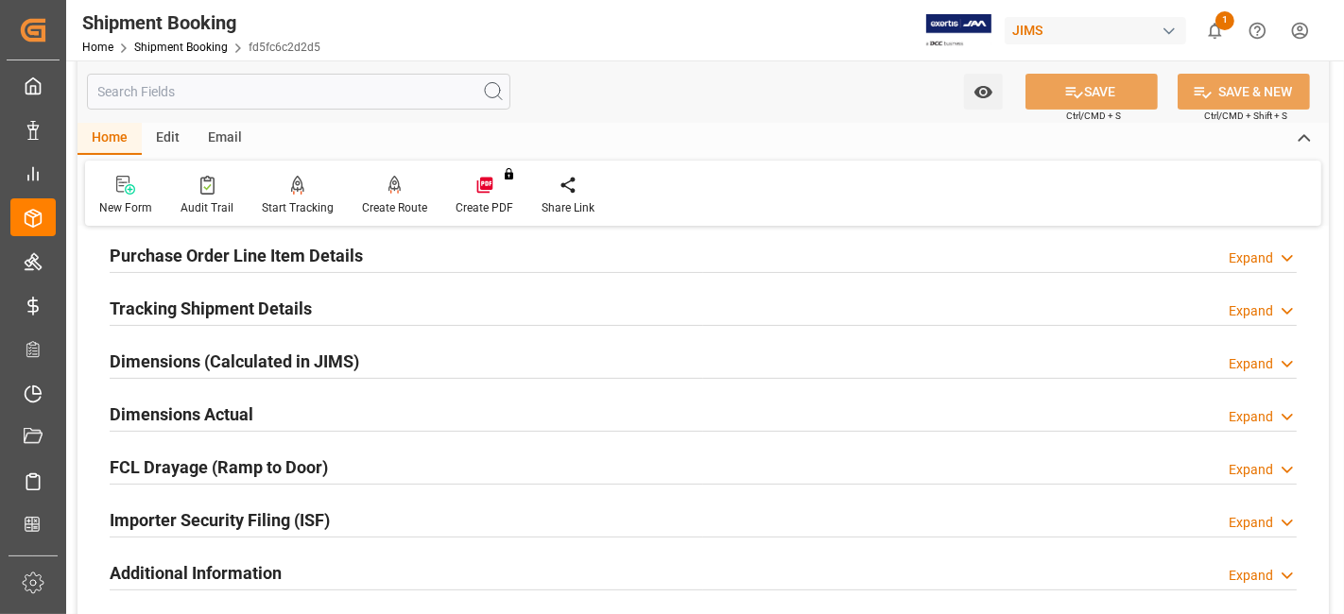
scroll to position [525, 0]
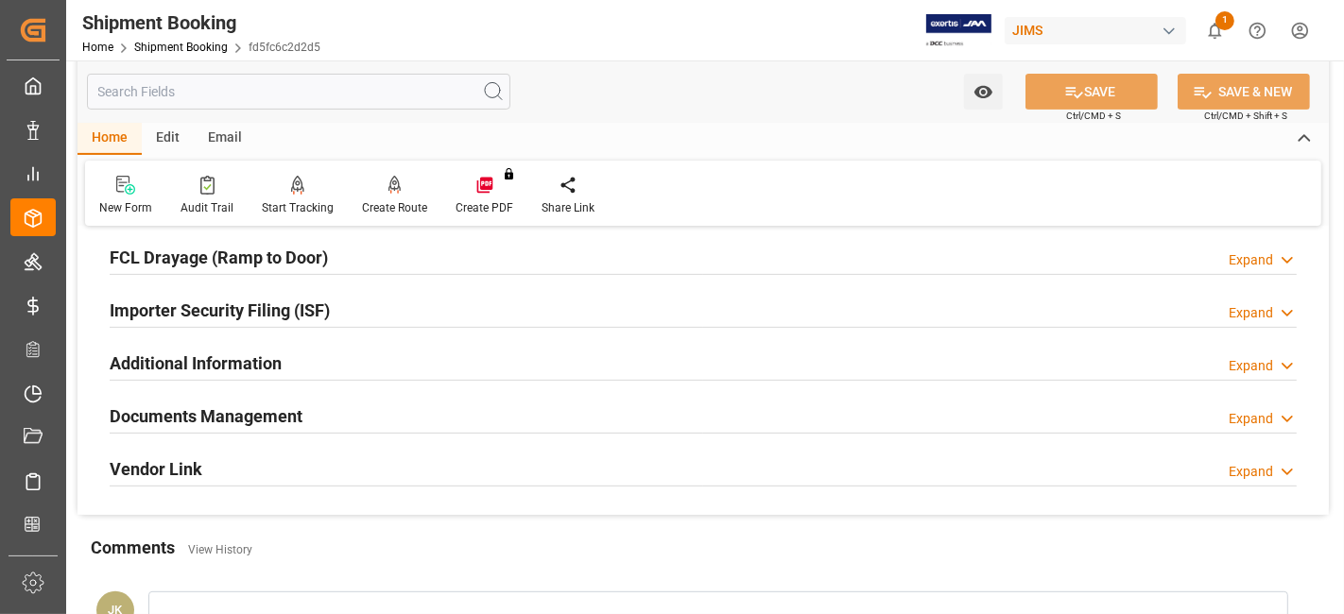
click at [187, 411] on h2 "Documents Management" at bounding box center [206, 417] width 193 height 26
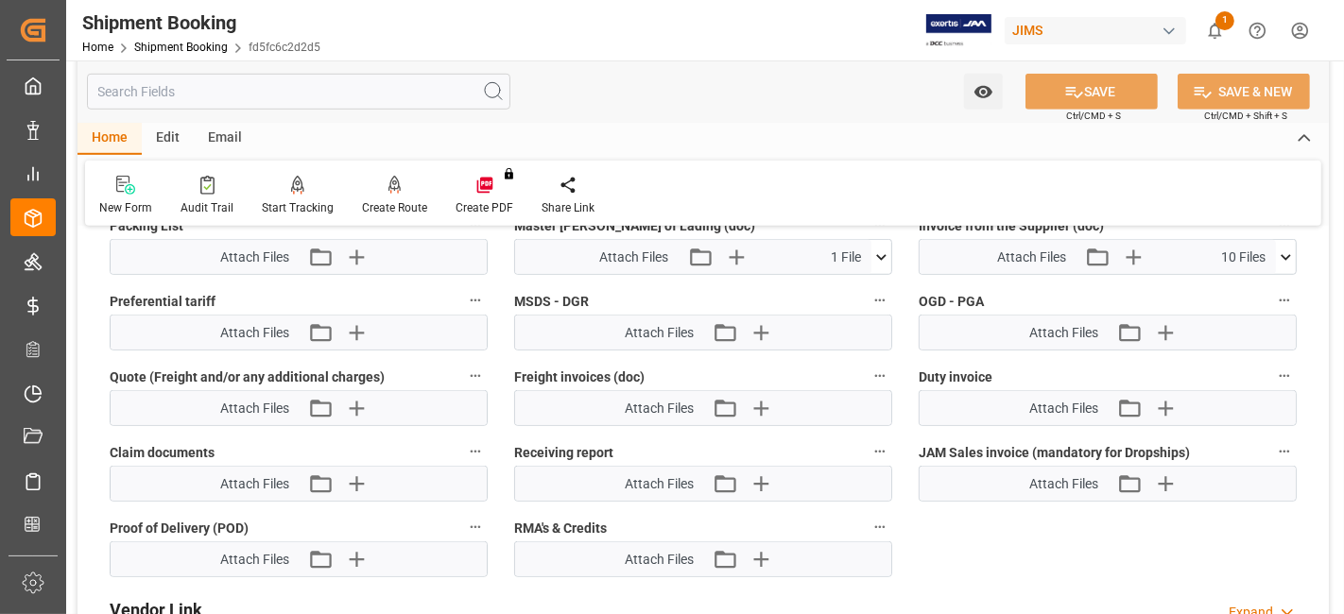
scroll to position [1155, 0]
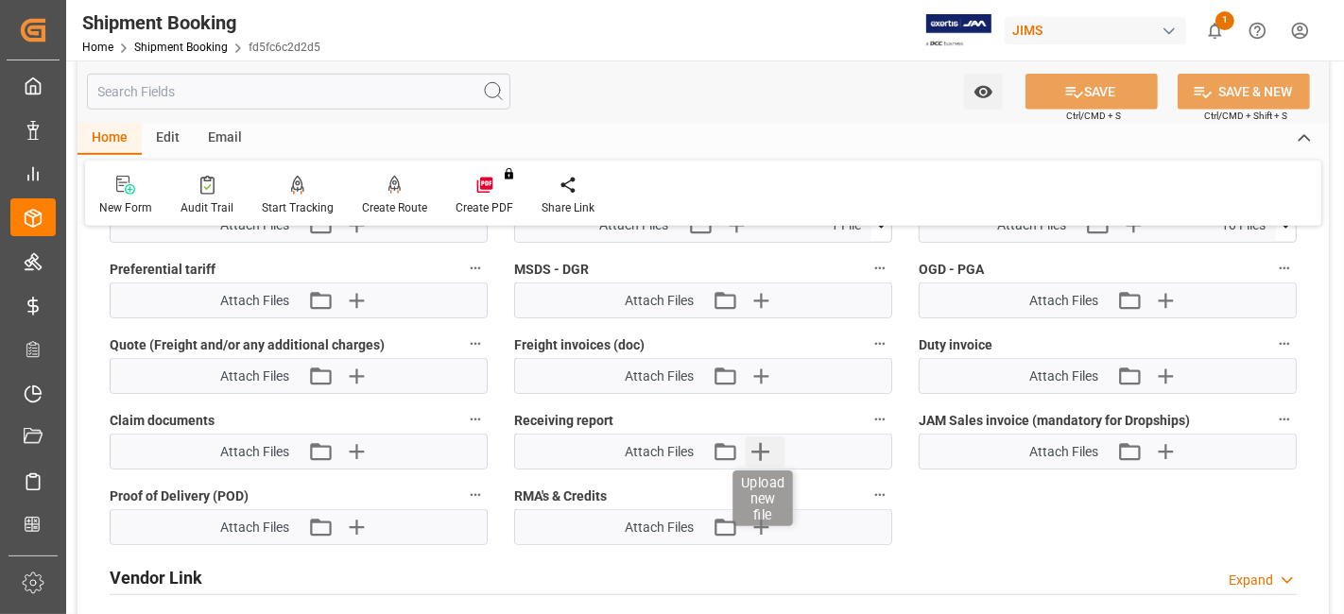
click at [774, 442] on icon "button" at bounding box center [761, 452] width 30 height 30
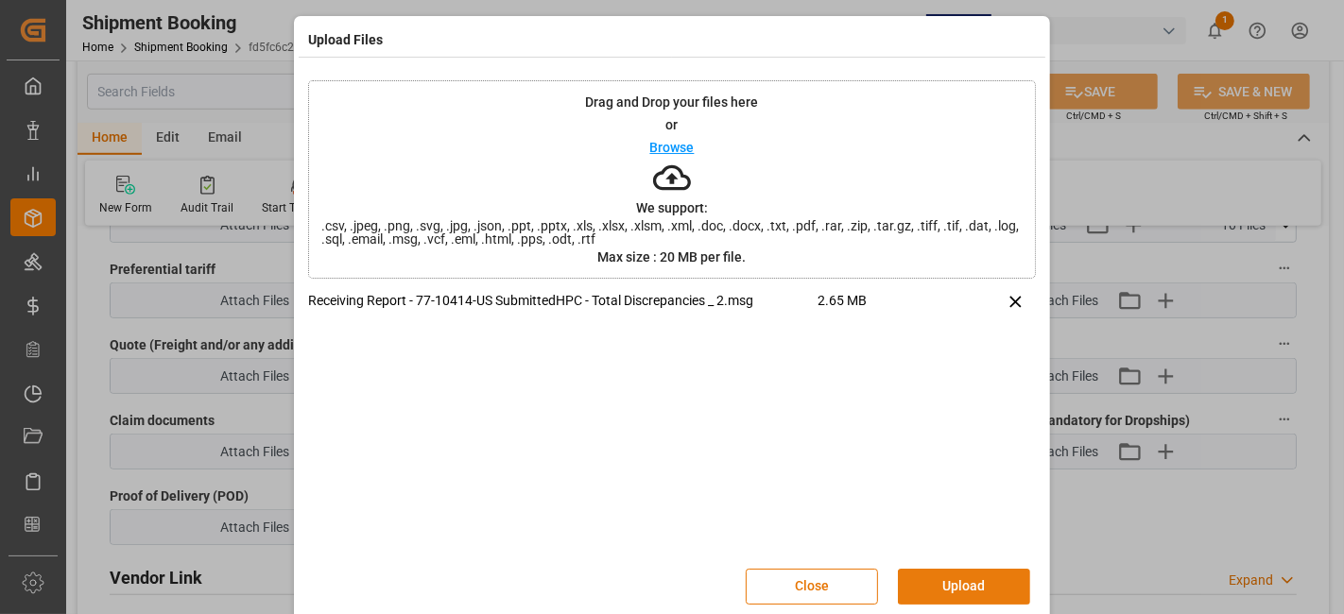
click at [954, 579] on button "Upload" at bounding box center [964, 587] width 132 height 36
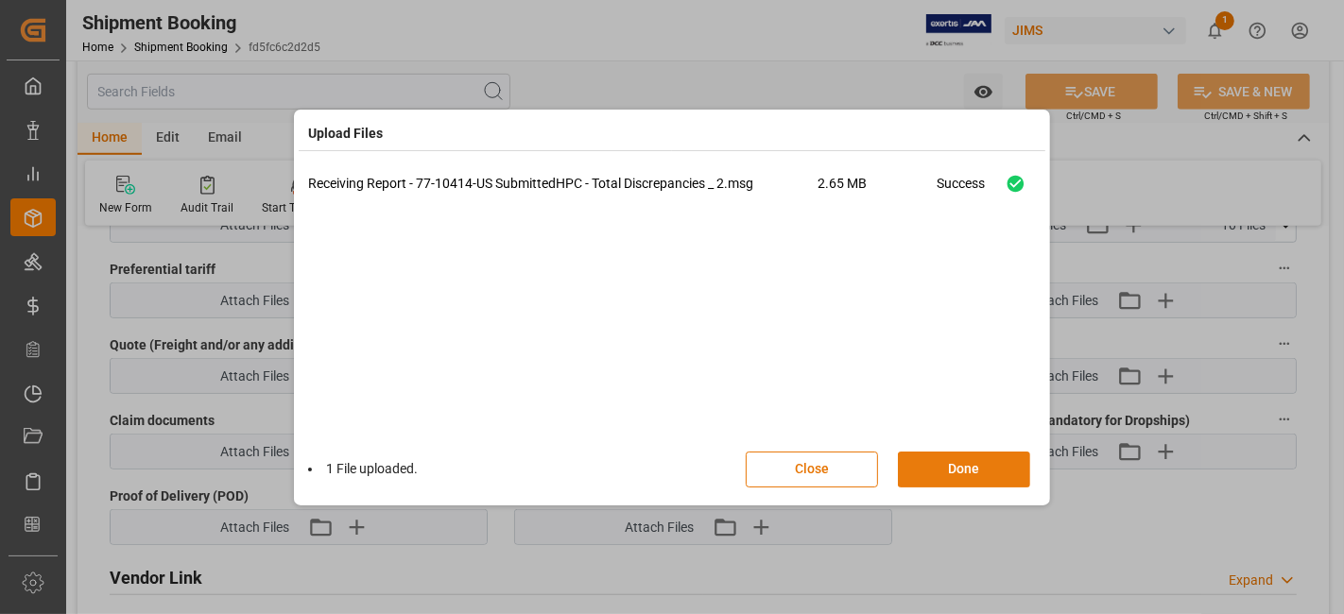
click at [947, 464] on button "Done" at bounding box center [964, 470] width 132 height 36
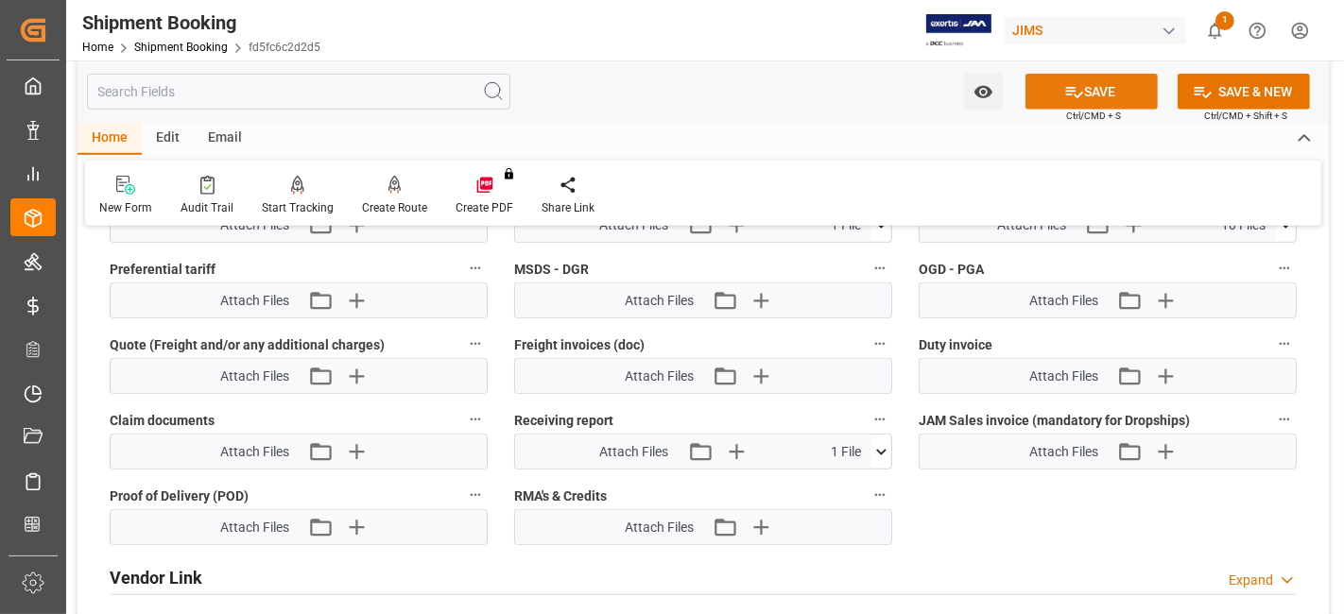
click at [1066, 91] on icon at bounding box center [1074, 92] width 17 height 11
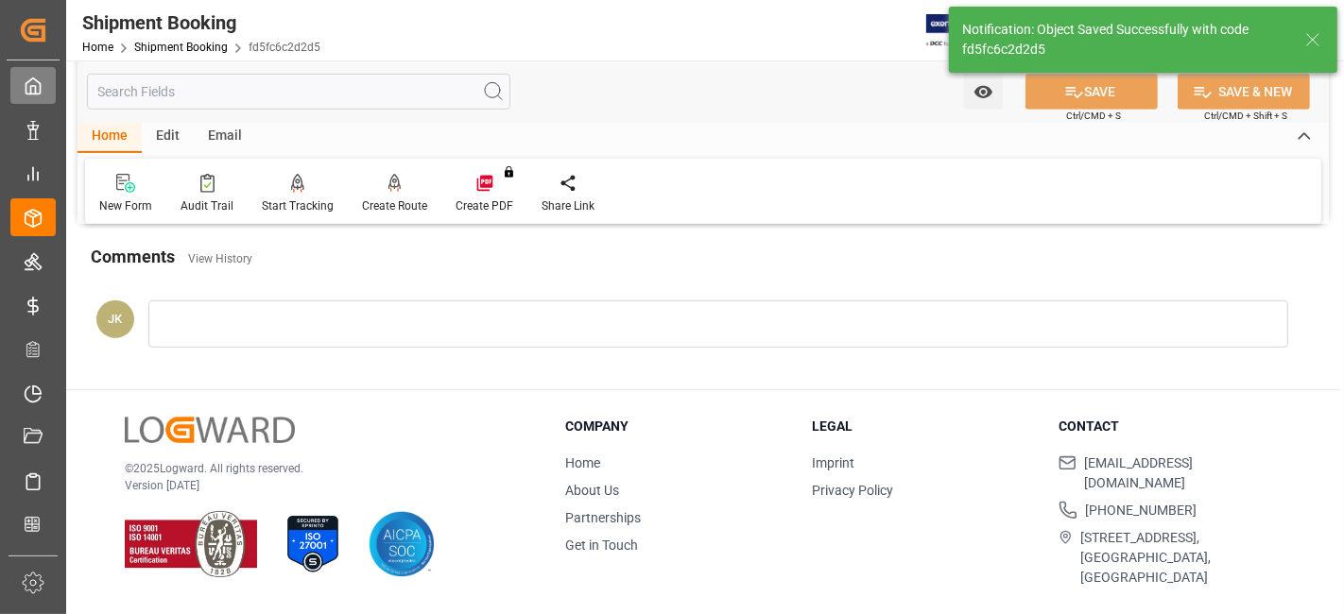
scroll to position [422, 0]
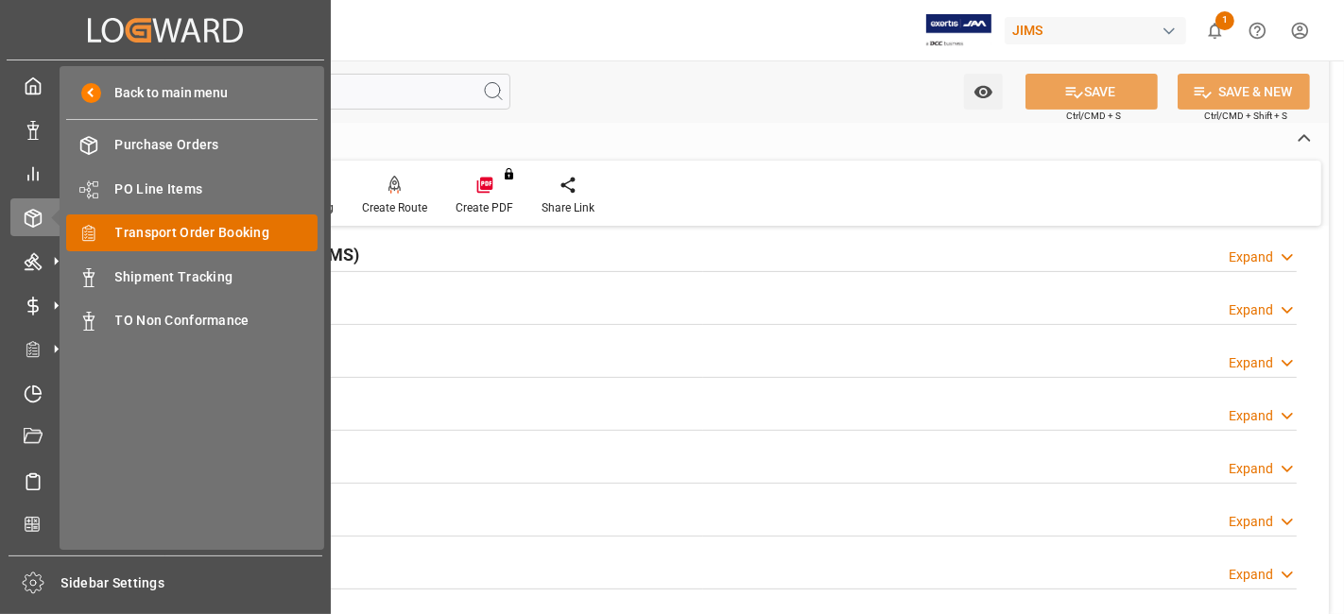
click at [221, 233] on span "Transport Order Booking" at bounding box center [216, 233] width 203 height 20
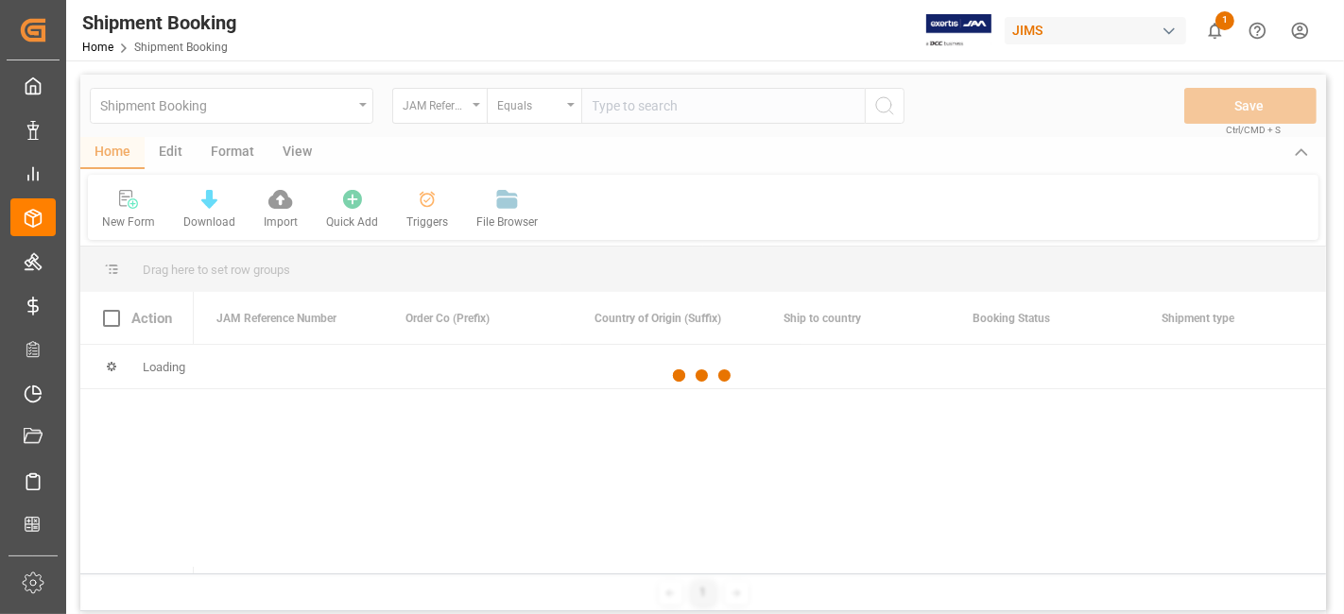
click at [629, 109] on div at bounding box center [703, 376] width 1246 height 603
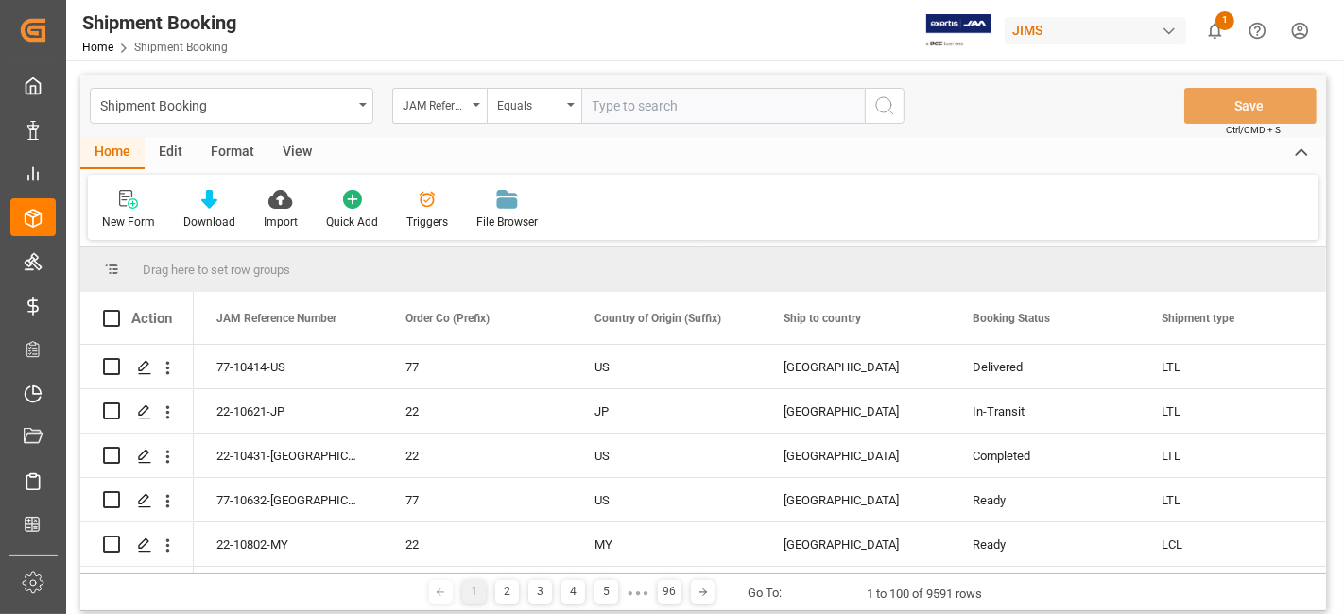
click at [629, 109] on input "text" at bounding box center [723, 106] width 284 height 36
paste input "77-10413-US"
type input "77-10413-US"
click at [879, 108] on icon "search button" at bounding box center [884, 106] width 23 height 23
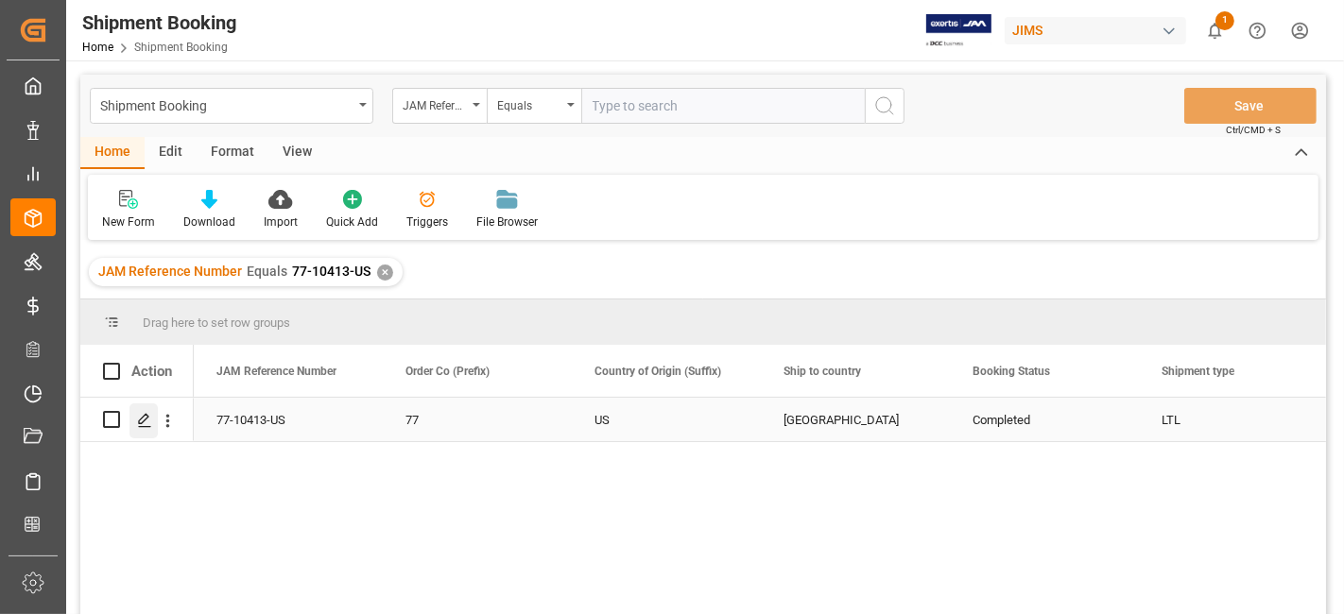
click at [140, 423] on polygon "Press SPACE to select this row." at bounding box center [143, 418] width 9 height 9
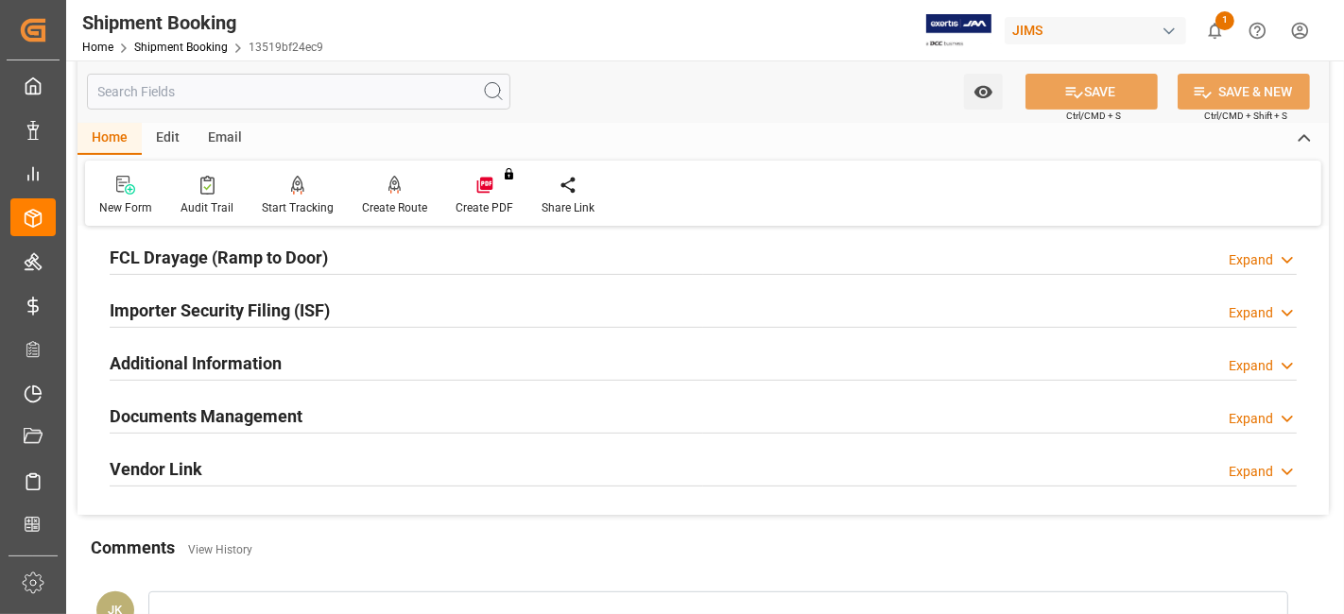
click at [328, 408] on div "Documents Management Expand" at bounding box center [703, 415] width 1187 height 36
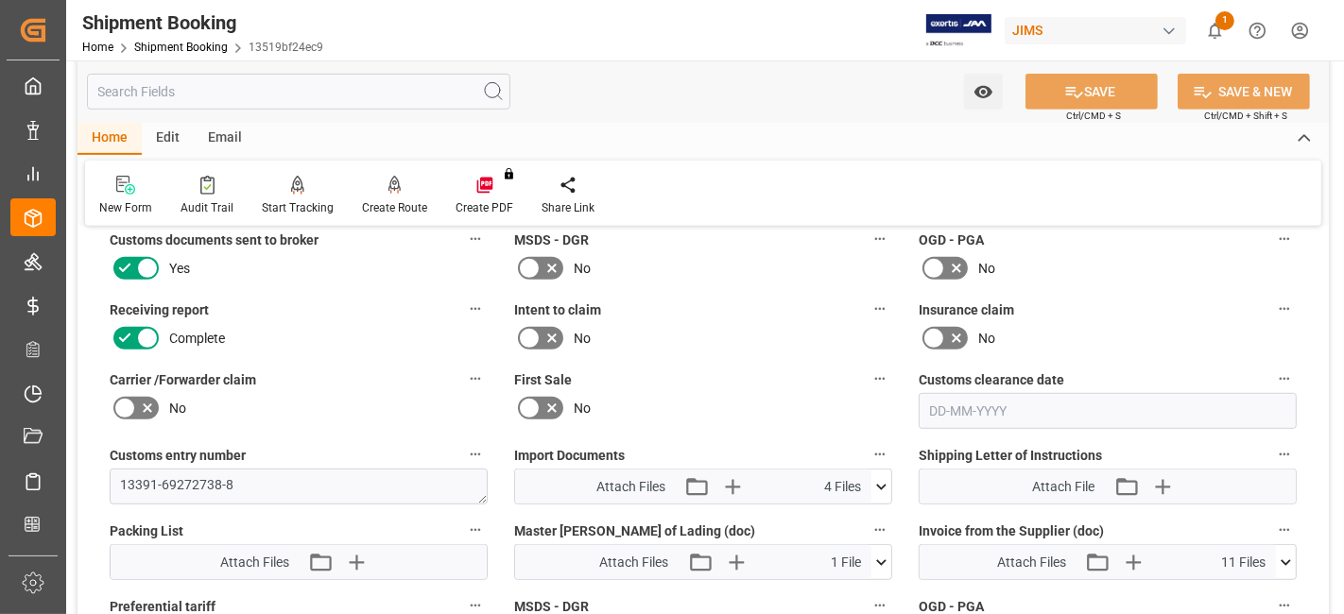
scroll to position [839, 0]
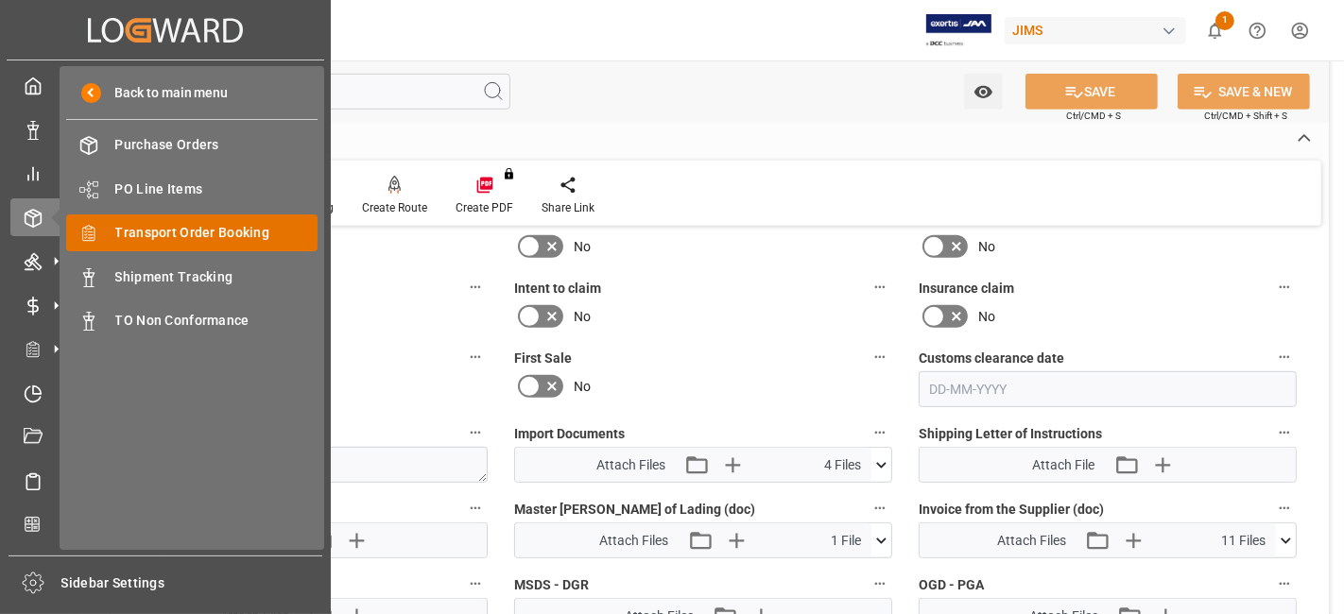
click at [246, 233] on span "Transport Order Booking" at bounding box center [216, 233] width 203 height 20
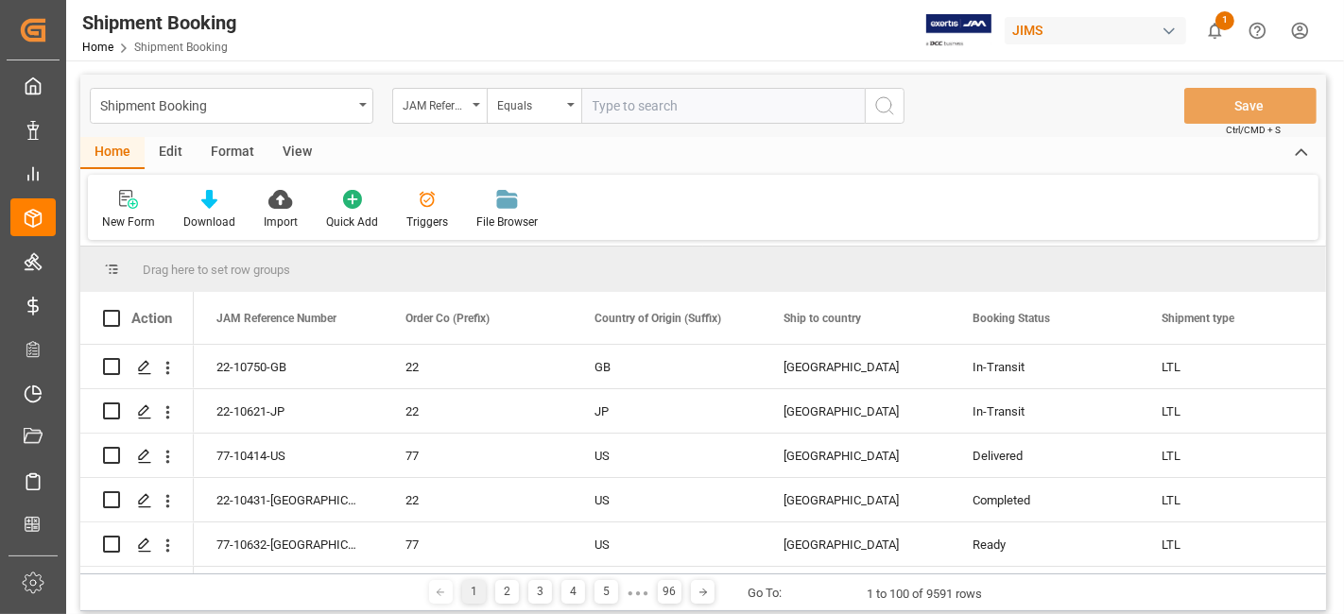
click at [609, 107] on input "text" at bounding box center [723, 106] width 284 height 36
paste input "77-10745-US"
type input "77-10745-US"
click at [885, 110] on icon "search button" at bounding box center [884, 106] width 23 height 23
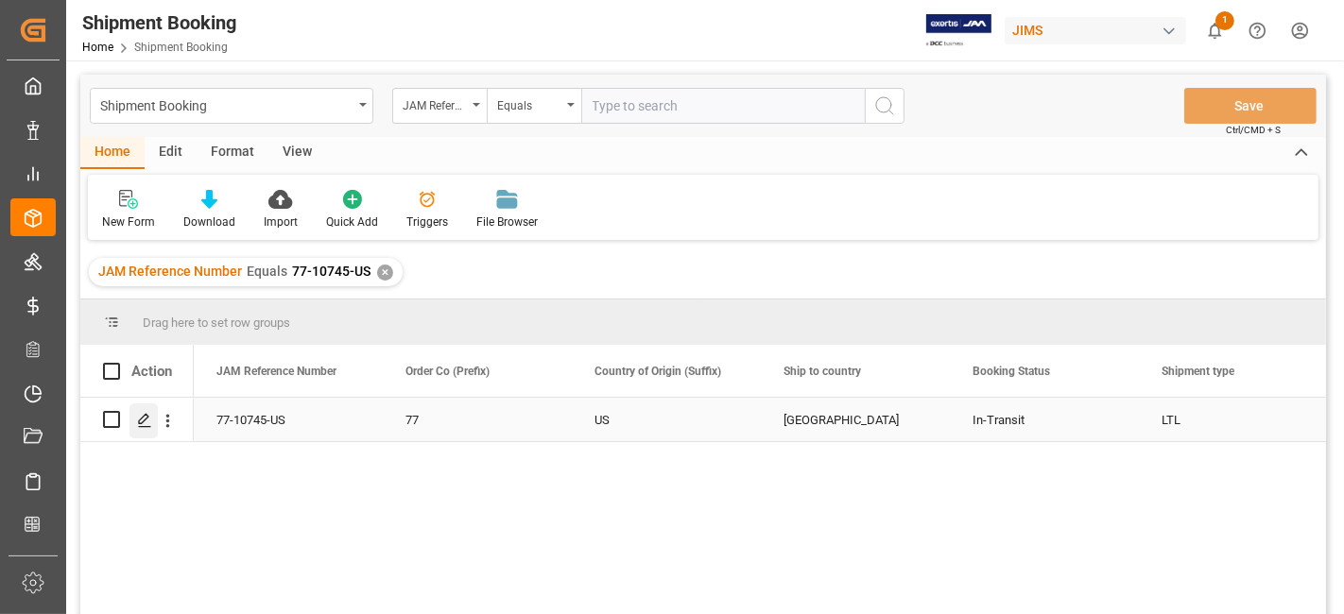
click at [139, 420] on polygon "Press SPACE to select this row." at bounding box center [143, 418] width 9 height 9
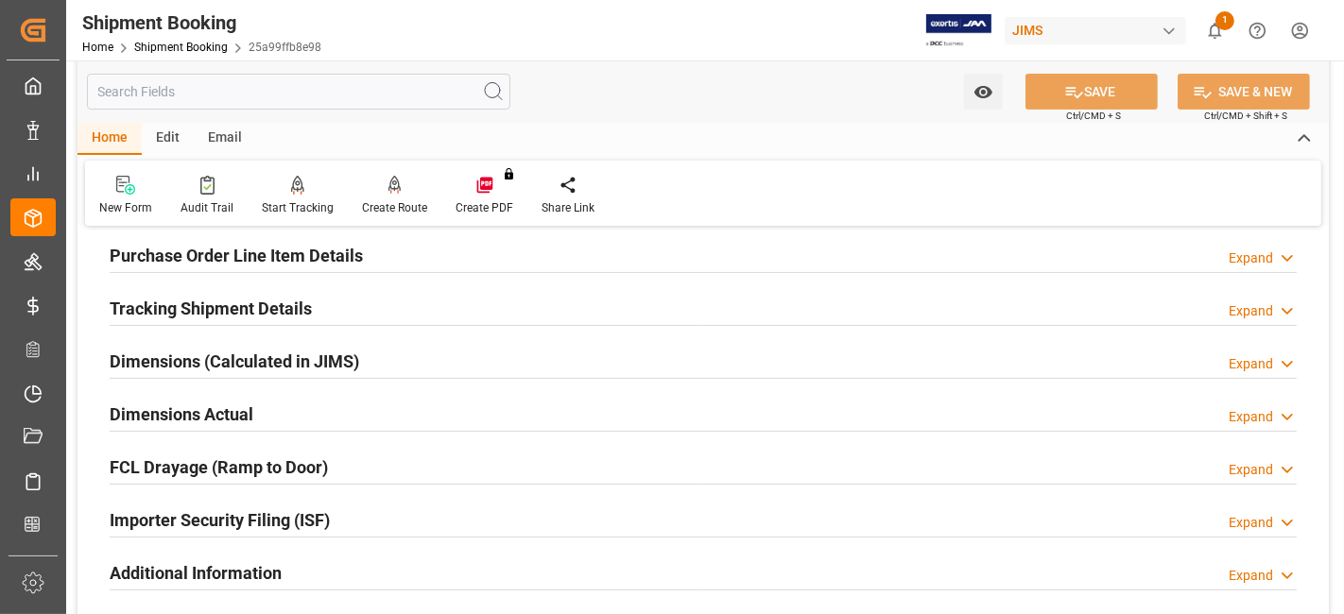
scroll to position [525, 0]
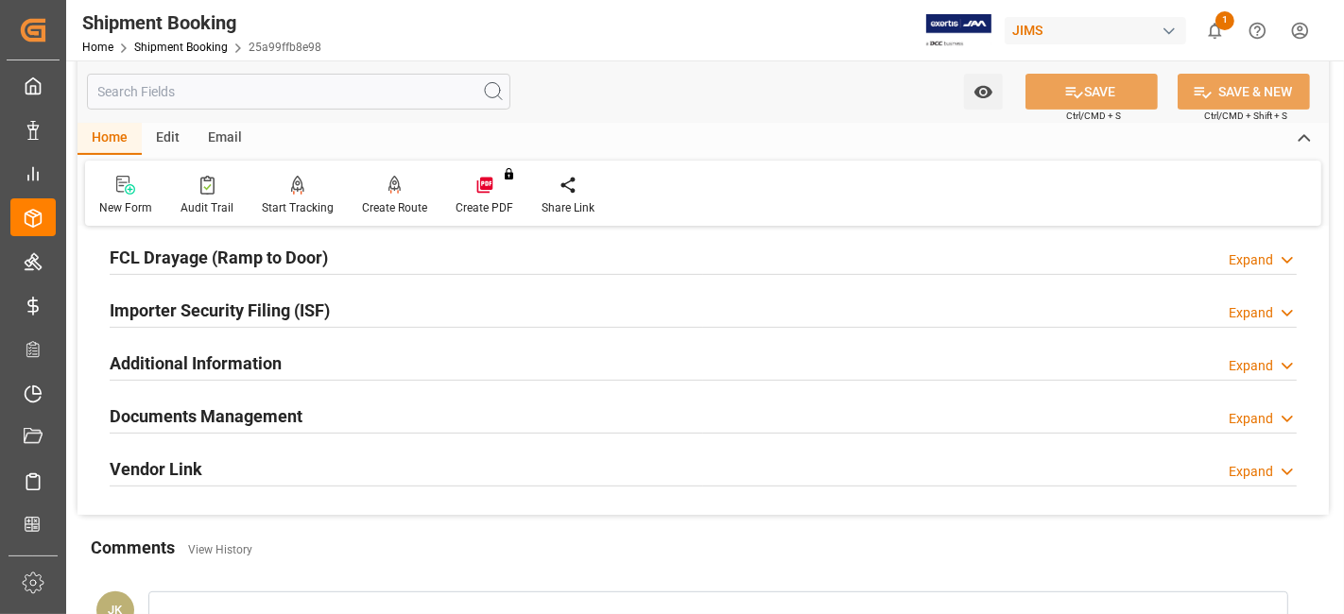
click at [237, 404] on h2 "Documents Management" at bounding box center [206, 417] width 193 height 26
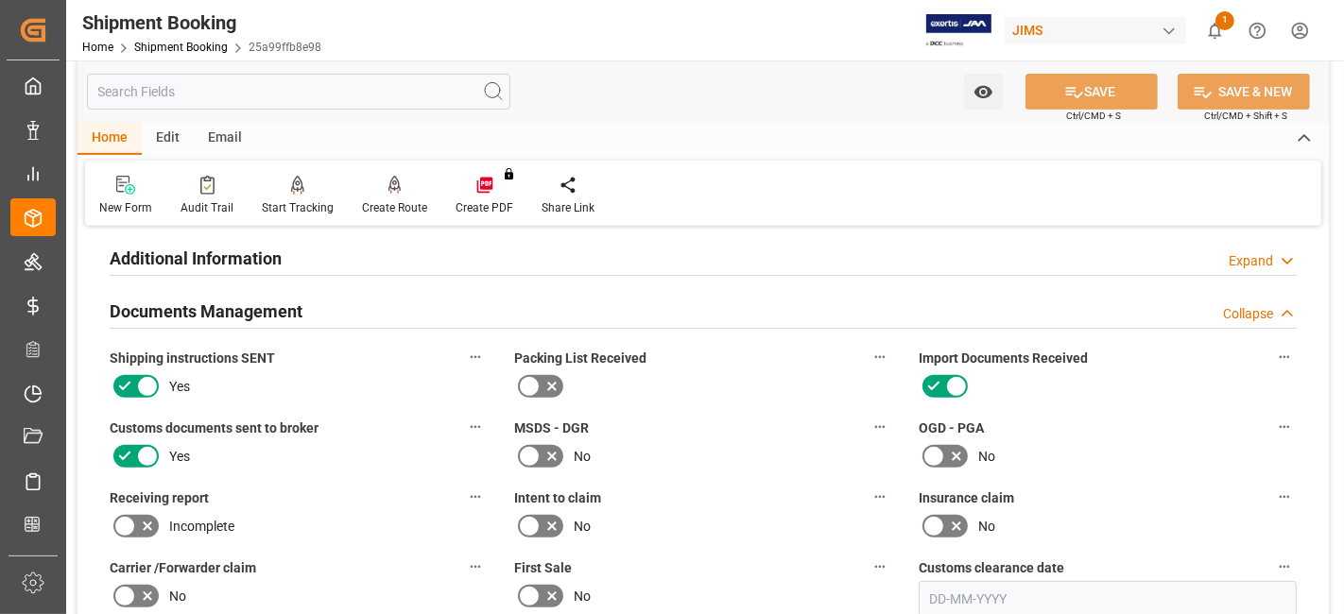
scroll to position [839, 0]
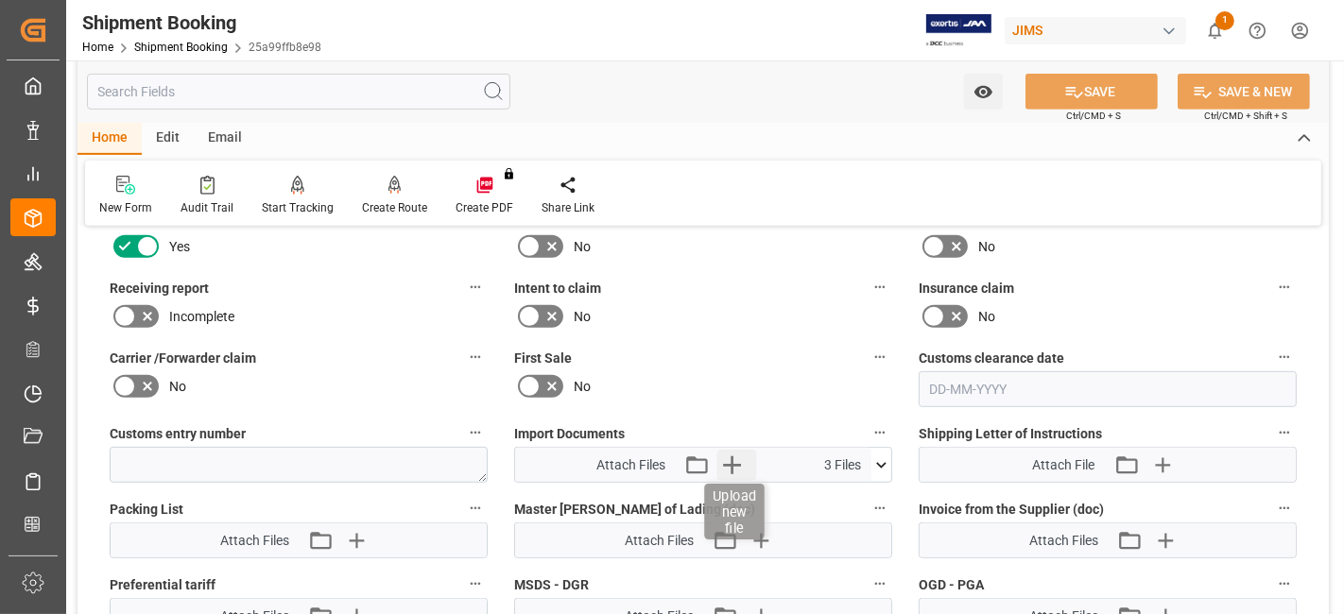
click at [735, 458] on icon "button" at bounding box center [732, 466] width 18 height 18
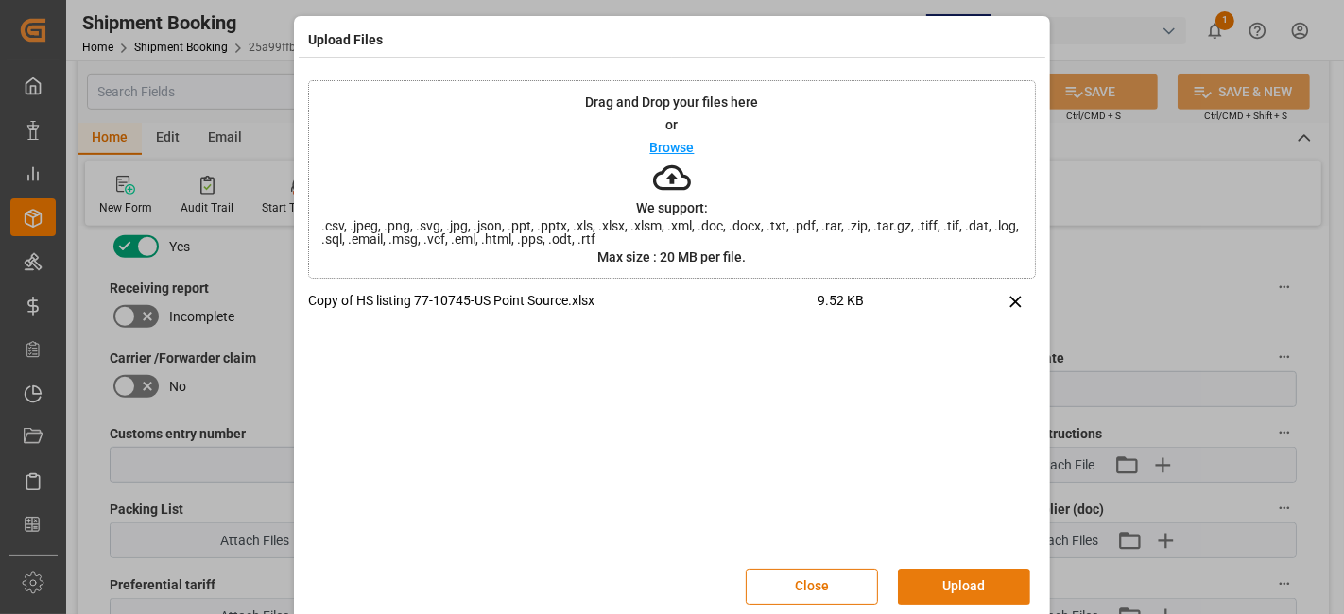
click at [951, 581] on button "Upload" at bounding box center [964, 587] width 132 height 36
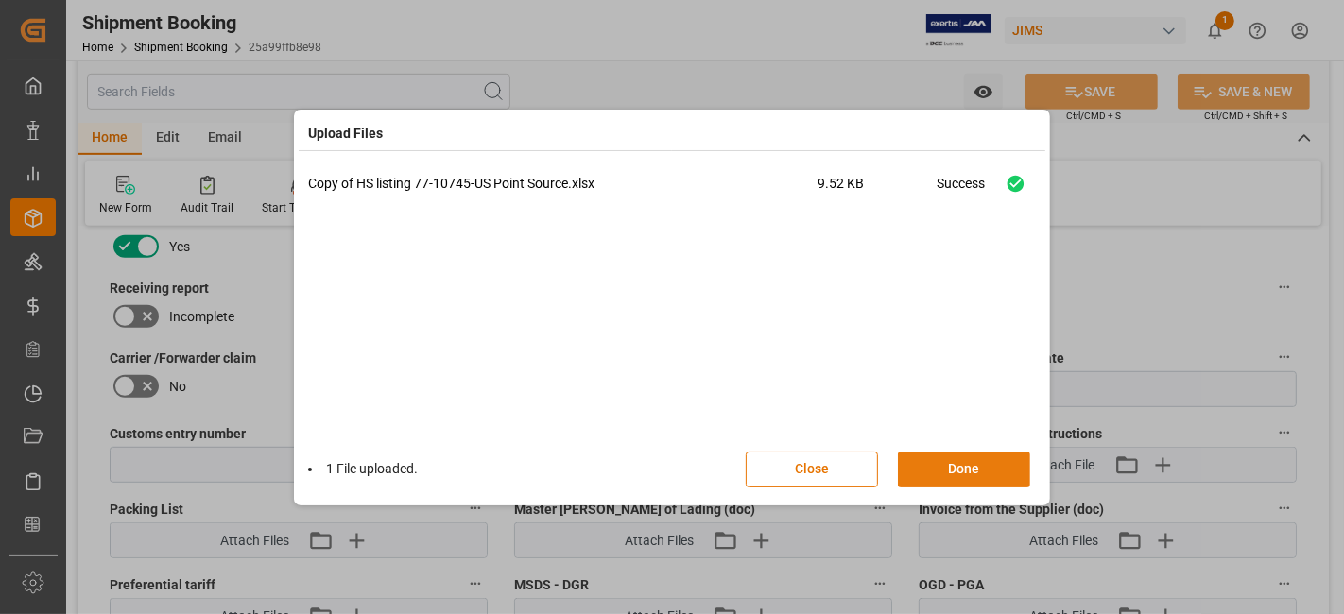
click at [948, 467] on button "Done" at bounding box center [964, 470] width 132 height 36
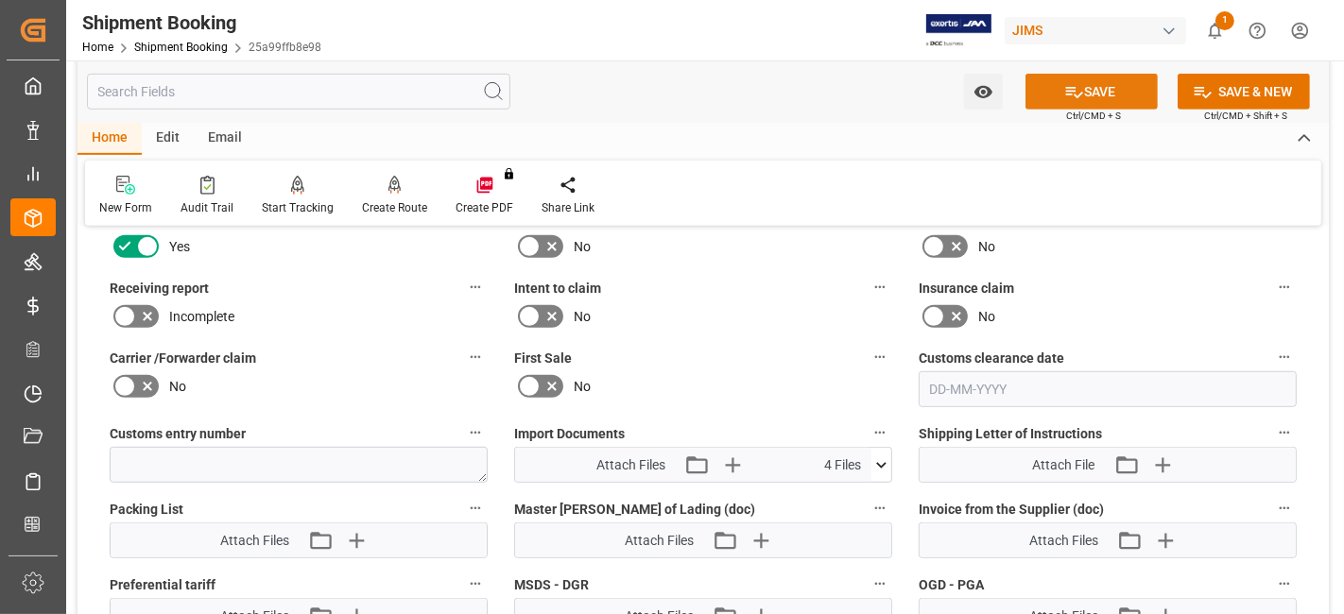
click at [1052, 93] on button "SAVE" at bounding box center [1092, 92] width 132 height 36
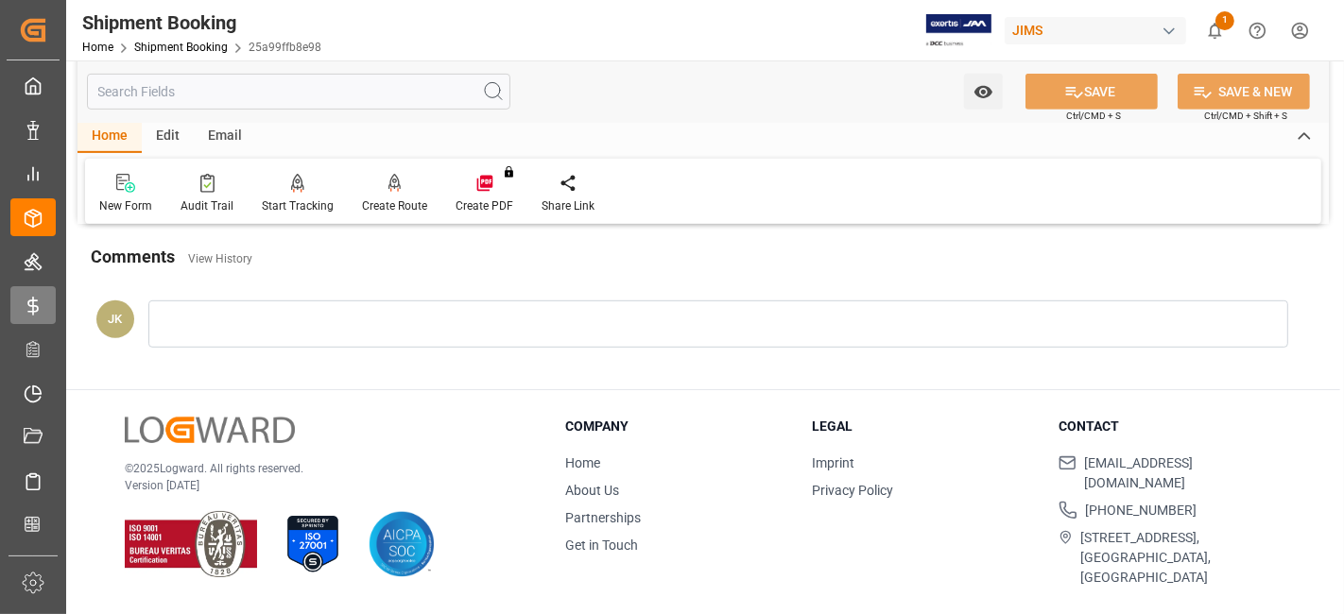
scroll to position [800, 0]
